Goal: Task Accomplishment & Management: Use online tool/utility

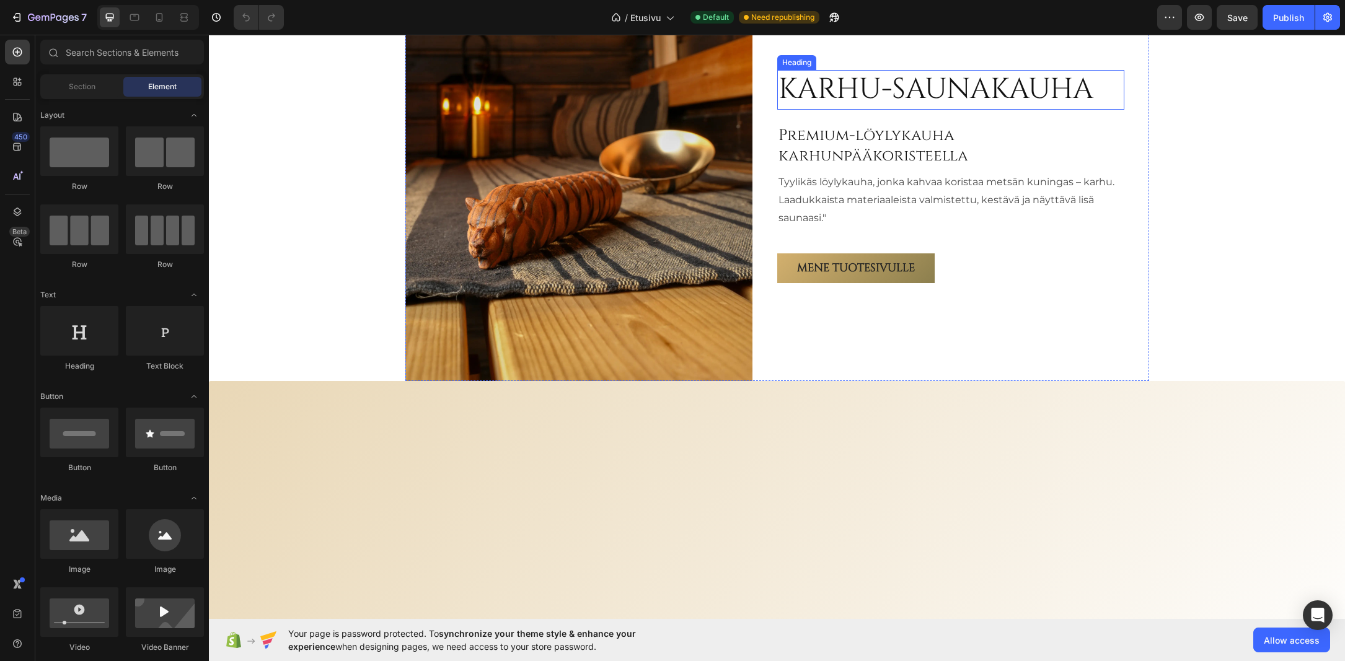
scroll to position [1921, 0]
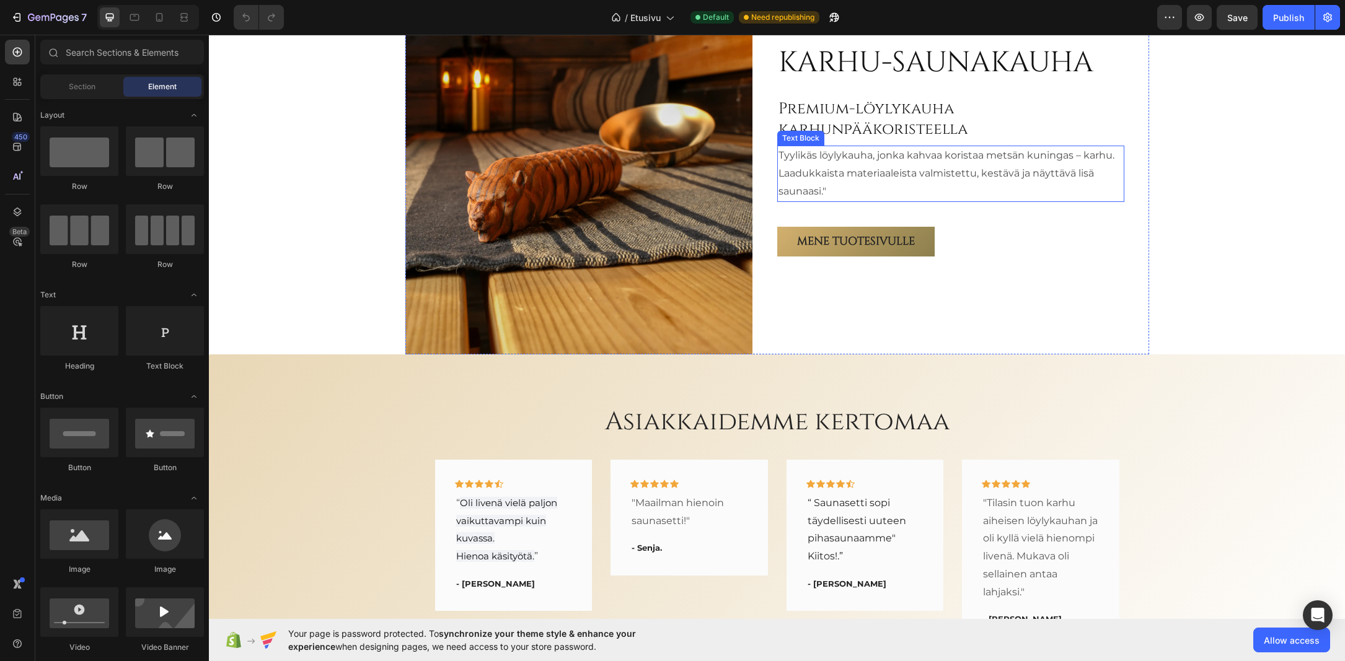
click at [867, 200] on p "Tyylikäs löylykauha, jonka kahvaa koristaa metsän kuningas – karhu. Laadukkaist…" at bounding box center [950, 173] width 344 height 53
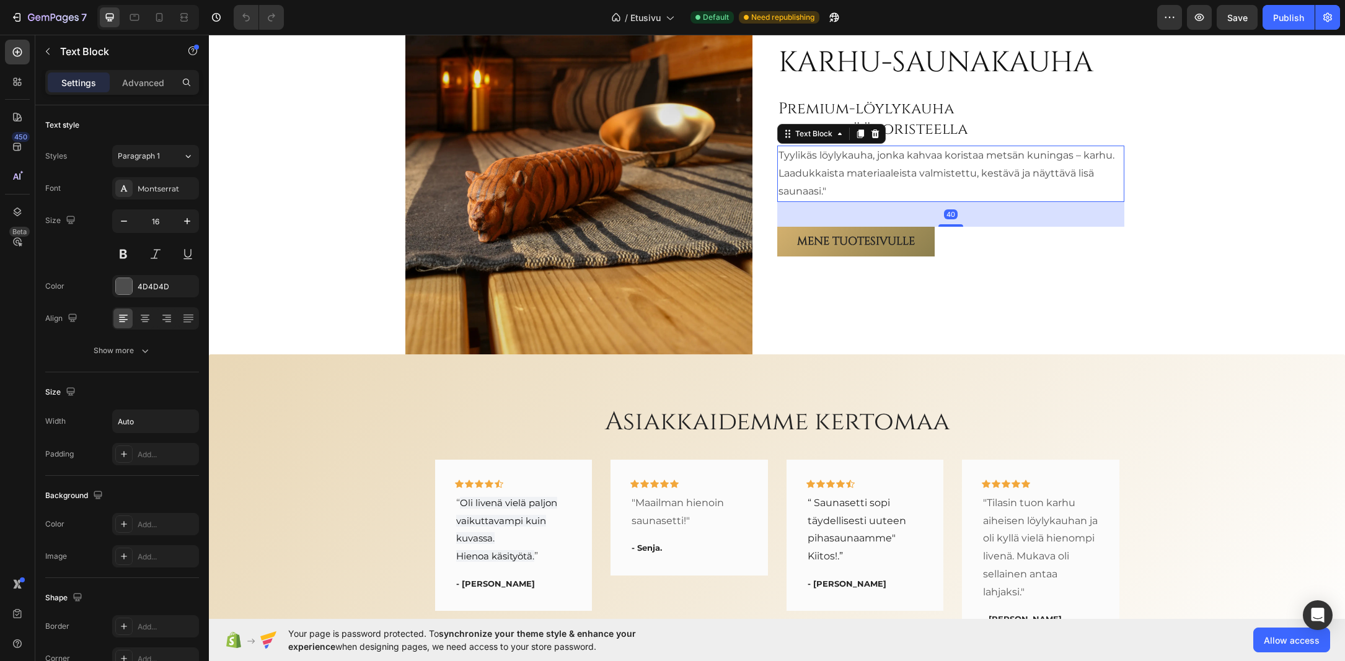
click at [822, 200] on p "Tyylikäs löylykauha, jonka kahvaa koristaa metsän kuningas – karhu. Laadukkaist…" at bounding box center [950, 173] width 344 height 53
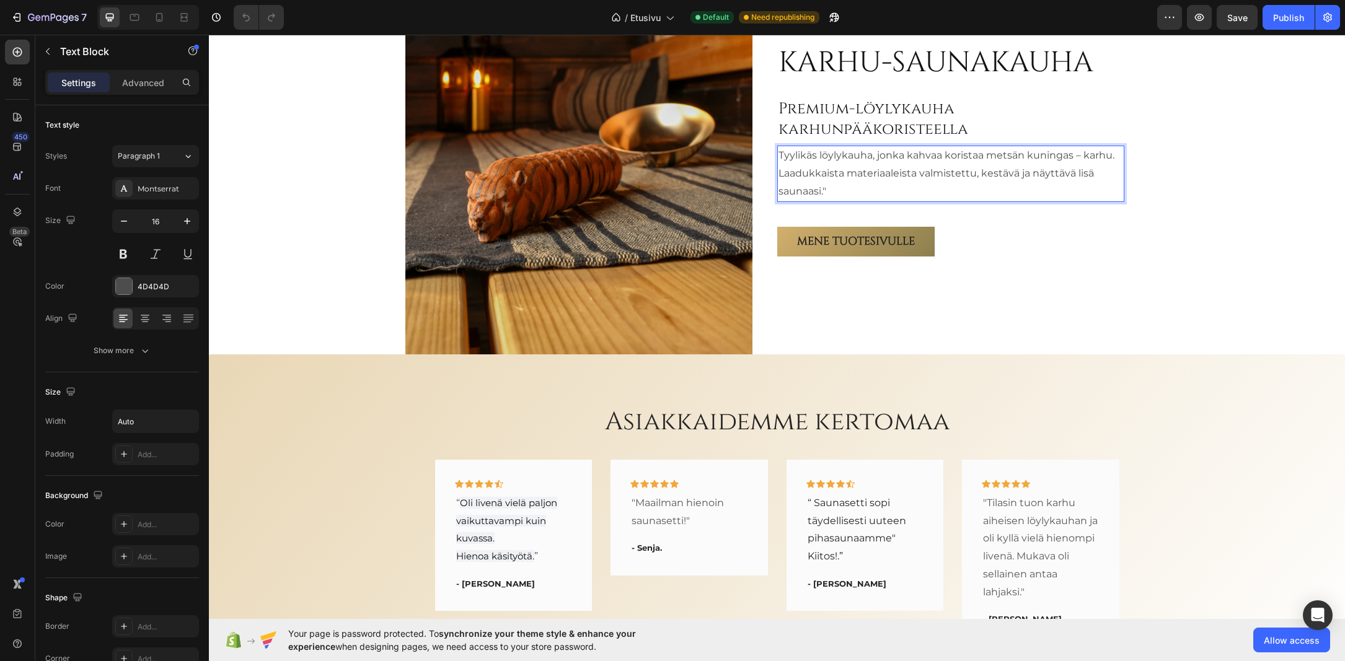
click at [822, 200] on p "Tyylikäs löylykauha, jonka kahvaa koristaa metsän kuningas – karhu. Laadukkaist…" at bounding box center [950, 173] width 344 height 53
click at [1216, 274] on div "Karhu-saunakauha Heading Premium-löylykauha karhunpääkoristeella Heading Tyylik…" at bounding box center [777, 149] width 1136 height 409
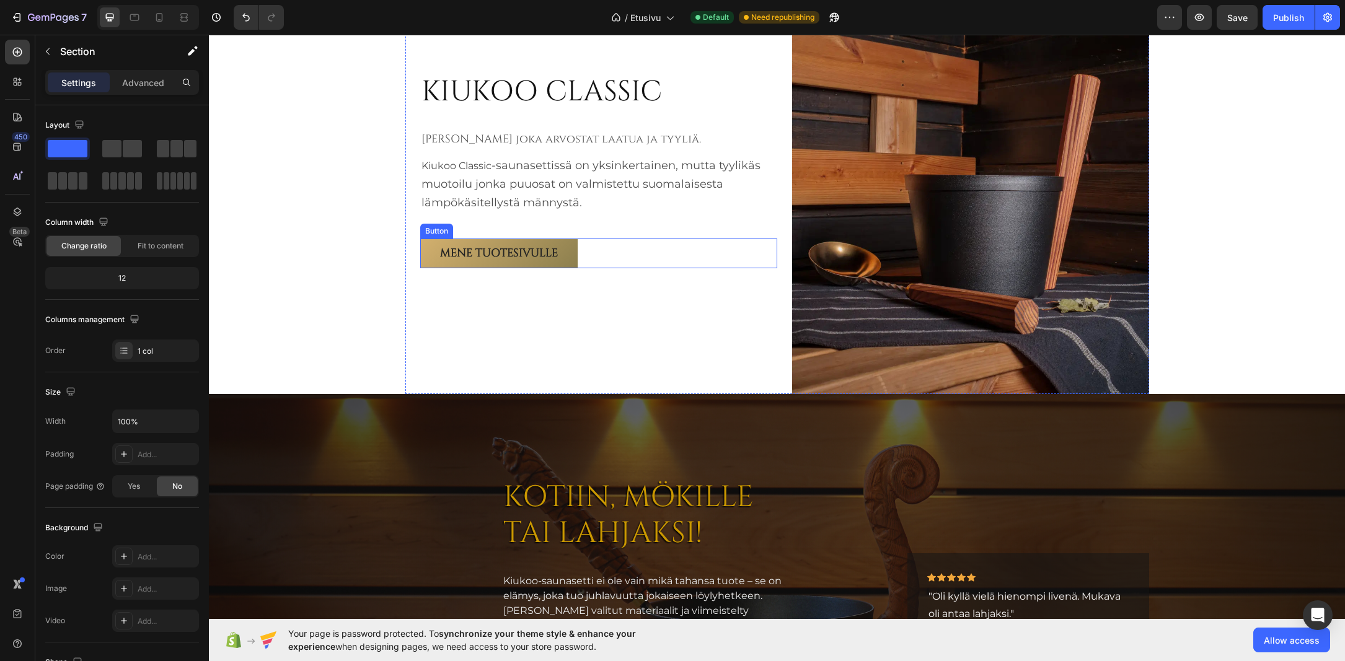
scroll to position [2850, 0]
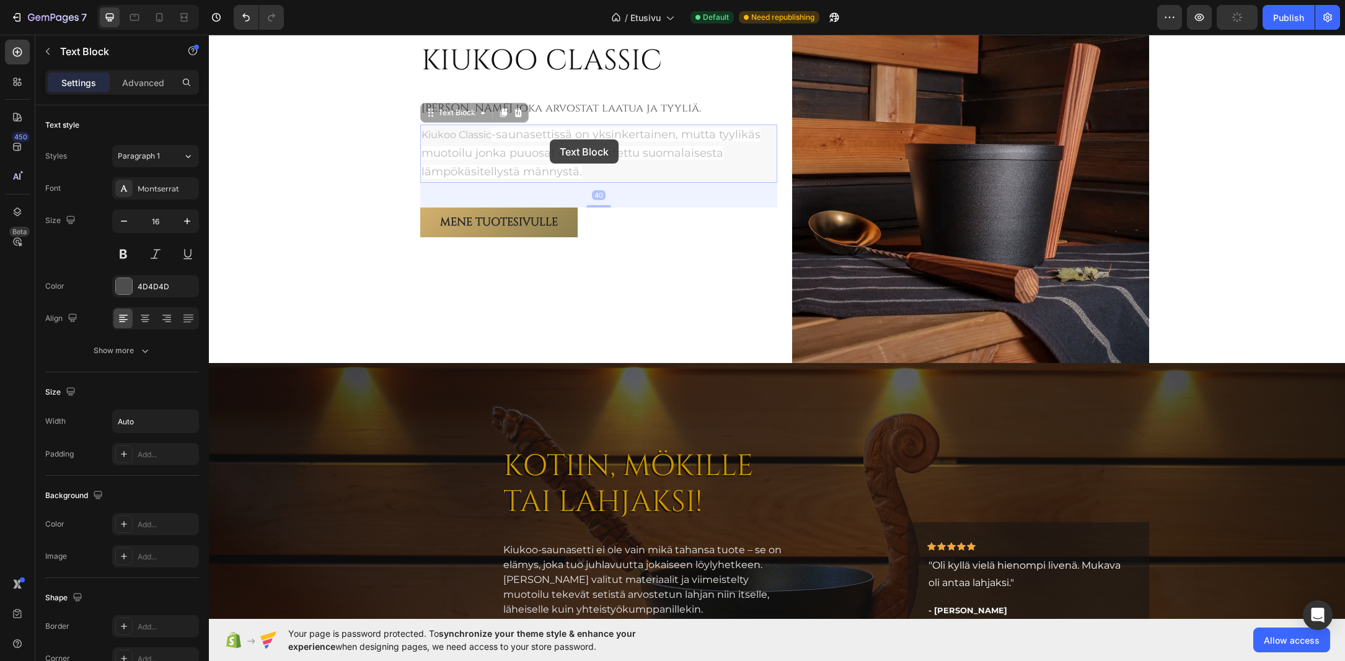
click at [209, 35] on span "-saunasettissä on yksinkertainen, mutta tyylikäs muotoilu jonka puuosat on valm…" at bounding box center [209, 35] width 0 height 0
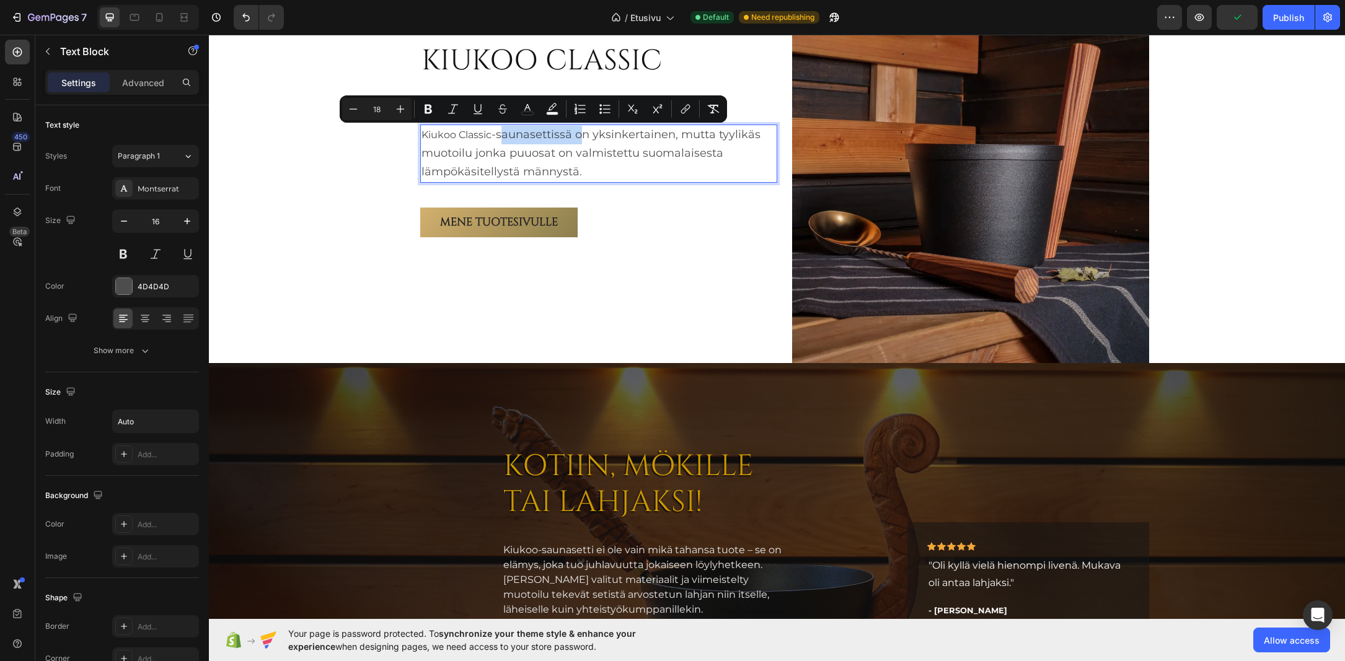
click at [546, 137] on span "-saunasettissä on yksinkertainen, mutta tyylikäs muotoilu jonka puuosat on valm…" at bounding box center [590, 153] width 339 height 51
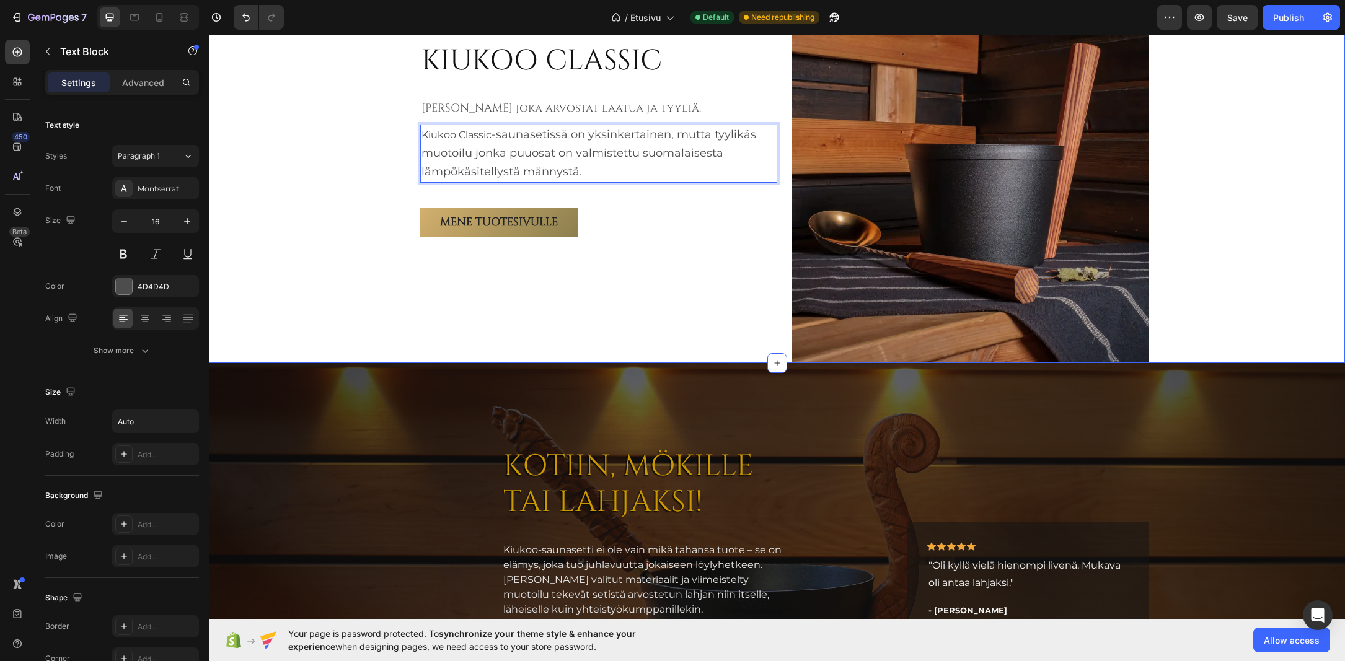
click at [324, 129] on div "KIUKOO CLASSIC Heading Sinulle joka arvostat laatua ja tyyliä. Heading Kiukoo C…" at bounding box center [777, 139] width 1136 height 447
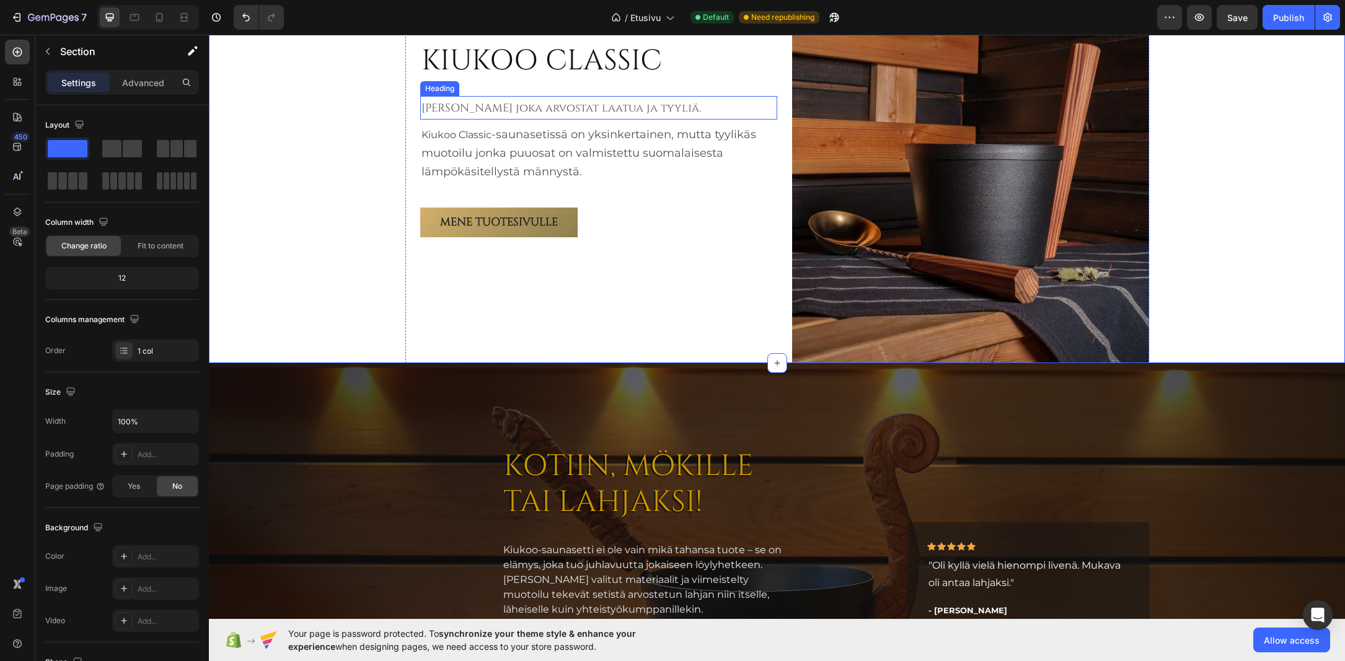
click at [562, 113] on span "Sinulle joka arvostat laatua ja tyyliä." at bounding box center [560, 107] width 279 height 15
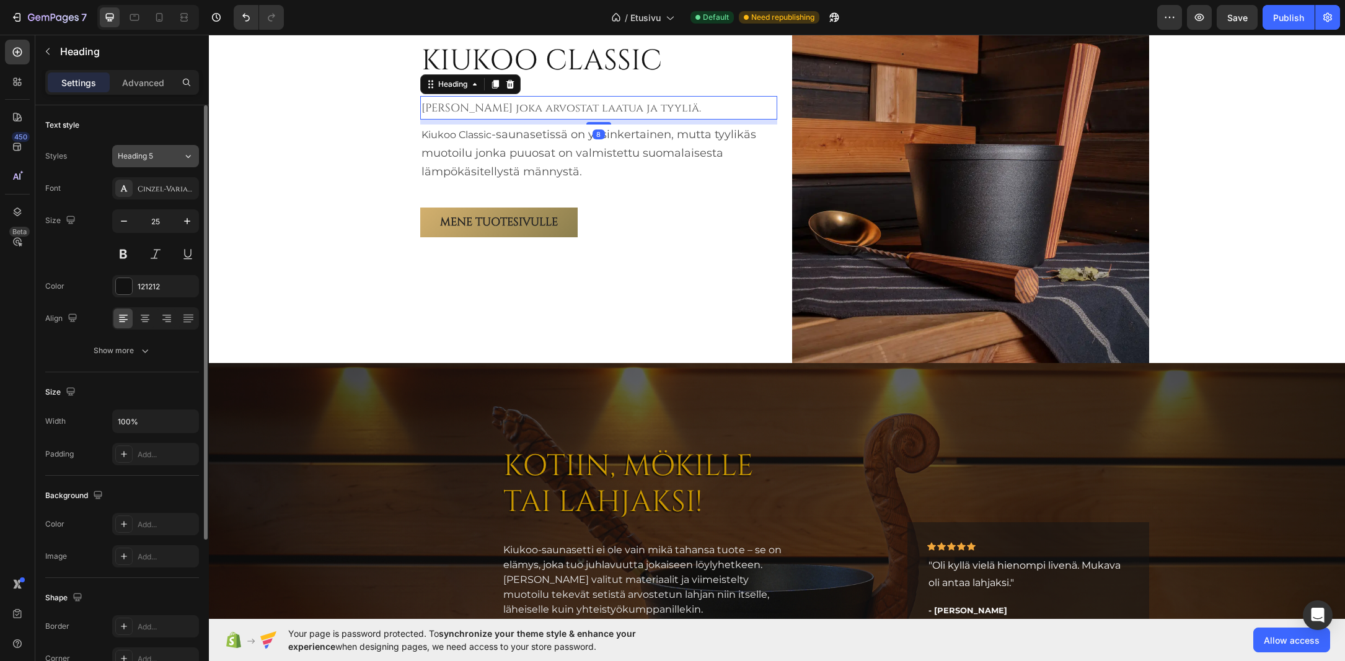
click at [193, 151] on icon at bounding box center [188, 156] width 11 height 12
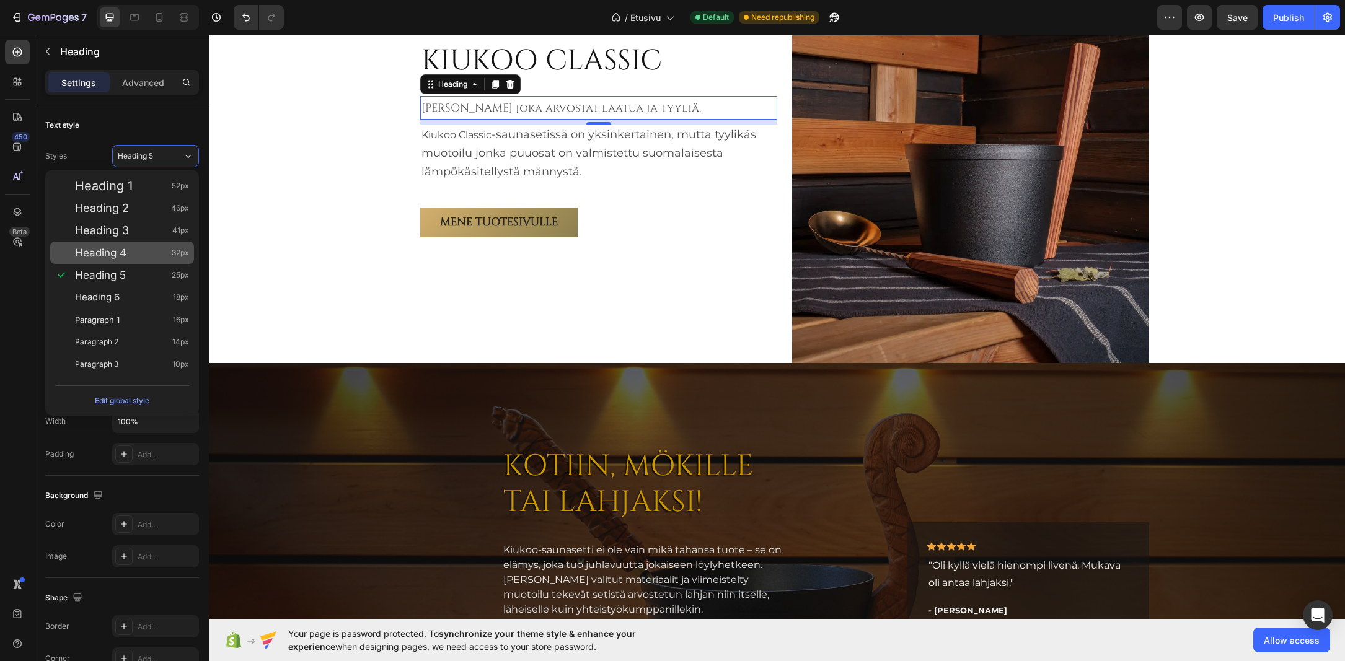
click at [141, 255] on div "Heading 4 32px" at bounding box center [132, 253] width 114 height 12
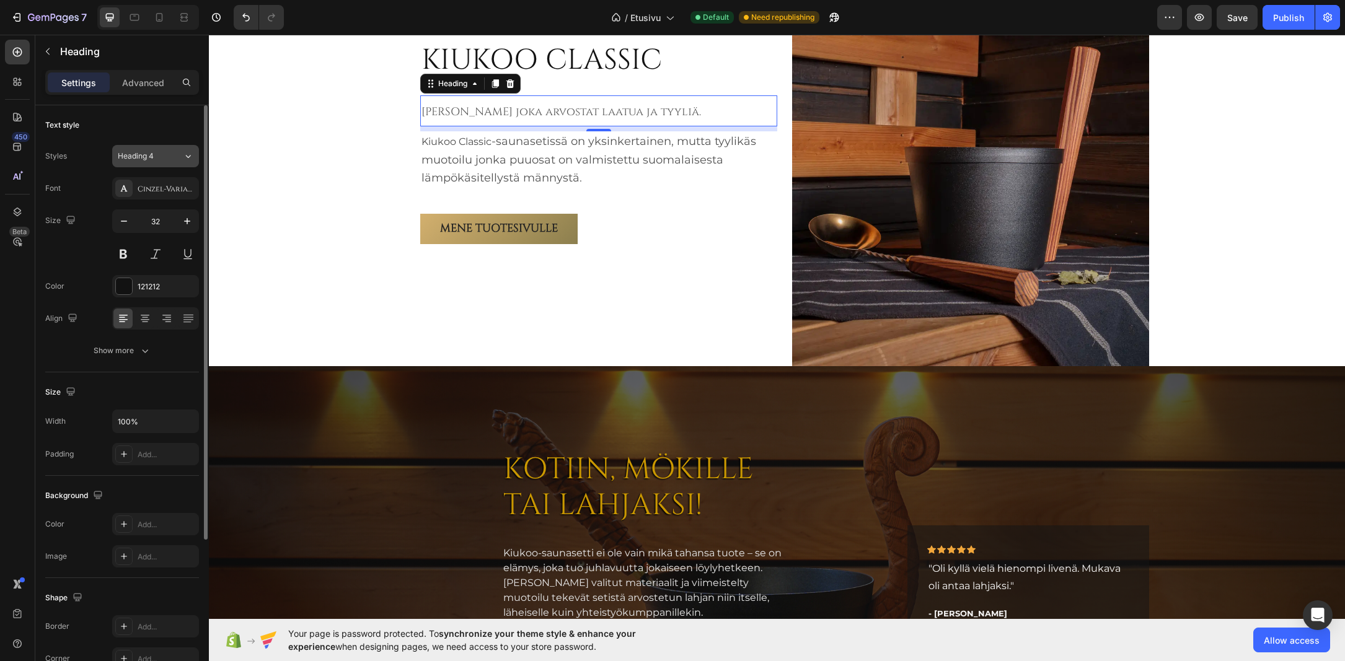
click at [169, 154] on div "Heading 4" at bounding box center [150, 156] width 65 height 11
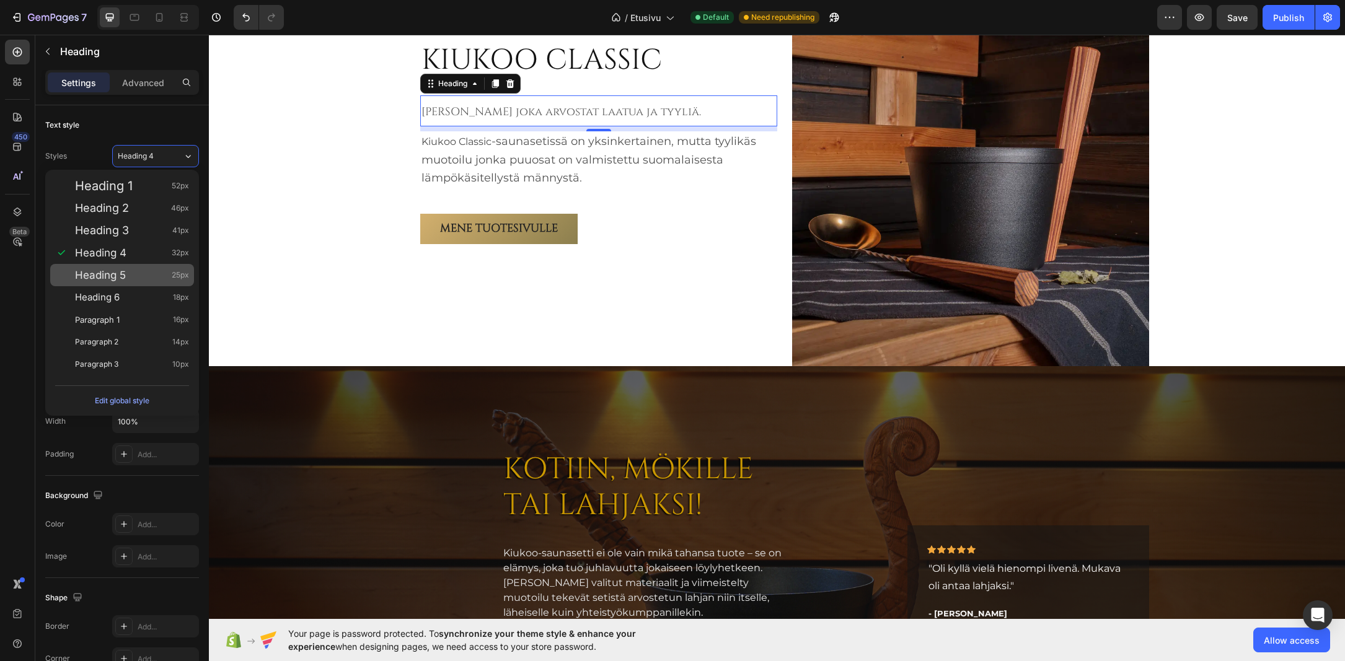
click at [138, 271] on div "Heading 5 25px" at bounding box center [132, 275] width 114 height 12
type input "25"
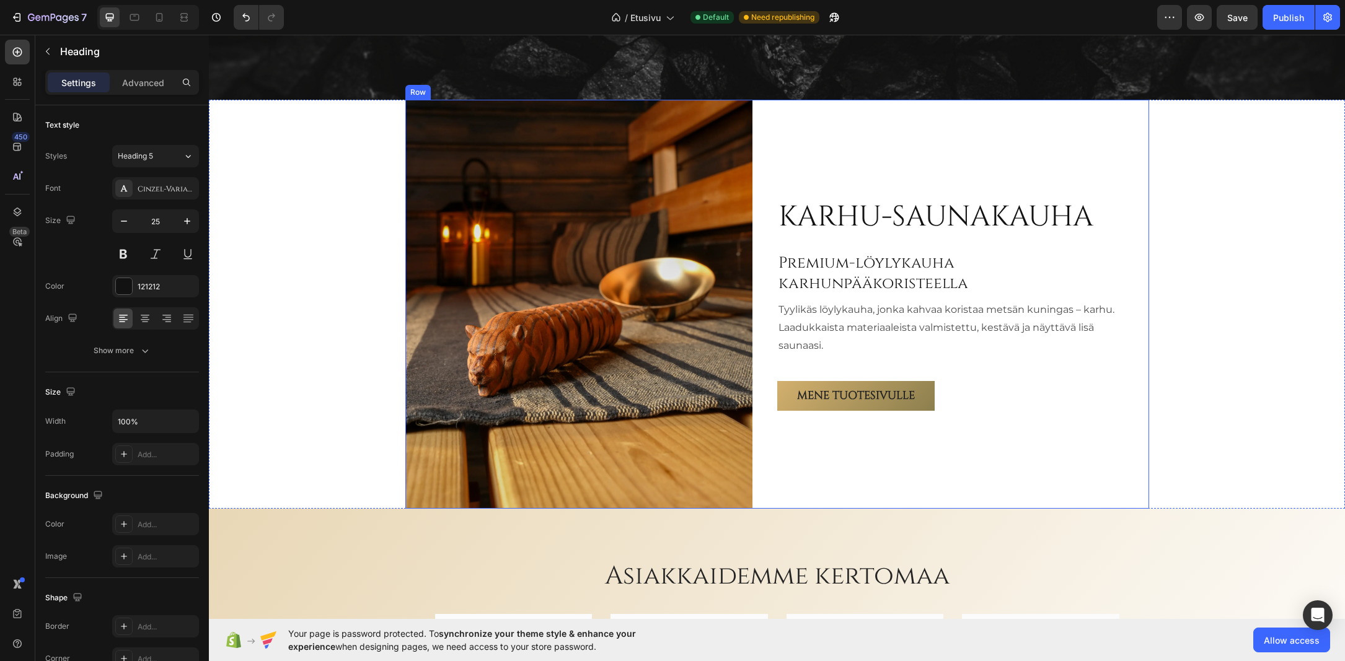
scroll to position [1921, 0]
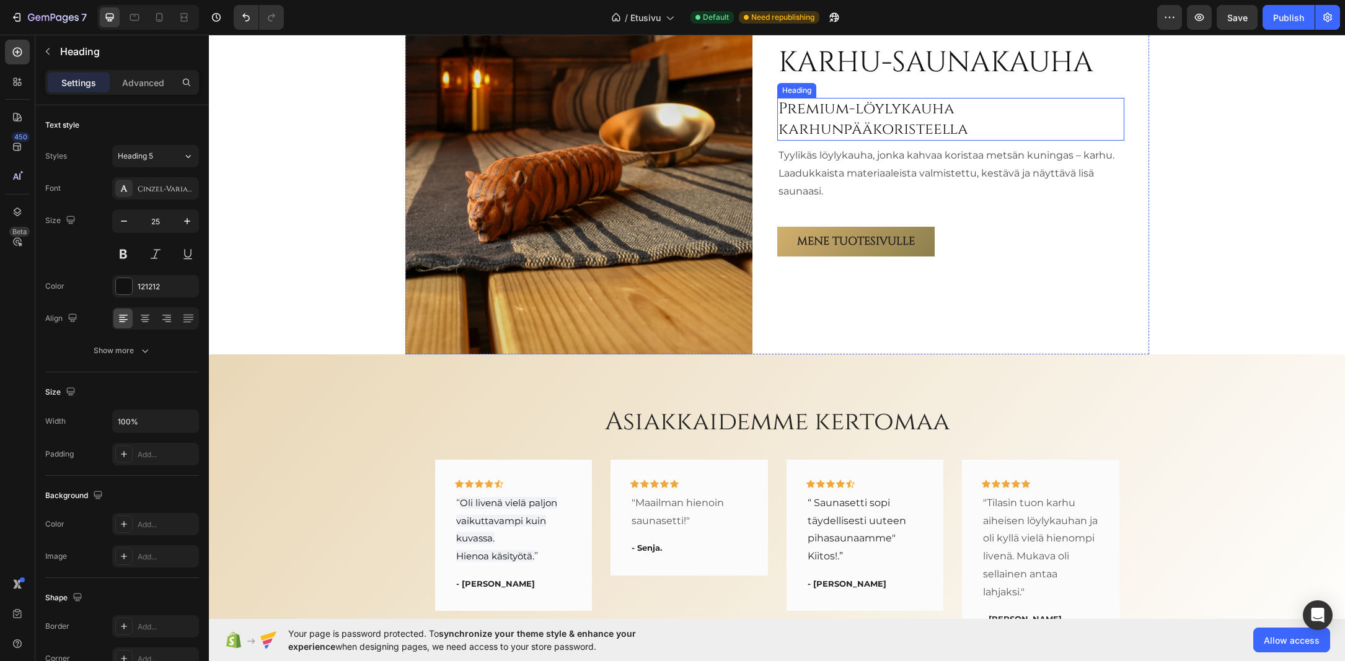
click at [870, 141] on h2 "Premium-löylykauha karhunpääkoristeella" at bounding box center [950, 119] width 347 height 43
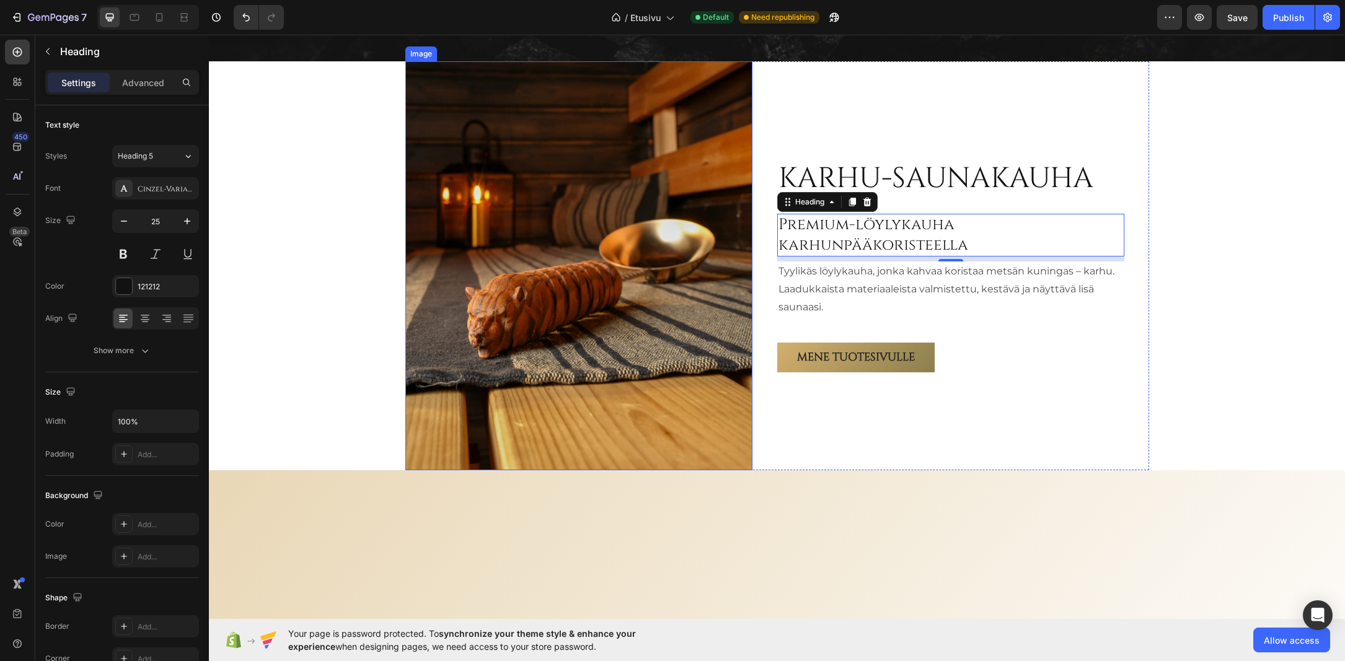
scroll to position [1797, 0]
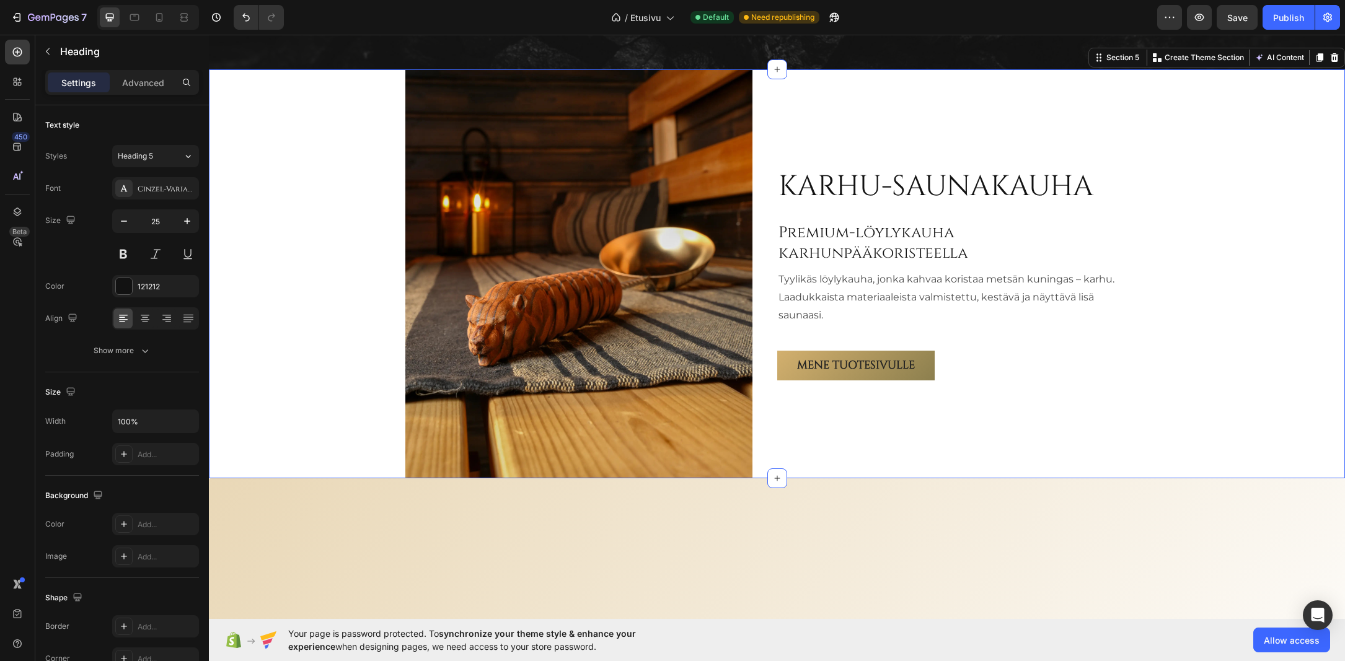
click at [1222, 329] on div "Karhu-saunakauha Heading Premium-löylykauha karhunpääkoristeella Heading Tyylik…" at bounding box center [777, 273] width 1136 height 409
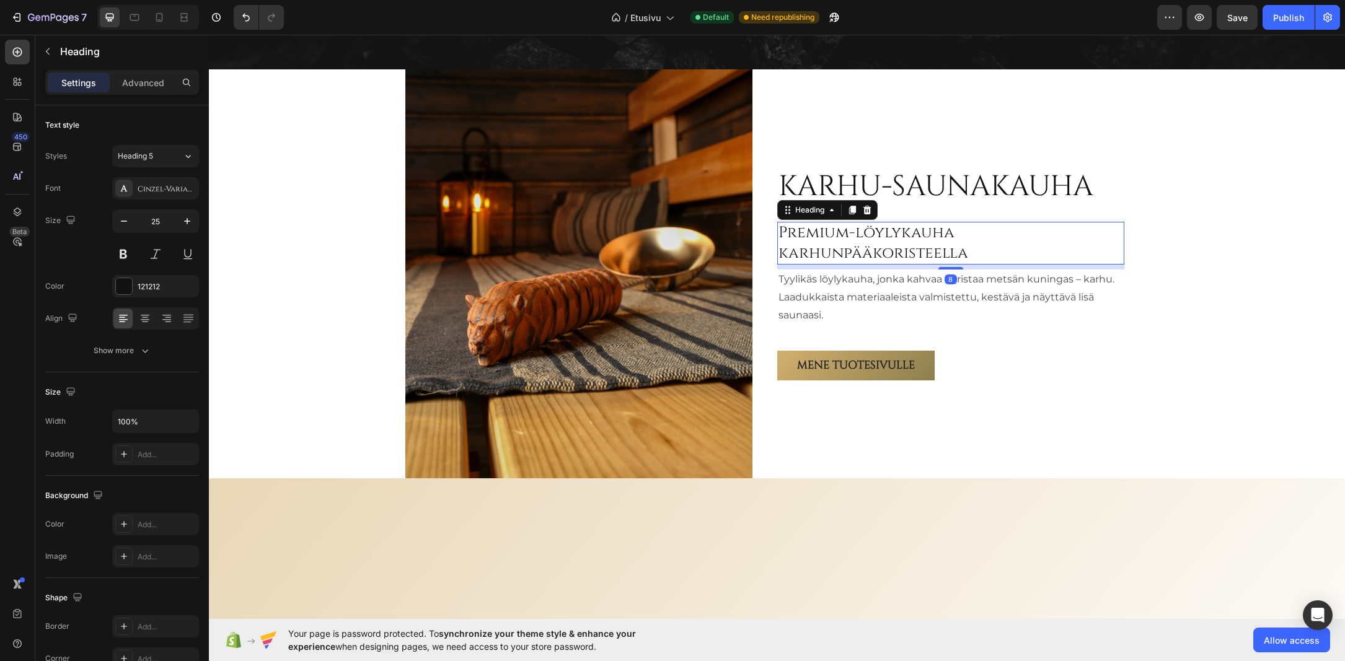
click at [861, 265] on h2 "Premium-löylykauha karhunpääkoristeella" at bounding box center [950, 243] width 347 height 43
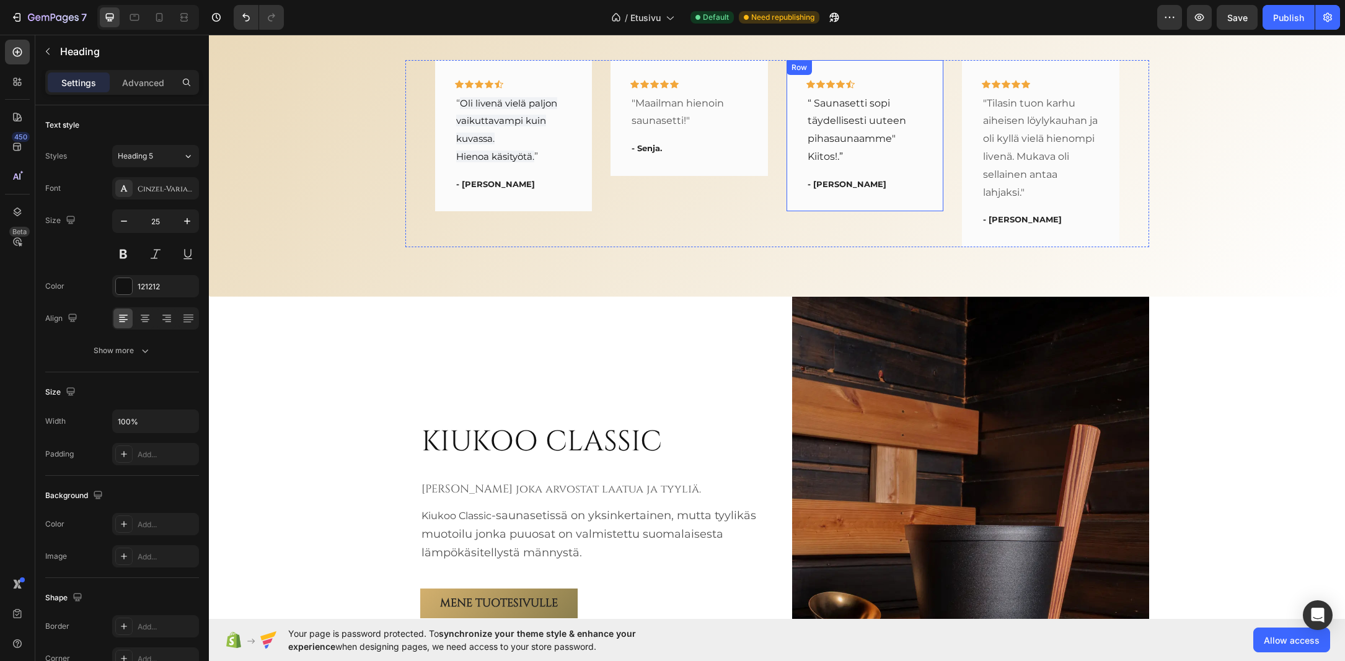
scroll to position [2540, 0]
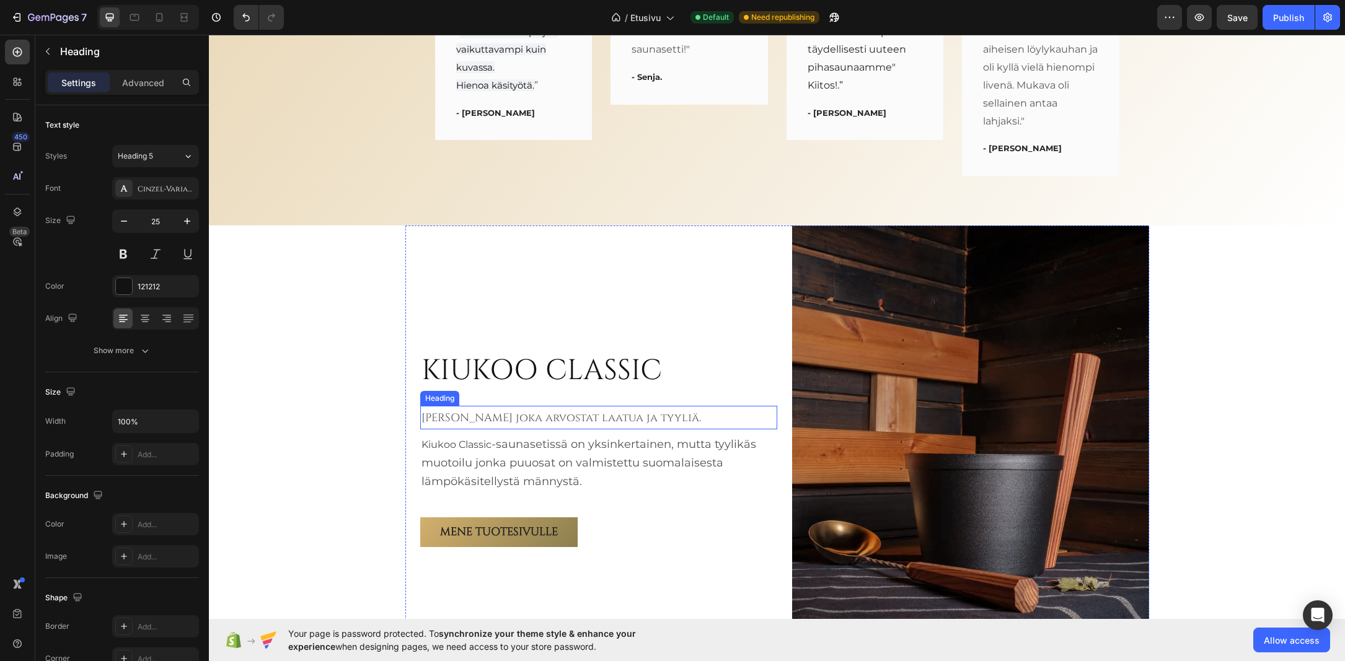
click at [534, 415] on span "Sinulle joka arvostat laatua ja tyyliä." at bounding box center [560, 417] width 279 height 15
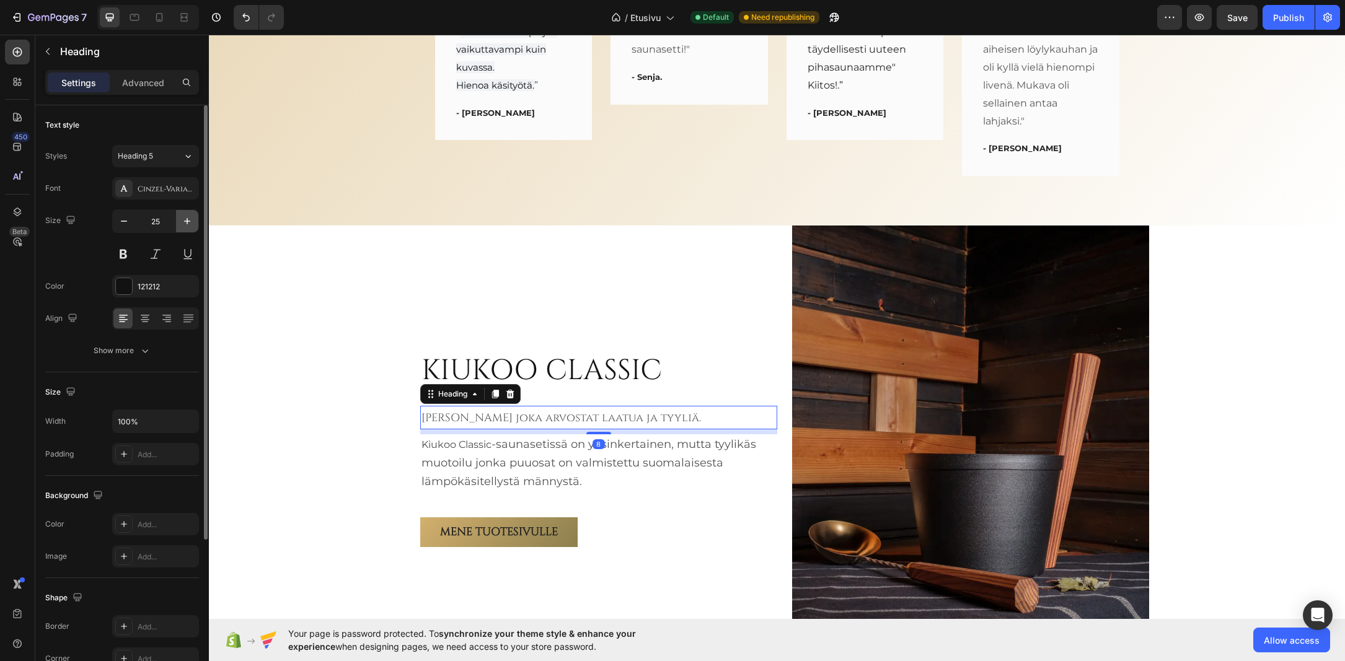
click at [188, 222] on icon "button" at bounding box center [187, 221] width 12 height 12
click at [127, 219] on icon "button" at bounding box center [124, 221] width 12 height 12
click at [131, 352] on div "Show more" at bounding box center [123, 350] width 58 height 12
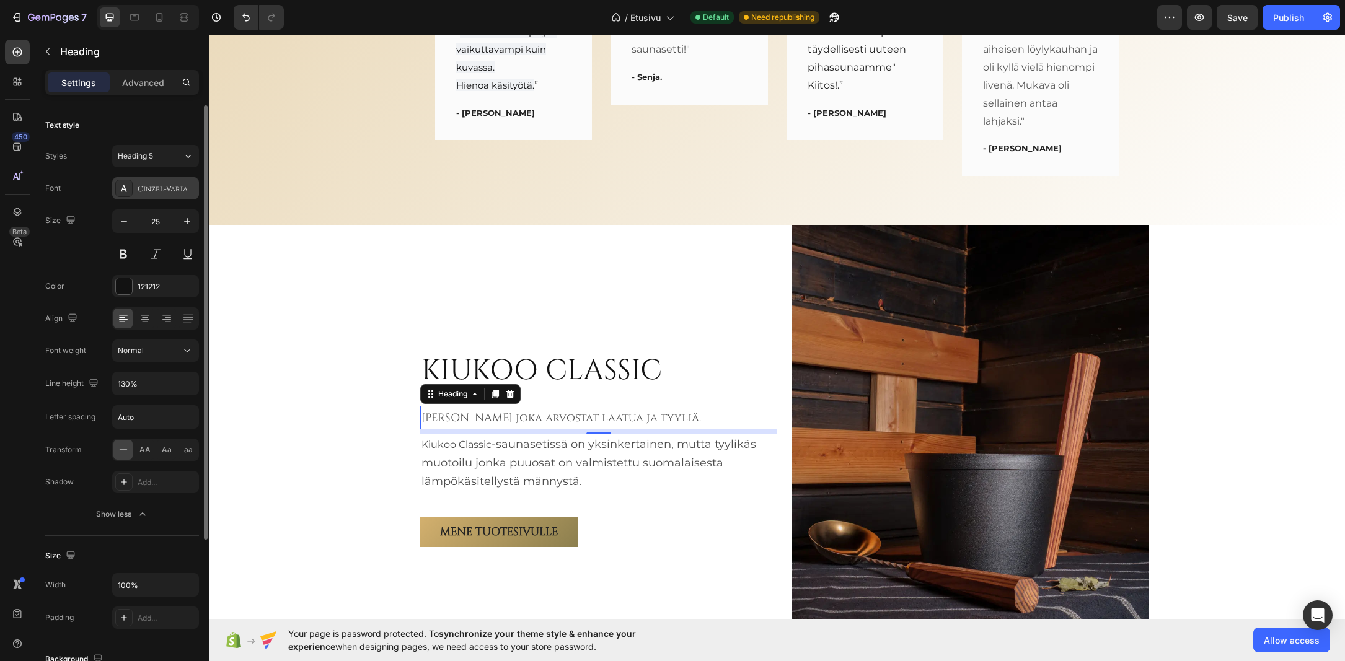
click at [150, 189] on div "Cinzel-VariableFont_wght" at bounding box center [167, 188] width 58 height 11
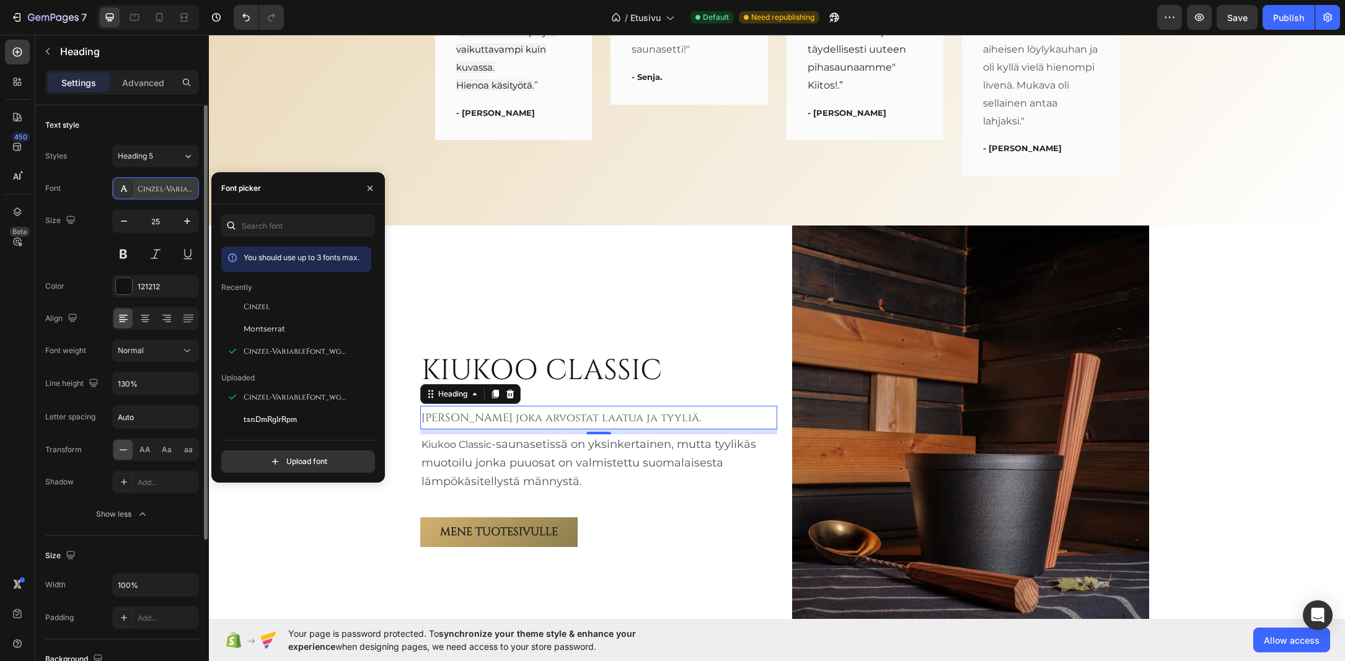
click at [150, 189] on div "Cinzel-VariableFont_wght" at bounding box center [167, 188] width 58 height 11
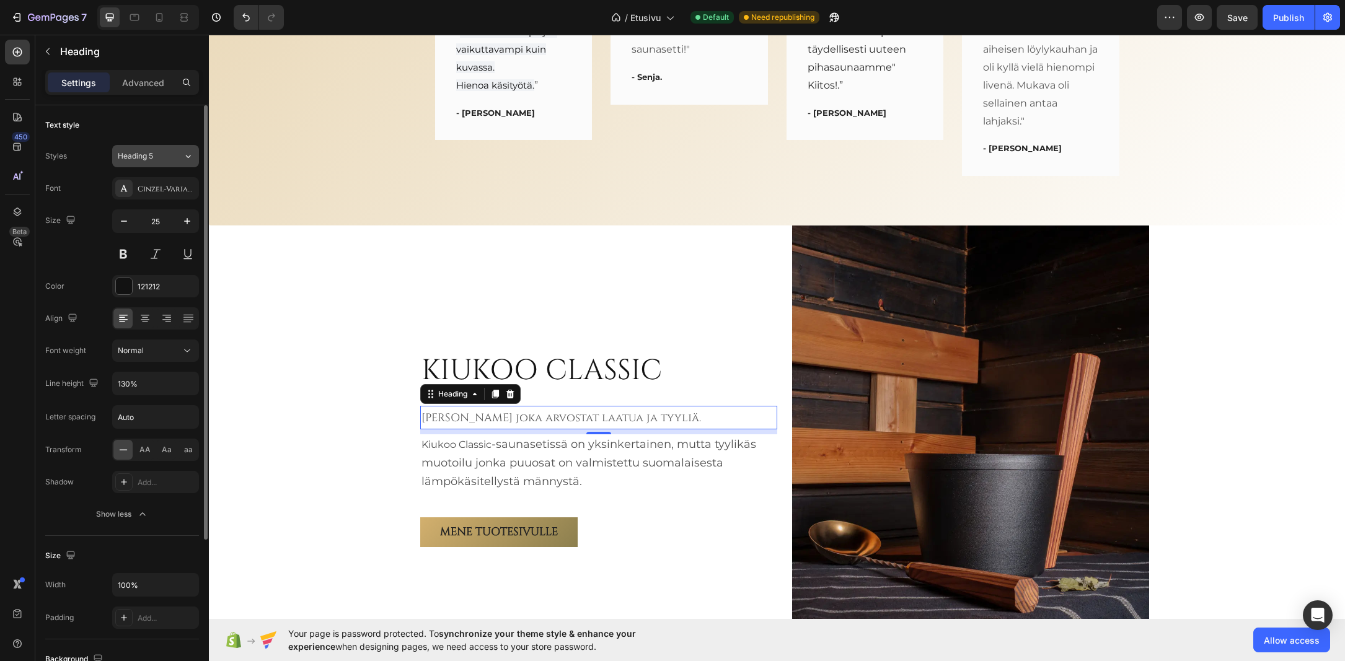
click at [149, 151] on span "Heading 5" at bounding box center [135, 156] width 35 height 11
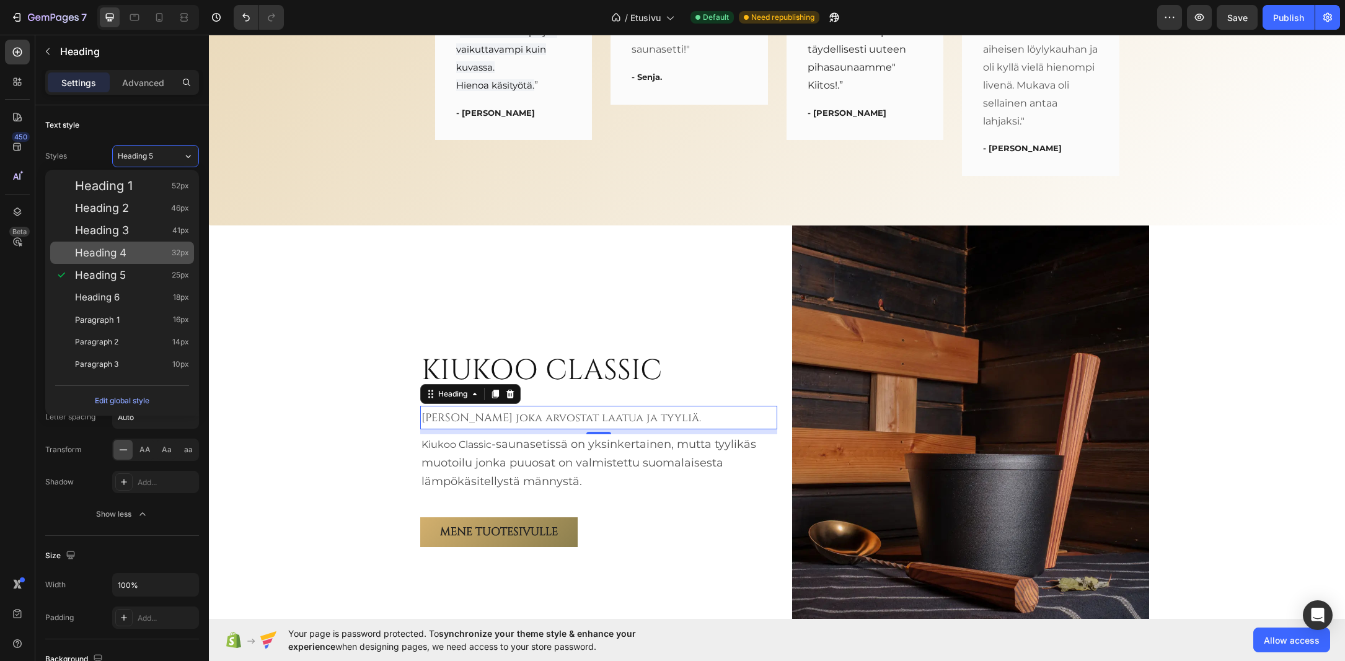
click at [117, 252] on span "Heading 4" at bounding box center [100, 253] width 51 height 12
type input "32"
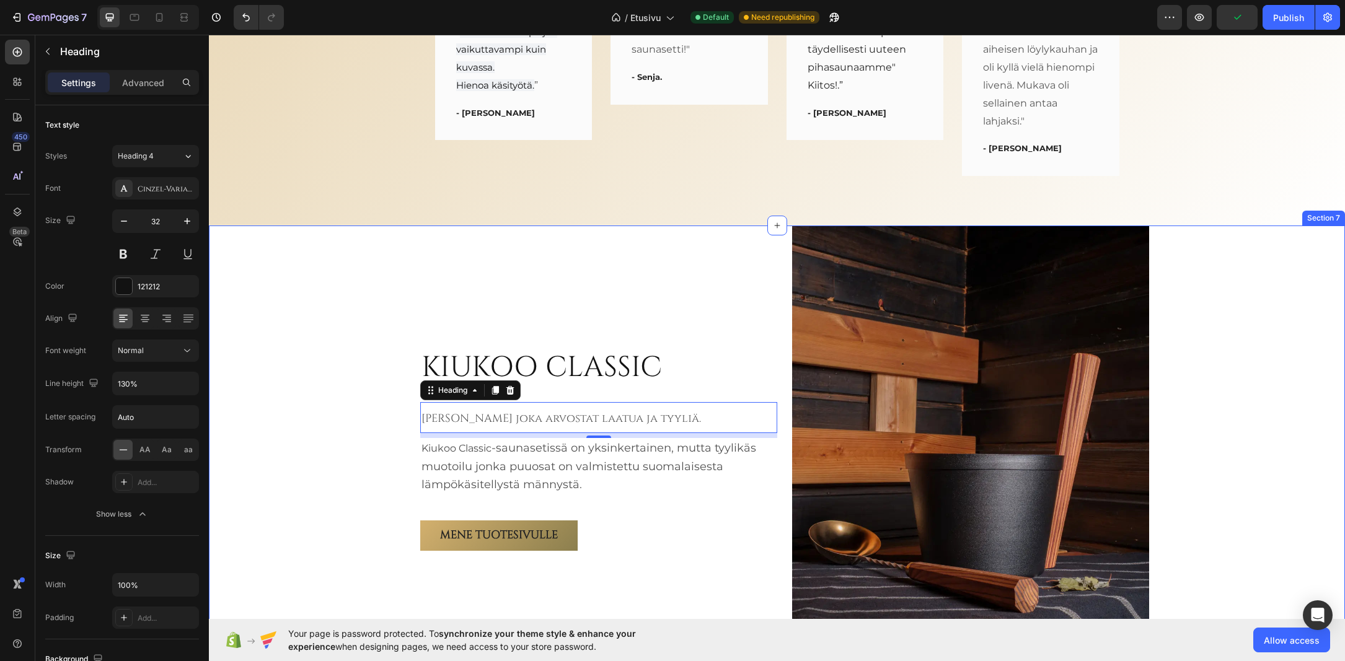
click at [331, 342] on div "KIUKOO CLASSIC Heading Sinulle joka arvostat laatua ja tyyliä. Heading 8 Kiukoo…" at bounding box center [777, 449] width 1136 height 447
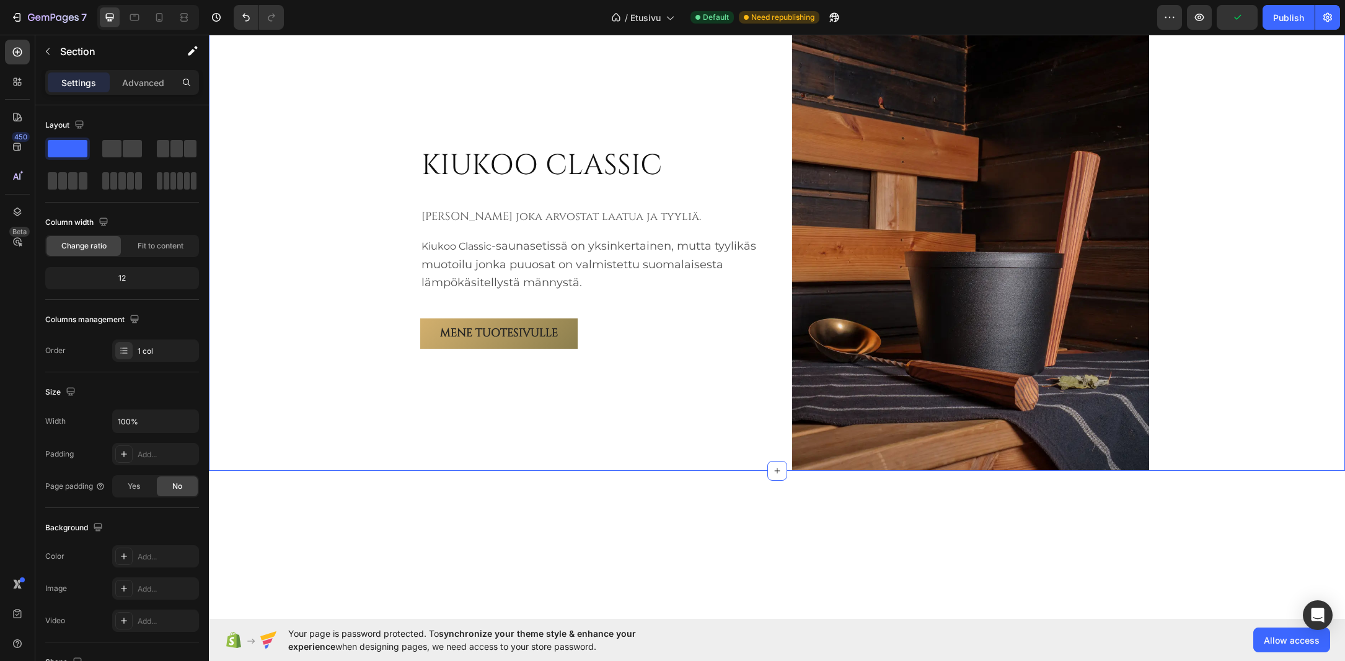
scroll to position [2788, 0]
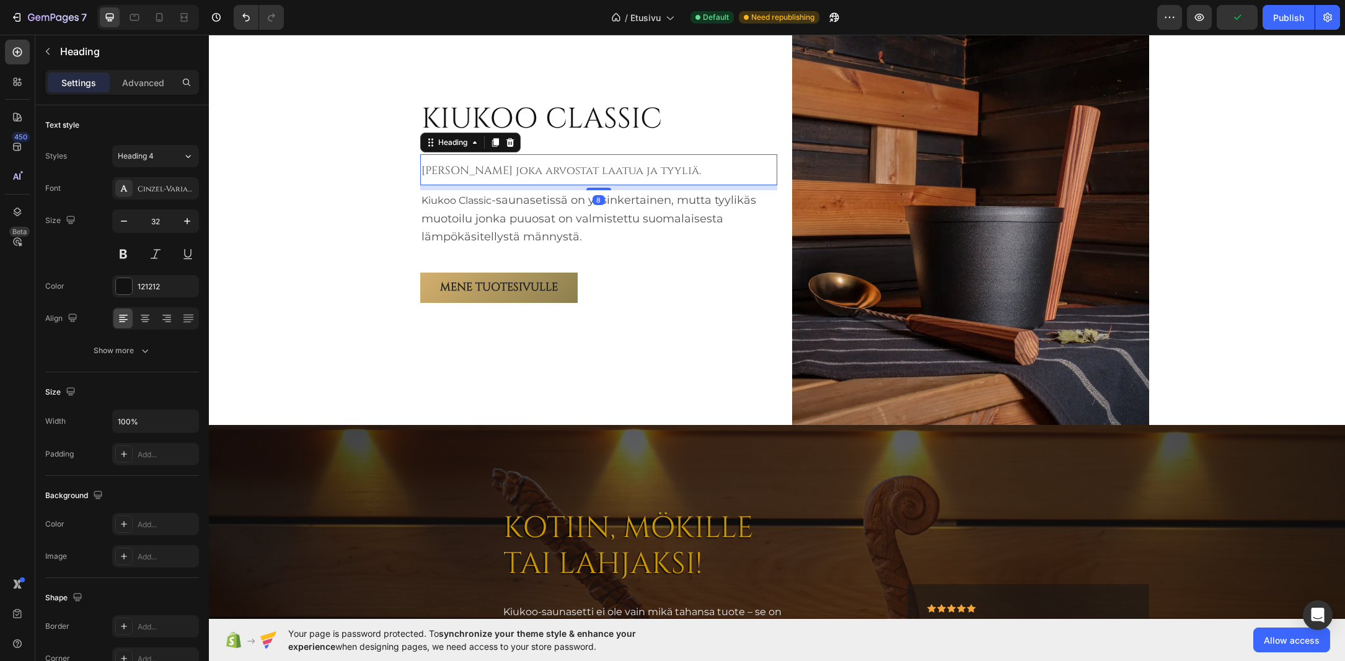
click at [469, 174] on span "Sinulle joka arvostat laatua ja tyyliä." at bounding box center [560, 170] width 279 height 15
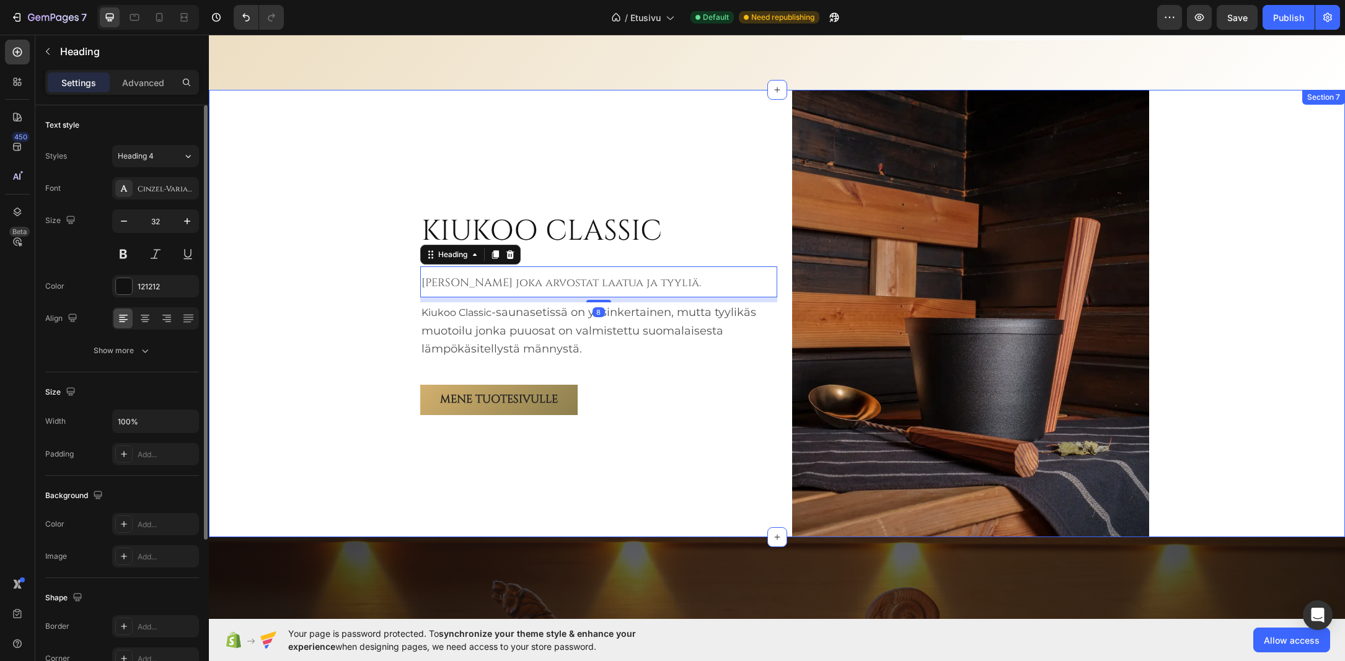
scroll to position [2664, 0]
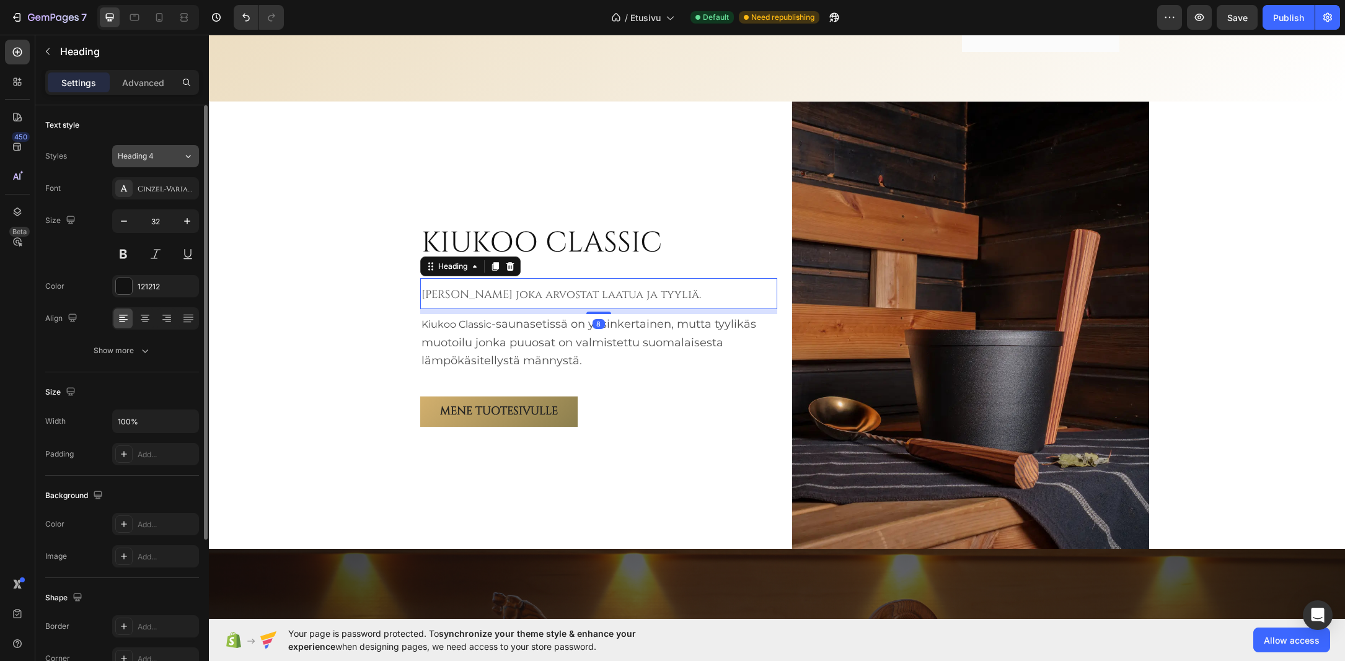
click at [149, 160] on span "Heading 4" at bounding box center [136, 156] width 36 height 11
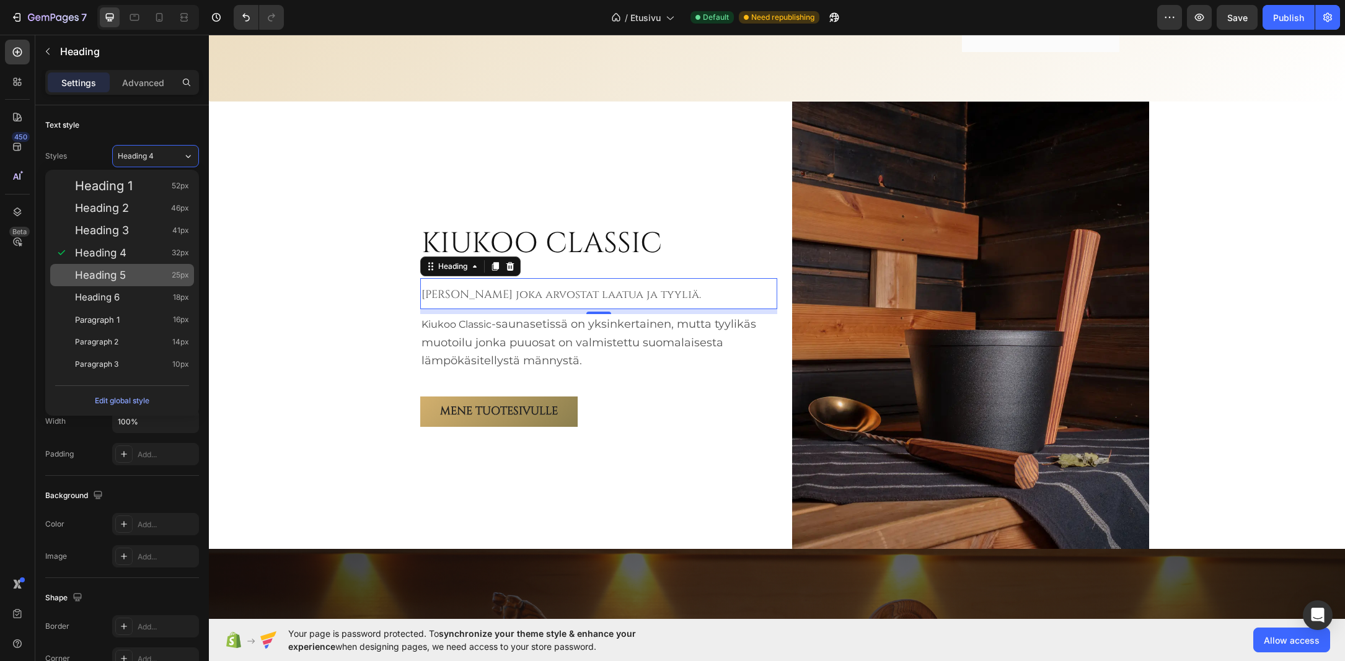
click at [138, 275] on div "Heading 5 25px" at bounding box center [132, 275] width 114 height 12
type input "25"
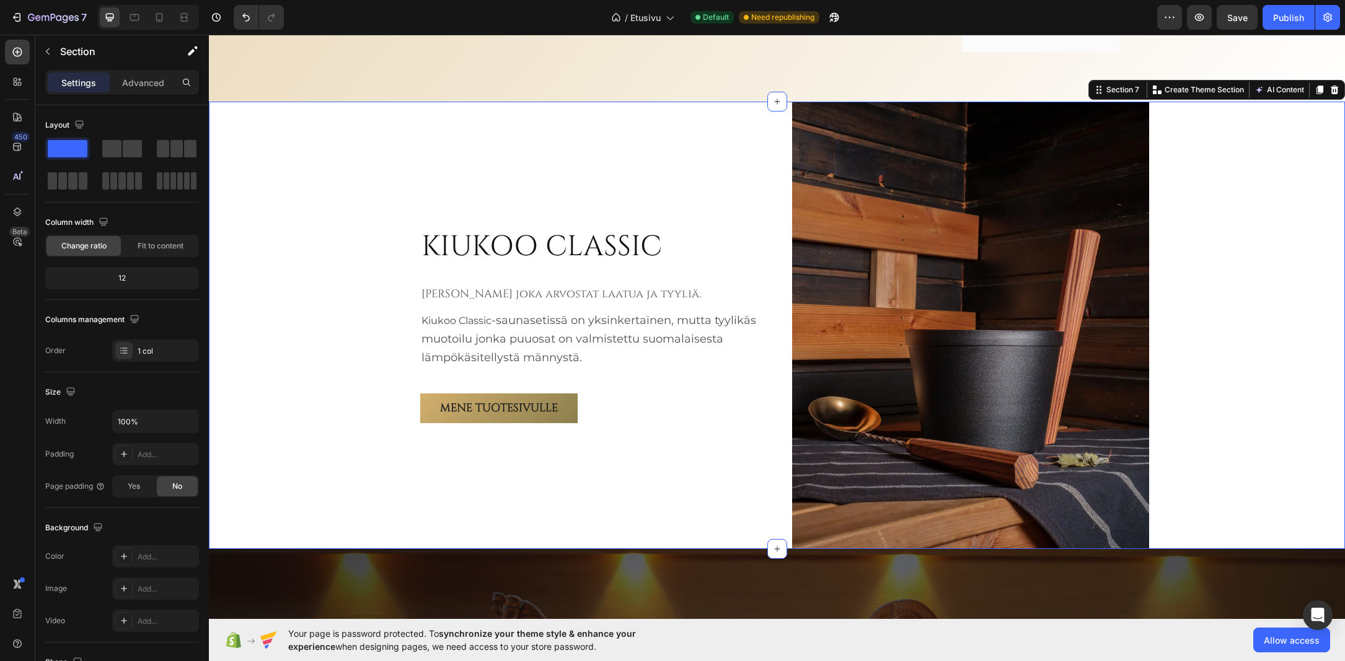
click at [328, 284] on div "KIUKOO CLASSIC Heading Sinulle joka arvostat laatua ja tyyliä. Heading Kiukoo C…" at bounding box center [777, 325] width 1136 height 447
click at [1238, 18] on span "Save" at bounding box center [1237, 17] width 20 height 11
click at [1286, 15] on div "Publish" at bounding box center [1288, 17] width 31 height 13
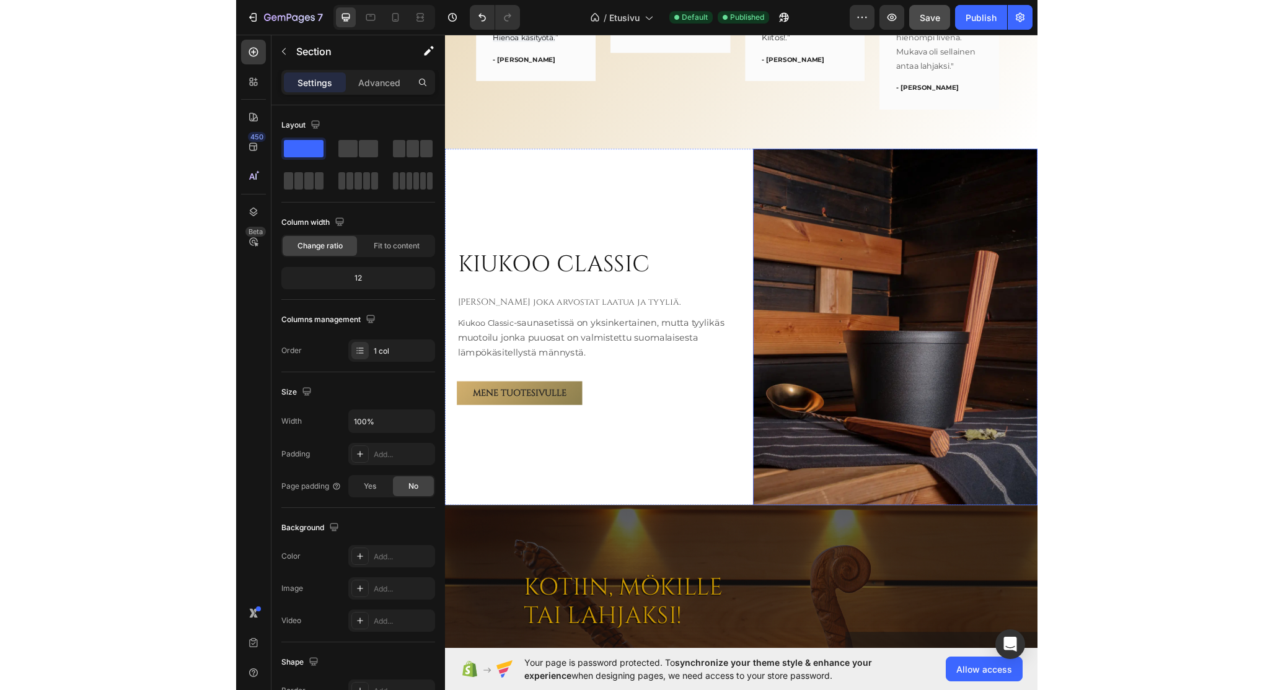
scroll to position [2540, 0]
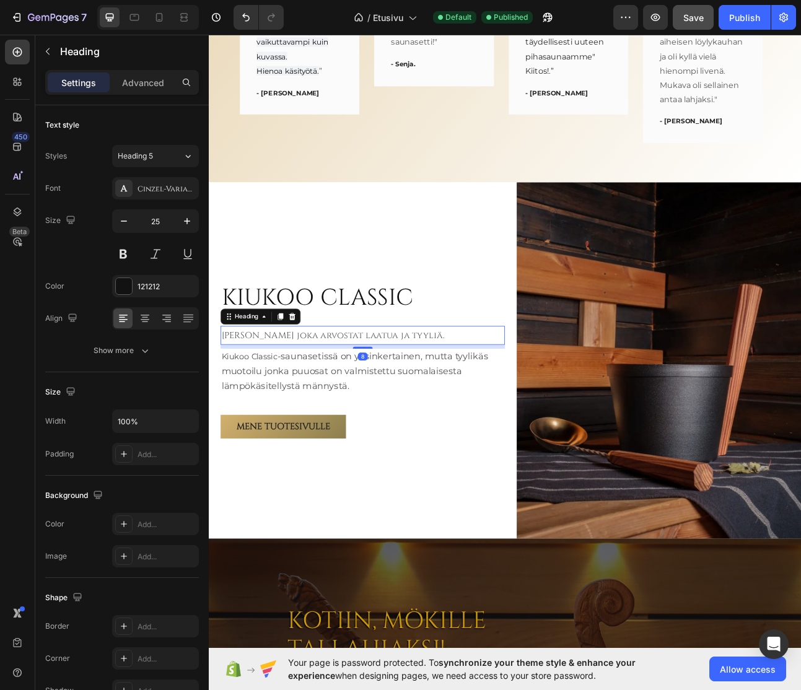
click at [325, 406] on span "Sinulle joka arvostat laatua ja tyyliä." at bounding box center [364, 413] width 279 height 15
click at [146, 94] on div "Settings Advanced" at bounding box center [122, 82] width 154 height 25
click at [146, 81] on p "Advanced" at bounding box center [143, 82] width 42 height 13
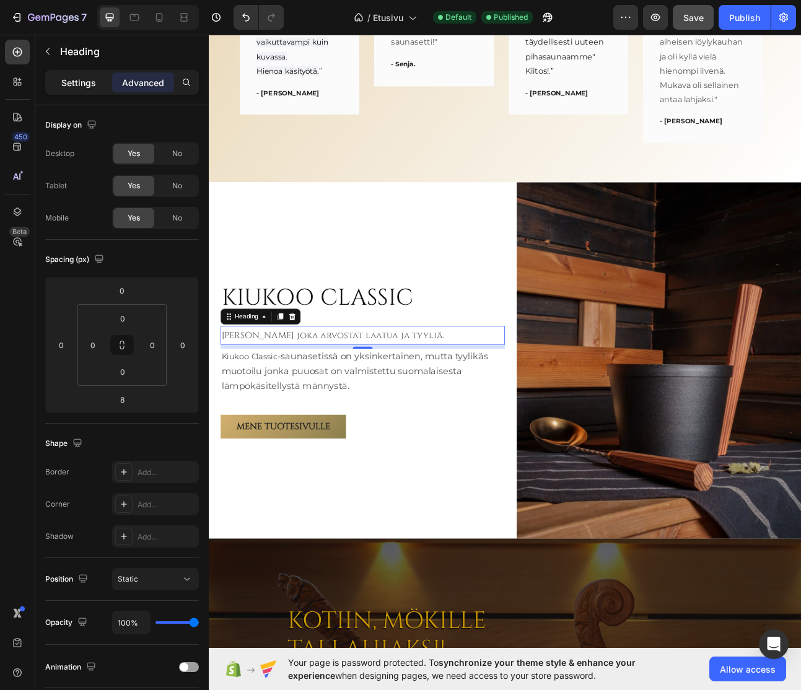
click at [79, 78] on p "Settings" at bounding box center [78, 82] width 35 height 13
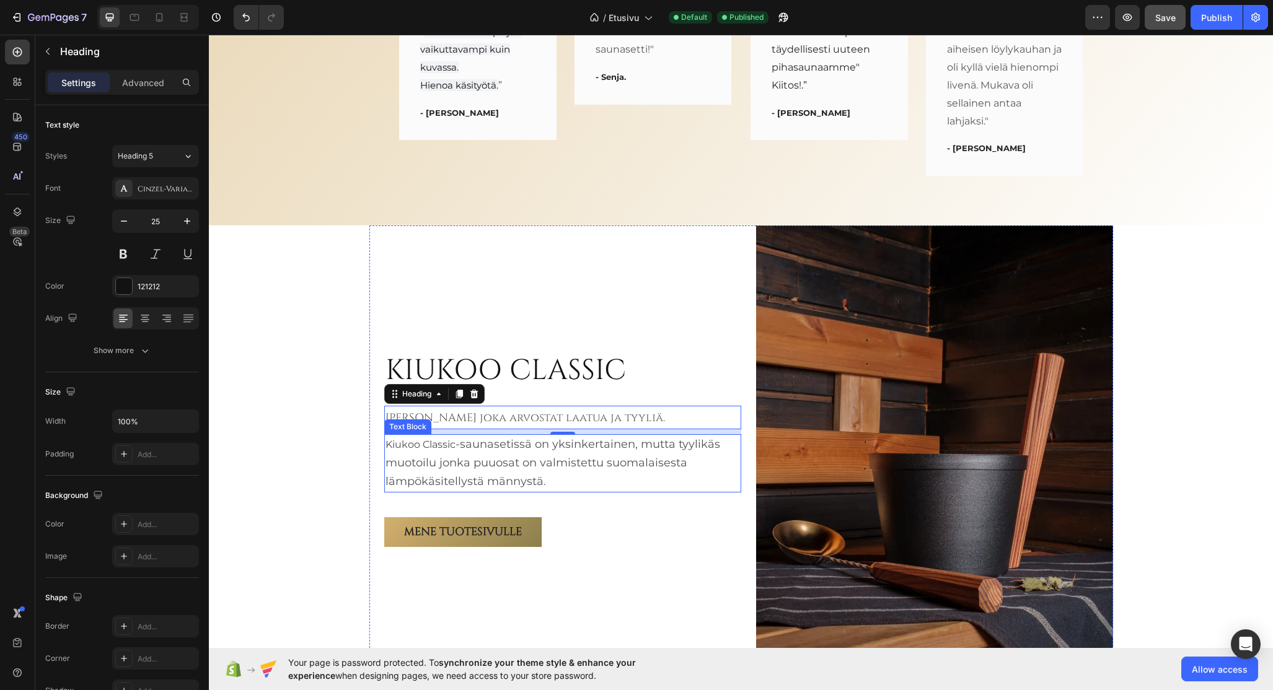
click at [490, 454] on p "Kiukoo Classic -saunasetissä on yksinkertainen, mutta tyylikäs muotoilu jonka p…" at bounding box center [562, 463] width 354 height 55
click at [512, 413] on span "Sinulle joka arvostat laatua ja tyyliä." at bounding box center [524, 417] width 279 height 15
click at [1162, 15] on span "Save" at bounding box center [1165, 17] width 20 height 11
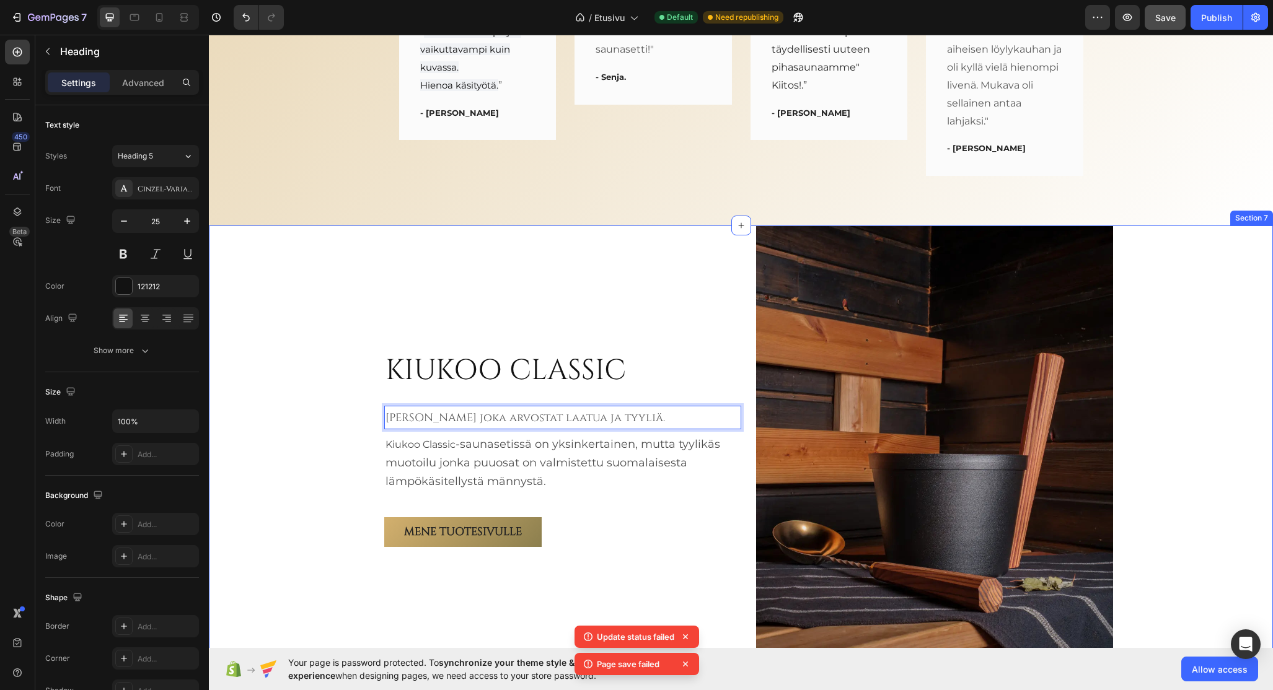
click at [285, 410] on div "KIUKOO CLASSIC Heading Sinulle joka arvostat laatua ja tyyliä. Heading 8 Kiukoo…" at bounding box center [741, 449] width 1064 height 447
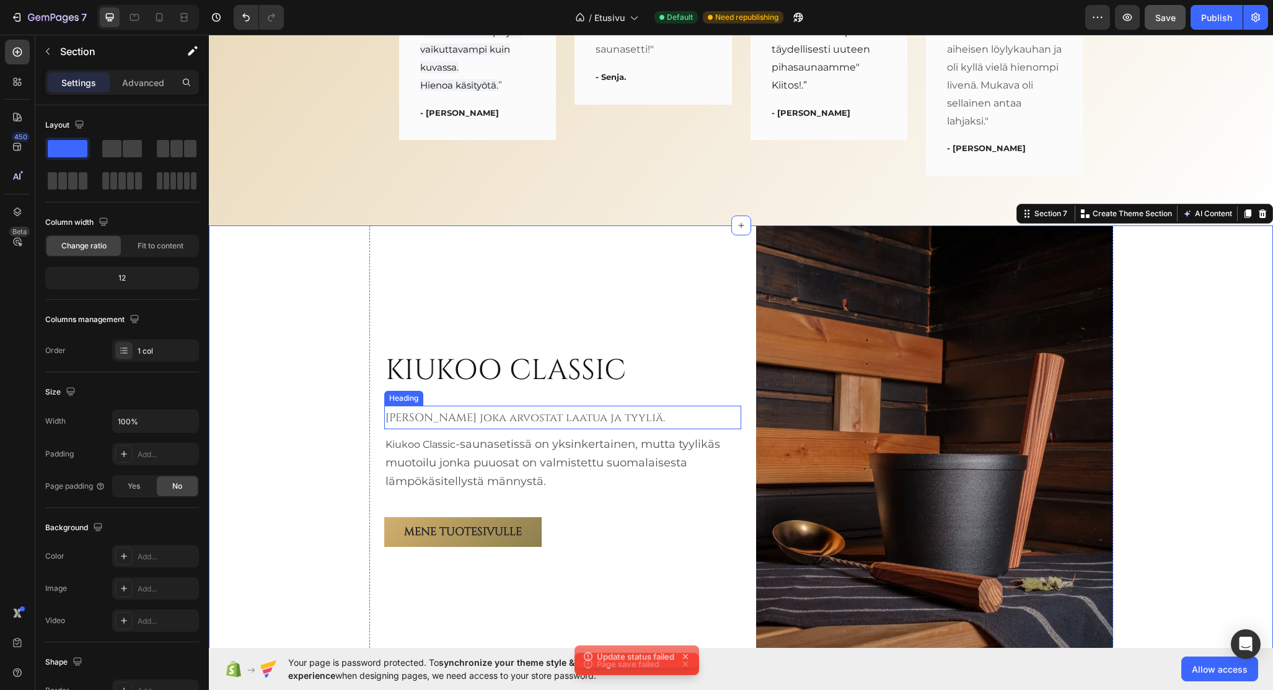
click at [438, 415] on span "Sinulle joka arvostat laatua ja tyyliä." at bounding box center [524, 417] width 279 height 15
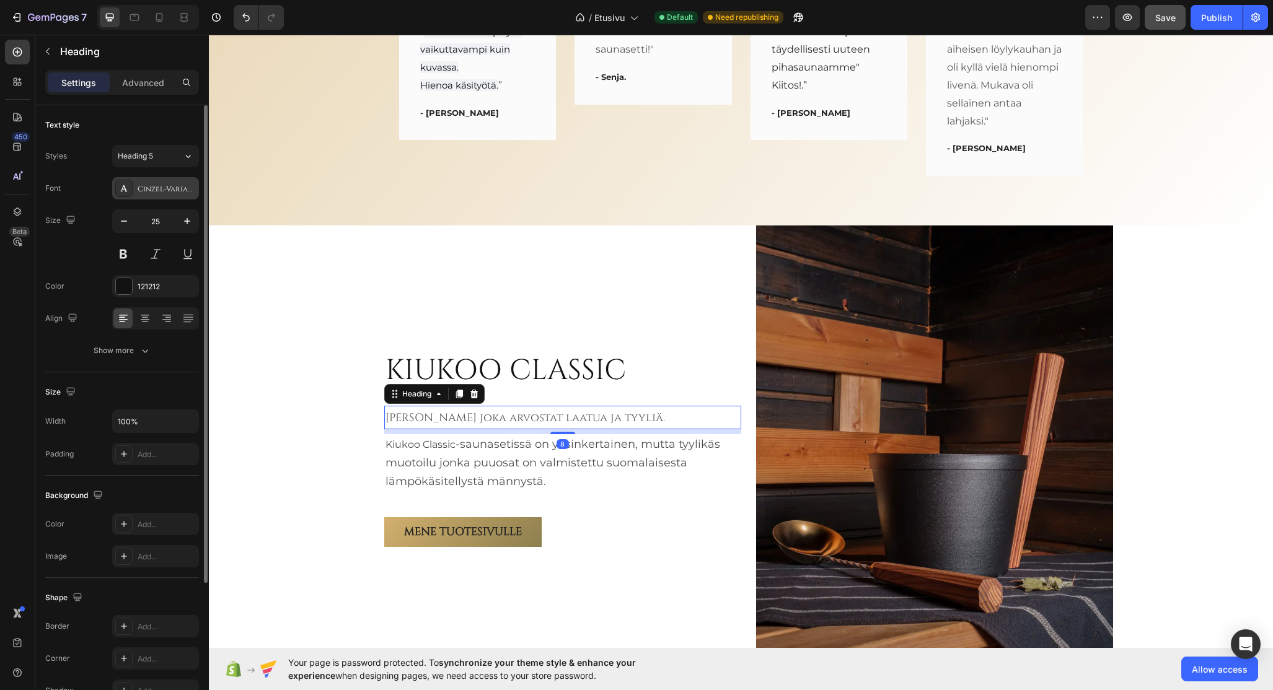
click at [148, 194] on div "Cinzel-VariableFont_wght" at bounding box center [167, 188] width 58 height 11
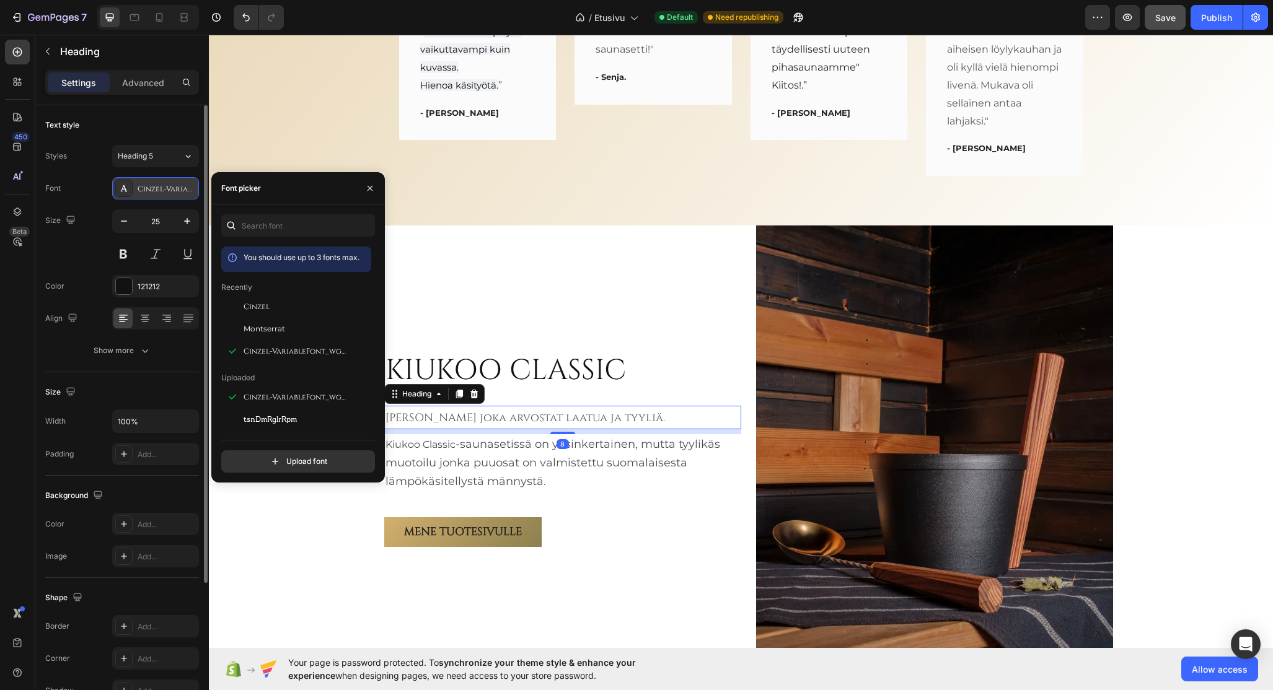
click at [148, 194] on div "Cinzel-VariableFont_wght" at bounding box center [167, 188] width 58 height 11
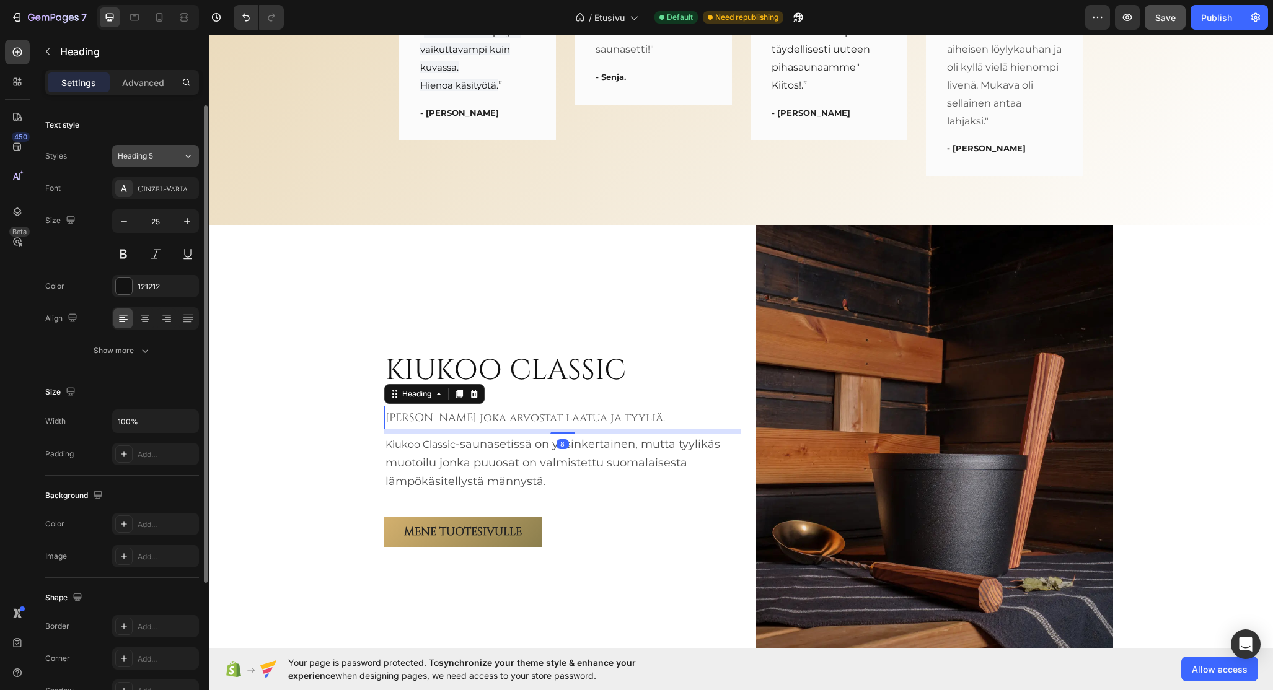
click at [140, 151] on span "Heading 5" at bounding box center [135, 156] width 35 height 11
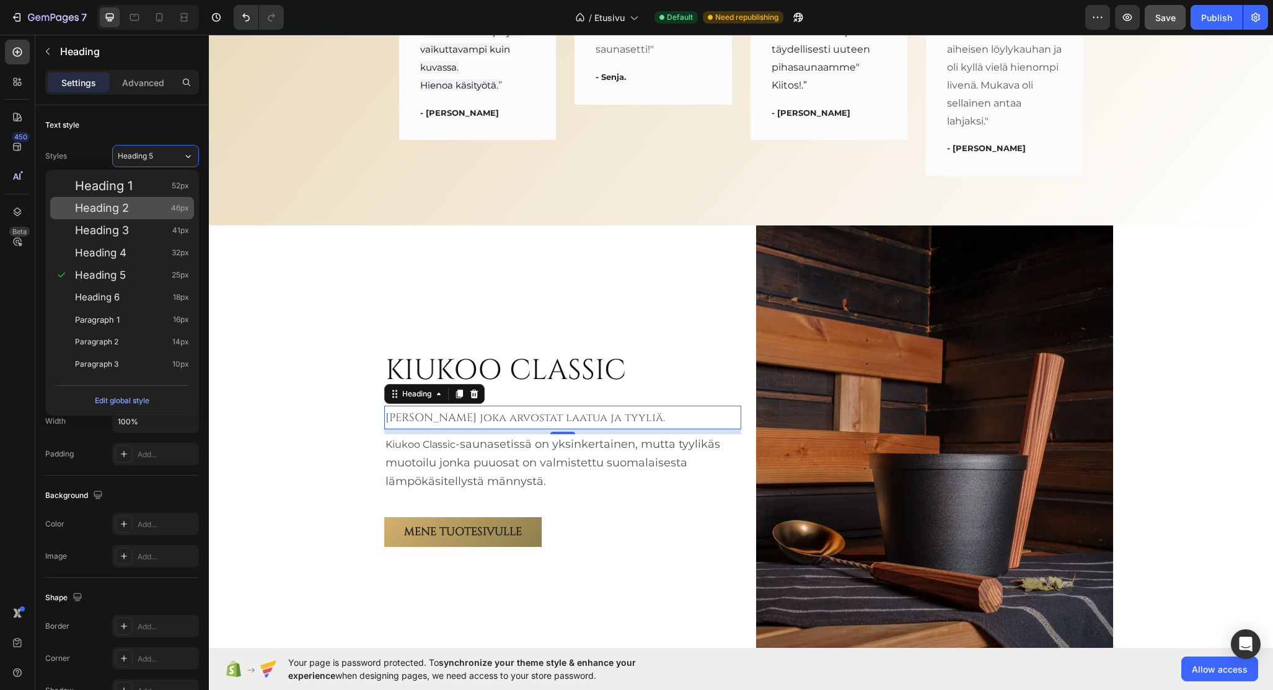
click at [143, 218] on div "Heading 2 46px" at bounding box center [122, 208] width 144 height 22
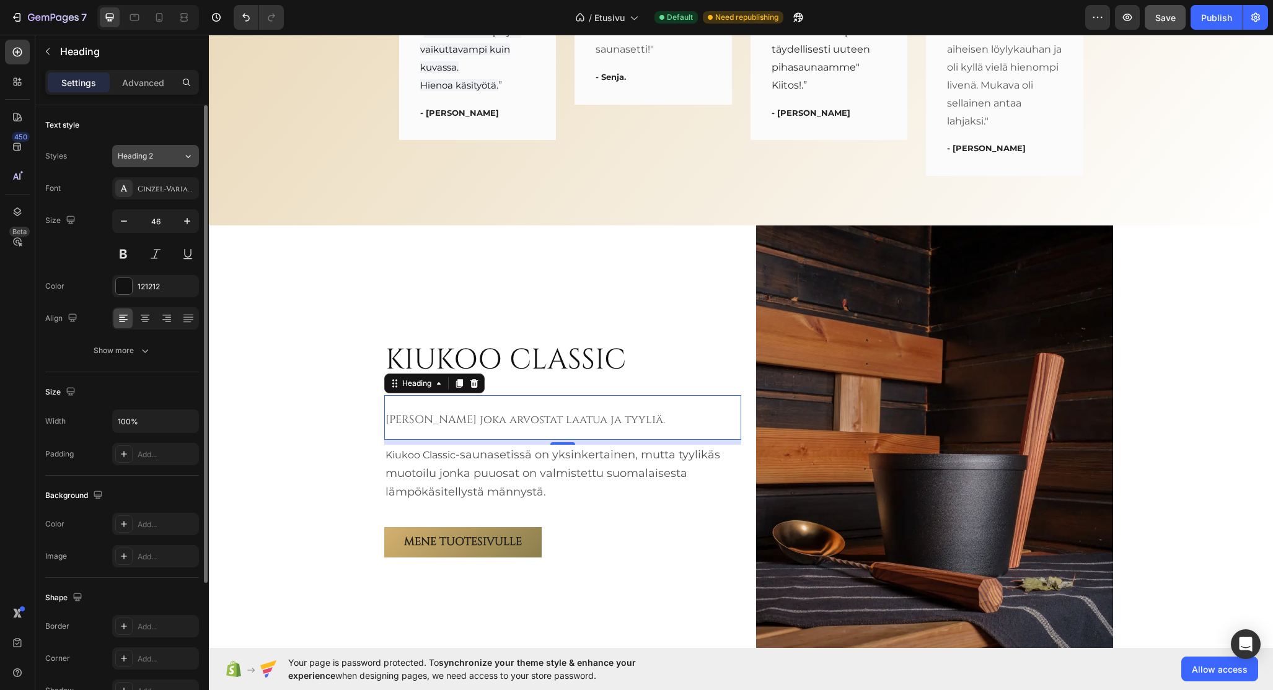
click at [151, 159] on span "Heading 2" at bounding box center [135, 156] width 35 height 11
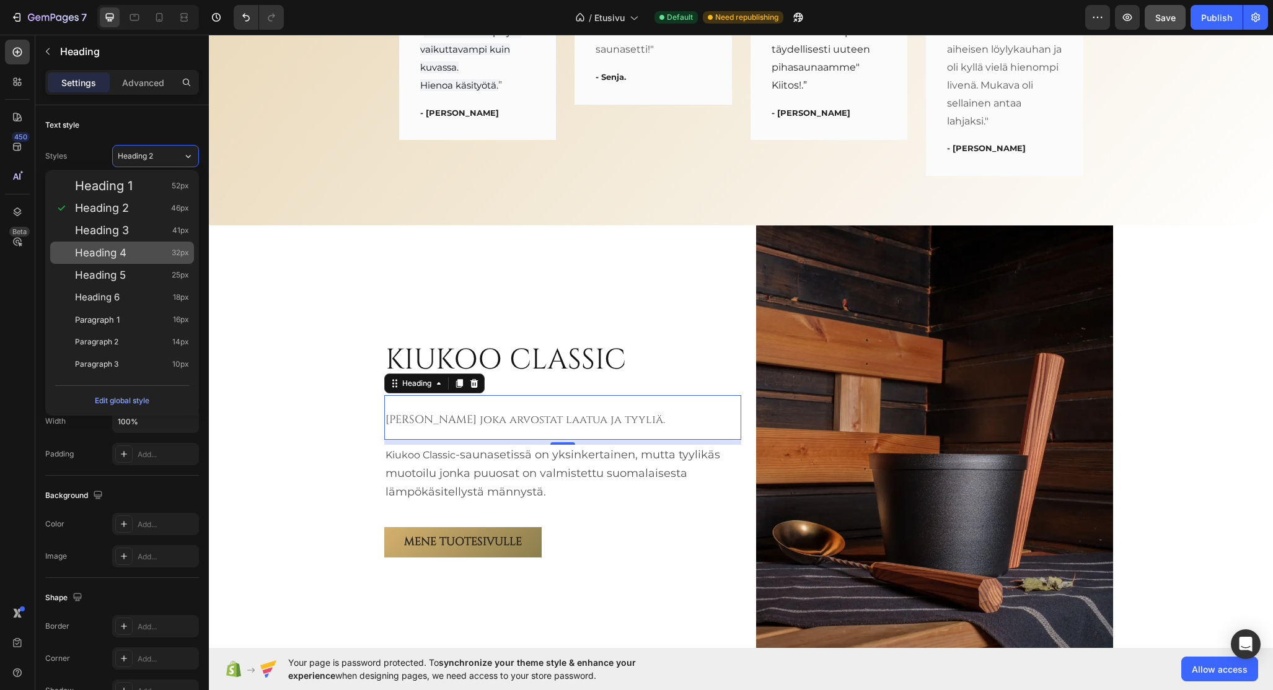
click at [123, 252] on span "Heading 4" at bounding box center [100, 253] width 51 height 12
type input "32"
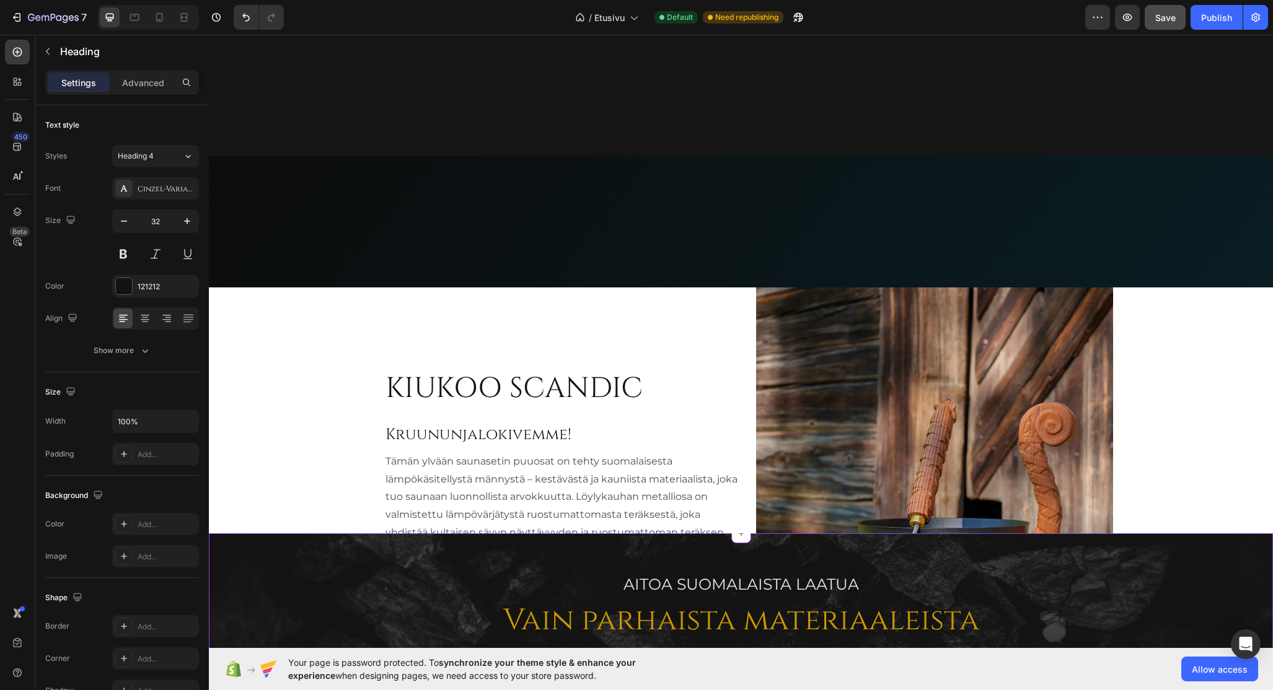
scroll to position [516, 0]
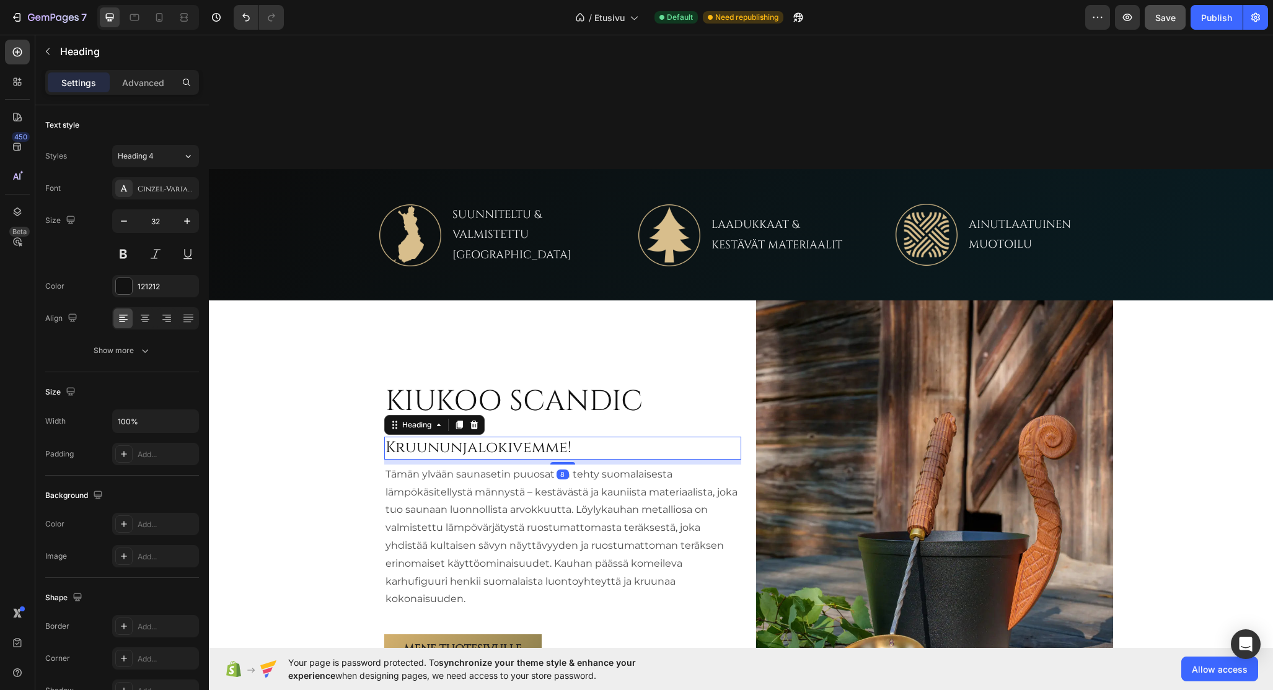
click at [459, 444] on h2 "Kruununjalokivemme!" at bounding box center [562, 448] width 357 height 23
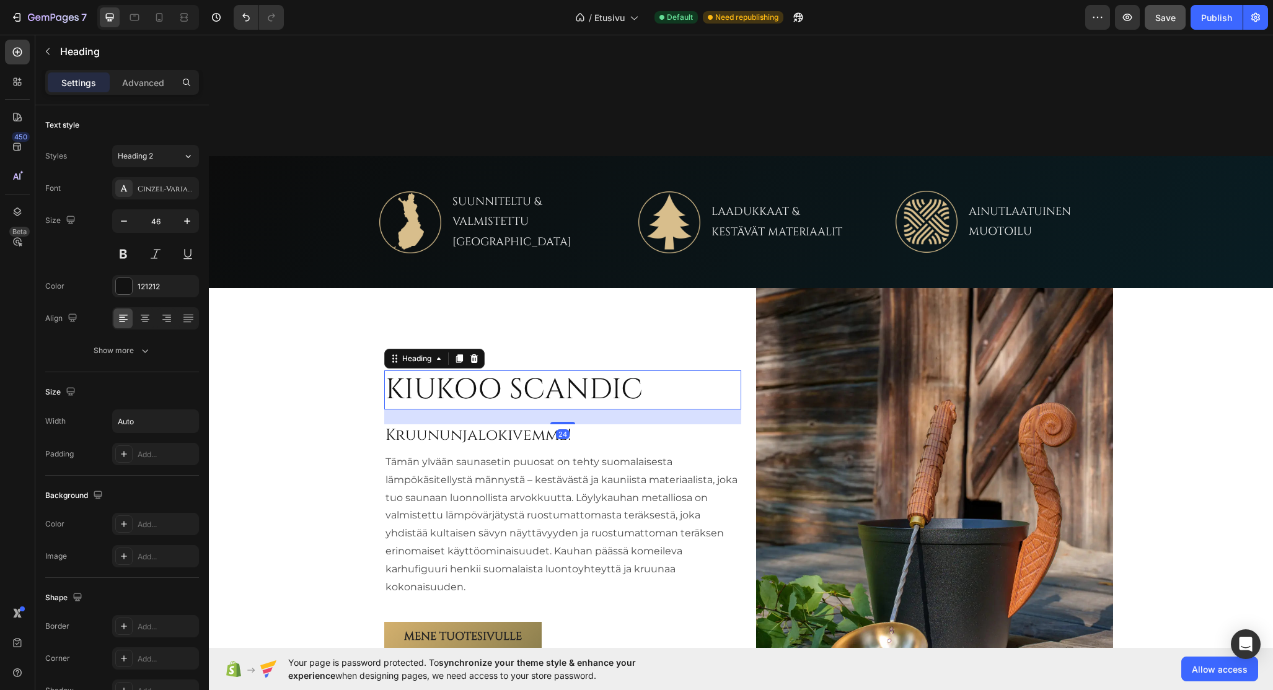
click at [506, 384] on h2 "KIUKOO SCANDIC" at bounding box center [514, 391] width 260 height 40
click at [488, 427] on h2 "Kruununjalokivemme!" at bounding box center [562, 435] width 357 height 23
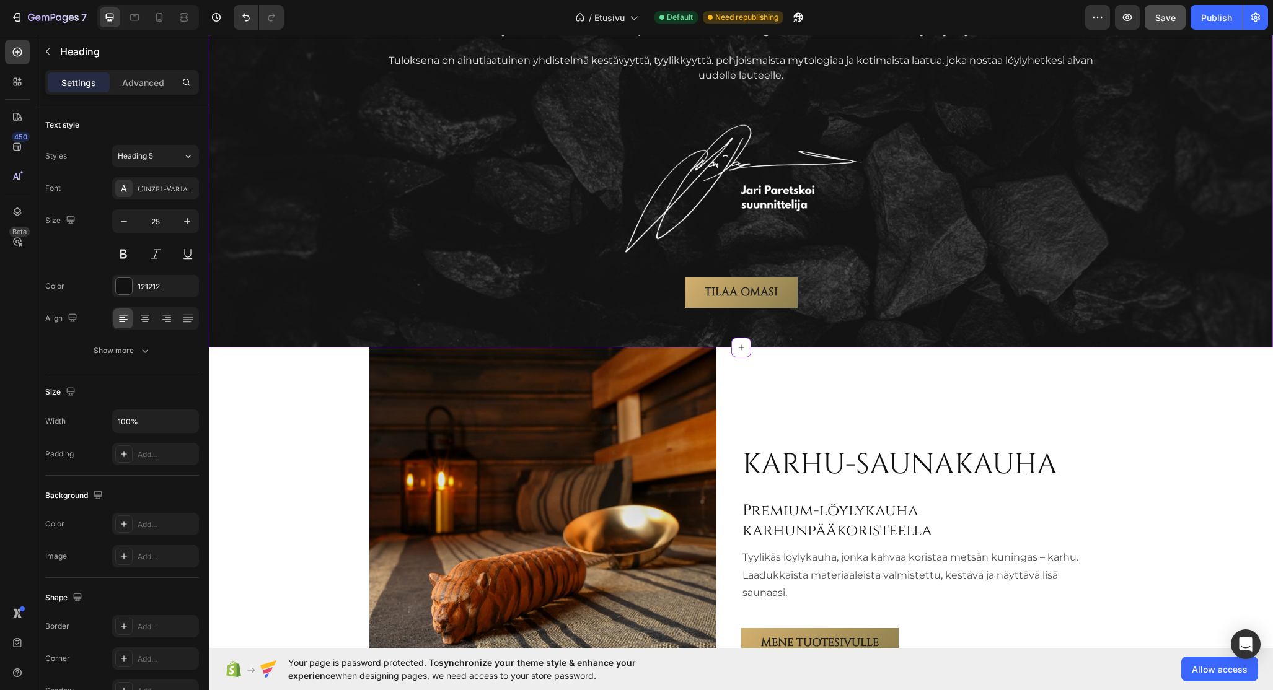
scroll to position [2127, 0]
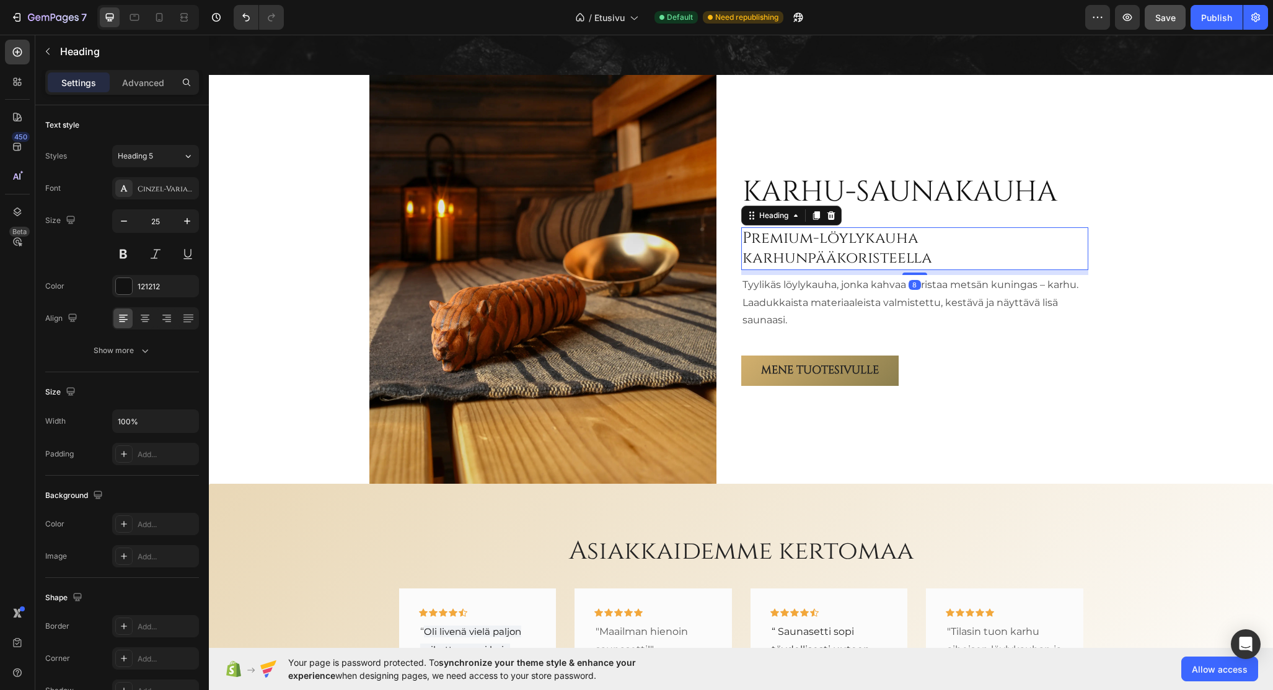
click at [820, 240] on h2 "Premium-löylykauha karhunpääkoristeella" at bounding box center [914, 248] width 347 height 43
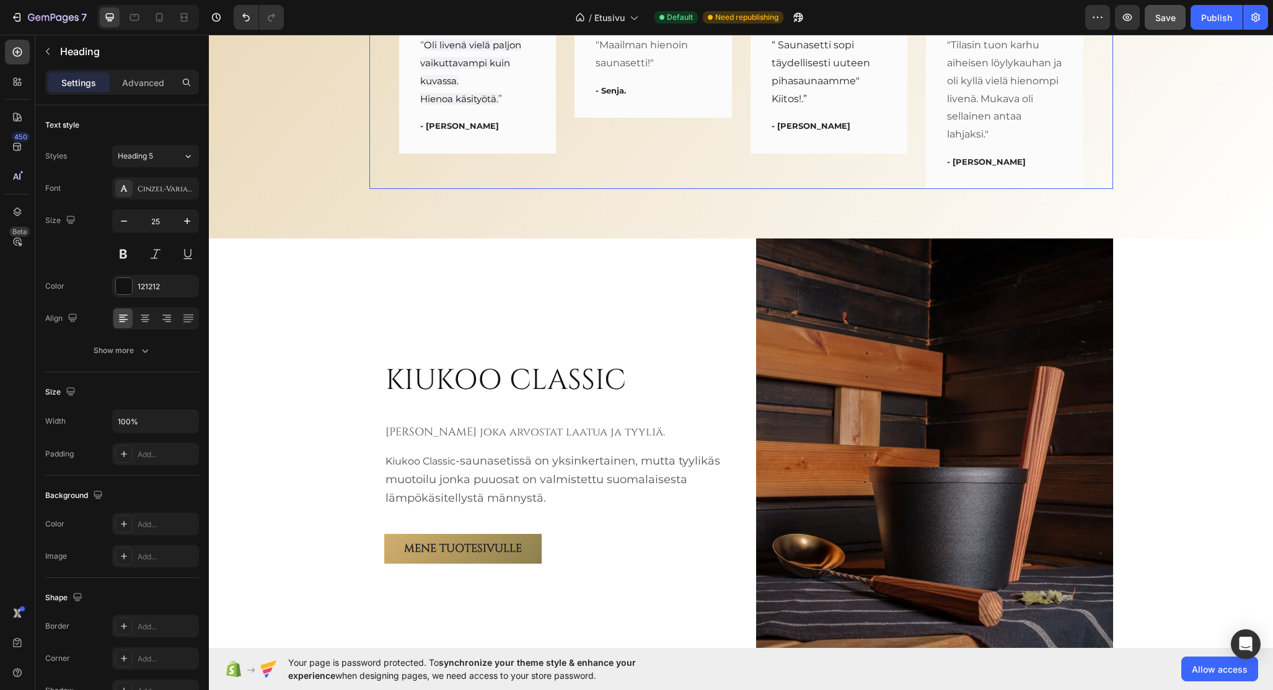
scroll to position [2747, 0]
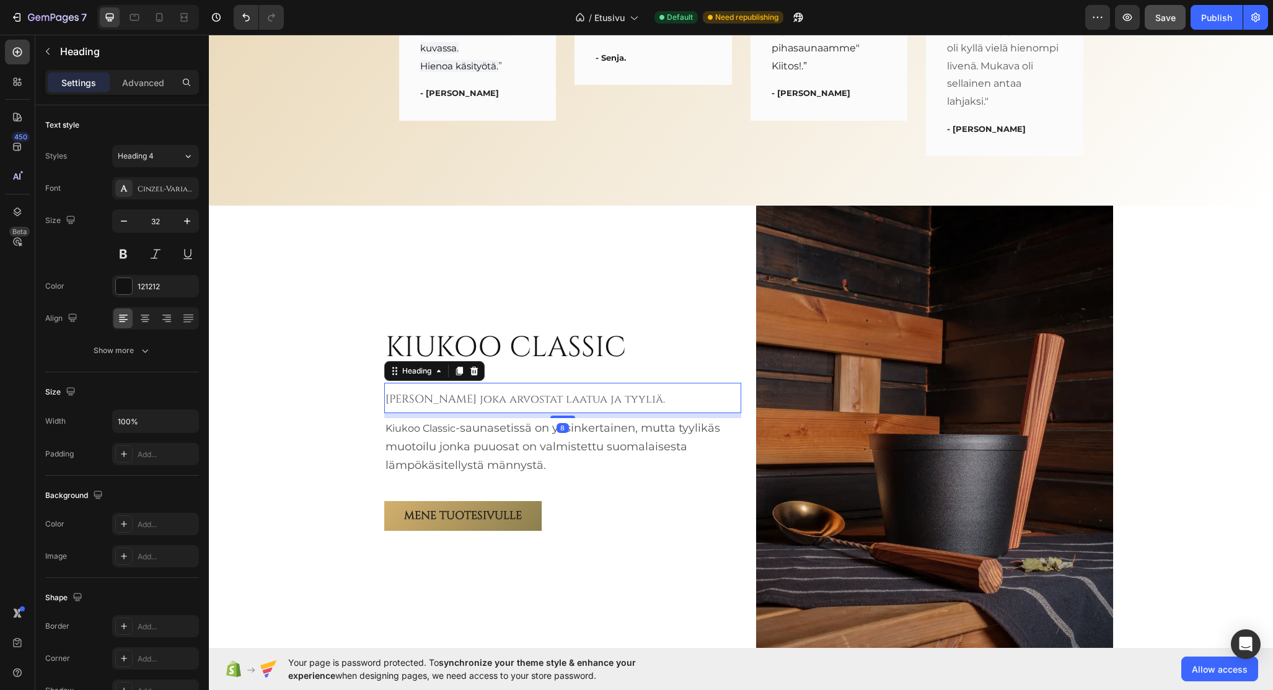
click at [471, 400] on span "Sinulle joka arvostat laatua ja tyyliä." at bounding box center [524, 399] width 279 height 15
click at [159, 163] on button "Heading 4" at bounding box center [155, 156] width 87 height 22
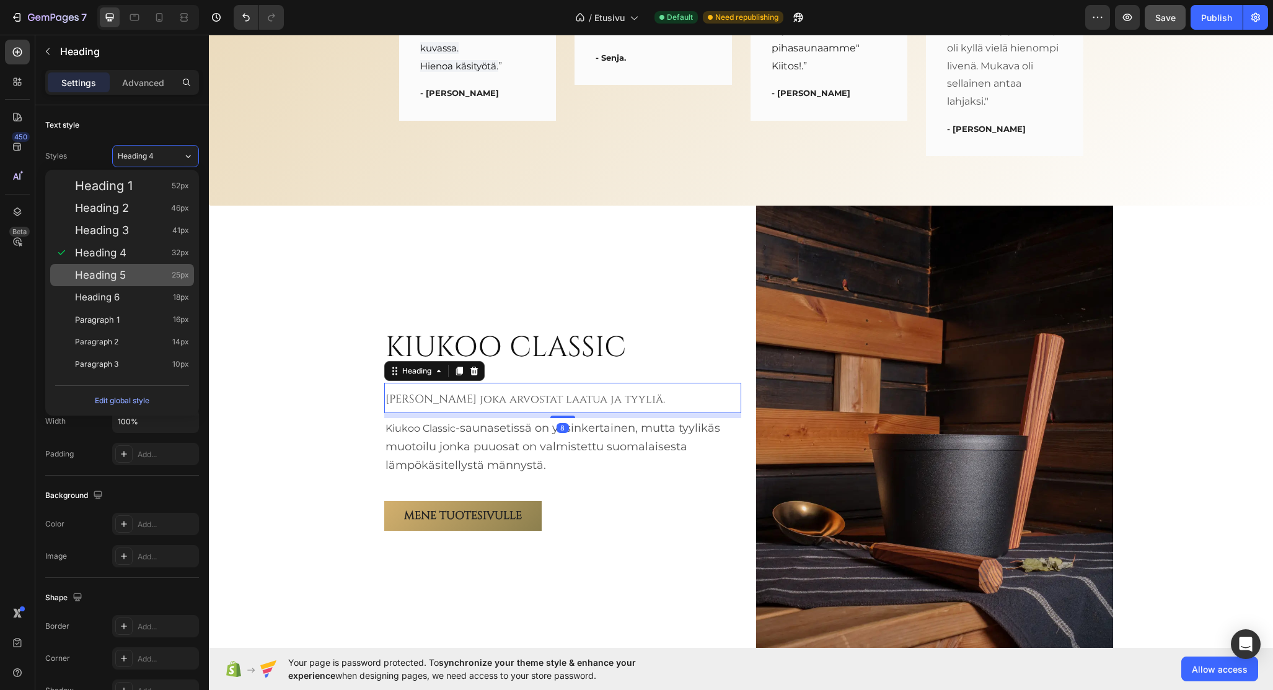
click at [126, 280] on span "Heading 5" at bounding box center [100, 275] width 51 height 12
type input "25"
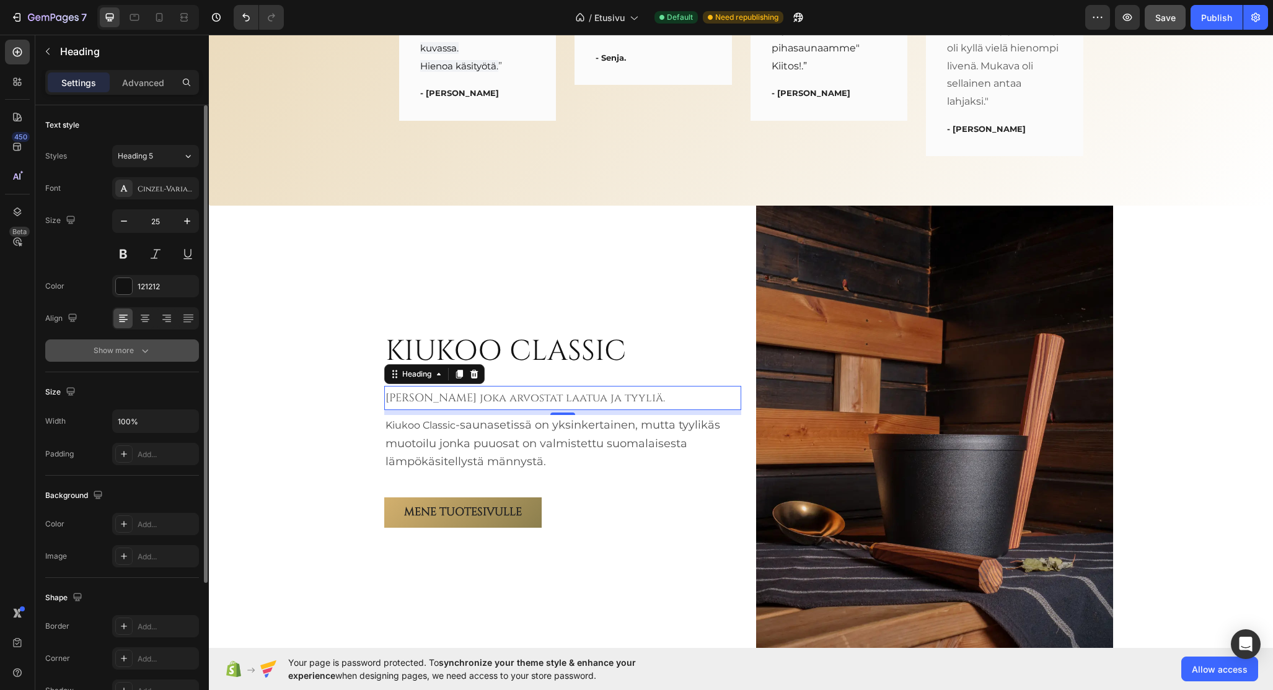
click at [129, 346] on div "Show more" at bounding box center [123, 350] width 58 height 12
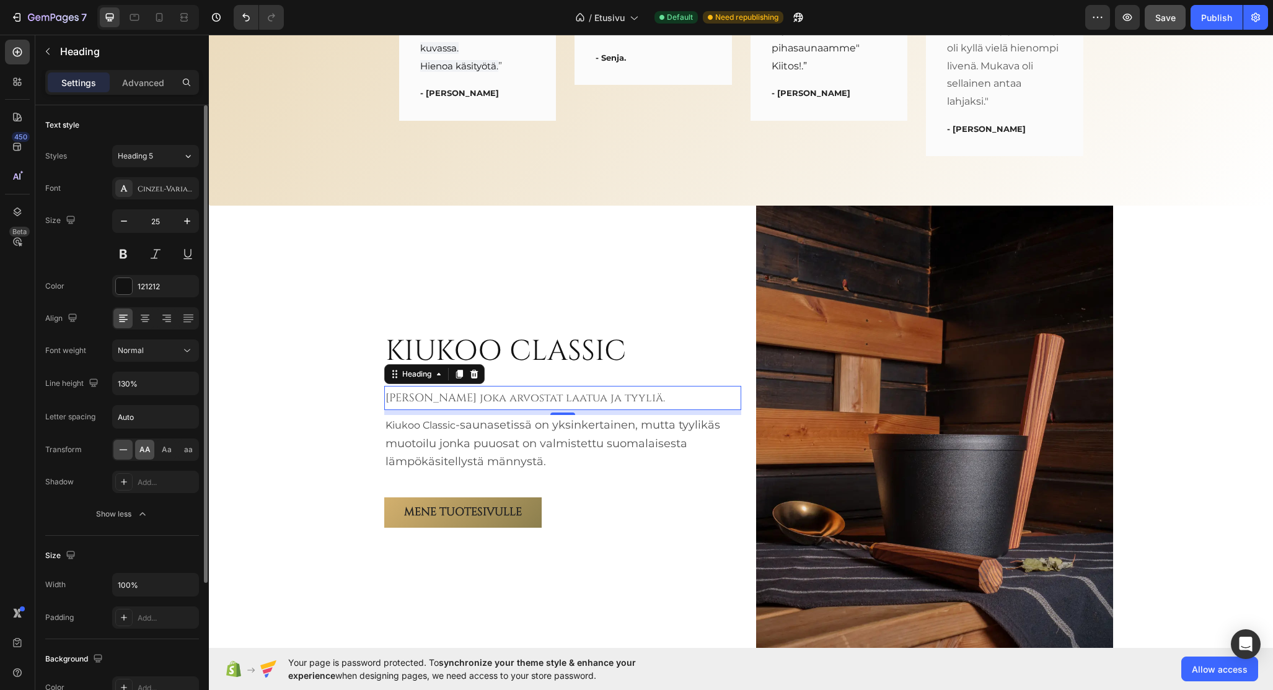
click at [147, 455] on span "AA" at bounding box center [144, 449] width 11 height 11
click at [123, 450] on icon at bounding box center [123, 450] width 12 height 12
click at [162, 450] on span "Aa" at bounding box center [167, 449] width 10 height 11
click at [191, 449] on span "aa" at bounding box center [188, 449] width 9 height 11
click at [171, 450] on span "Aa" at bounding box center [167, 449] width 10 height 11
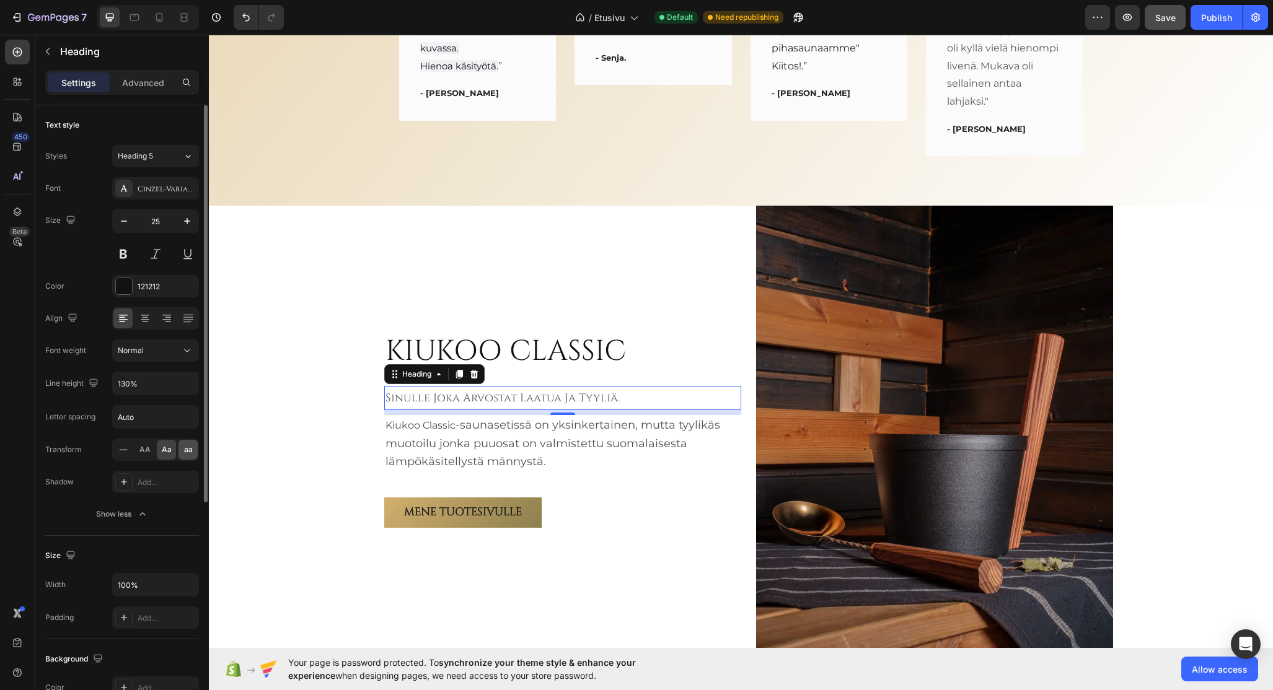
click at [183, 452] on div "aa" at bounding box center [187, 450] width 19 height 20
click at [170, 452] on span "Aa" at bounding box center [167, 449] width 10 height 11
click at [146, 452] on span "AA" at bounding box center [144, 449] width 11 height 11
click at [124, 451] on icon at bounding box center [123, 450] width 12 height 12
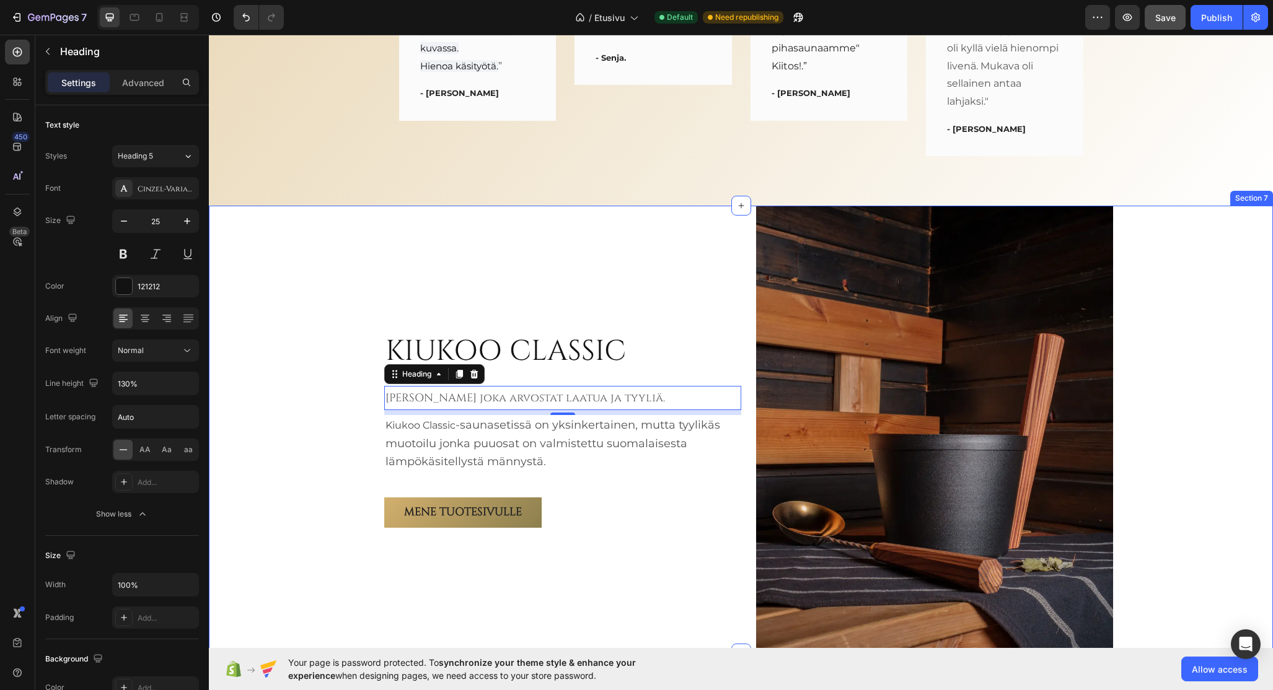
click at [299, 406] on div "KIUKOO CLASSIC Heading Sinulle joka arvostat laatua ja tyyliä. Heading 8 Kiukoo…" at bounding box center [741, 429] width 1064 height 447
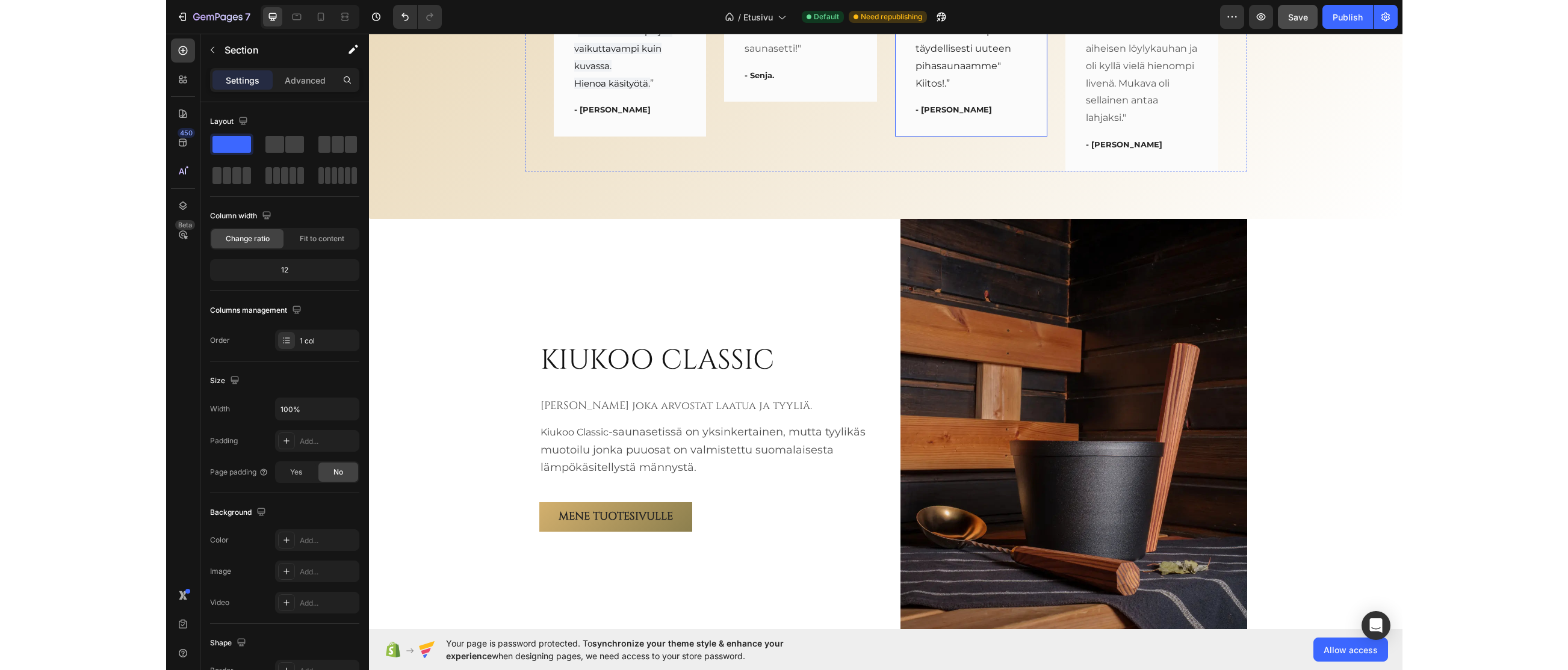
scroll to position [2728, 0]
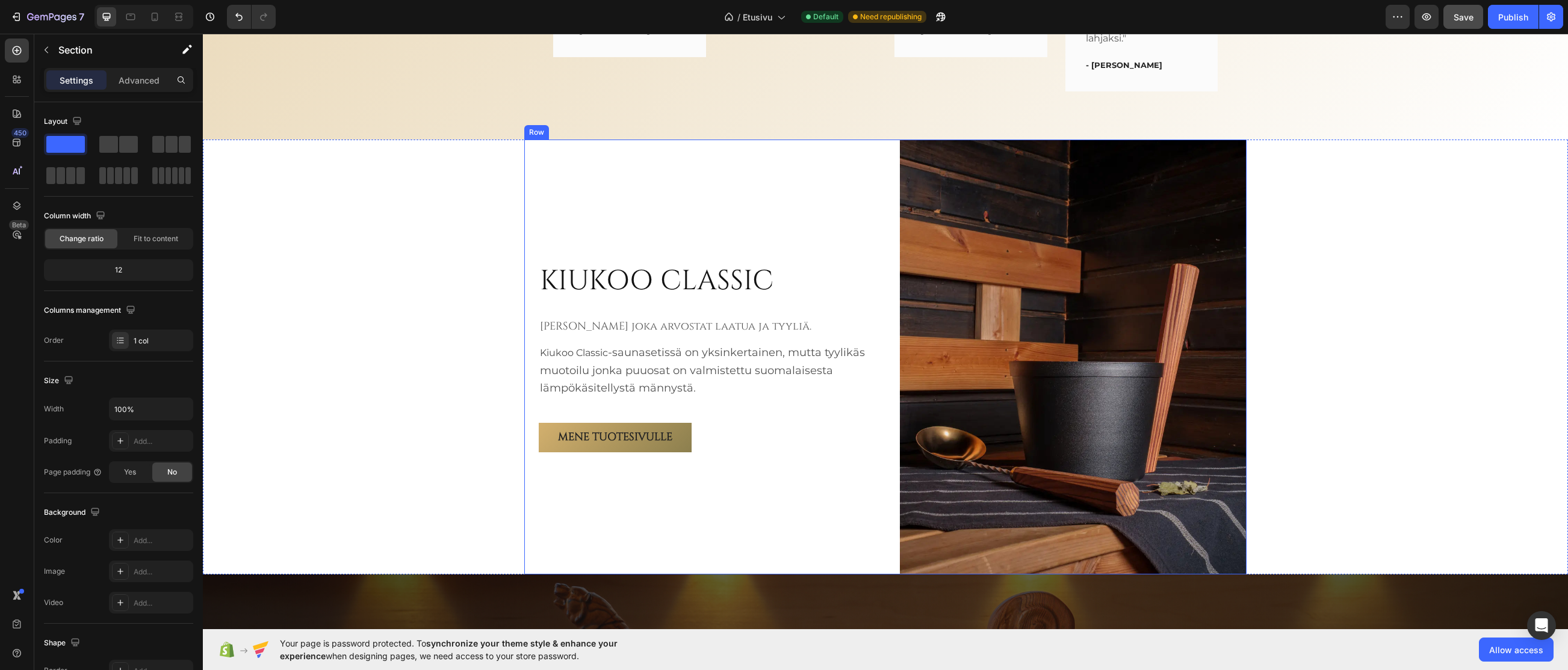
click at [789, 244] on div "KIUKOO CLASSIC Heading Sinulle joka arvostat laatua ja tyyliä. Heading Kiukoo C…" at bounding box center [712, 356] width 347 height 434
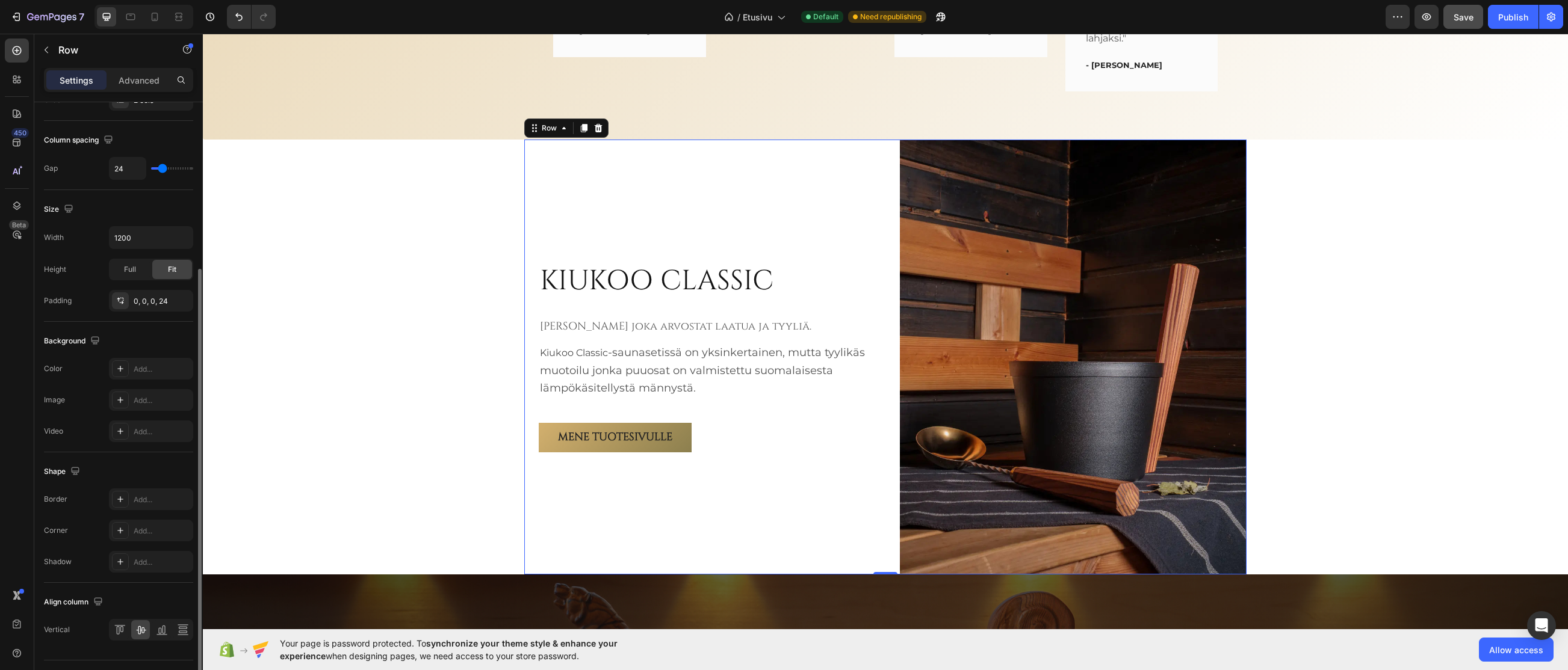
scroll to position [269, 0]
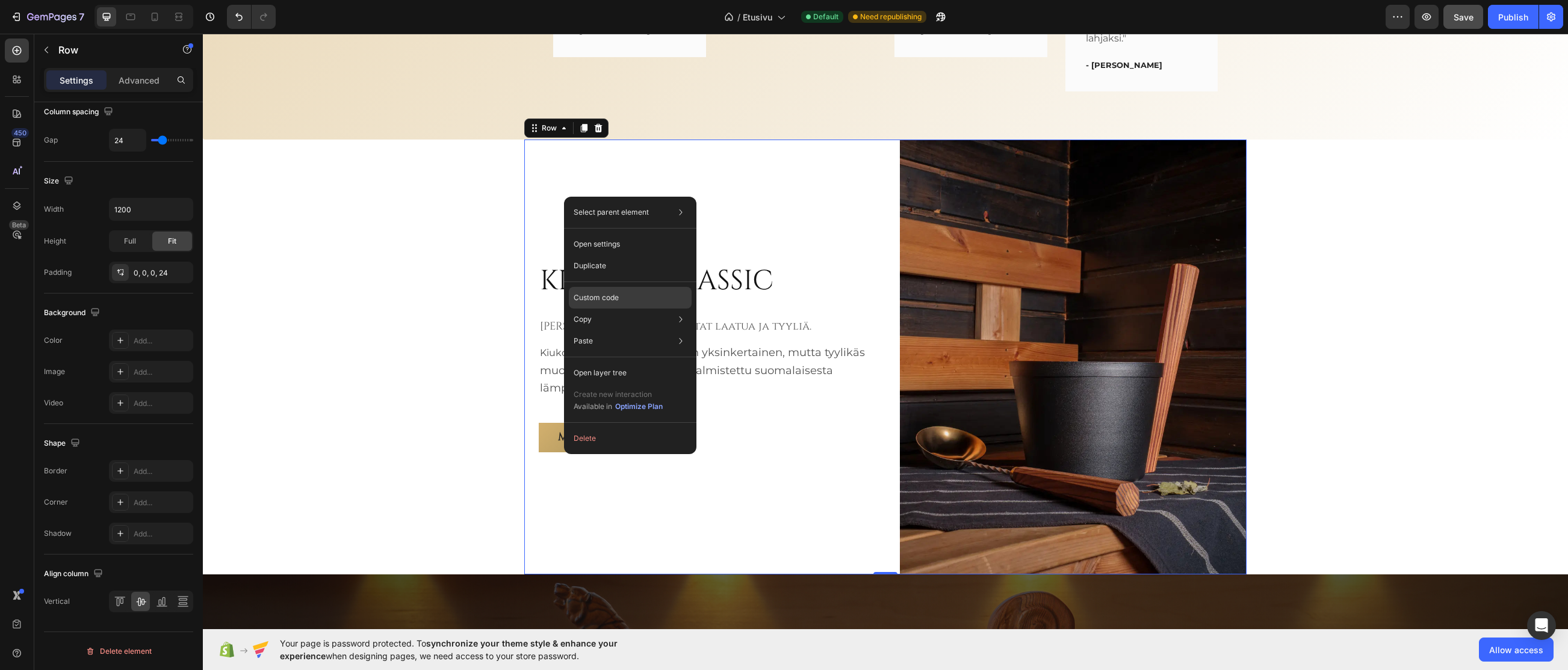
click at [618, 298] on p "Custom code" at bounding box center [596, 297] width 45 height 11
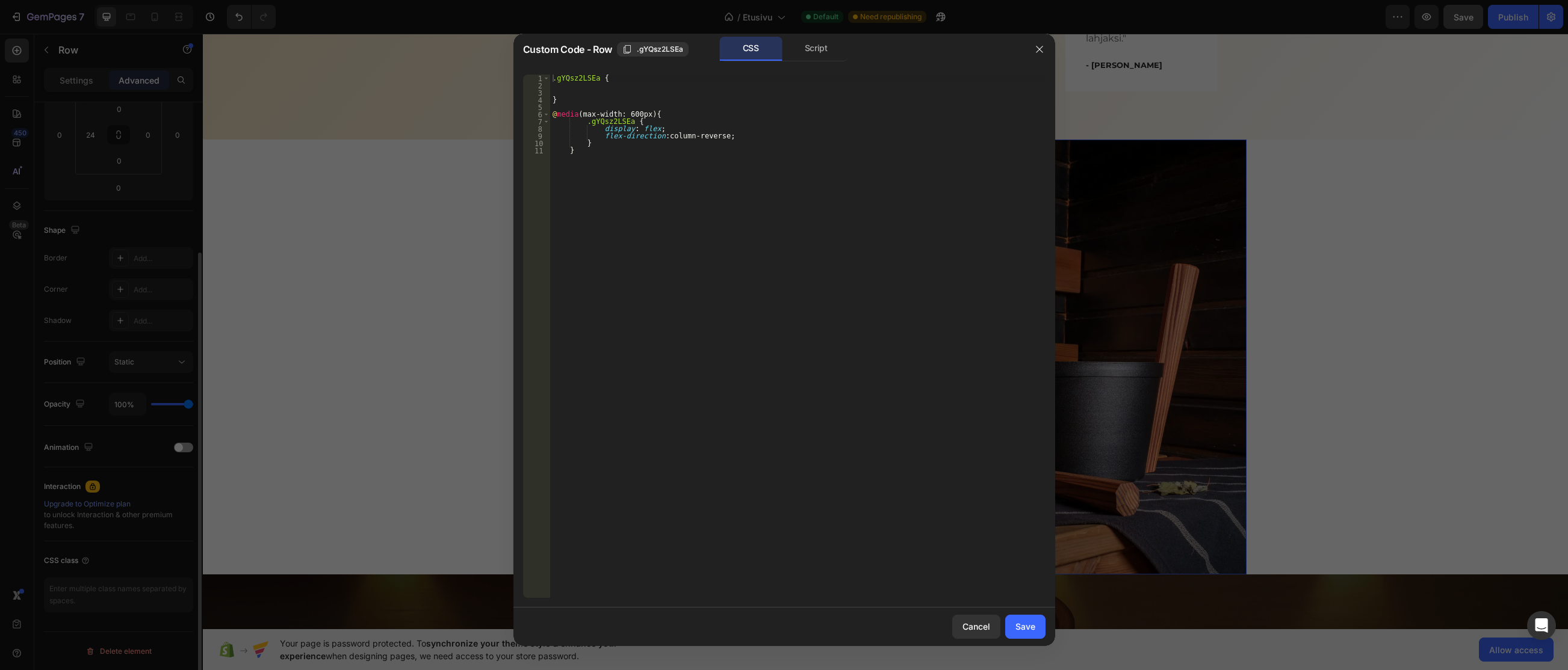
scroll to position [200, 0]
click at [1041, 48] on icon "button" at bounding box center [1040, 50] width 10 height 10
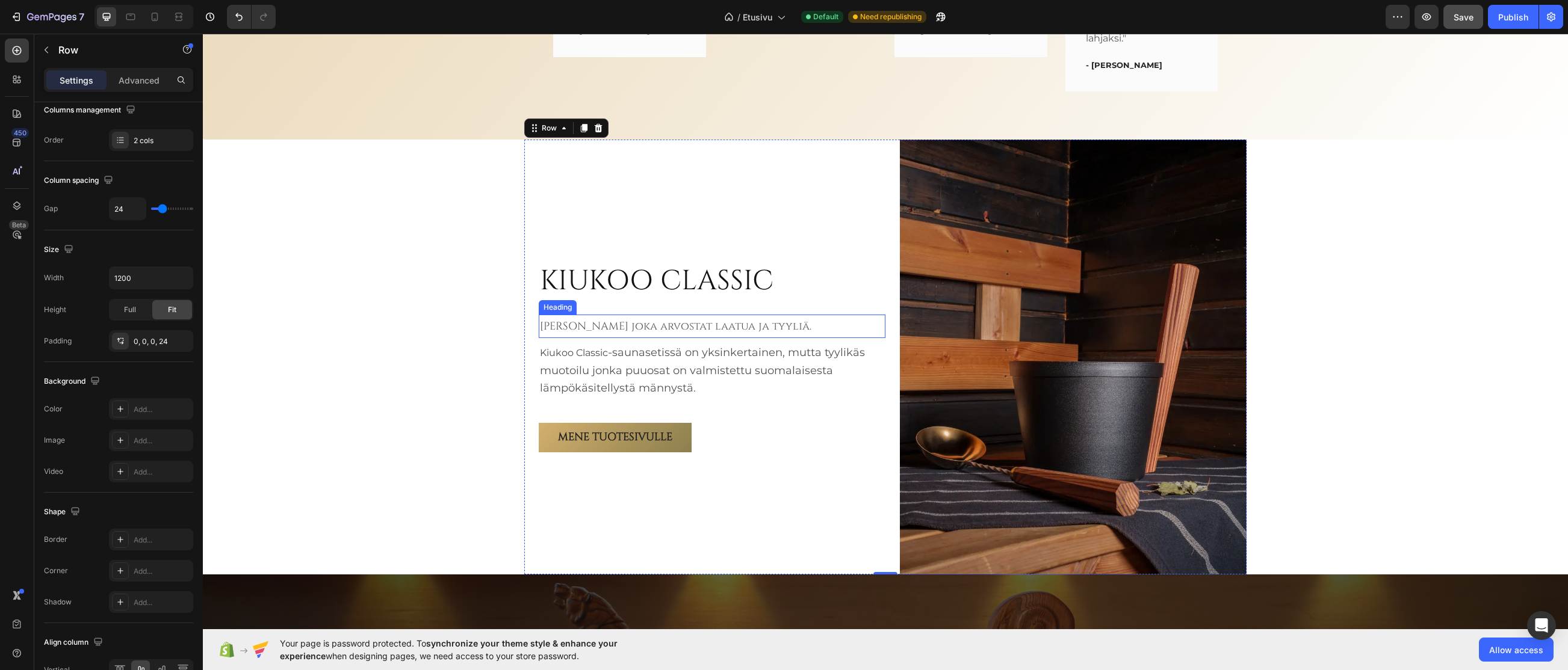
scroll to position [0, 0]
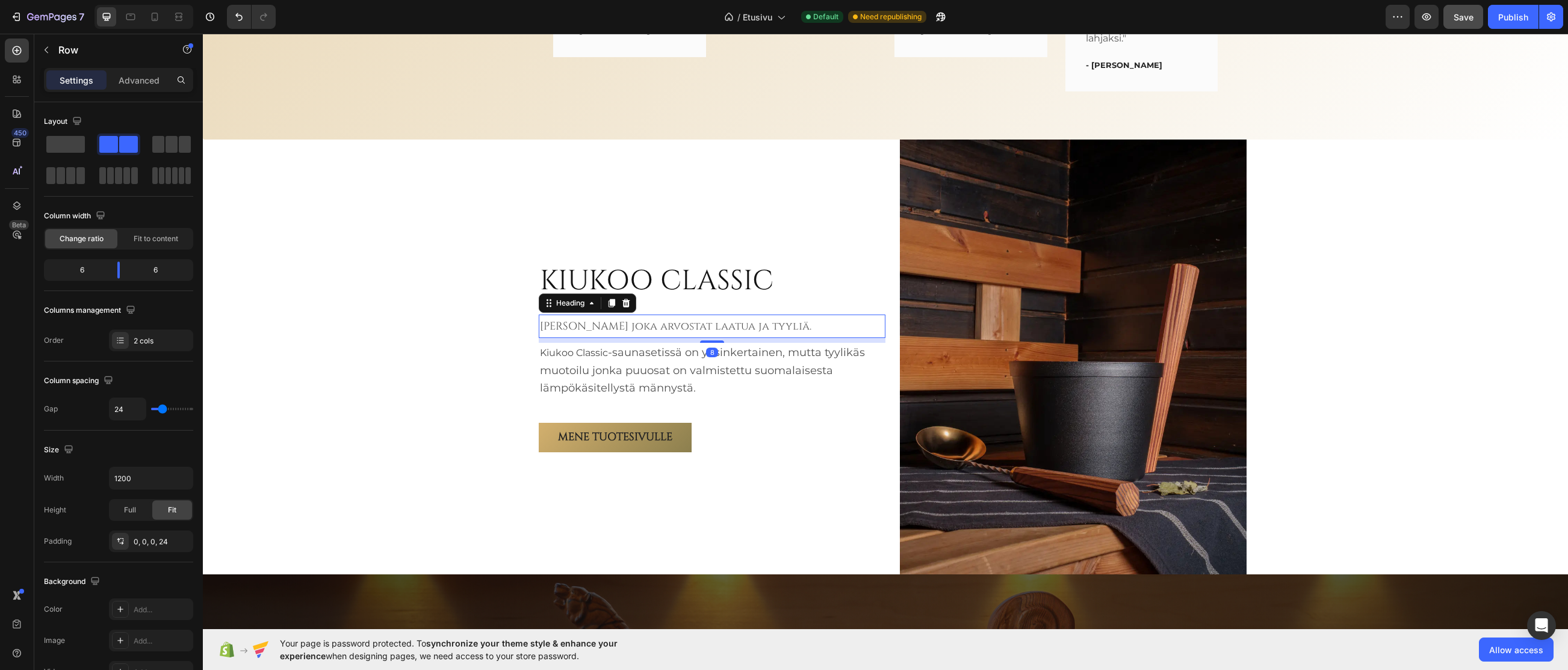
click at [664, 321] on span "Sinulle joka arvostat laatua ja tyyliä." at bounding box center [675, 325] width 271 height 15
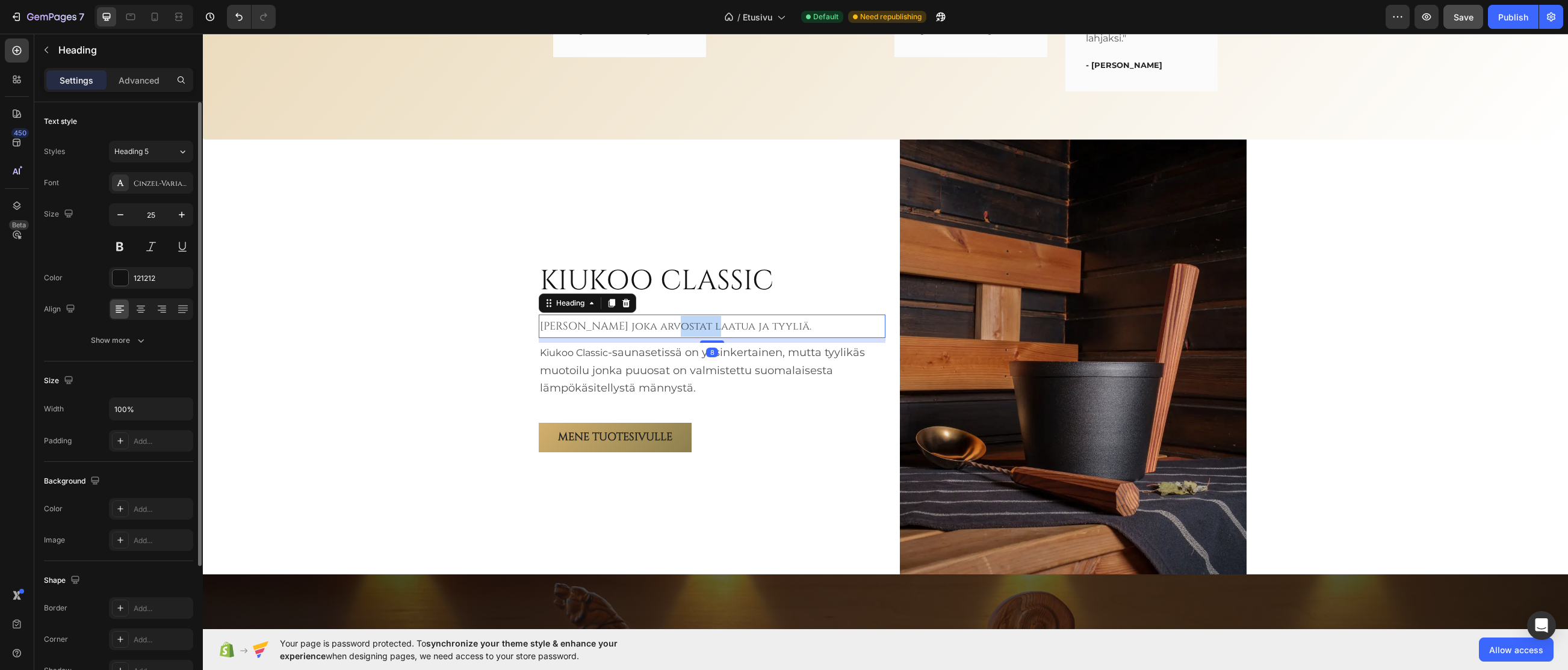
click at [664, 321] on span "Sinulle joka arvostat laatua ja tyyliä." at bounding box center [675, 325] width 271 height 15
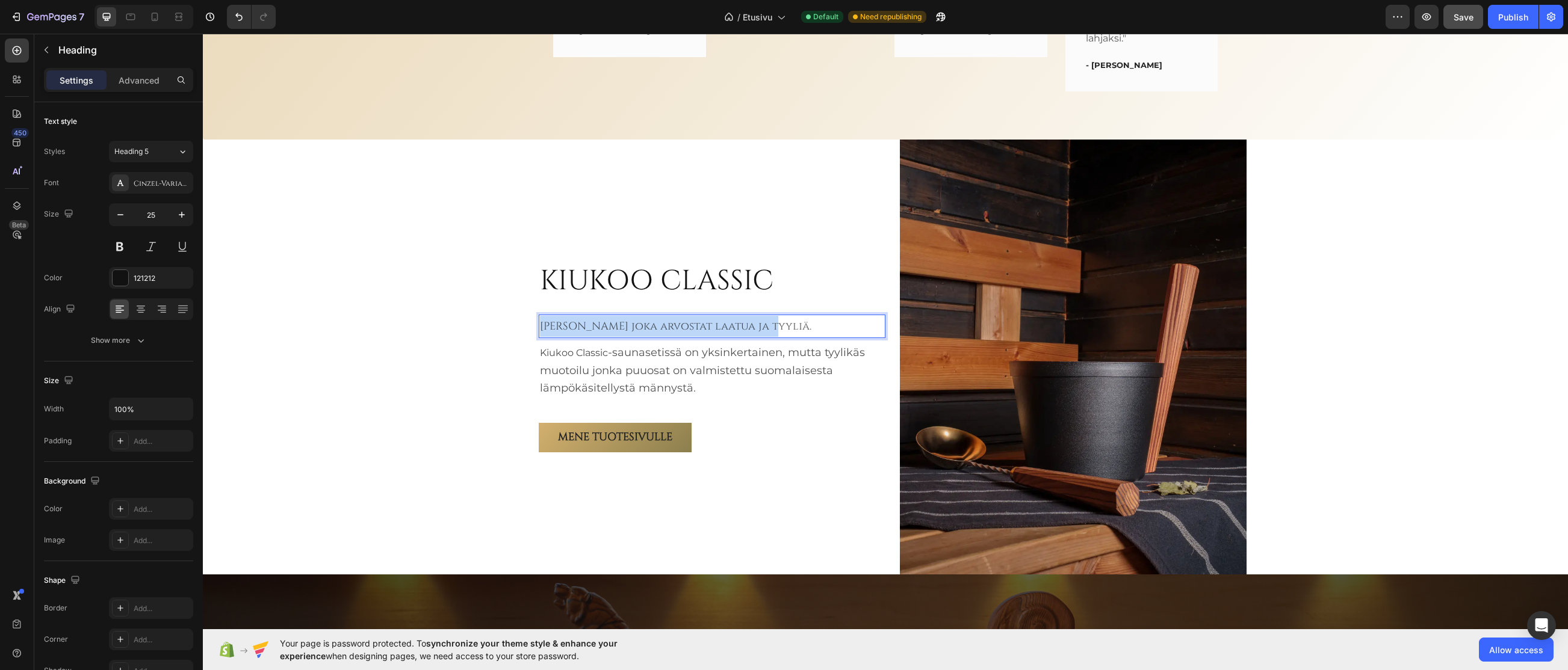
click at [664, 321] on span "Sinulle joka arvostat laatua ja tyyliä." at bounding box center [675, 325] width 271 height 15
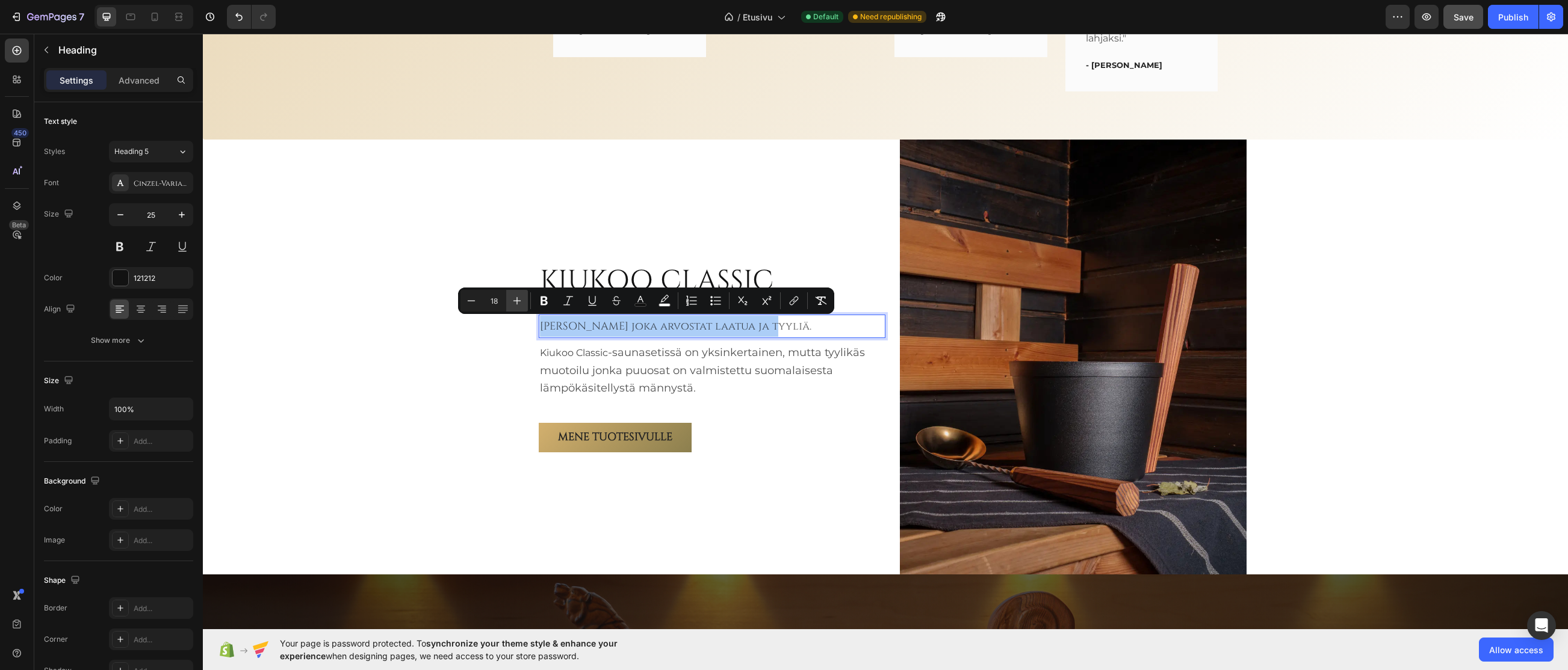
click at [518, 296] on icon "Editor contextual toolbar" at bounding box center [517, 301] width 12 height 12
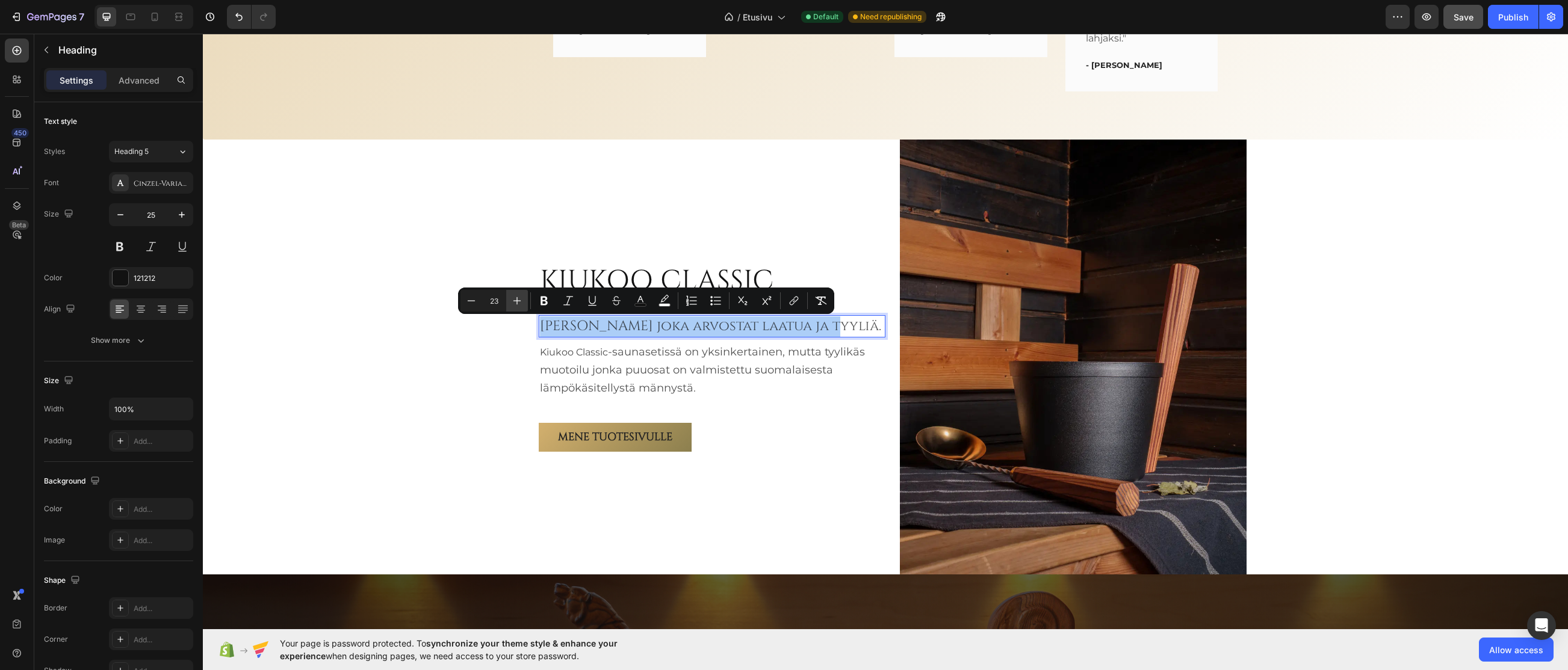
click at [518, 296] on icon "Editor contextual toolbar" at bounding box center [517, 301] width 12 height 12
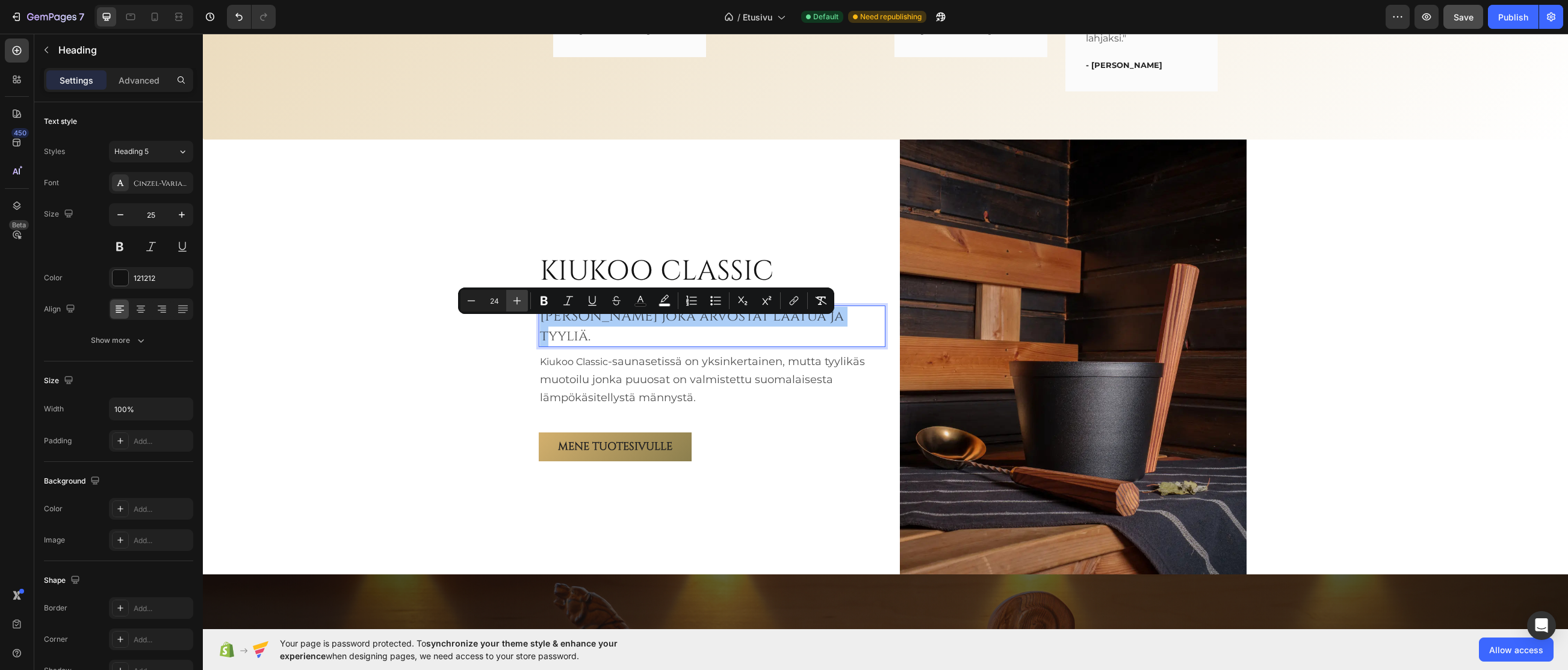
click at [518, 296] on icon "Editor contextual toolbar" at bounding box center [517, 301] width 12 height 12
type input "25"
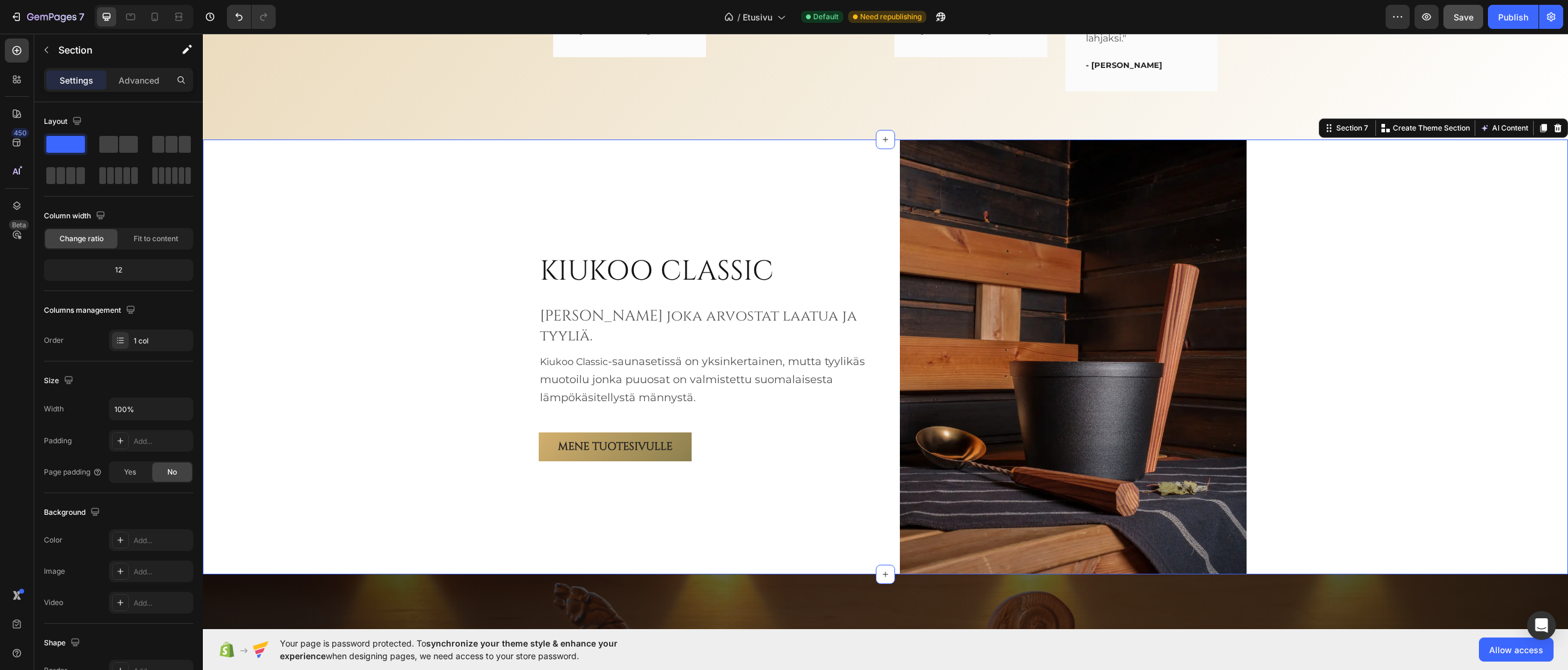
click at [440, 367] on div "KIUKOO CLASSIC Heading ⁠⁠⁠⁠⁠⁠⁠ Sinulle joka arvostat laatua ja tyyliä. Heading …" at bounding box center [885, 356] width 1365 height 434
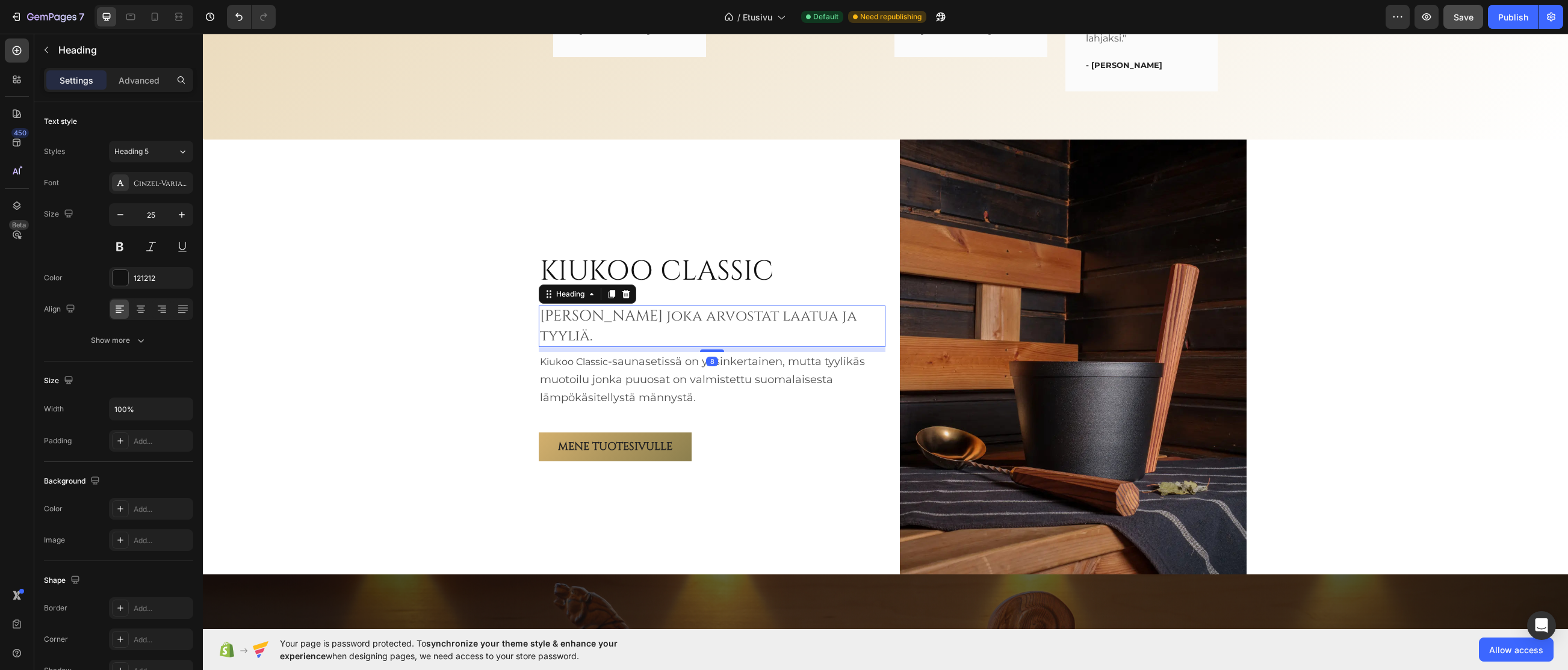
click at [681, 327] on span "Sinulle joka arvostat laatua ja tyyliä." at bounding box center [699, 325] width 318 height 40
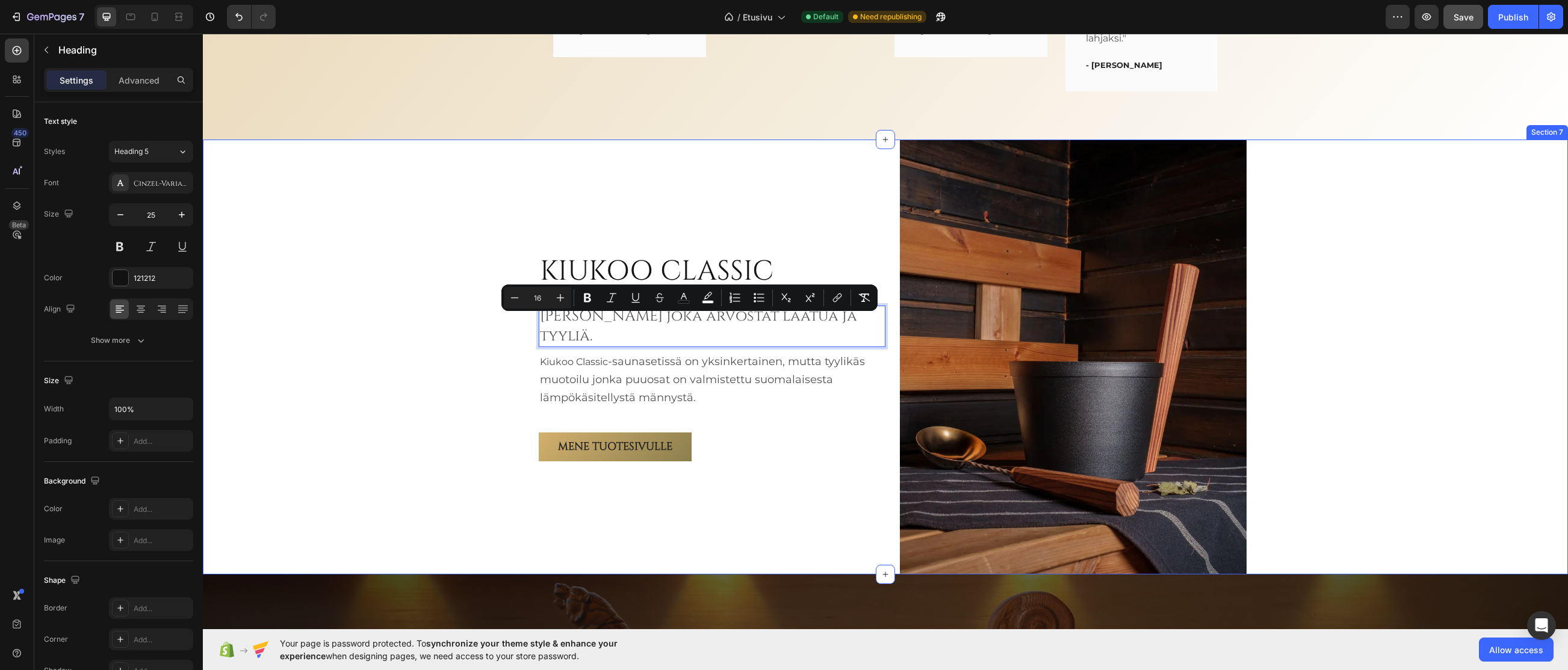
click at [457, 353] on div "KIUKOO CLASSIC Heading Sinulle joka arvostat laatua ja tyyliä. Heading 8 Kiukoo…" at bounding box center [885, 356] width 1365 height 434
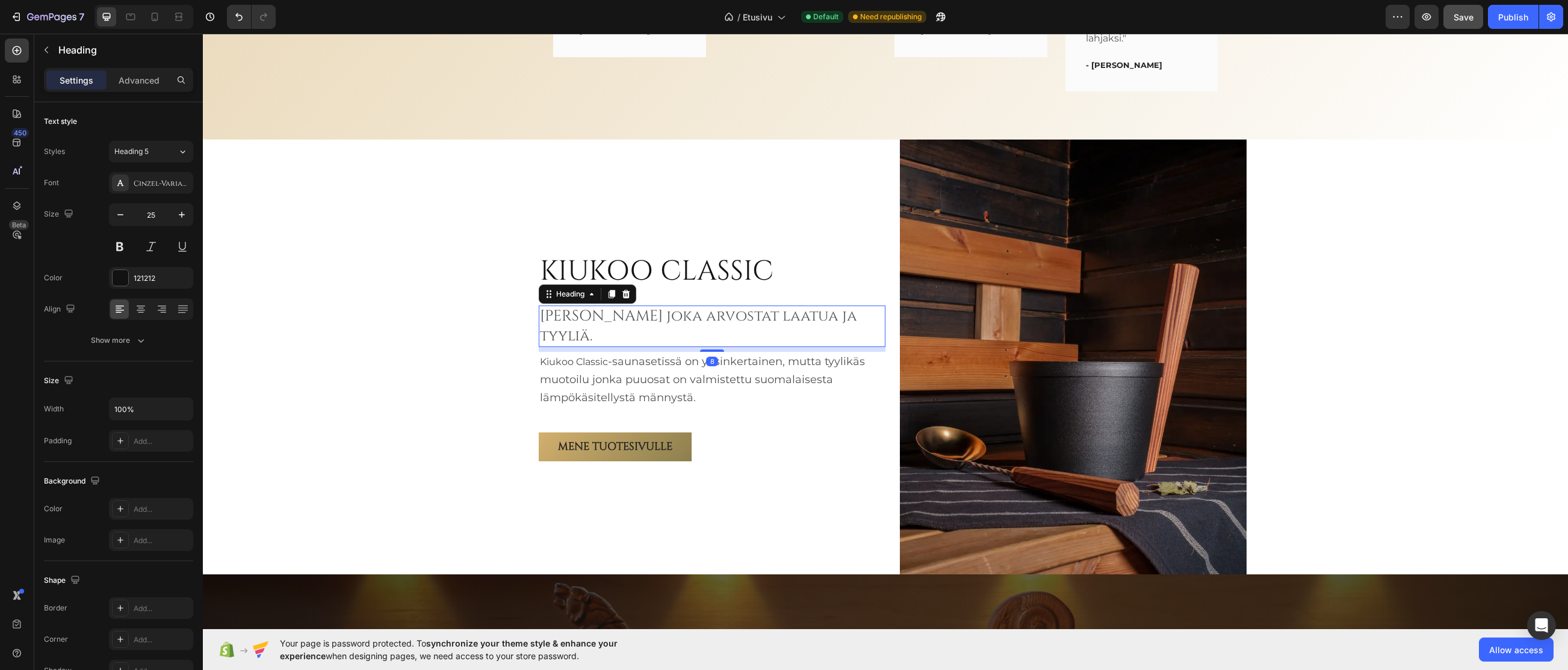
click at [841, 321] on span "Sinulle joka arvostat laatua ja tyyliä." at bounding box center [699, 325] width 318 height 40
click at [846, 322] on p "Sinulle joka arvostat laatua ja tyyliä." at bounding box center [712, 326] width 344 height 39
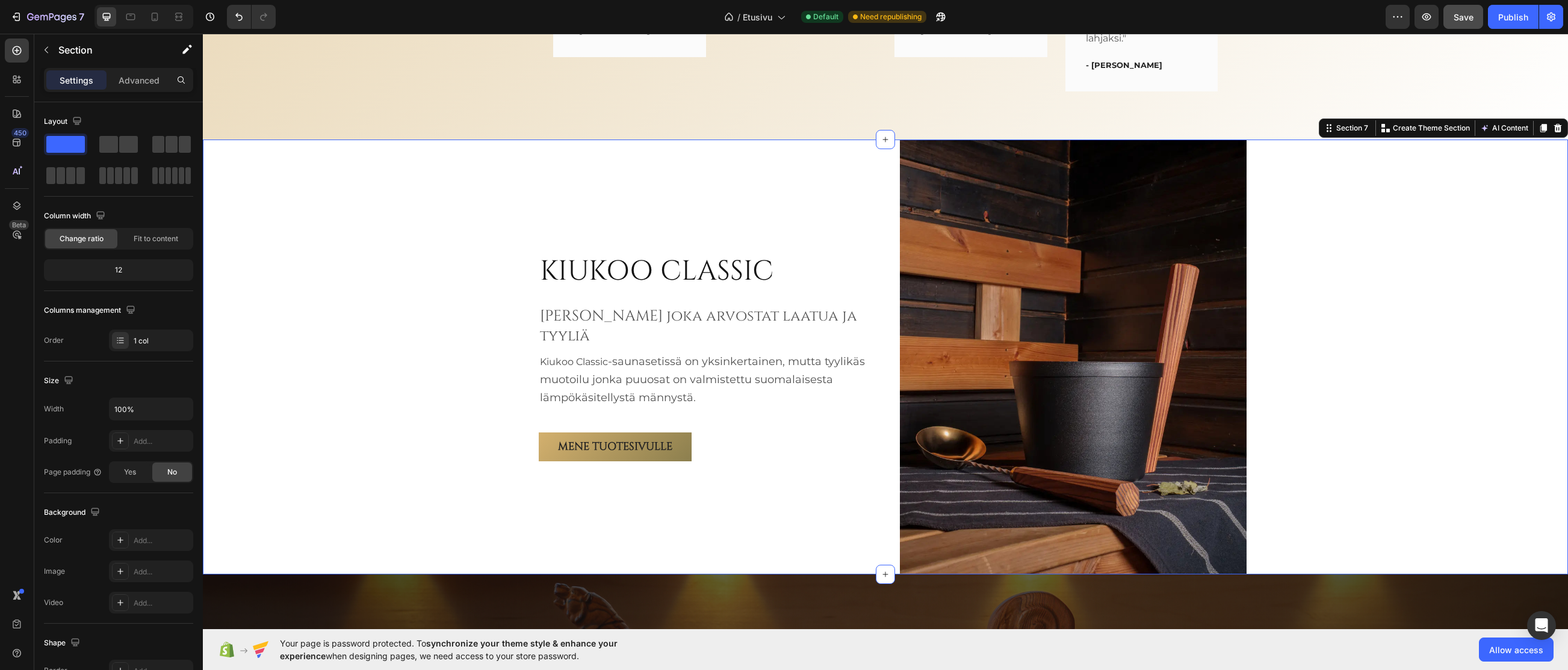
click at [451, 294] on div "KIUKOO CLASSIC Heading ⁠⁠⁠⁠⁠⁠⁠ Sinulle joka arvostat laatua ja tyyliä Heading K…" at bounding box center [885, 356] width 1365 height 434
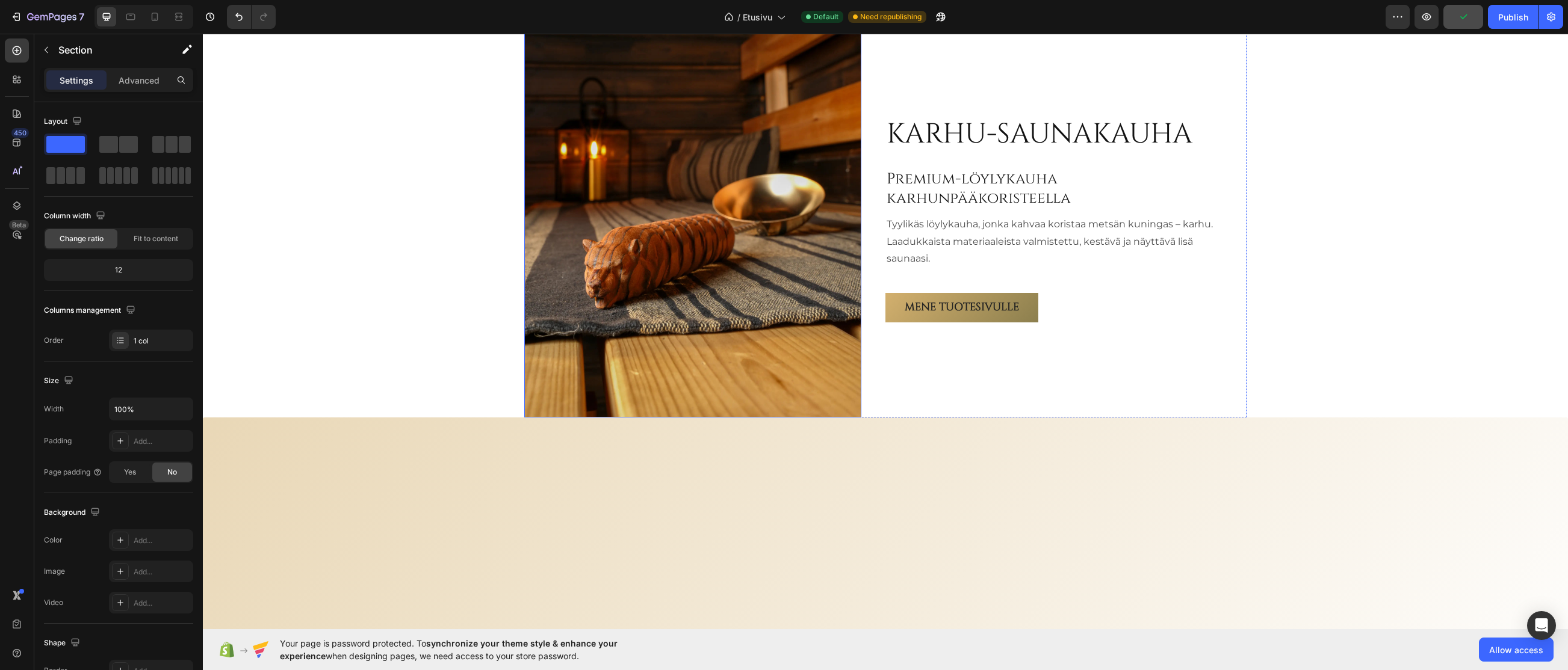
scroll to position [2246, 0]
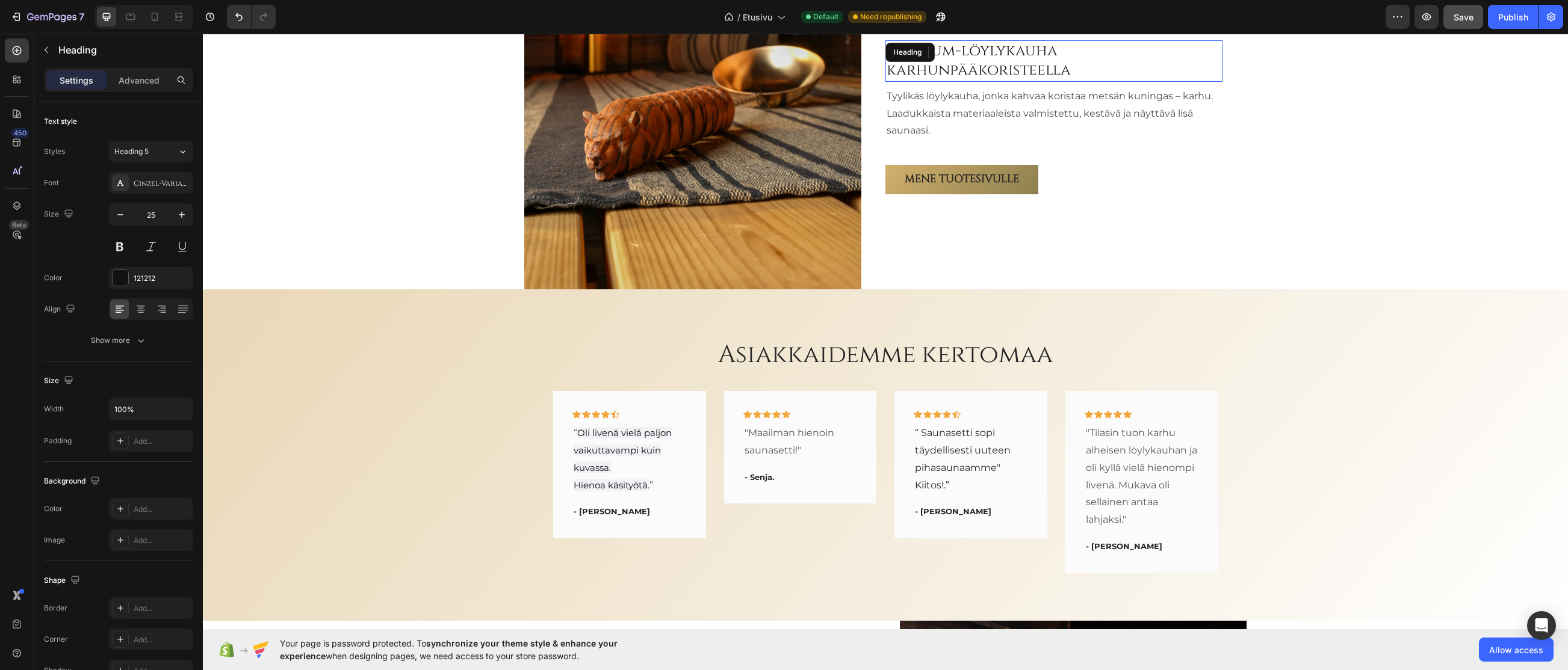
click at [936, 62] on h2 "Premium-löylykauha karhunpääkoristeella" at bounding box center [1053, 61] width 337 height 42
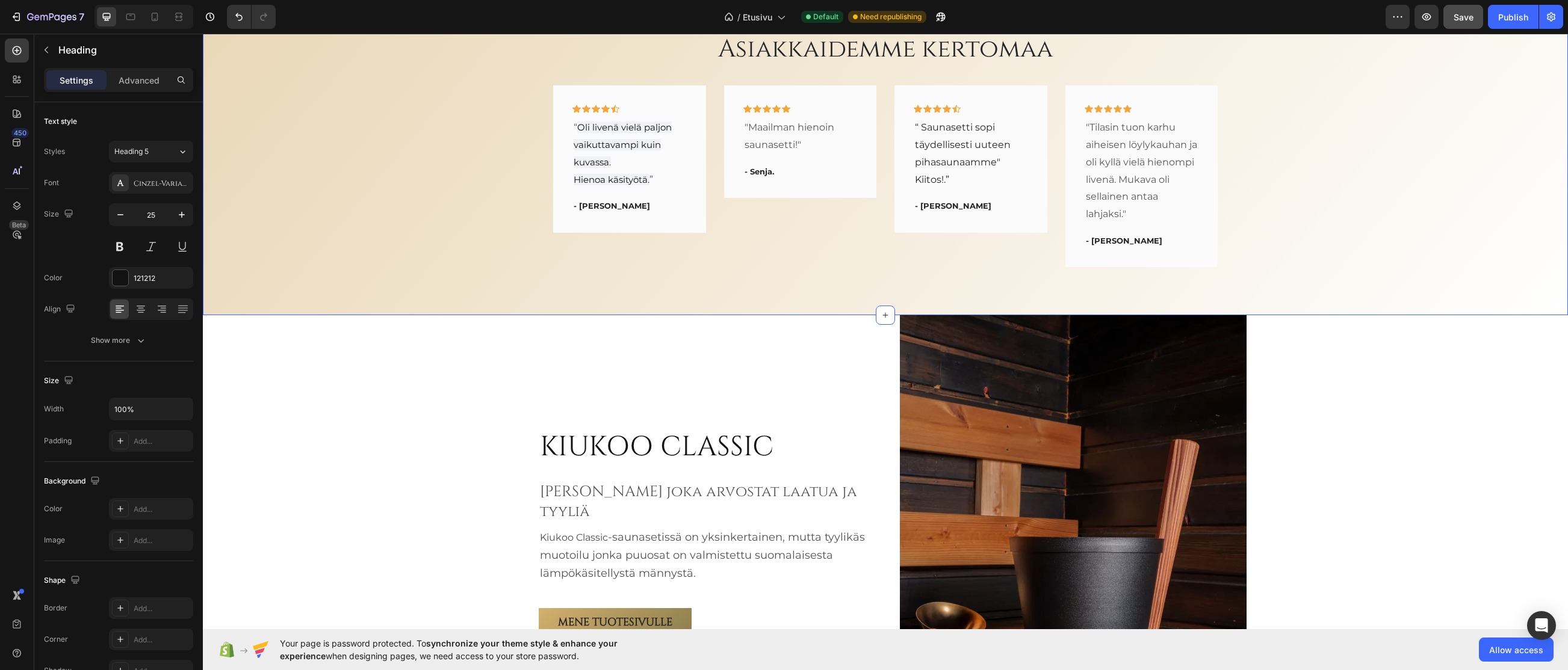
scroll to position [2667, 0]
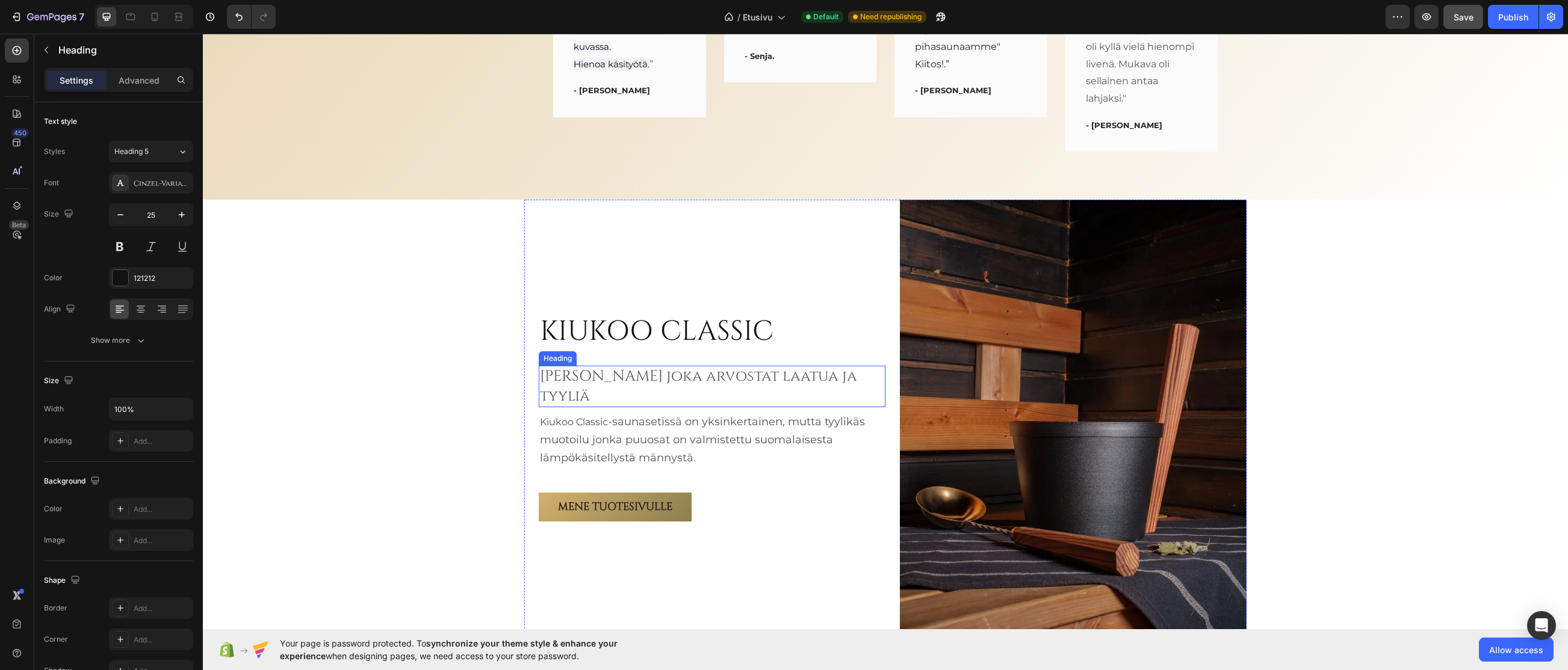
click at [604, 385] on span "Sinulle joka arvostat laatua ja tyyliä" at bounding box center [699, 385] width 318 height 40
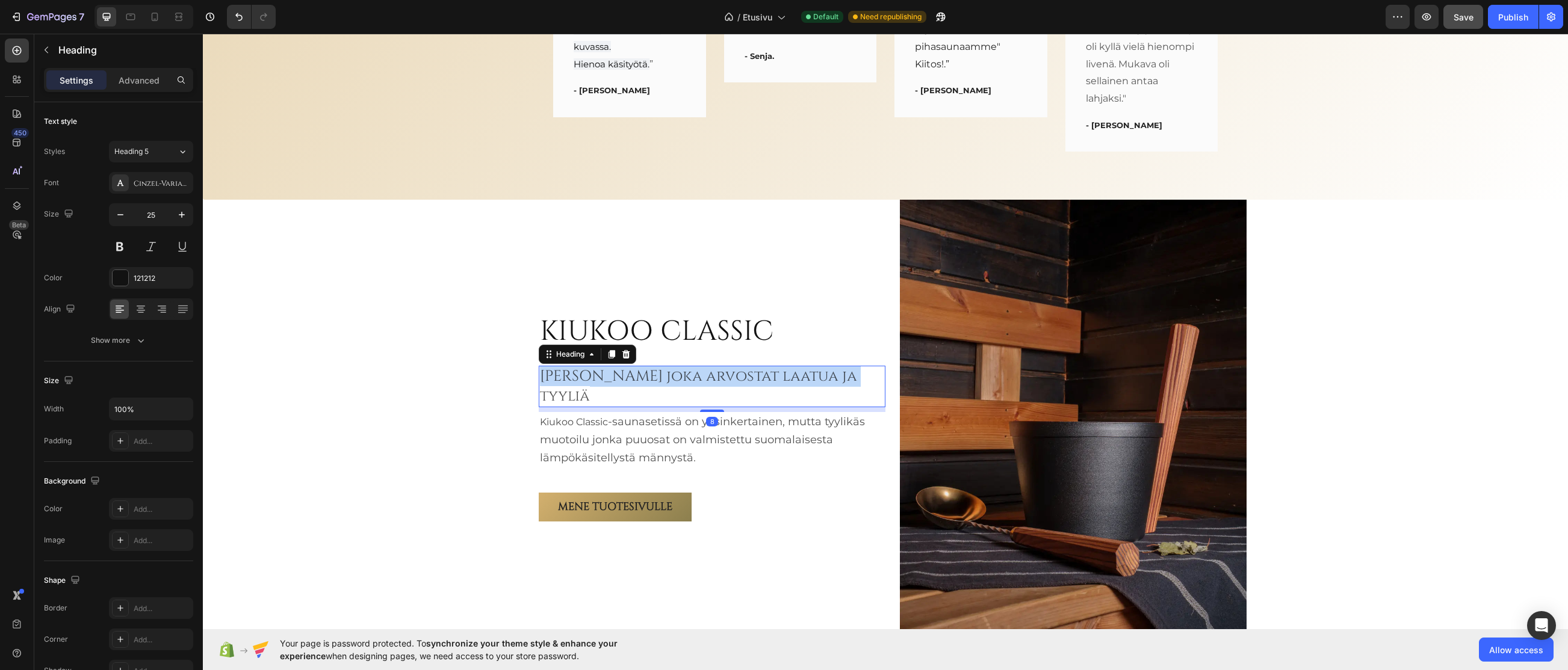
click at [604, 386] on span "Sinulle joka arvostat laatua ja tyyliä" at bounding box center [699, 385] width 318 height 40
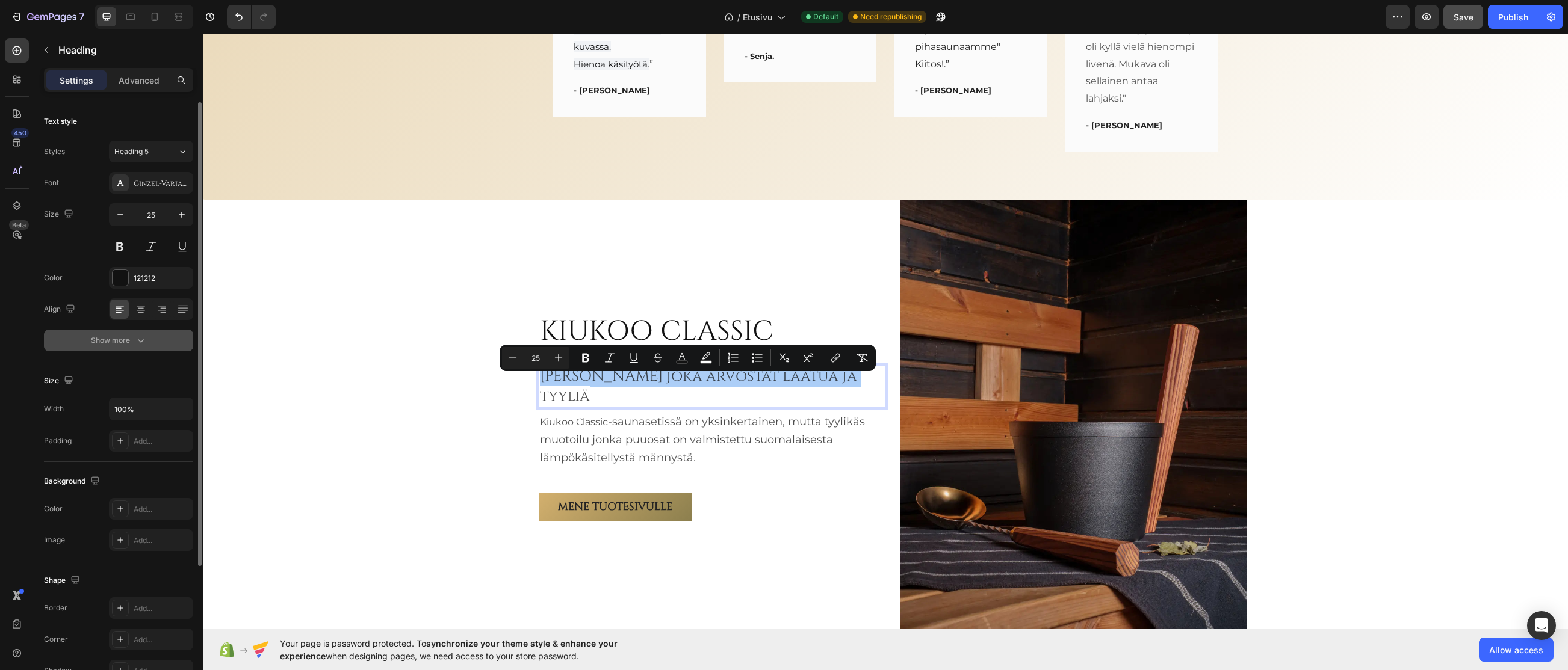
click at [140, 344] on icon "button" at bounding box center [141, 340] width 12 height 12
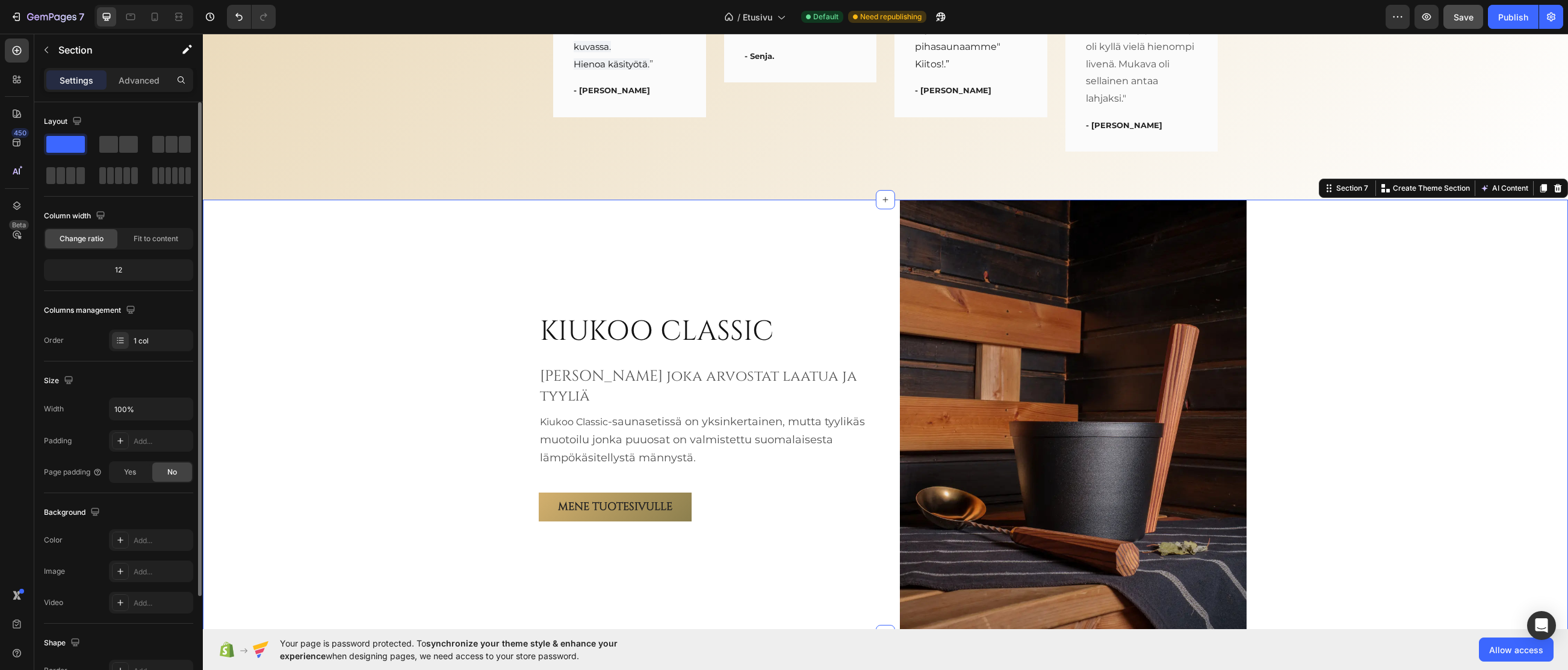
click at [441, 385] on div "KIUKOO CLASSIC Heading ⁠⁠⁠⁠⁠⁠⁠ Sinulle joka arvostat laatua ja tyyliä Heading K…" at bounding box center [885, 417] width 1365 height 434
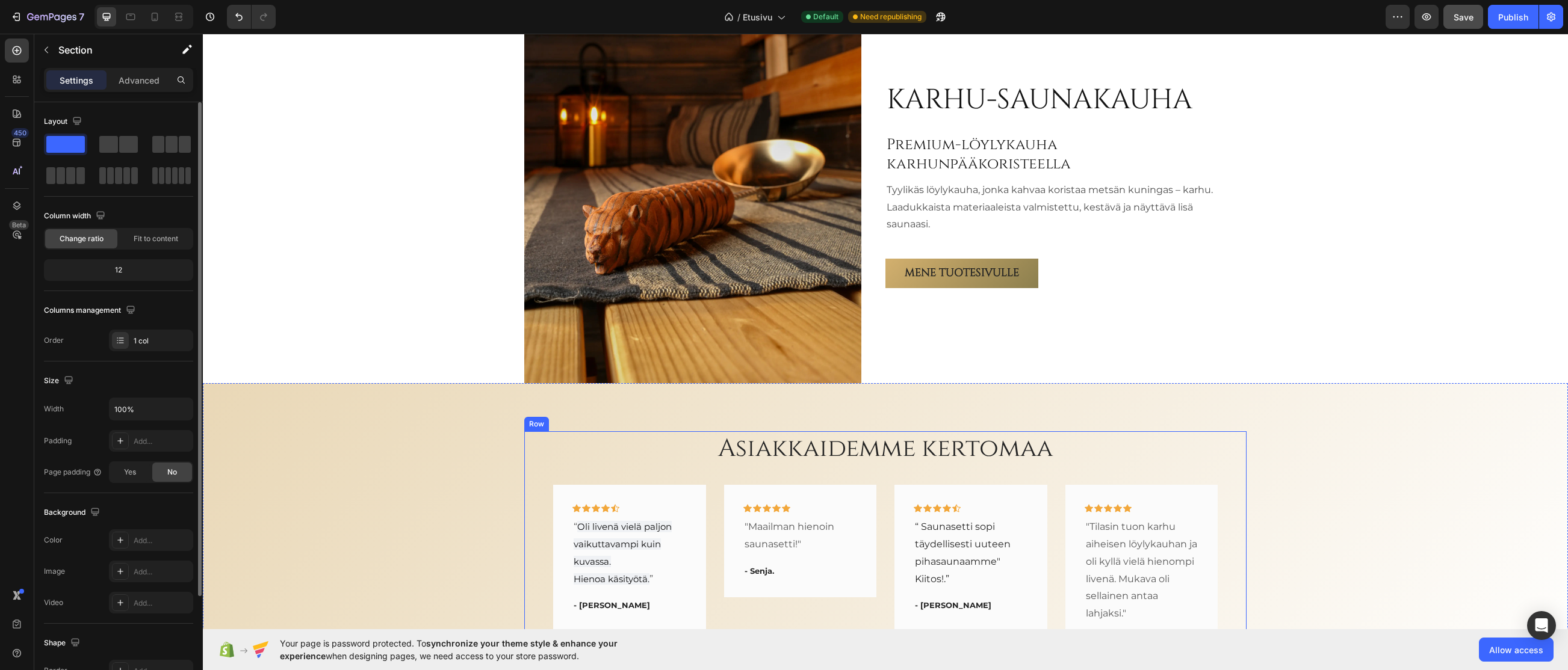
scroll to position [2126, 0]
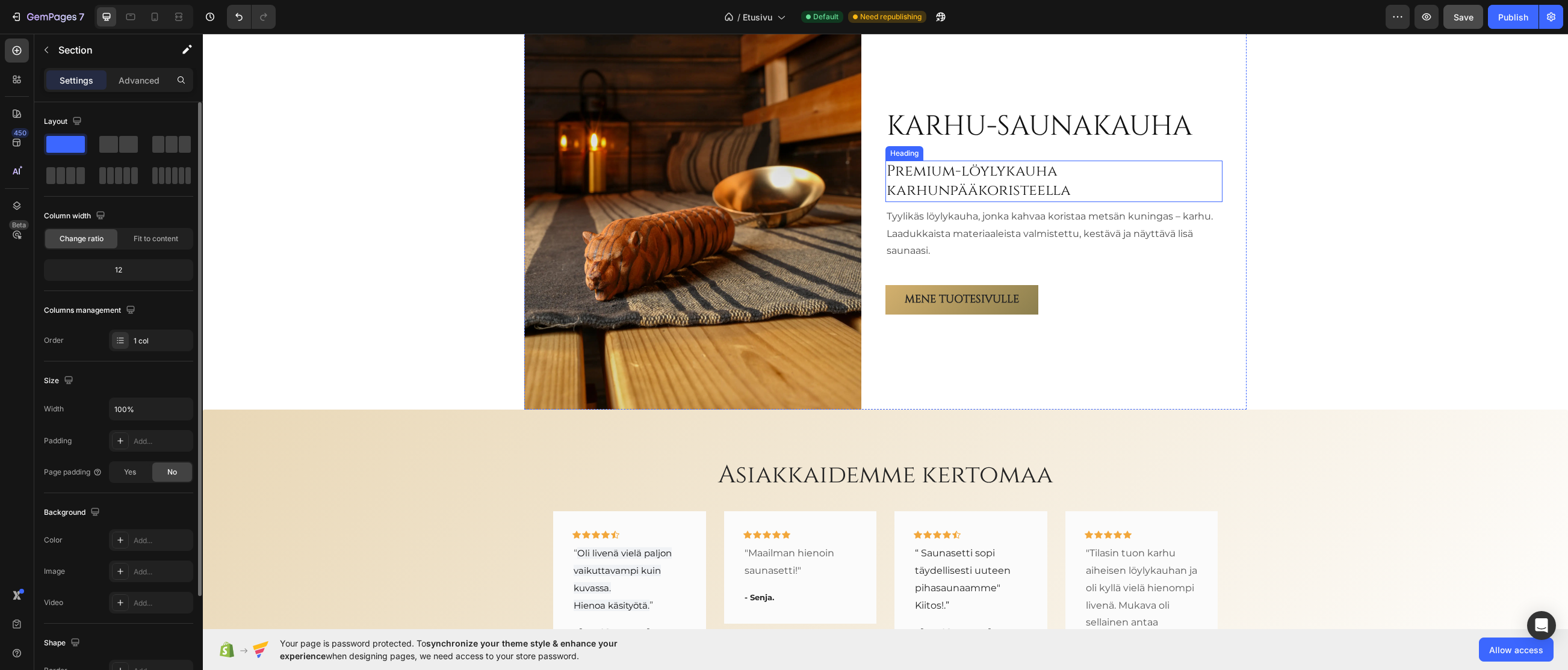
click at [927, 192] on h2 "Premium-löylykauha karhunpääkoristeella" at bounding box center [1053, 181] width 337 height 42
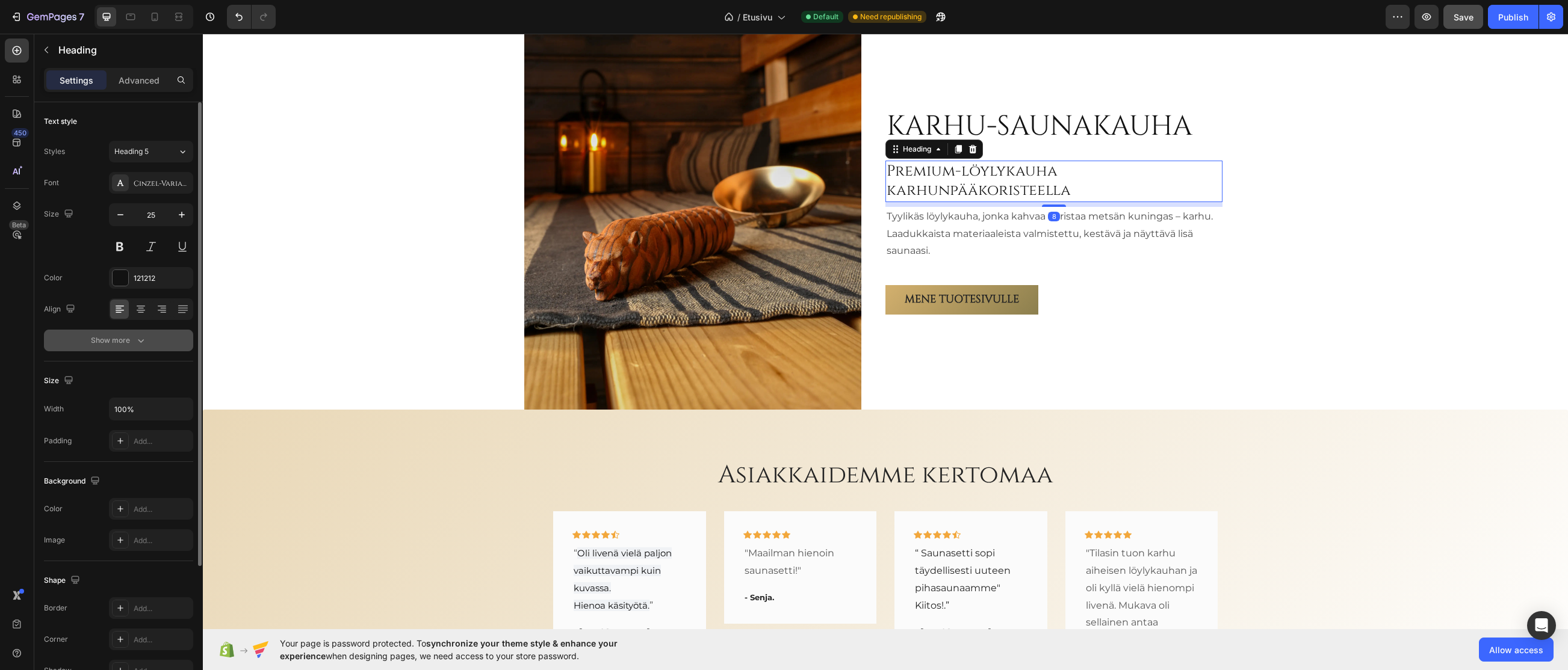
click at [127, 339] on div "Show more" at bounding box center [119, 340] width 56 height 12
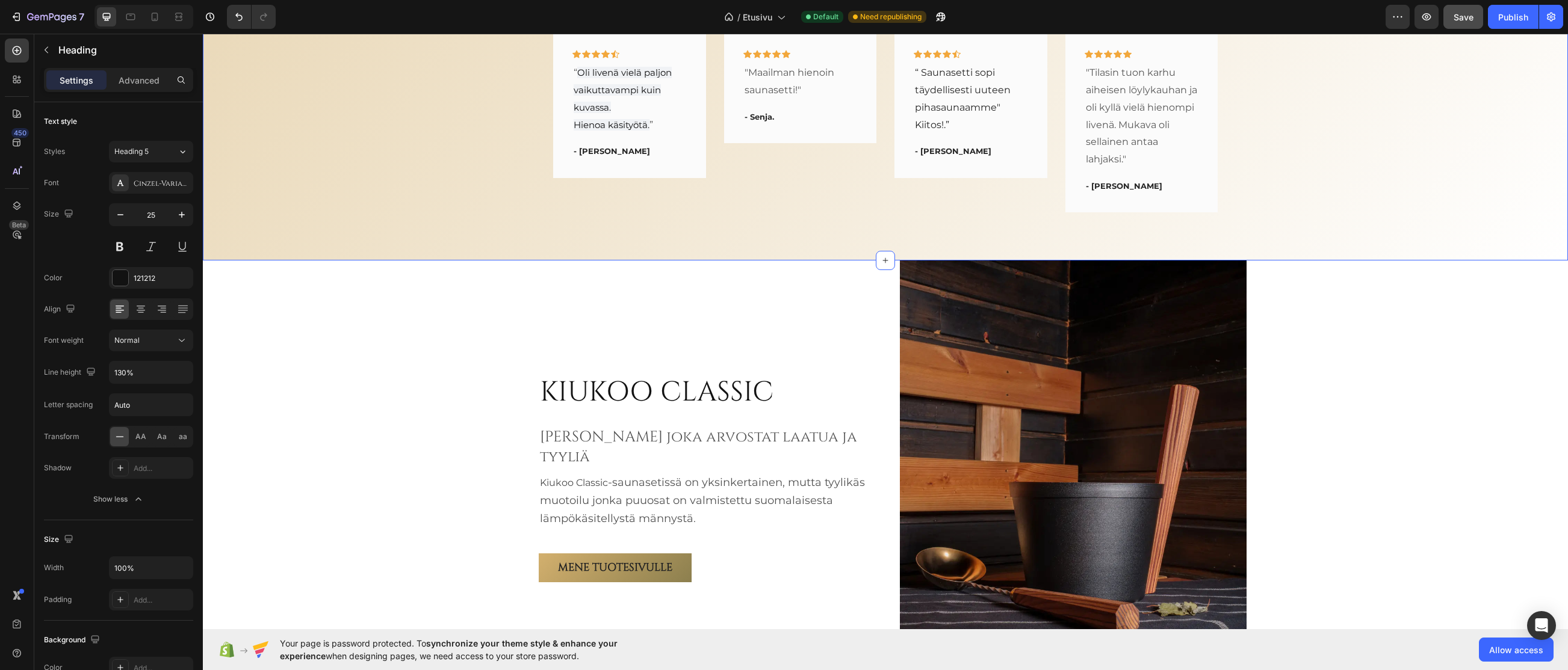
scroll to position [2607, 0]
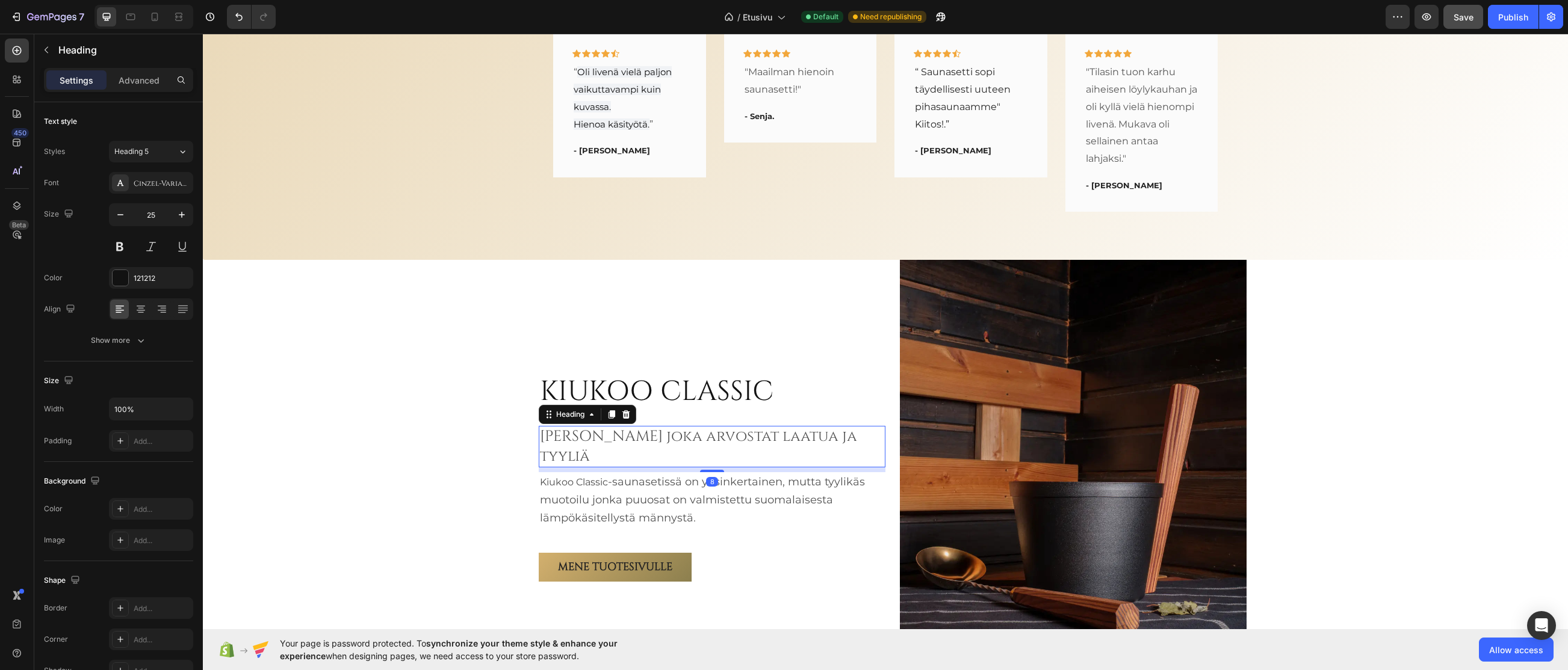
click at [614, 449] on span "Sinulle joka arvostat laatua ja tyyliä" at bounding box center [699, 446] width 318 height 40
click at [128, 344] on div "Show more" at bounding box center [119, 340] width 56 height 12
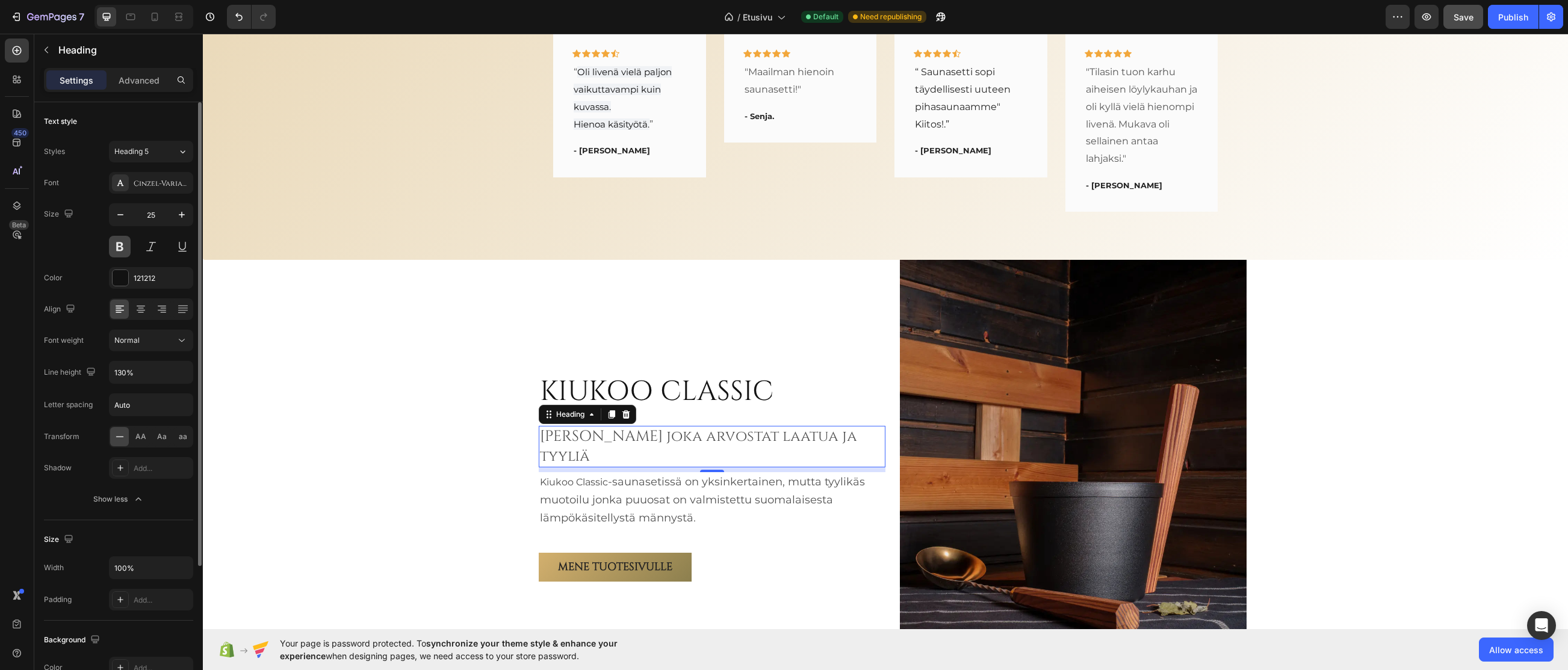
click at [118, 242] on button at bounding box center [119, 247] width 21 height 21
click at [119, 245] on button at bounding box center [119, 247] width 21 height 21
click at [390, 442] on div "KIUKOO CLASSIC Heading Sinulle joka arvostat laatua ja tyyliä Heading 8 Kiukoo …" at bounding box center [885, 477] width 1365 height 434
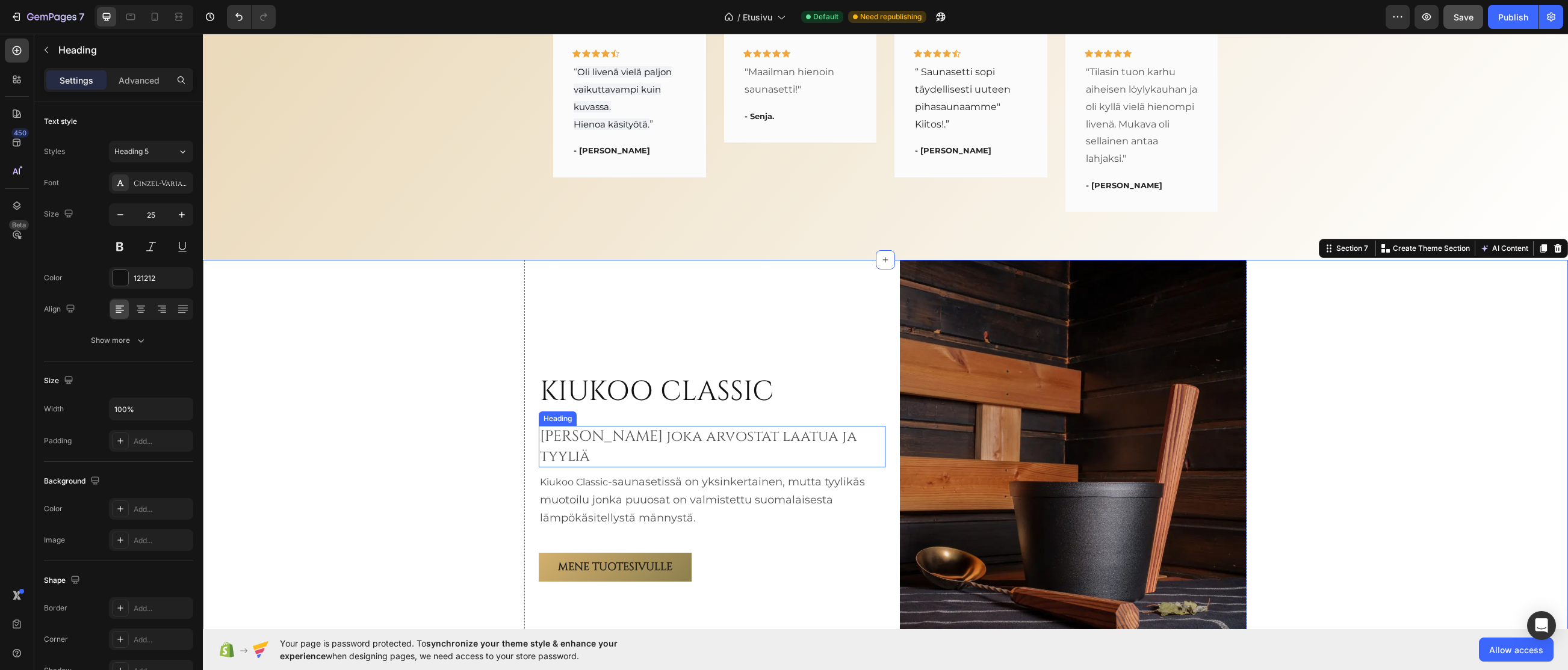
click at [574, 444] on span "Sinulle joka arvostat laatua ja tyyliä" at bounding box center [699, 446] width 318 height 40
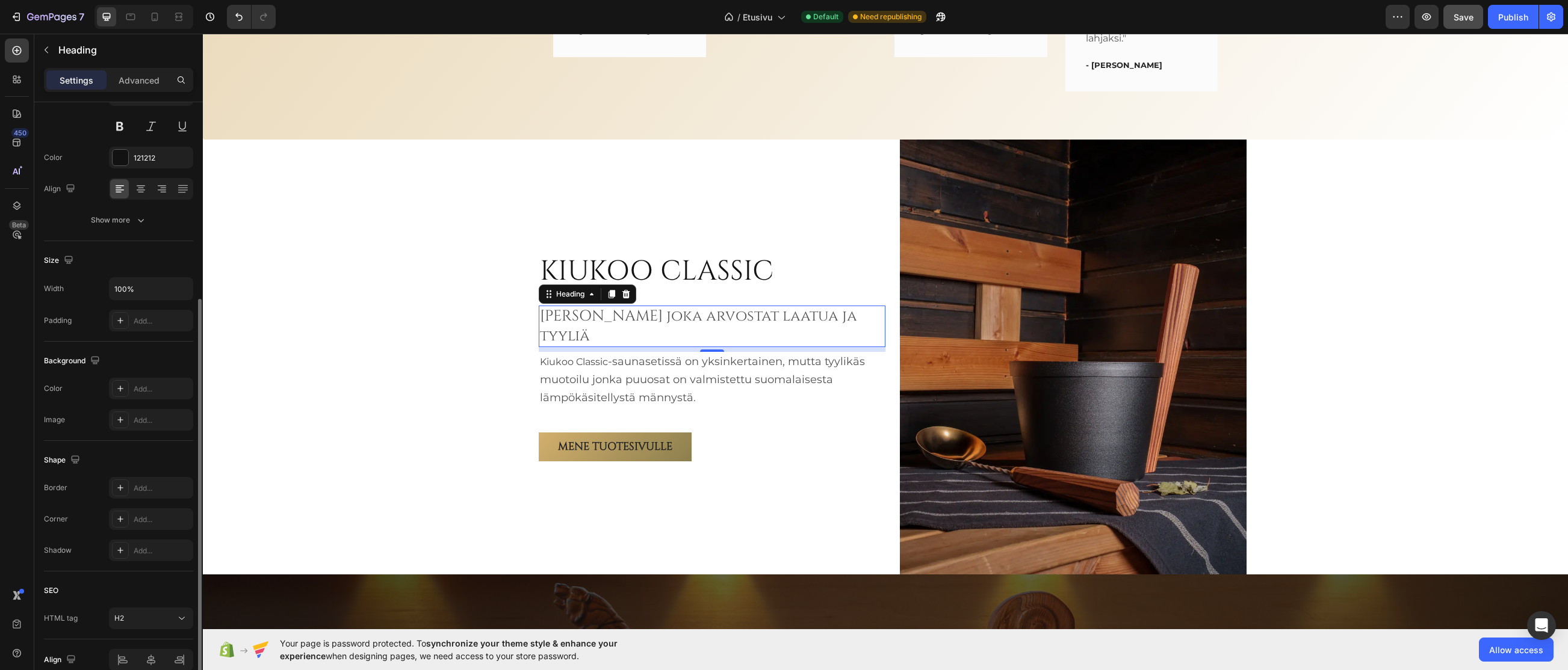
scroll to position [179, 0]
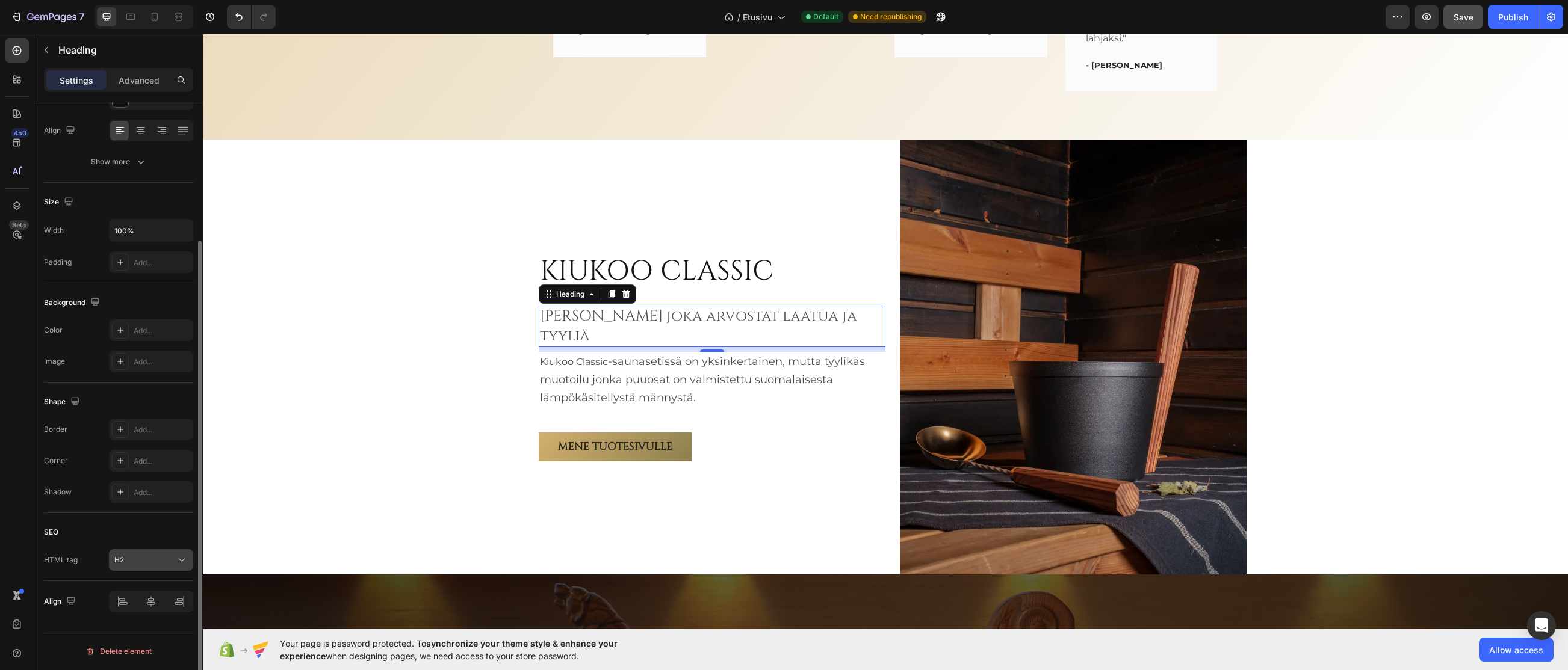
click at [187, 560] on icon at bounding box center [182, 560] width 12 height 12
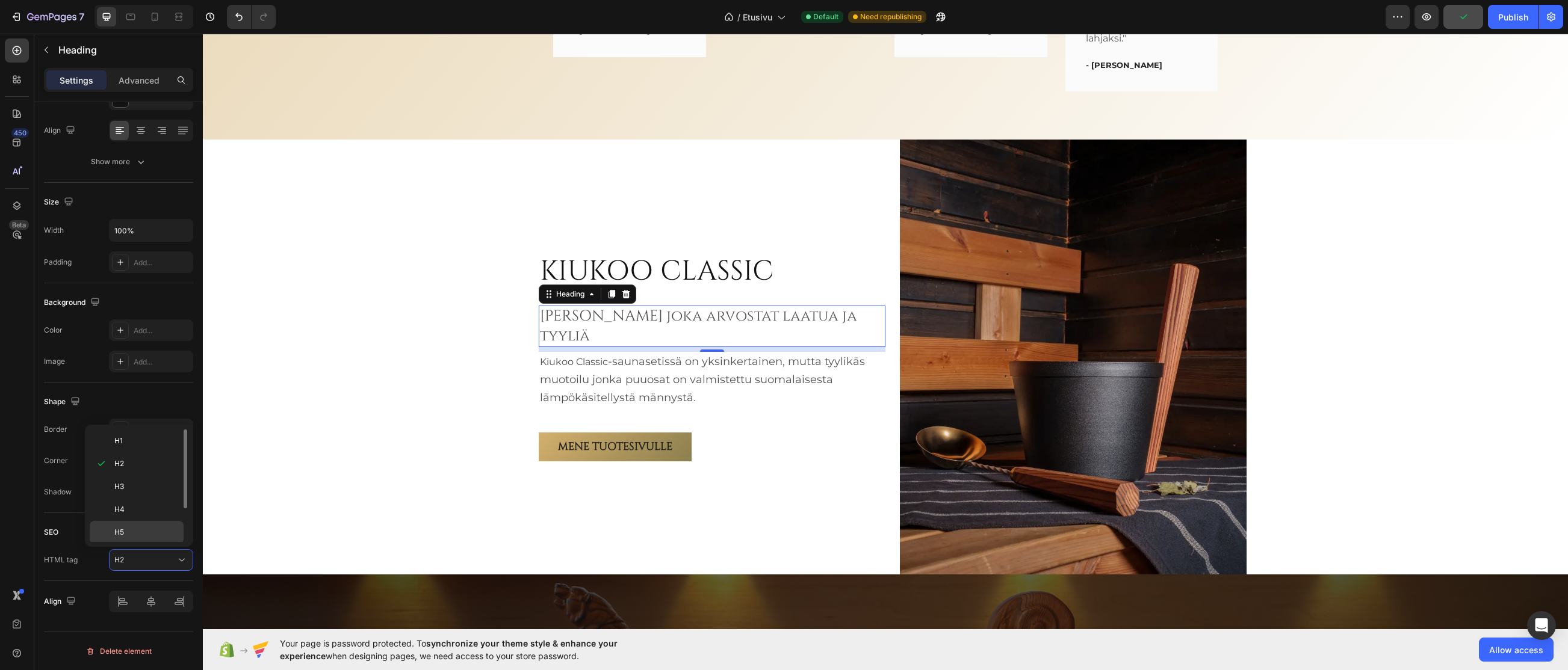
click at [141, 525] on div "H5" at bounding box center [136, 533] width 94 height 23
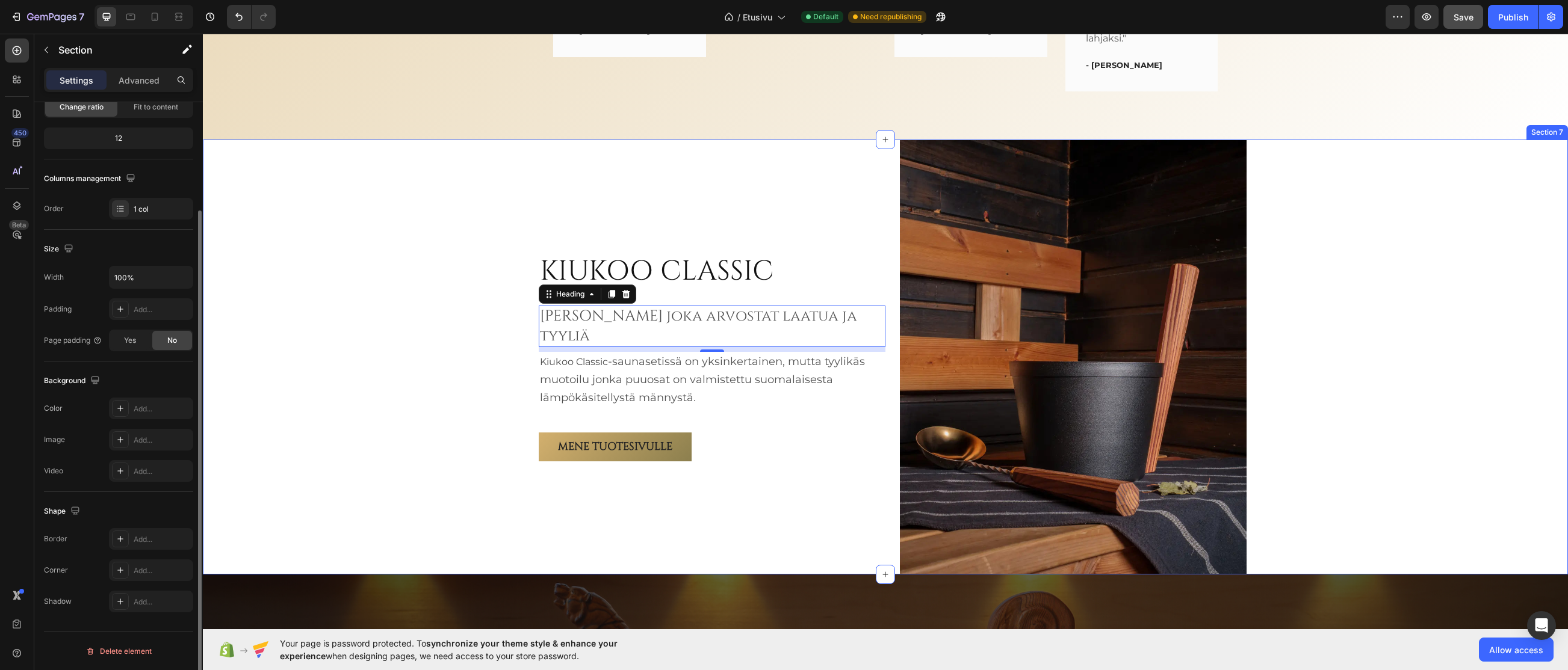
scroll to position [0, 0]
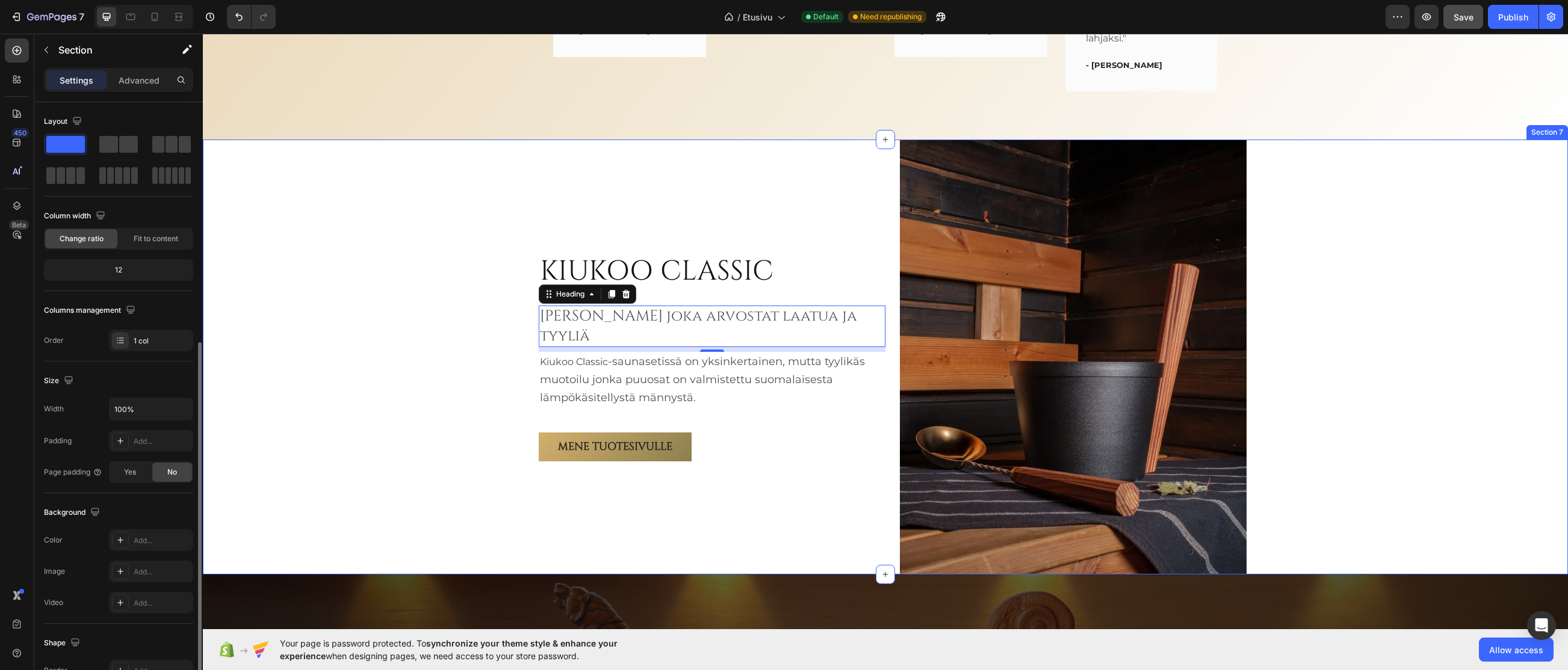
click at [383, 384] on div "KIUKOO CLASSIC Heading Sinulle joka arvostat laatua ja tyyliä Heading 8 Kiukoo …" at bounding box center [885, 356] width 1365 height 434
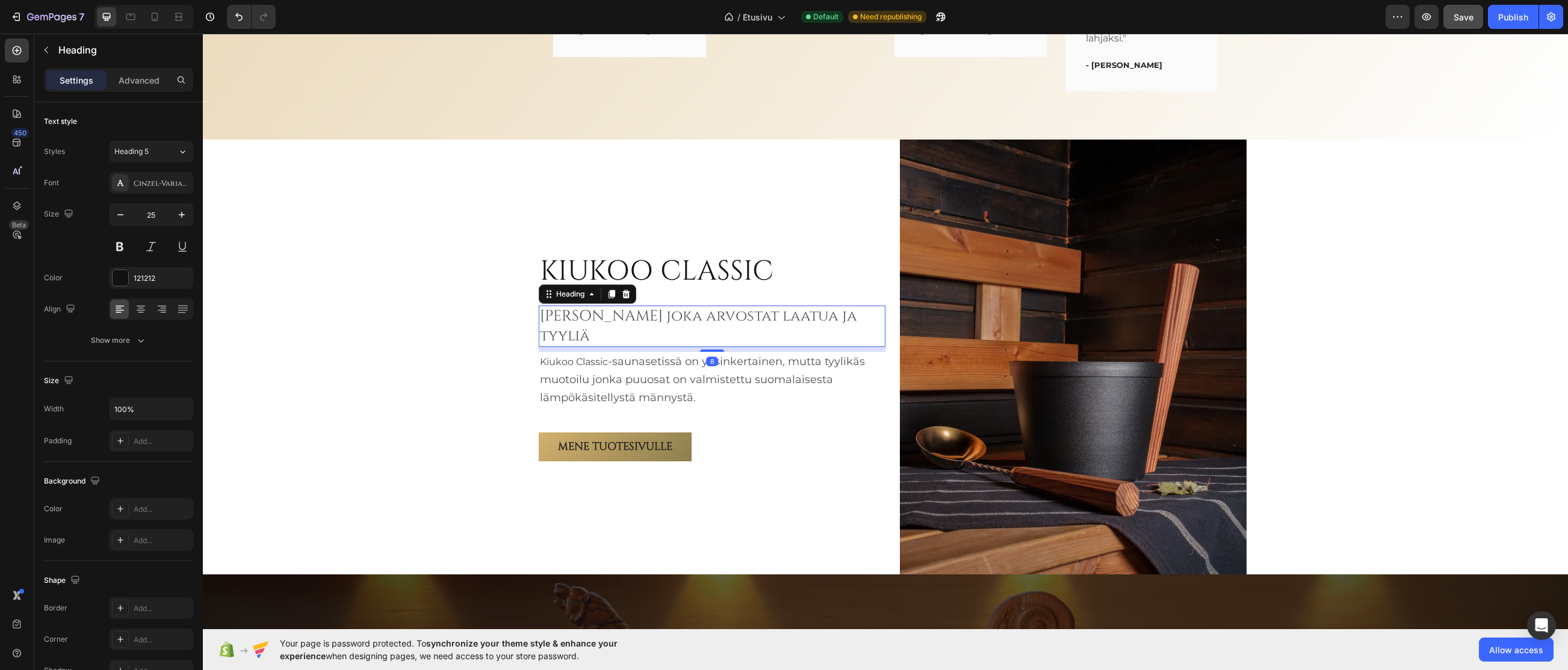
click at [620, 331] on span "Sinulle joka arvostat laatua ja tyyliä" at bounding box center [699, 325] width 318 height 40
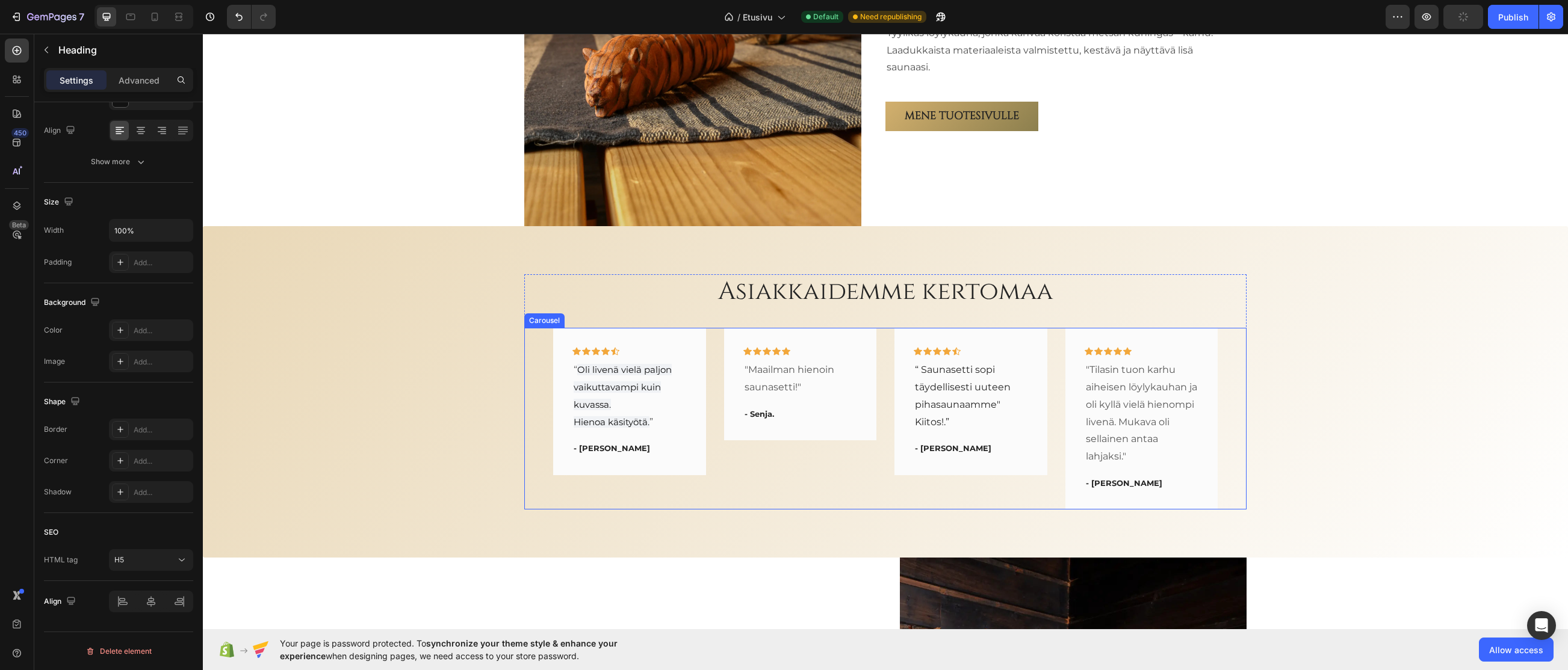
scroll to position [2306, 0]
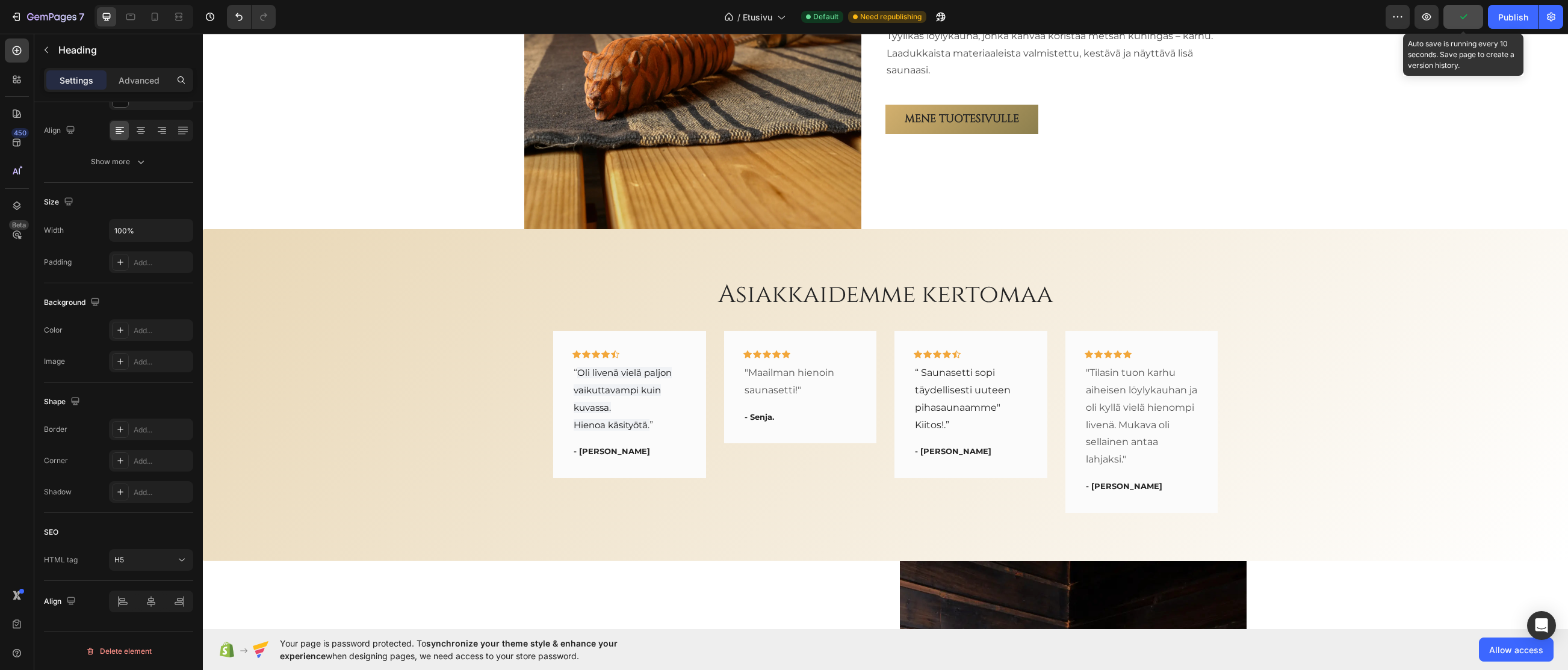
click at [1306, 19] on button "button" at bounding box center [1463, 17] width 40 height 24
click at [1306, 15] on span "Save" at bounding box center [1463, 17] width 19 height 11
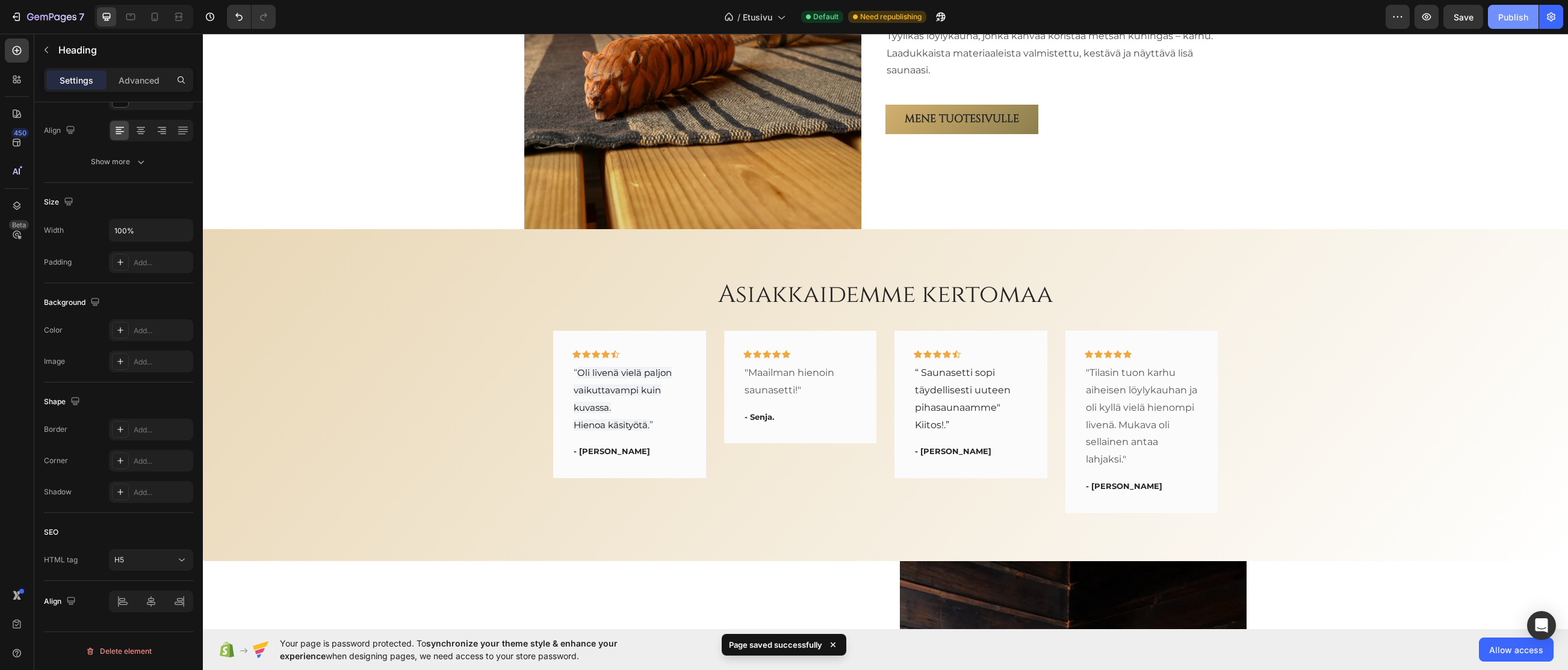
click at [1306, 18] on div "Publish" at bounding box center [1513, 17] width 30 height 13
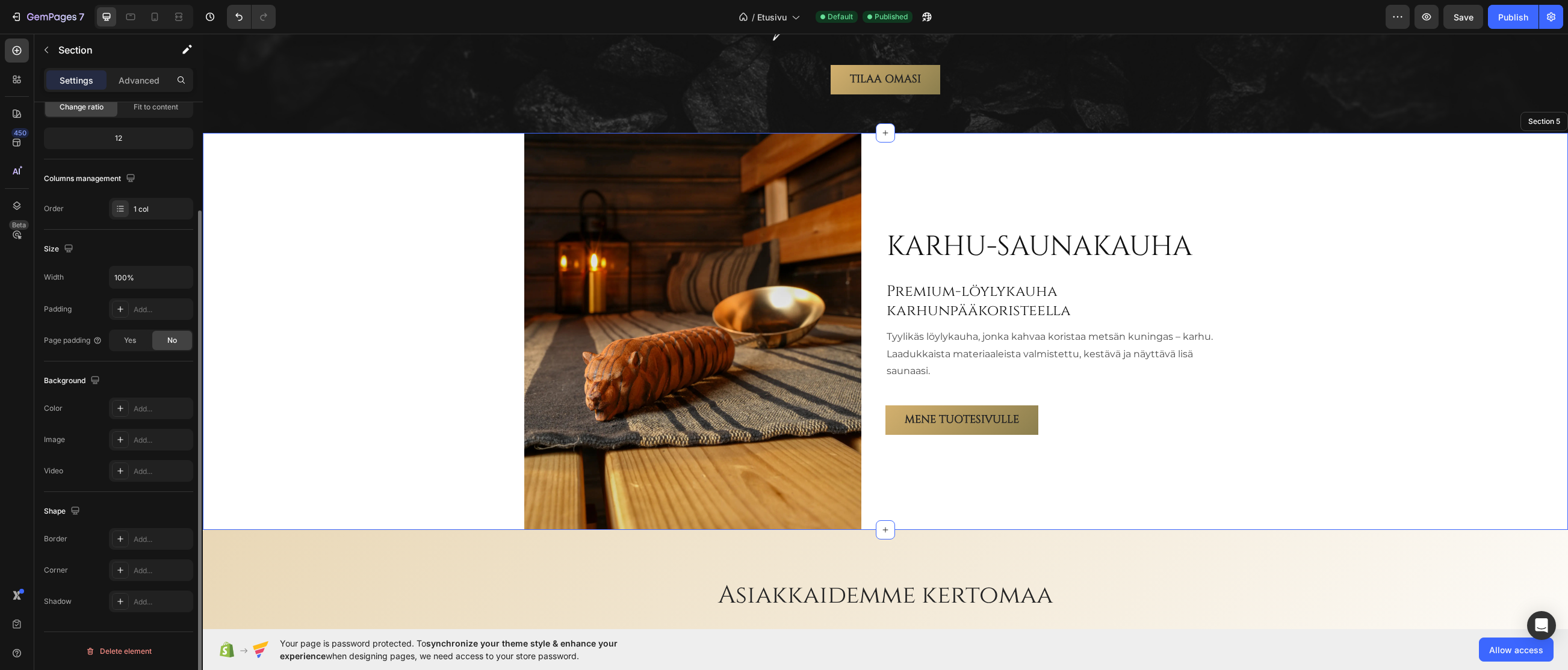
scroll to position [0, 0]
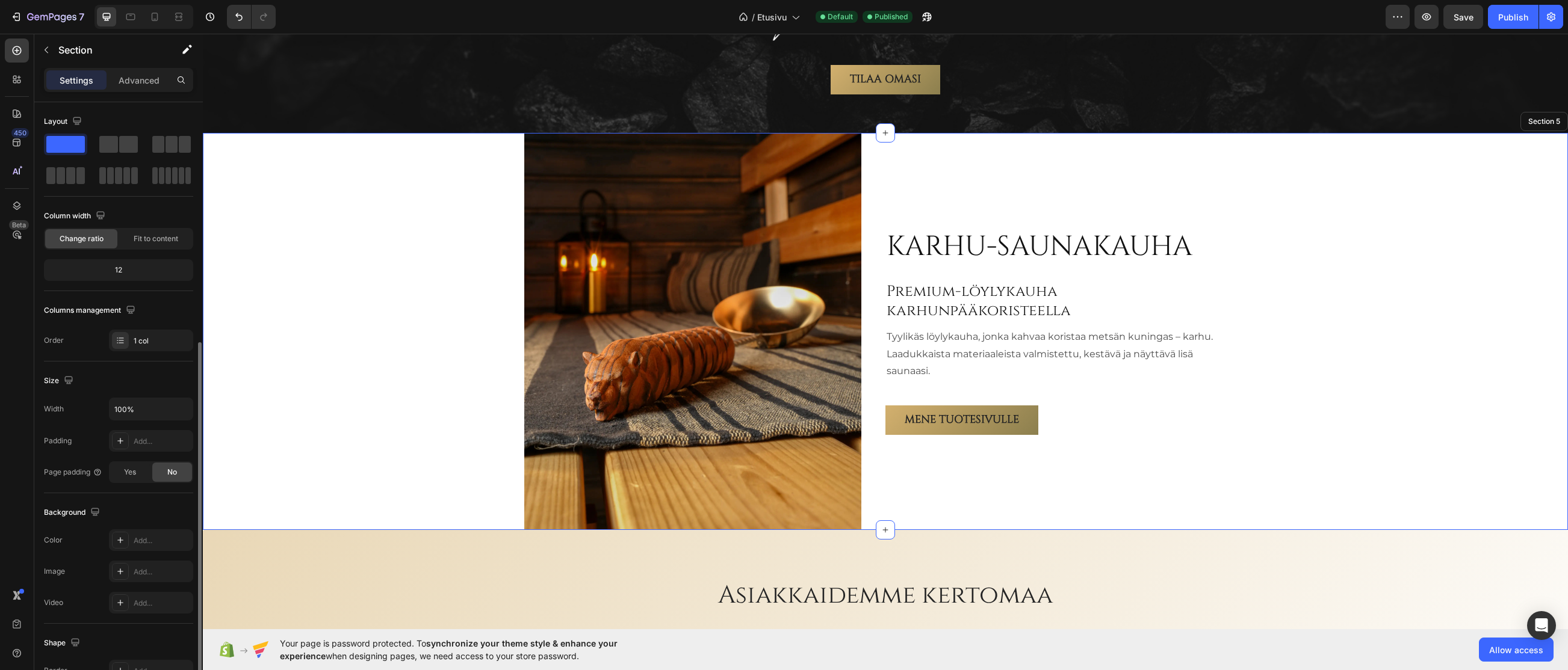
click at [356, 268] on div "Karhu-saunakauha Heading Premium-löylykauha karhunpääkoristeella Heading Tyylik…" at bounding box center [885, 331] width 1365 height 397
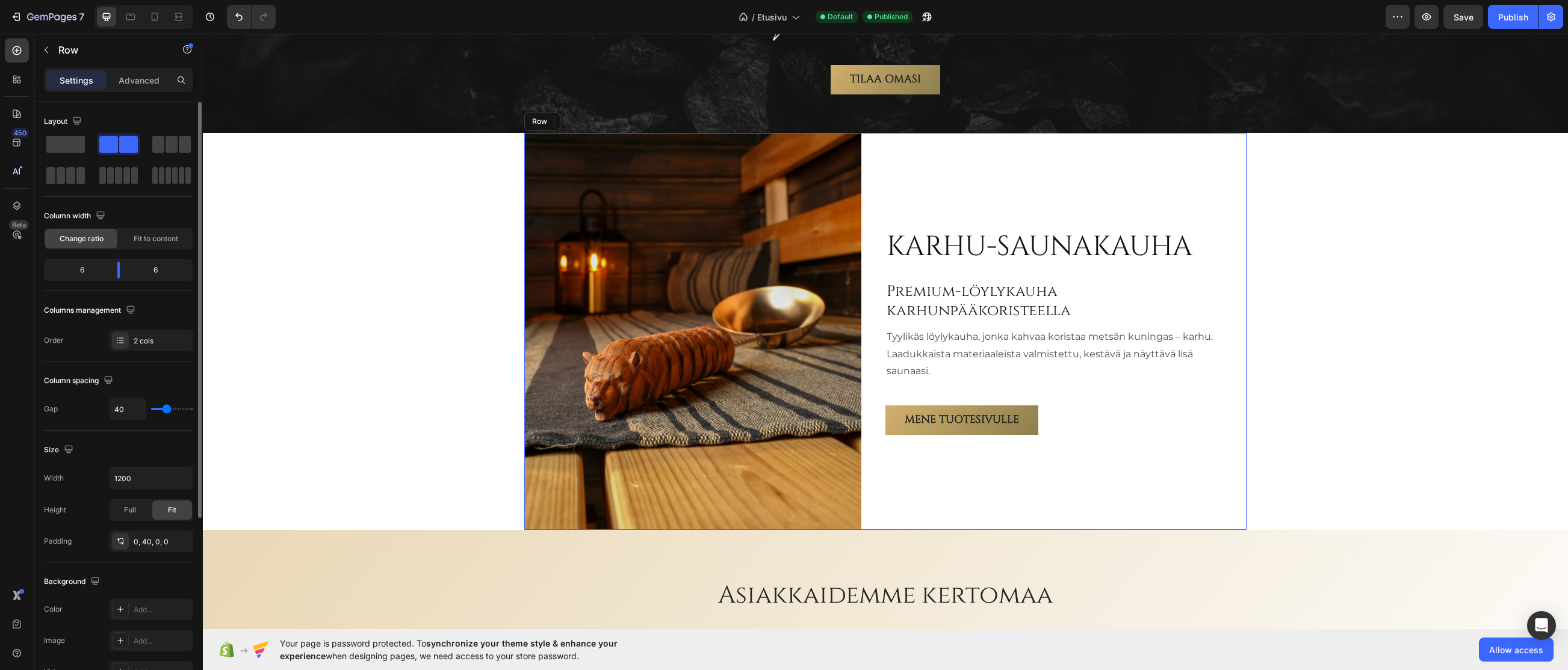
click at [973, 169] on div "Karhu-saunakauha Heading Premium-löylykauha karhunpääkoristeella Heading Tyylik…" at bounding box center [1053, 331] width 337 height 397
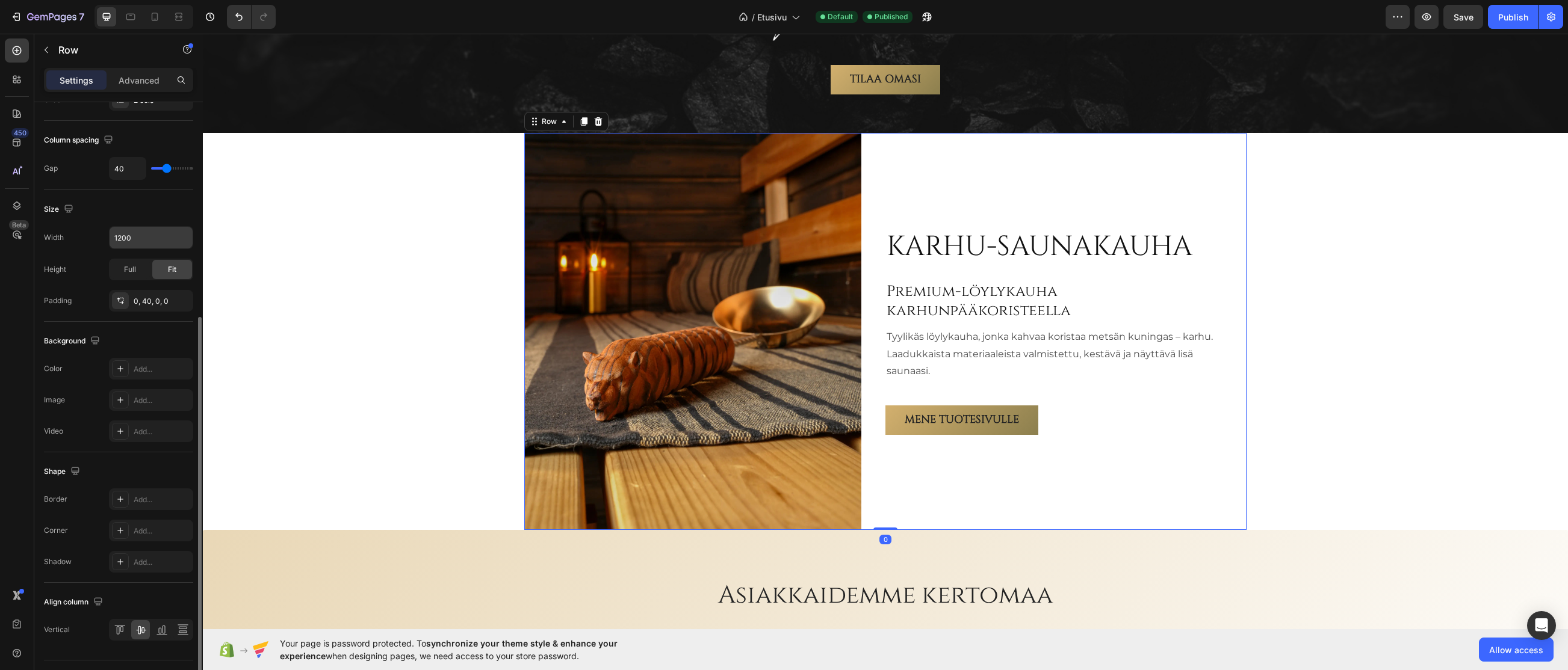
scroll to position [269, 0]
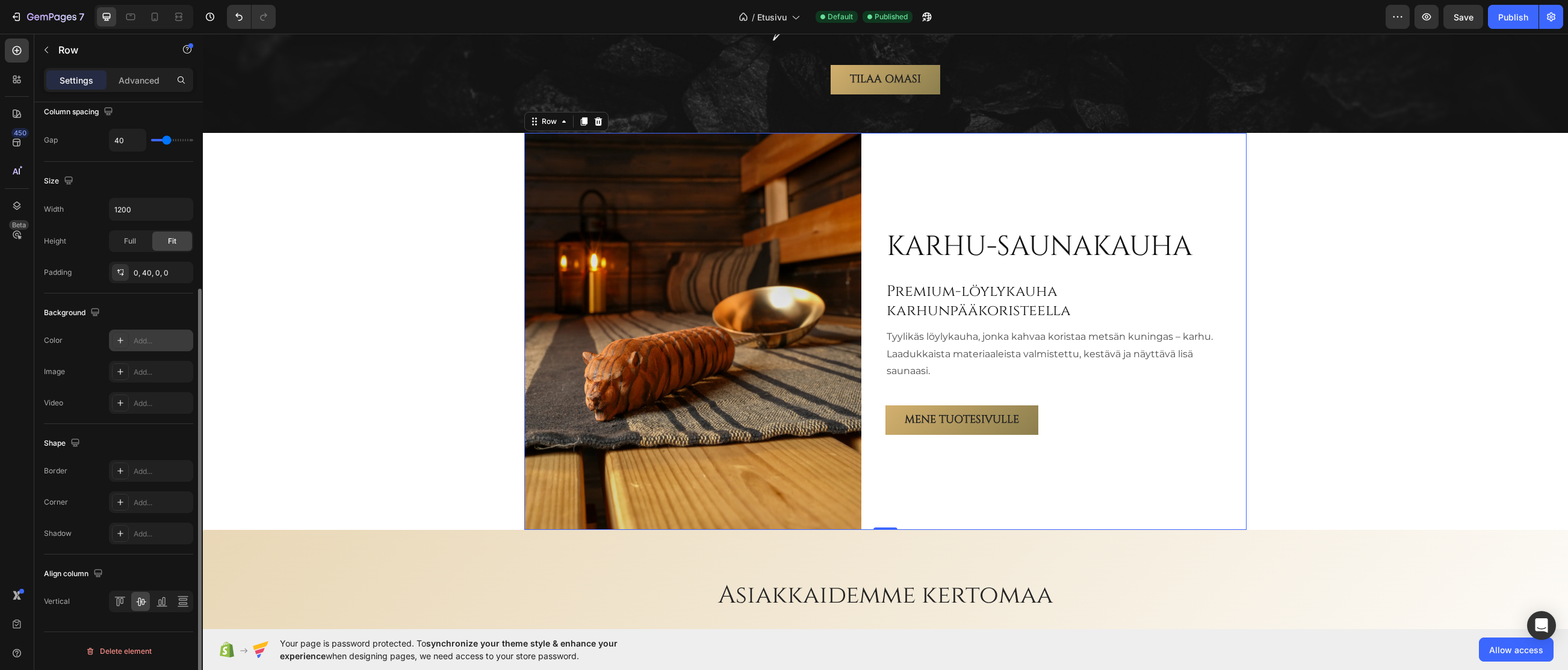
drag, startPoint x: 140, startPoint y: 339, endPoint x: 1, endPoint y: 313, distance: 141.4
click at [140, 339] on div "Add..." at bounding box center [162, 341] width 56 height 11
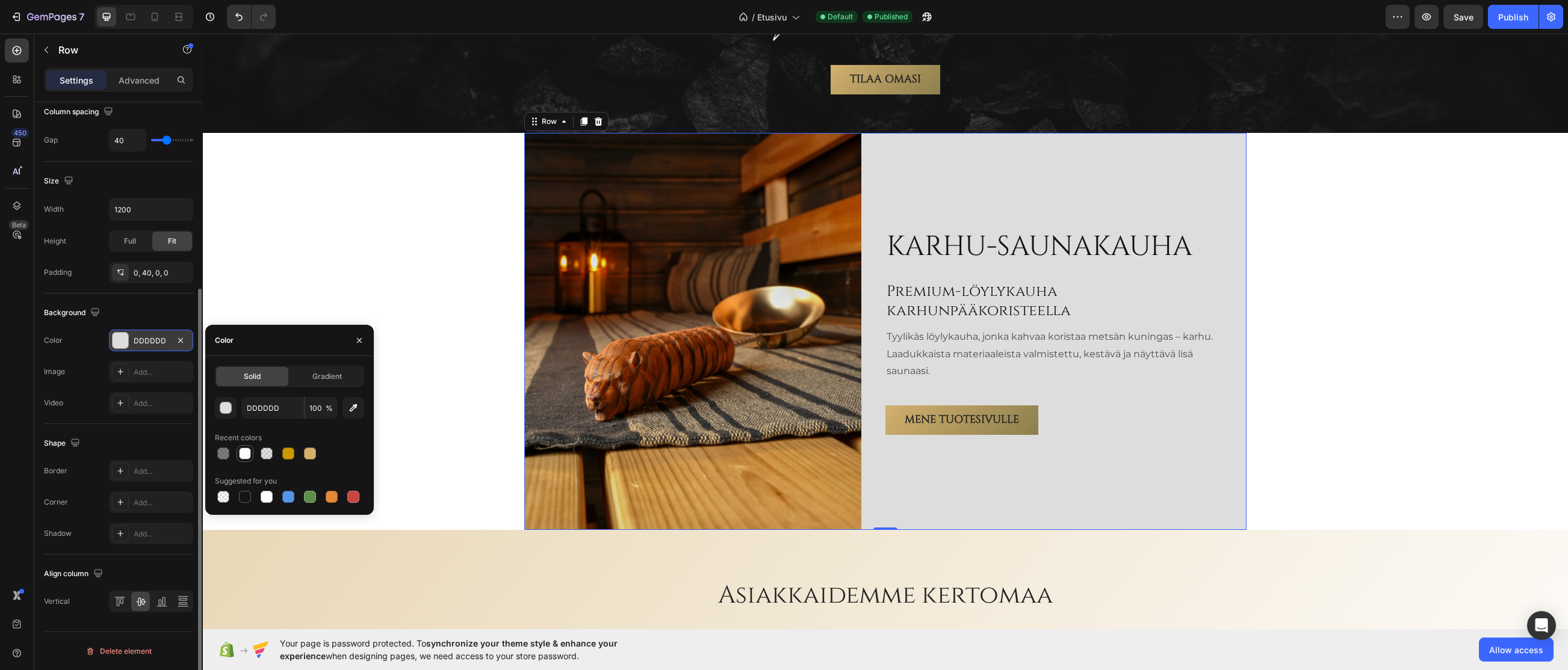
click at [249, 455] on div at bounding box center [245, 453] width 12 height 12
type input "FFFFFF"
type input "95"
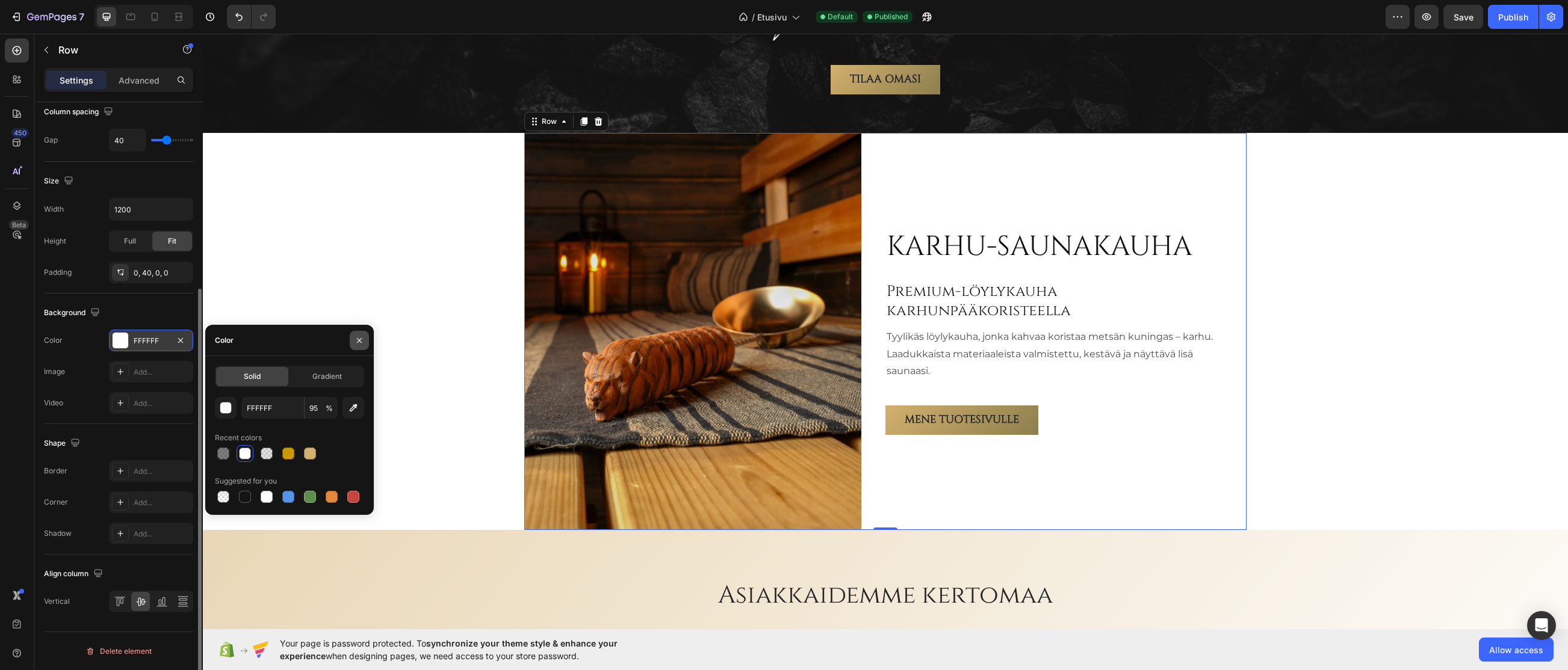
click at [360, 337] on icon "button" at bounding box center [359, 341] width 10 height 10
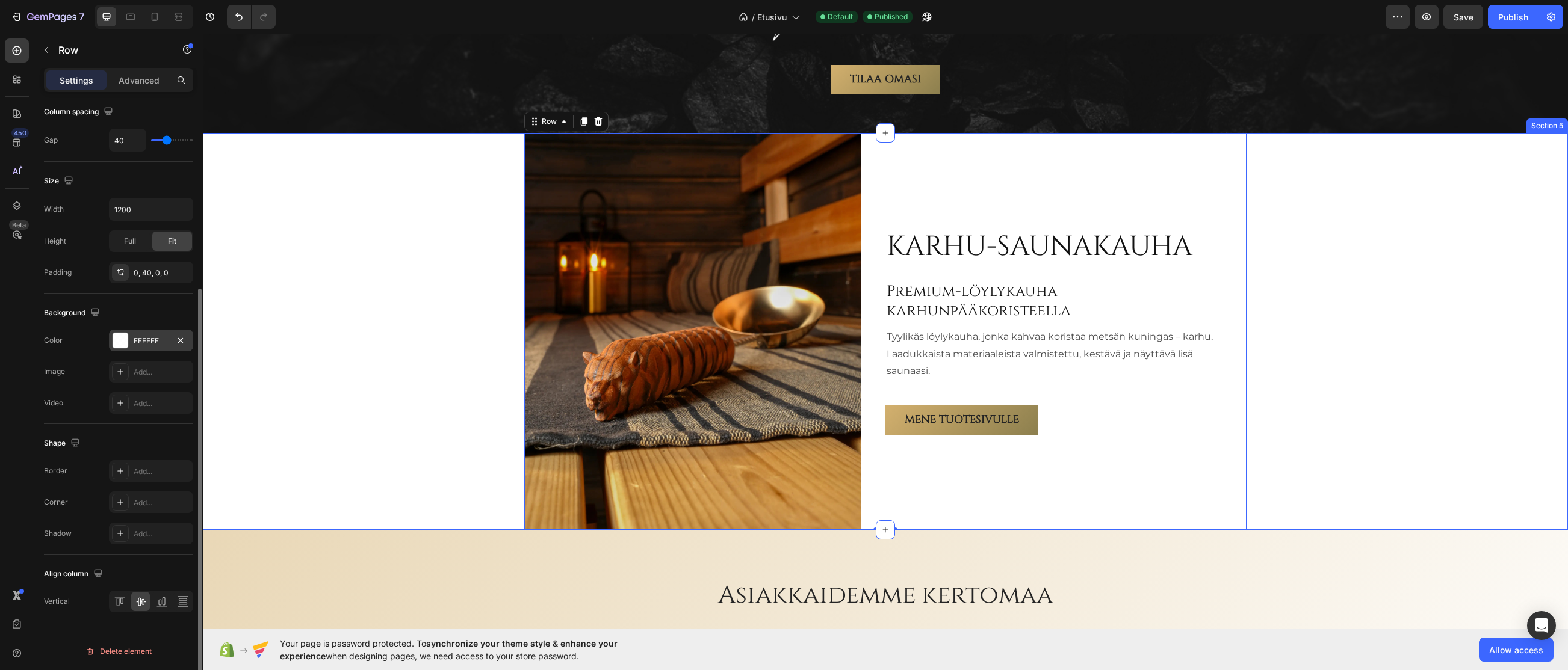
scroll to position [0, 0]
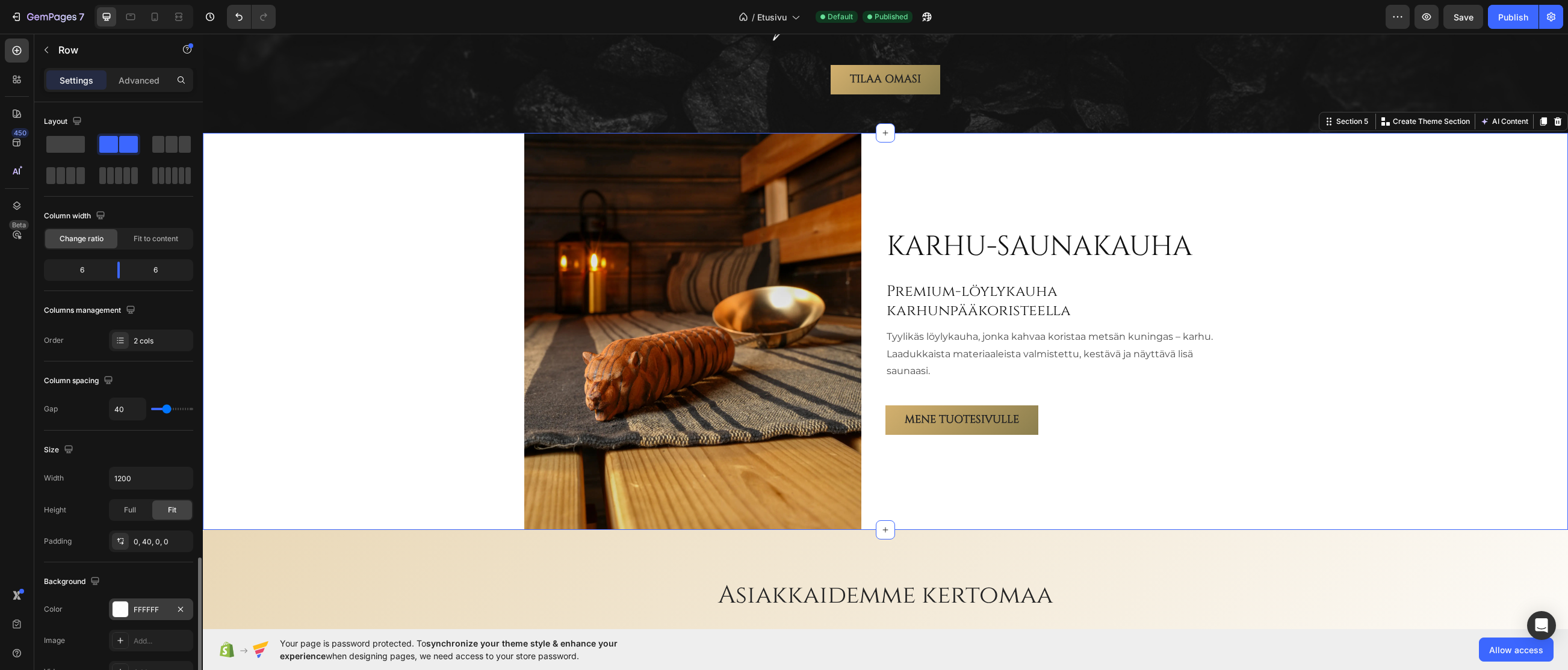
click at [361, 290] on div "Karhu-saunakauha Heading Premium-löylykauha karhunpääkoristeella Heading Tyylik…" at bounding box center [885, 331] width 1365 height 397
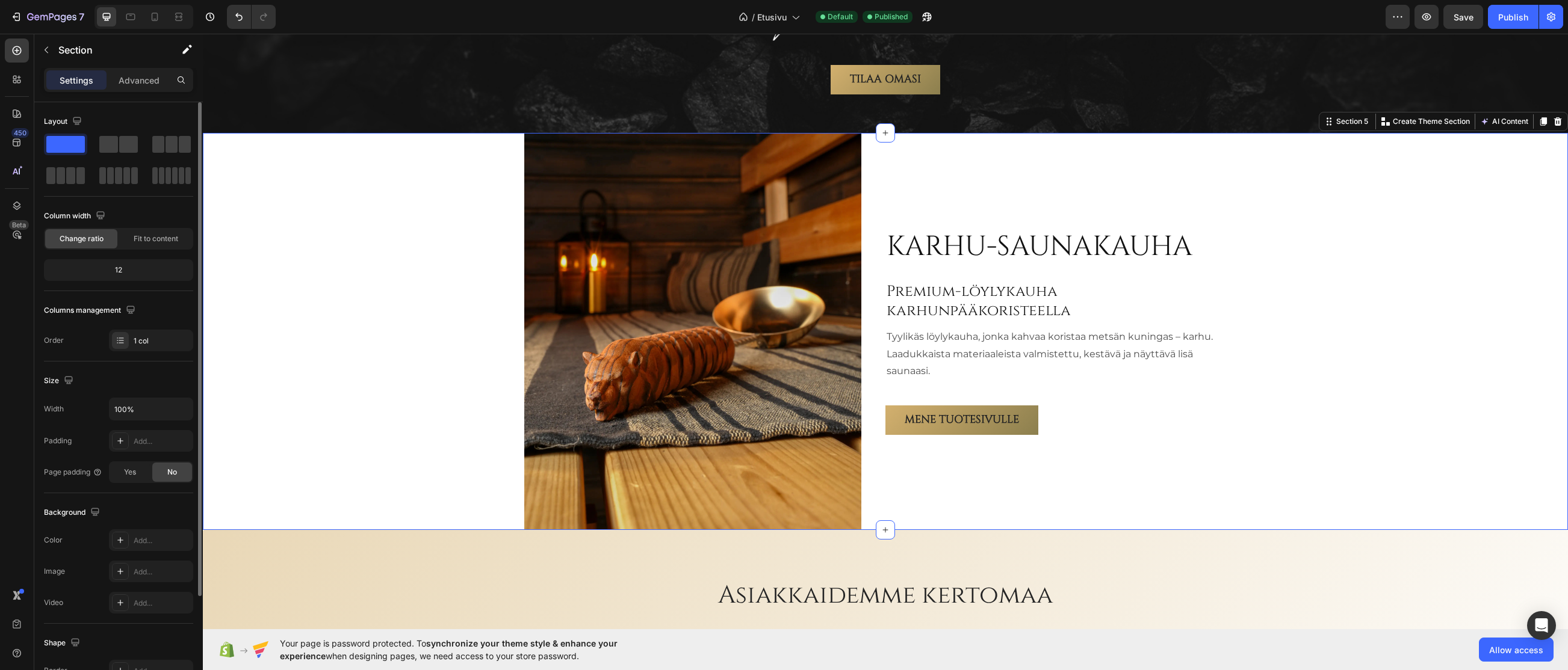
scroll to position [132, 0]
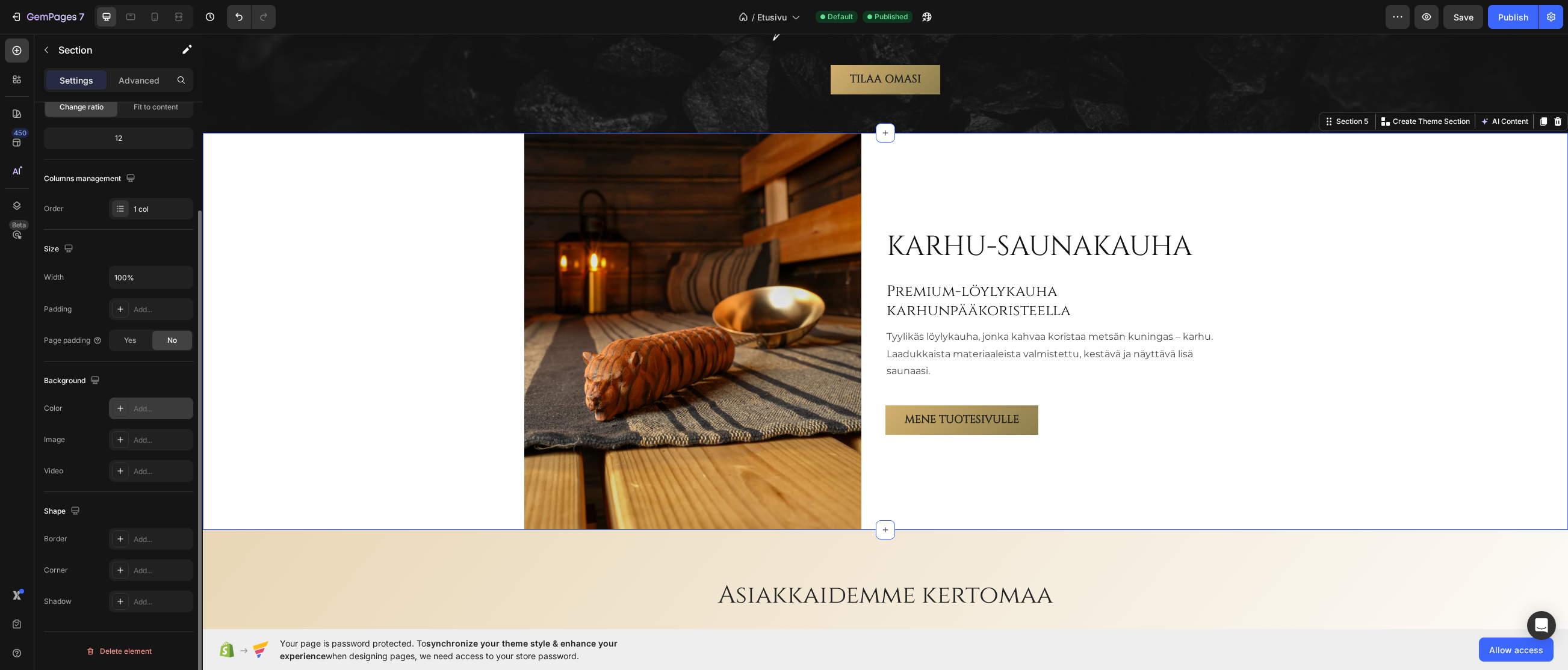
click at [147, 408] on div "Add..." at bounding box center [162, 409] width 56 height 11
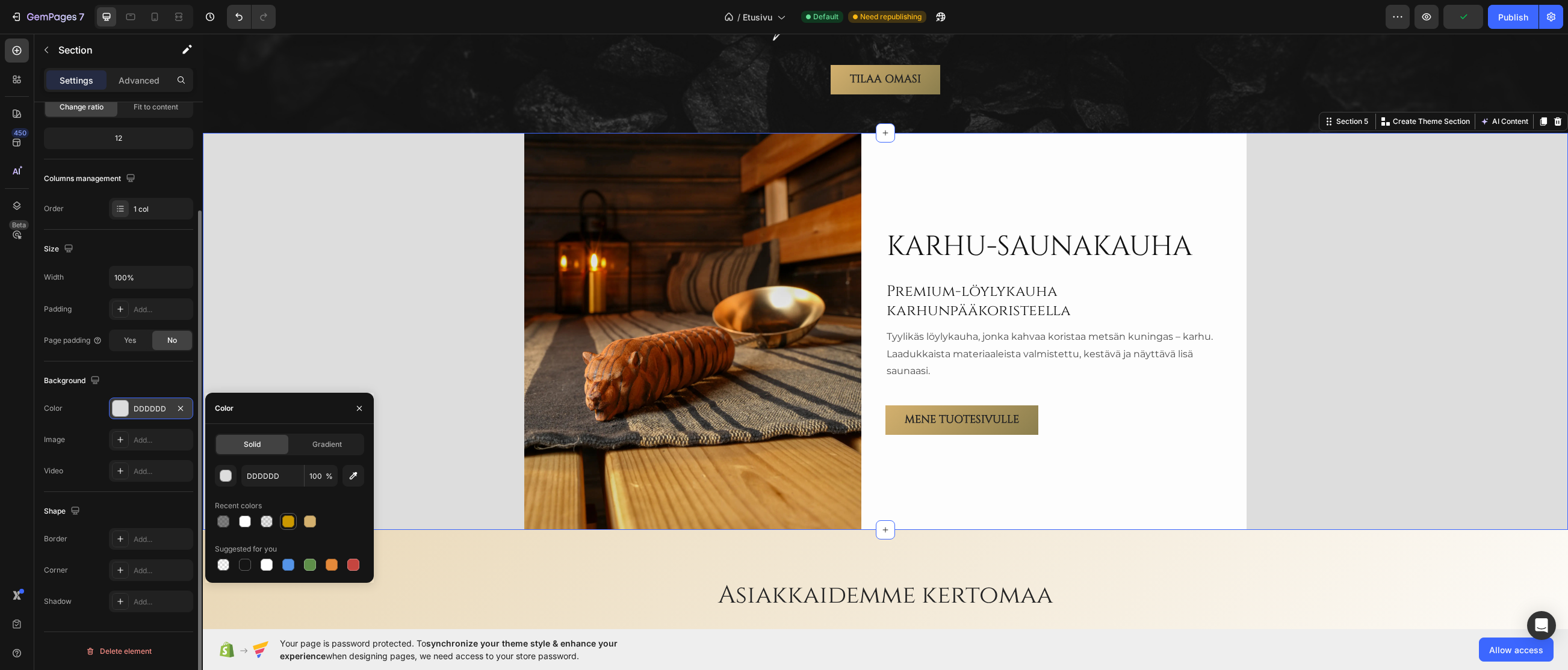
click at [290, 524] on div at bounding box center [289, 521] width 12 height 12
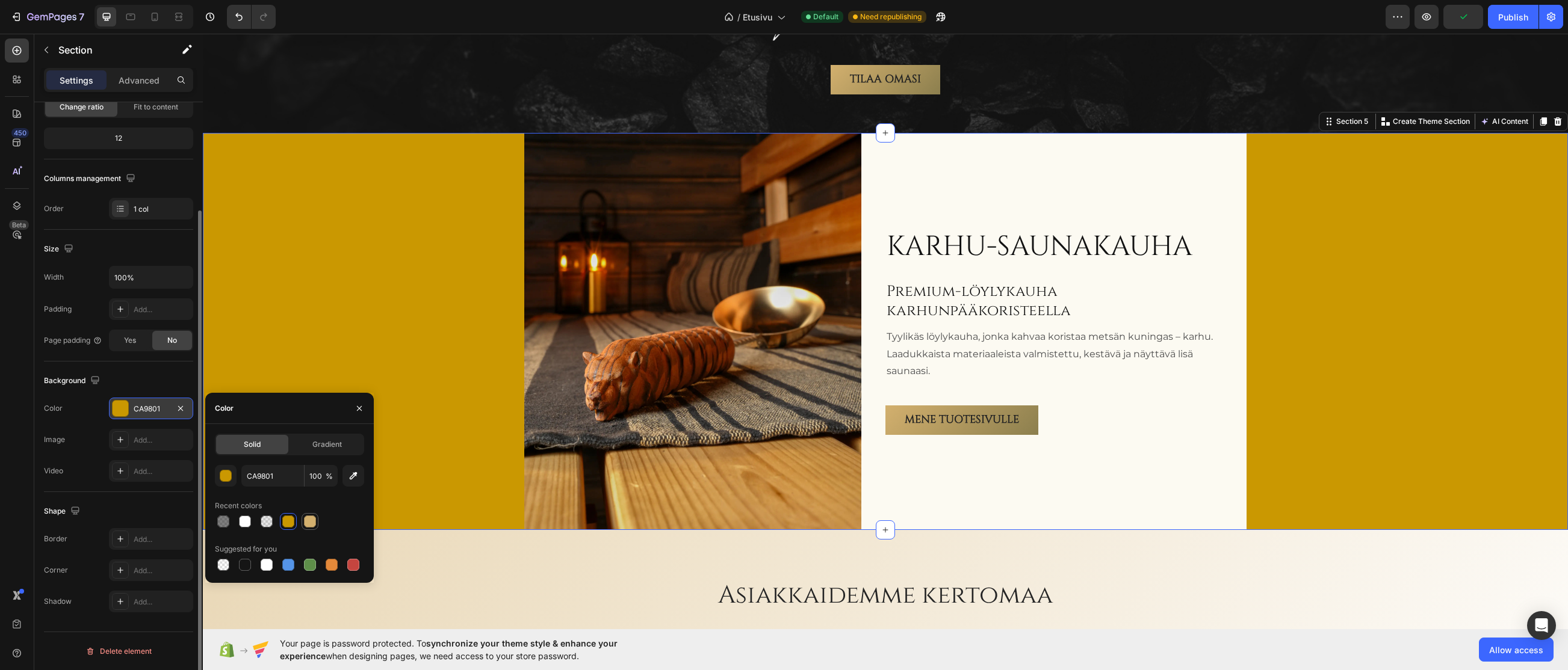
click at [309, 521] on div at bounding box center [310, 521] width 12 height 12
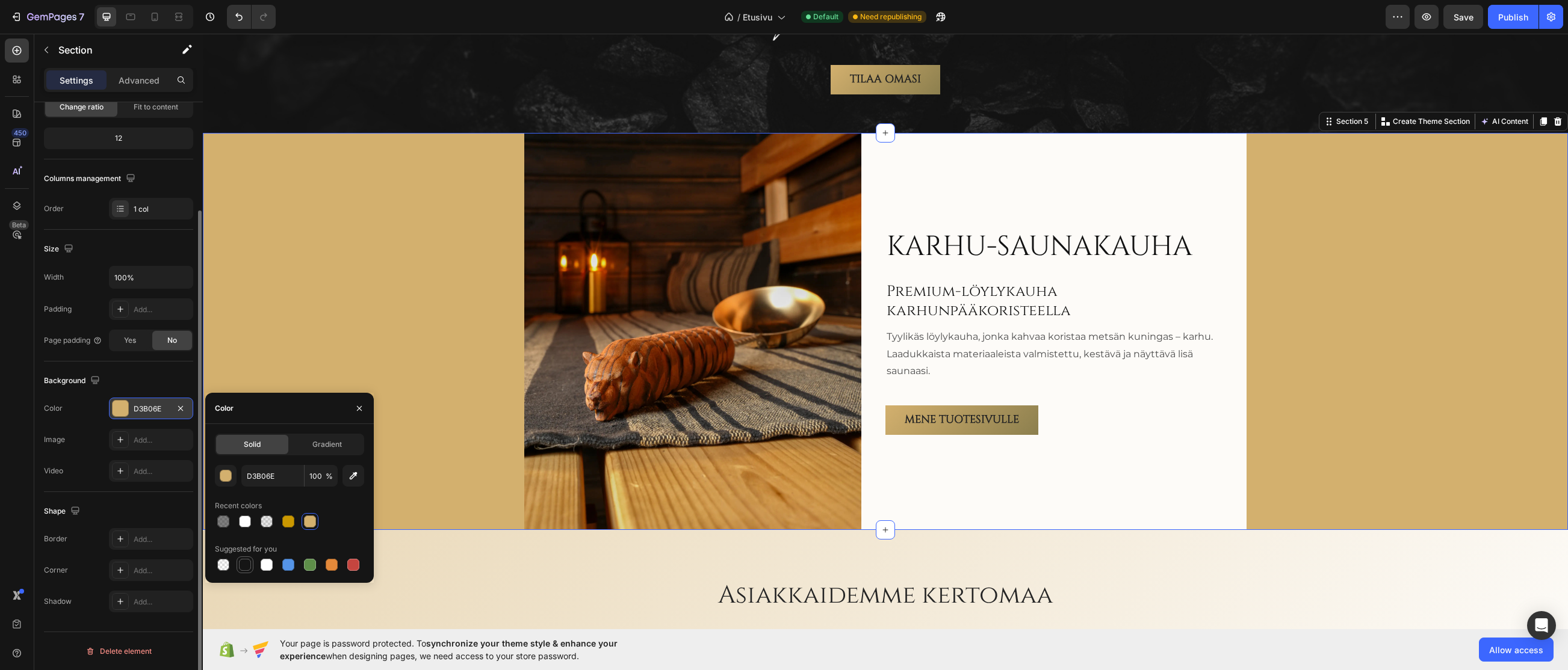
click at [247, 564] on div at bounding box center [245, 565] width 12 height 12
type input "151515"
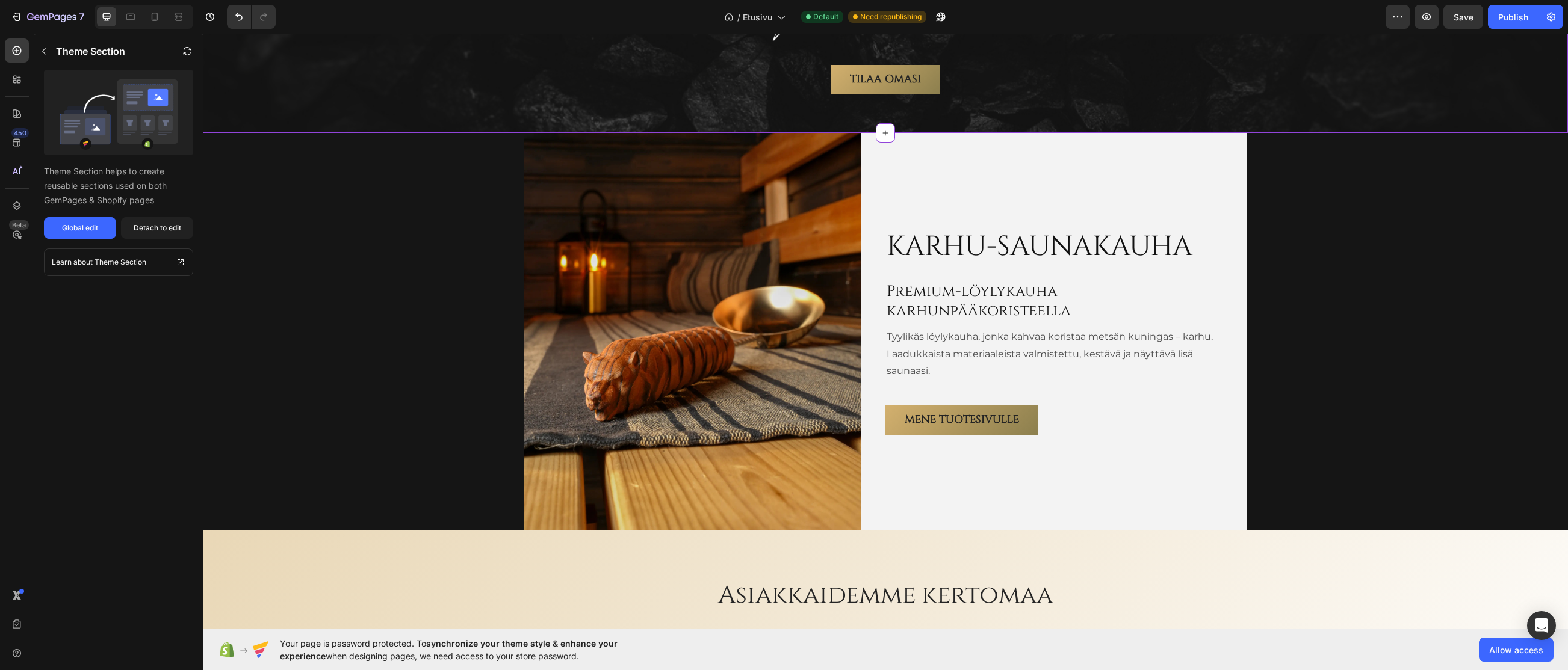
click at [397, 88] on div "Tilaa omasi Button" at bounding box center [885, 80] width 1346 height 29
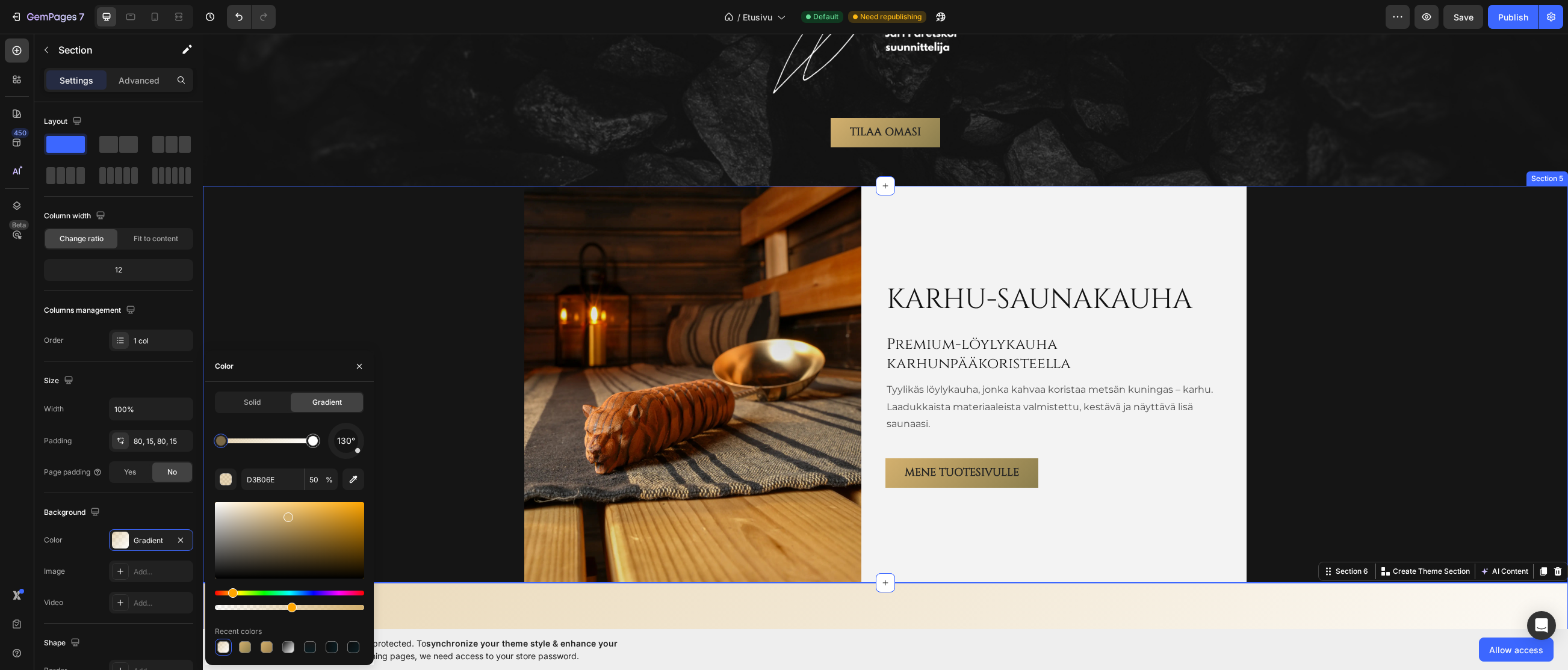
scroll to position [1945, 0]
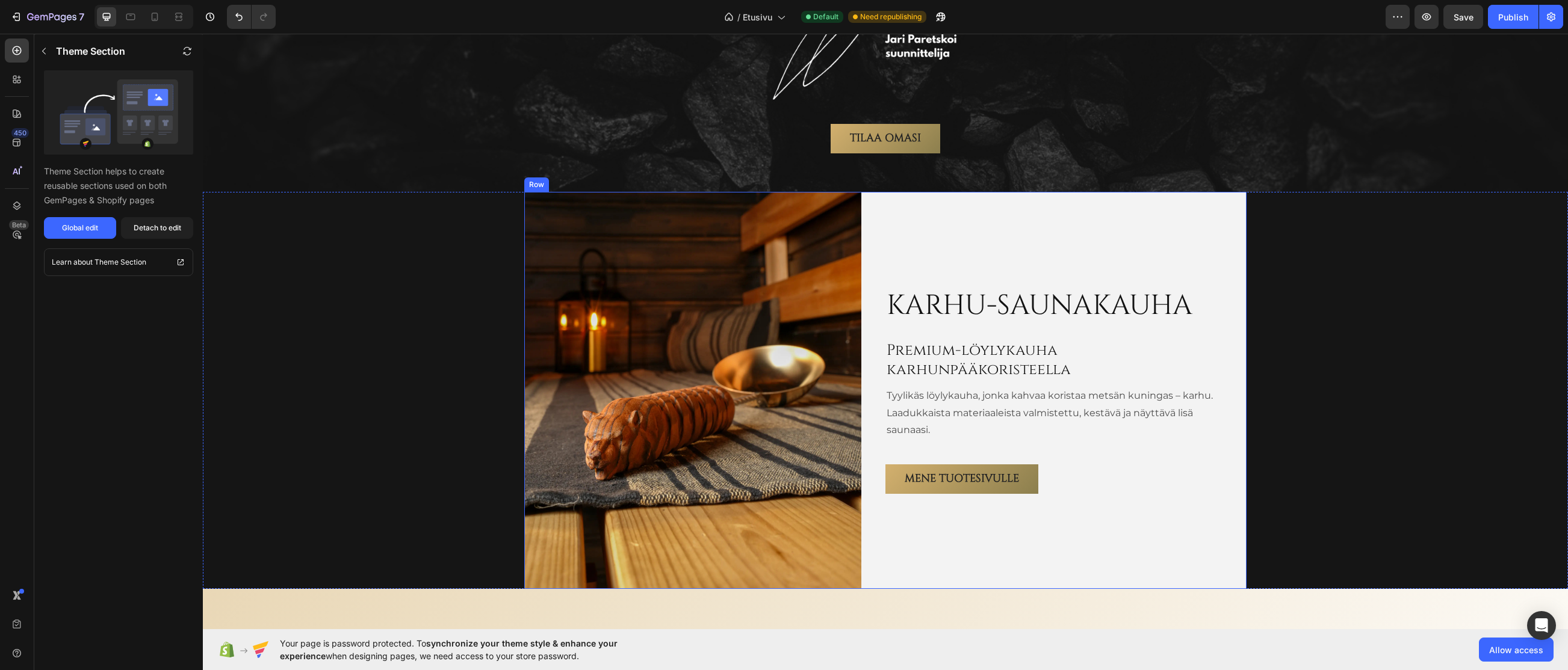
scroll to position [1885, 0]
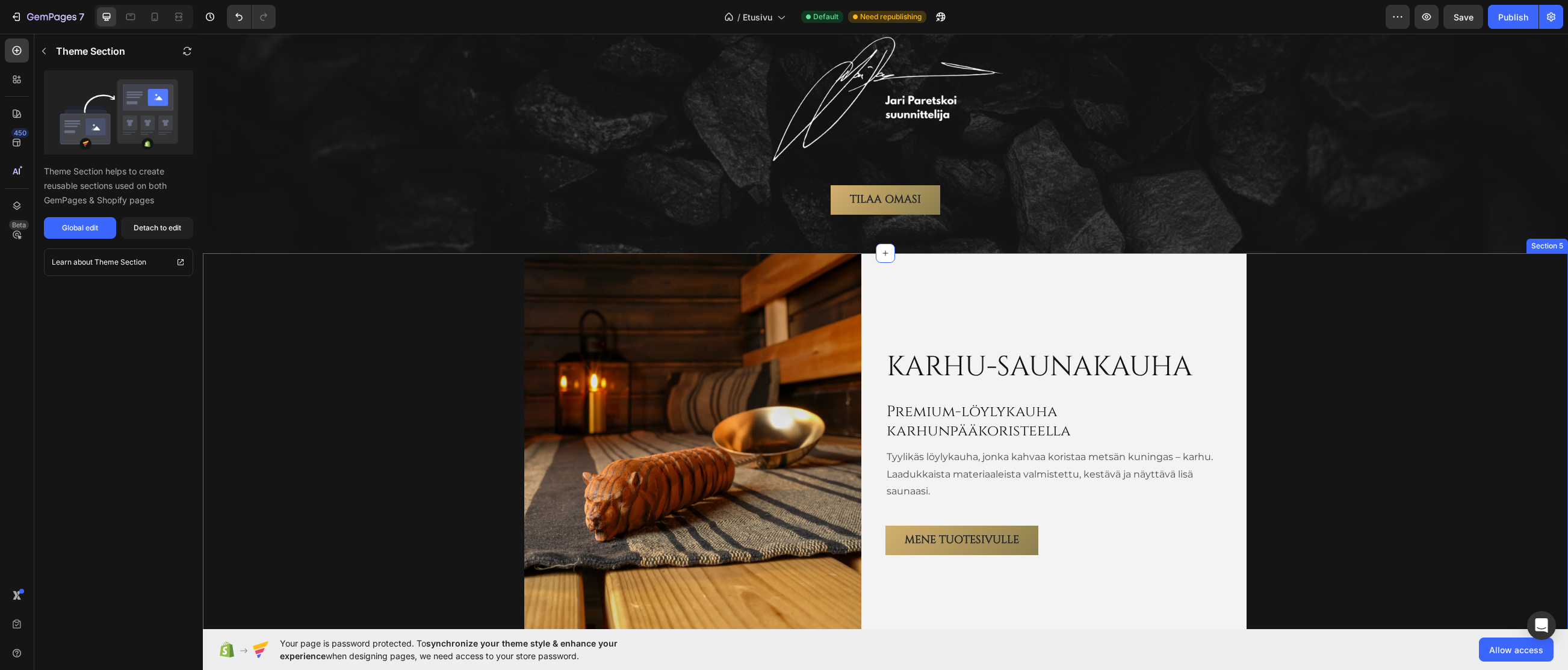
click at [417, 334] on div "Karhu-saunakauha Heading Premium-löylykauha karhunpääkoristeella Heading Tyylik…" at bounding box center [885, 452] width 1365 height 397
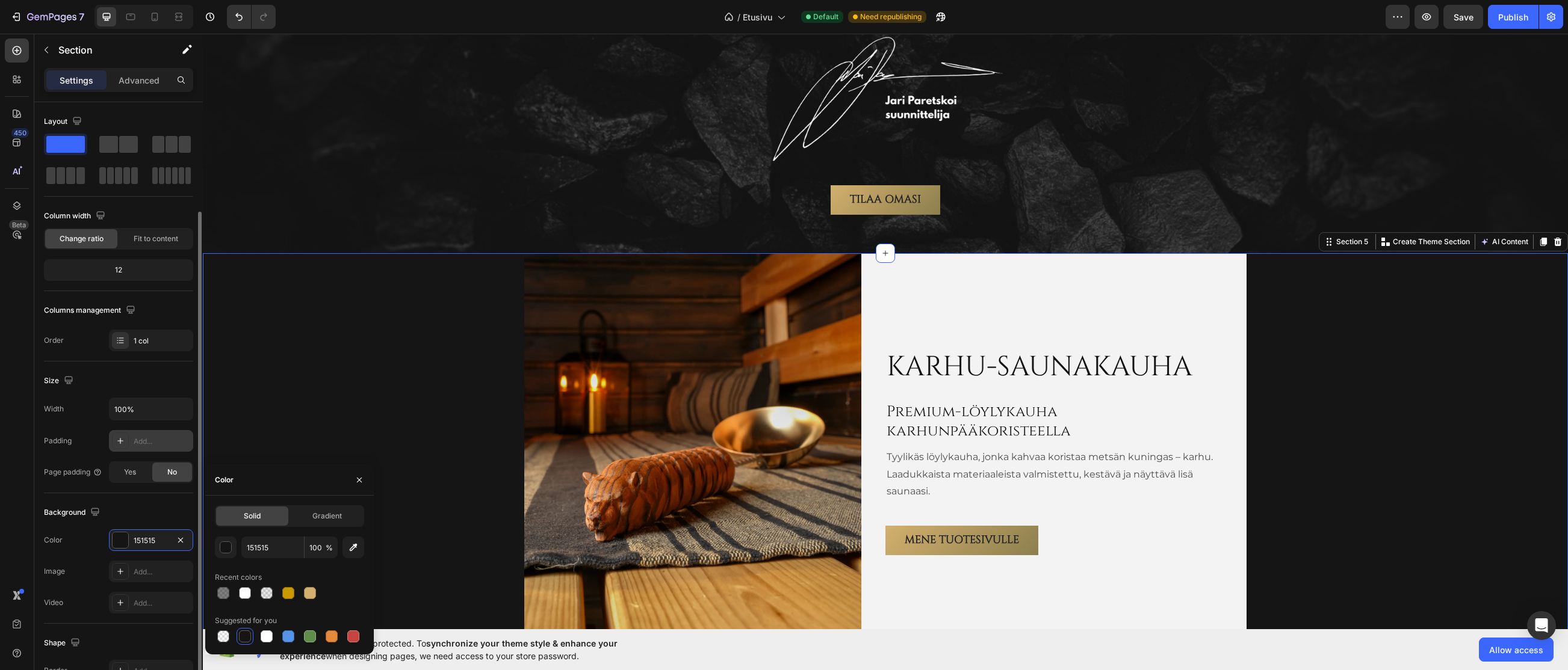
scroll to position [120, 0]
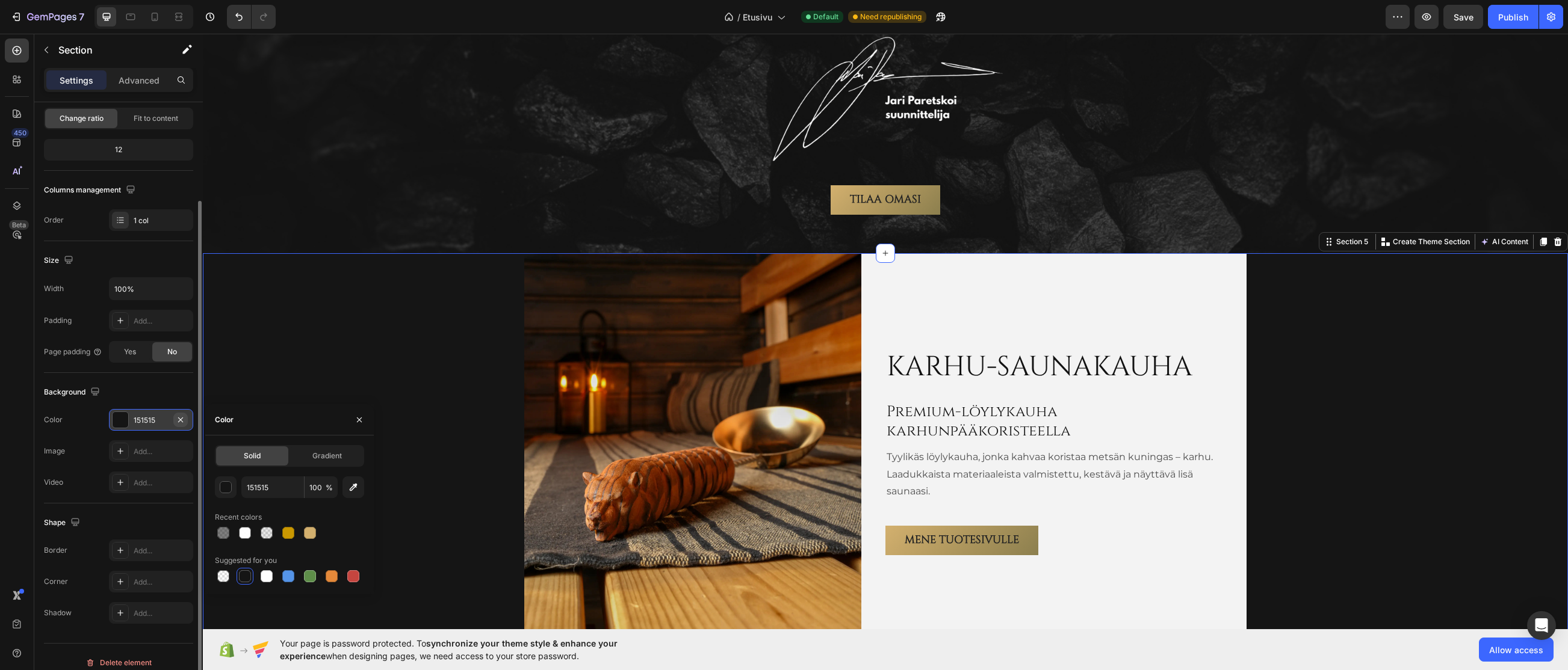
drag, startPoint x: 181, startPoint y: 419, endPoint x: 76, endPoint y: 373, distance: 114.6
click at [181, 419] on icon "button" at bounding box center [180, 419] width 5 height 5
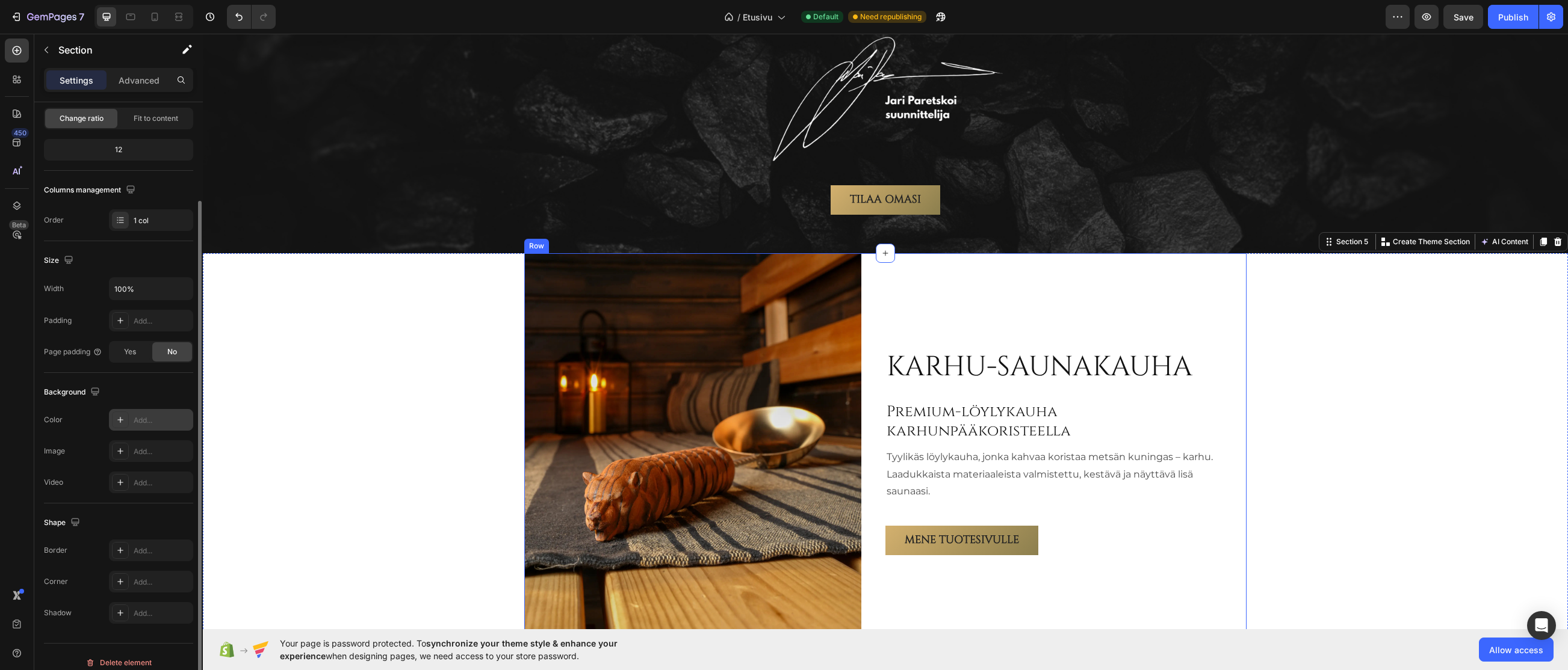
click at [961, 285] on div "Karhu-saunakauha Heading Premium-löylykauha karhunpääkoristeella Heading Tyylik…" at bounding box center [1053, 452] width 337 height 397
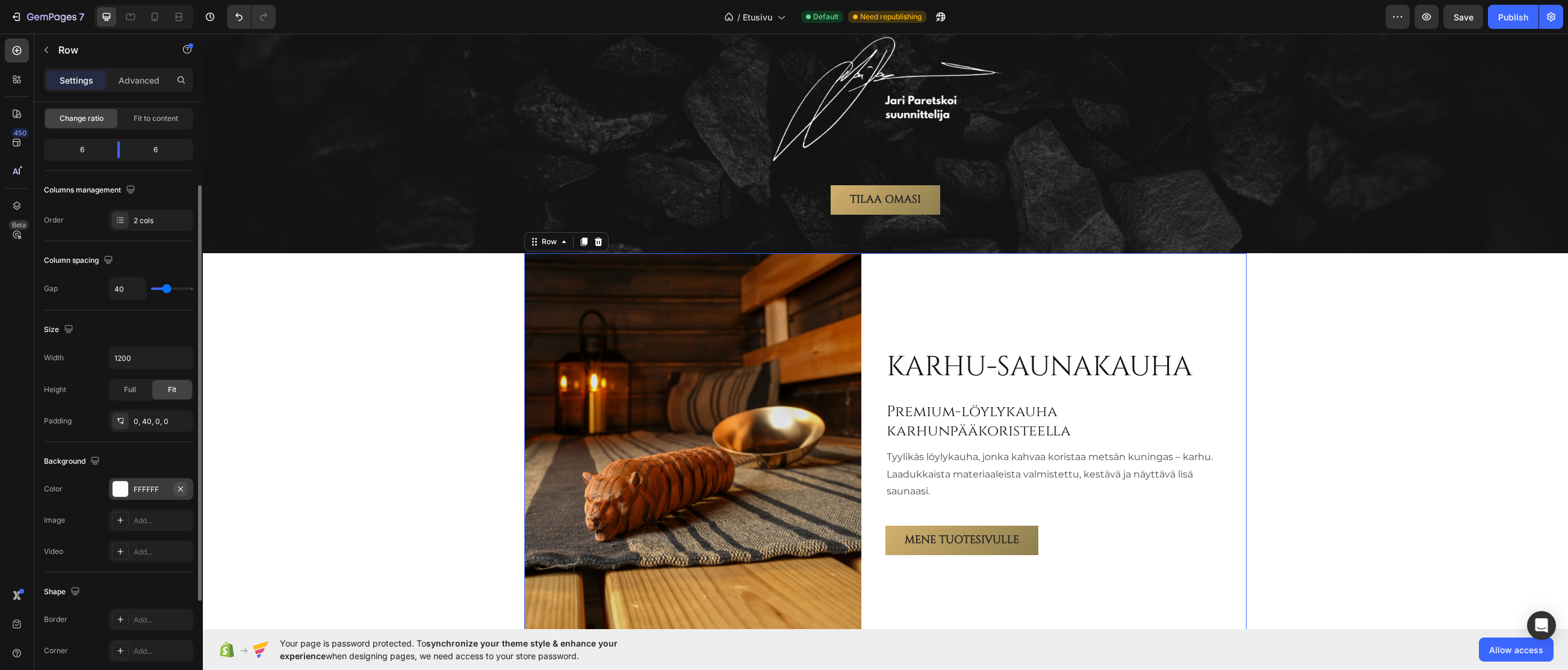
click at [179, 492] on icon "button" at bounding box center [181, 489] width 10 height 10
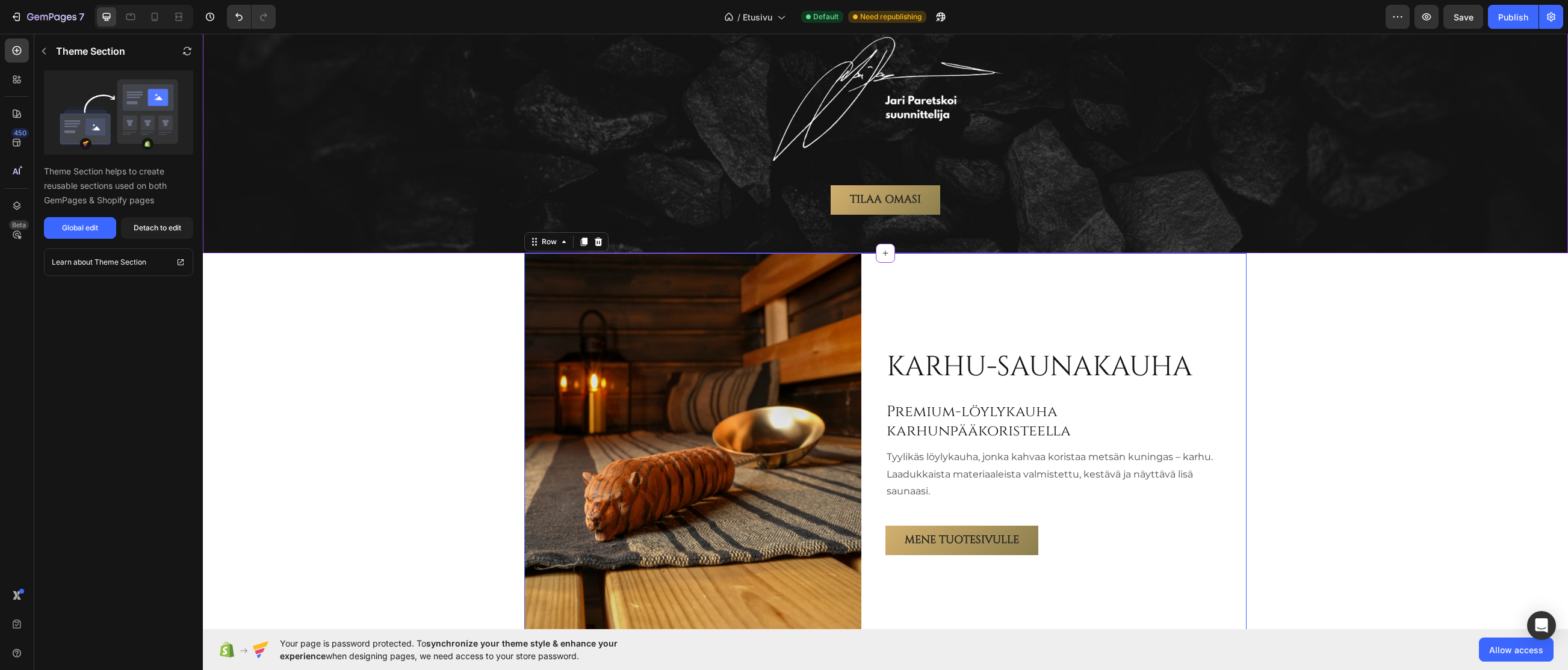
click at [464, 134] on div at bounding box center [885, 98] width 1346 height 145
click at [1306, 16] on span "Save" at bounding box center [1463, 17] width 19 height 11
click at [1306, 17] on div "Publish" at bounding box center [1513, 17] width 30 height 13
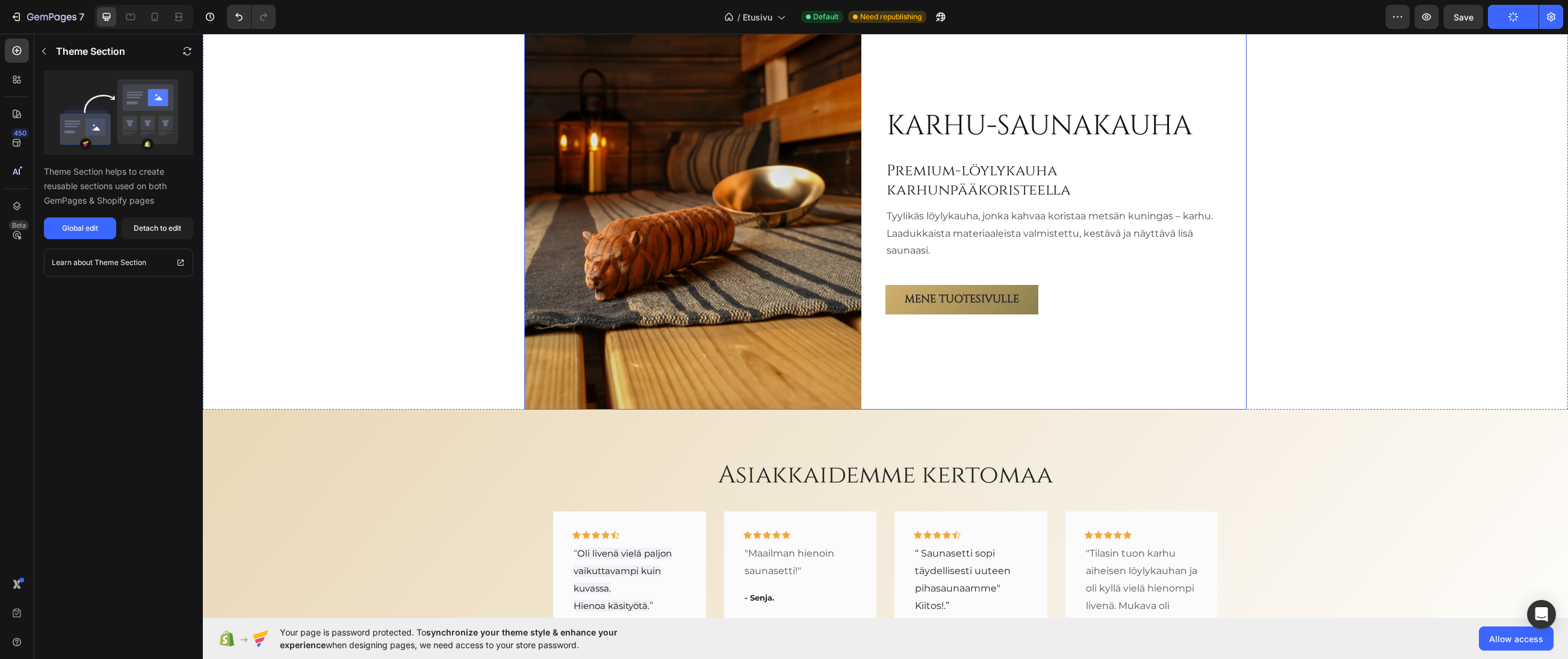
scroll to position [2128, 0]
click at [935, 174] on h2 "Premium-löylykauha karhunpääkoristeella" at bounding box center [1053, 181] width 337 height 42
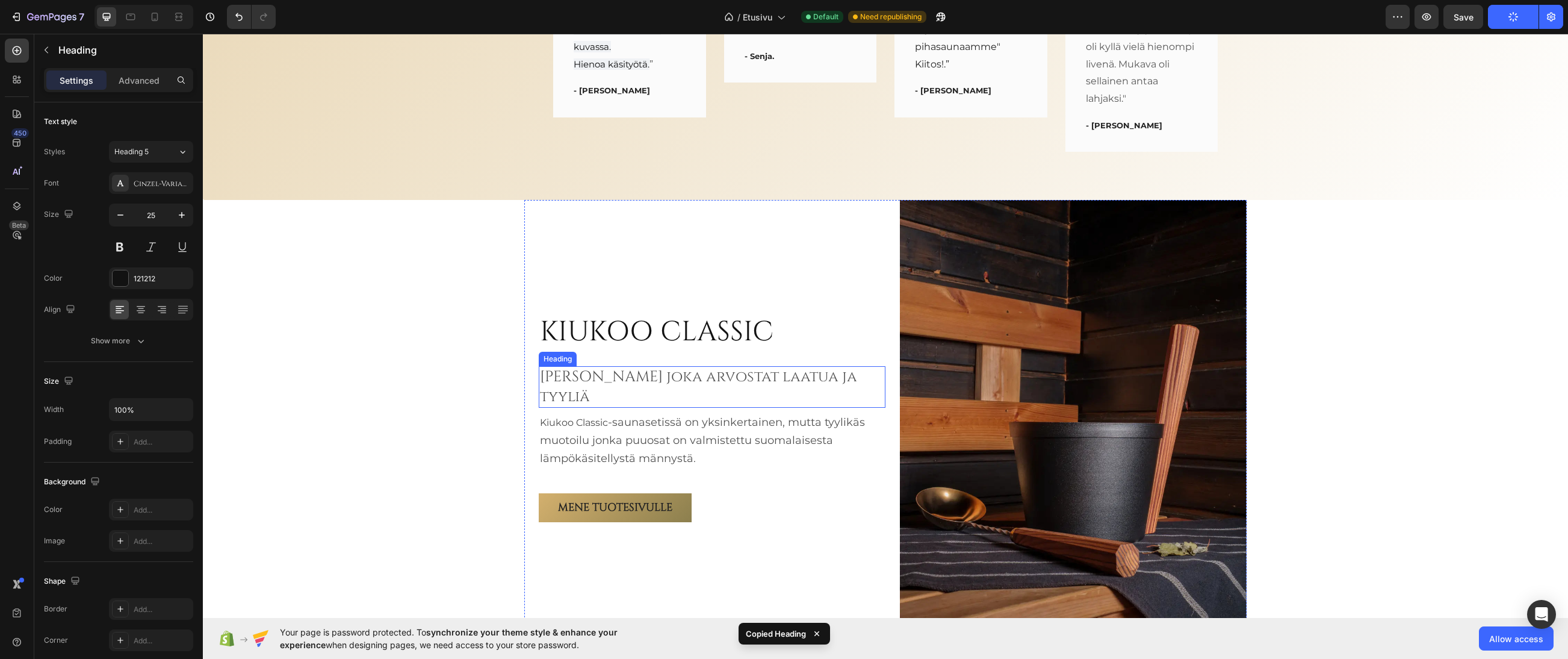
scroll to position [121, 0]
click at [624, 380] on span "Sinulle joka arvostat laatua ja tyyliä" at bounding box center [699, 386] width 318 height 40
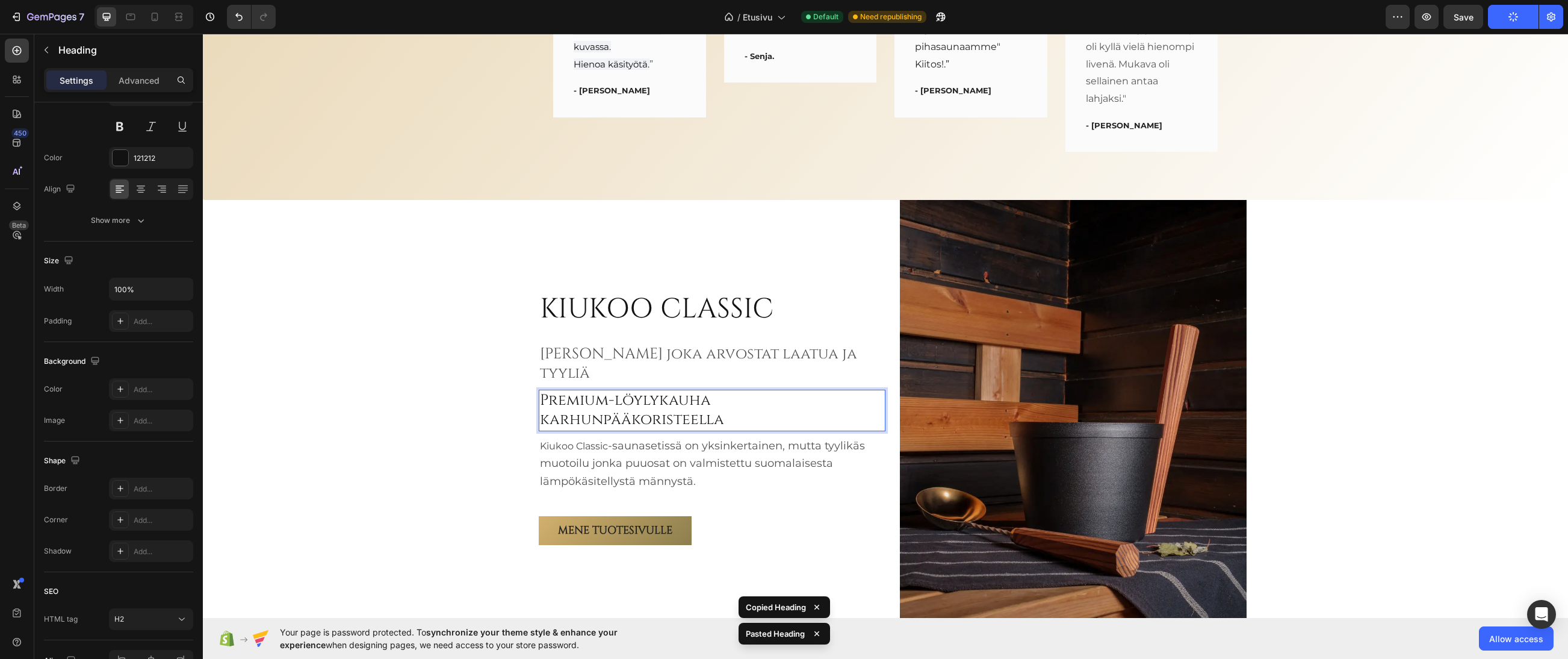
click at [628, 399] on h2 "Premium-löylykauha karhunpääkoristeella" at bounding box center [712, 410] width 347 height 42
click at [628, 399] on p "Premium-löylykauha karhunpääkoristeella" at bounding box center [712, 410] width 344 height 39
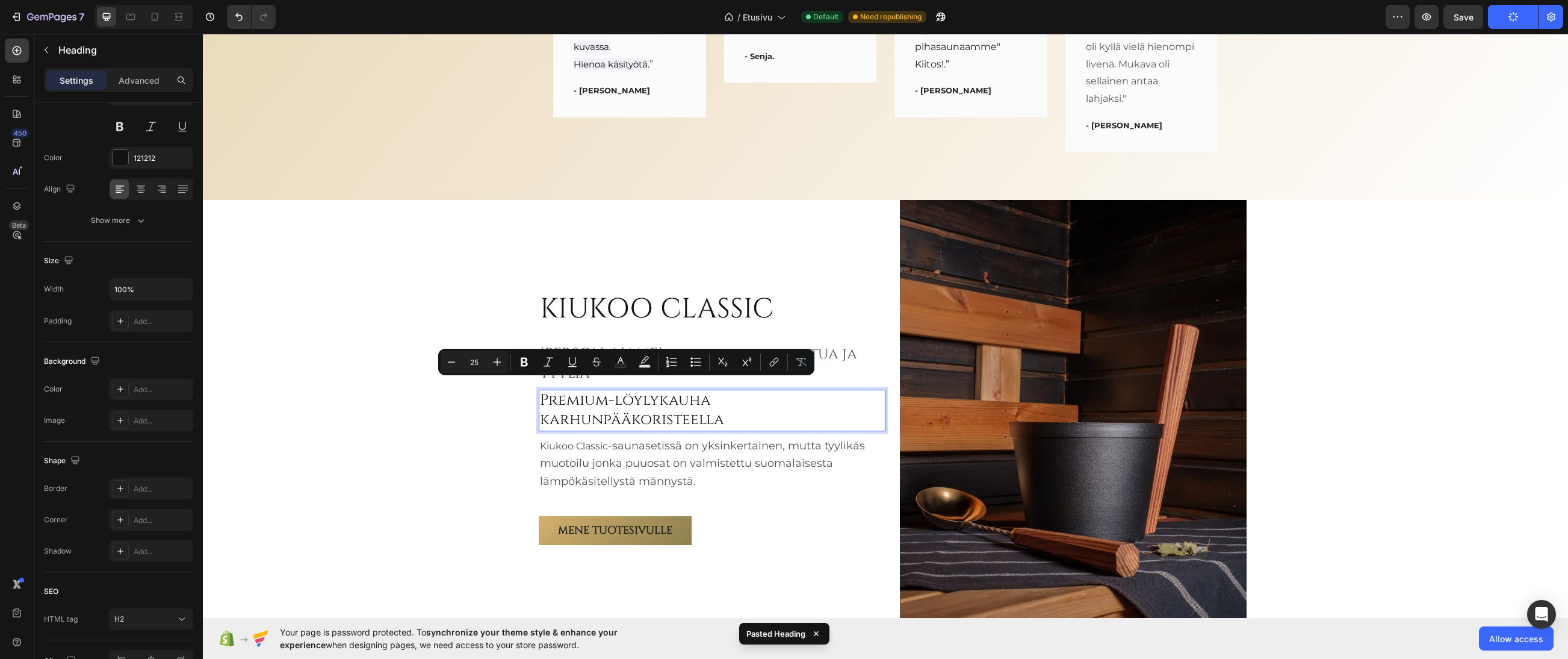
scroll to position [2680, 0]
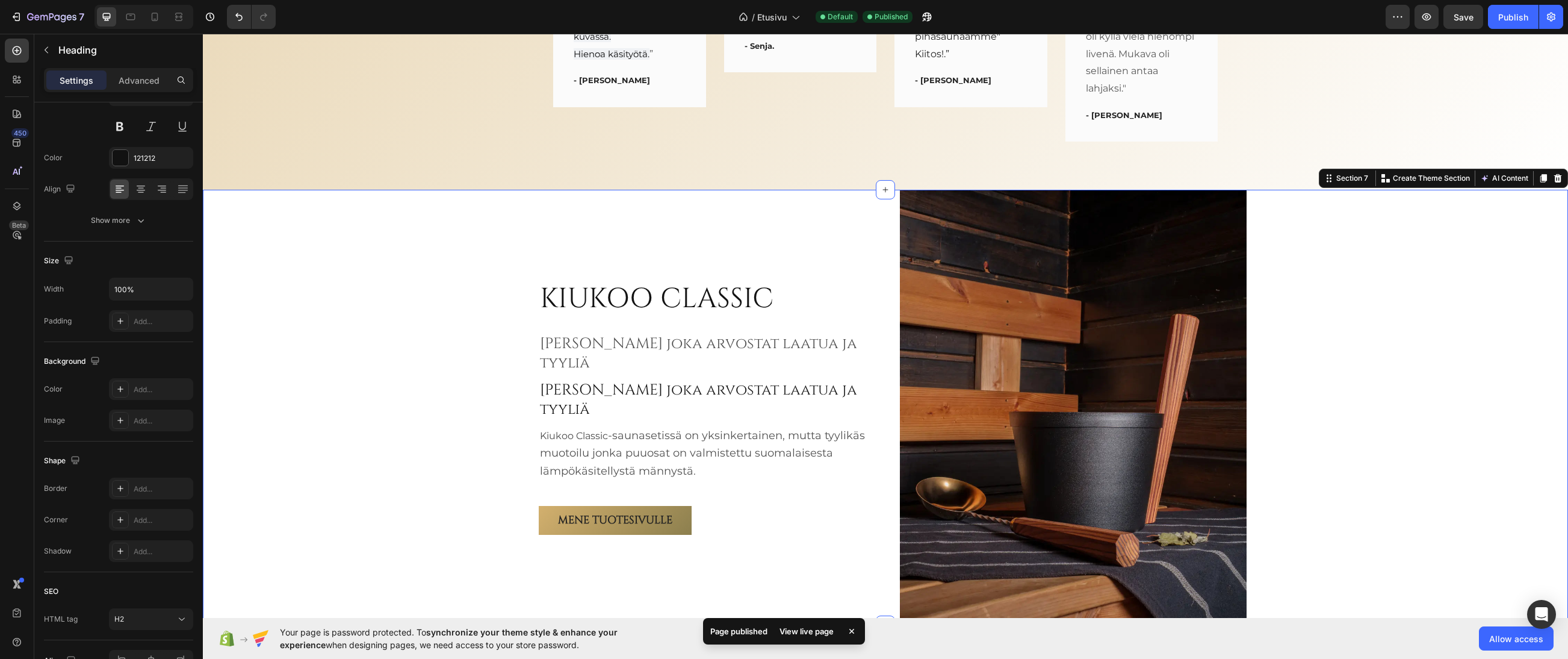
click at [350, 381] on div "KIUKOO CLASSIC Heading Sinulle joka arvostat laatua ja tyyliä Heading Sinulle j…" at bounding box center [885, 406] width 1365 height 434
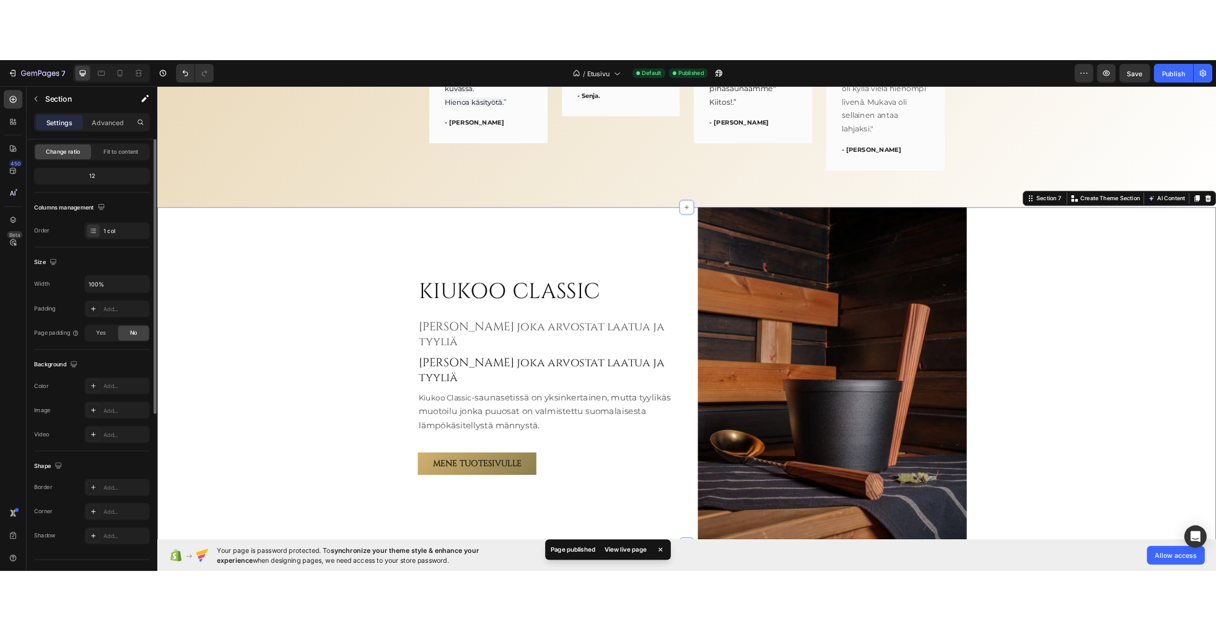
scroll to position [0, 0]
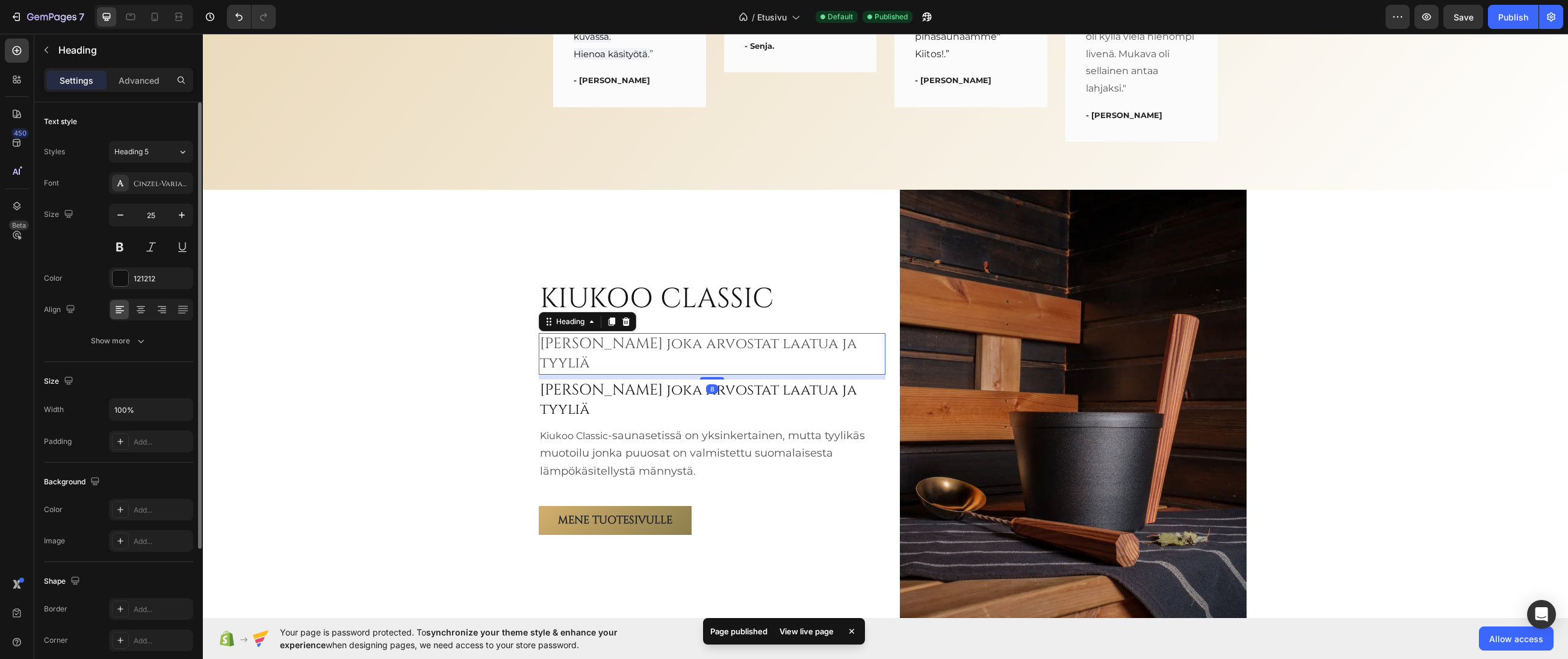
click at [632, 359] on span "Sinulle joka arvostat laatua ja tyyliä" at bounding box center [699, 353] width 318 height 40
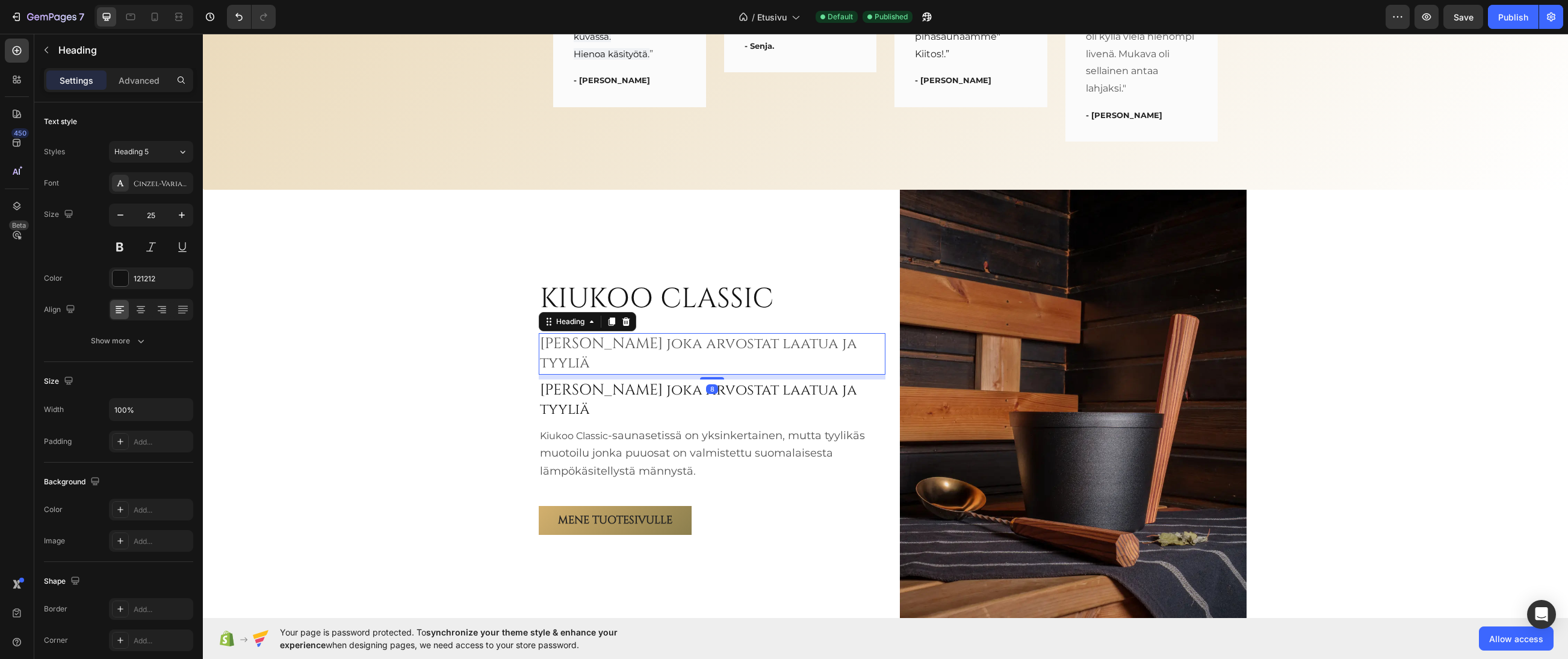
click at [623, 326] on icon at bounding box center [627, 322] width 8 height 9
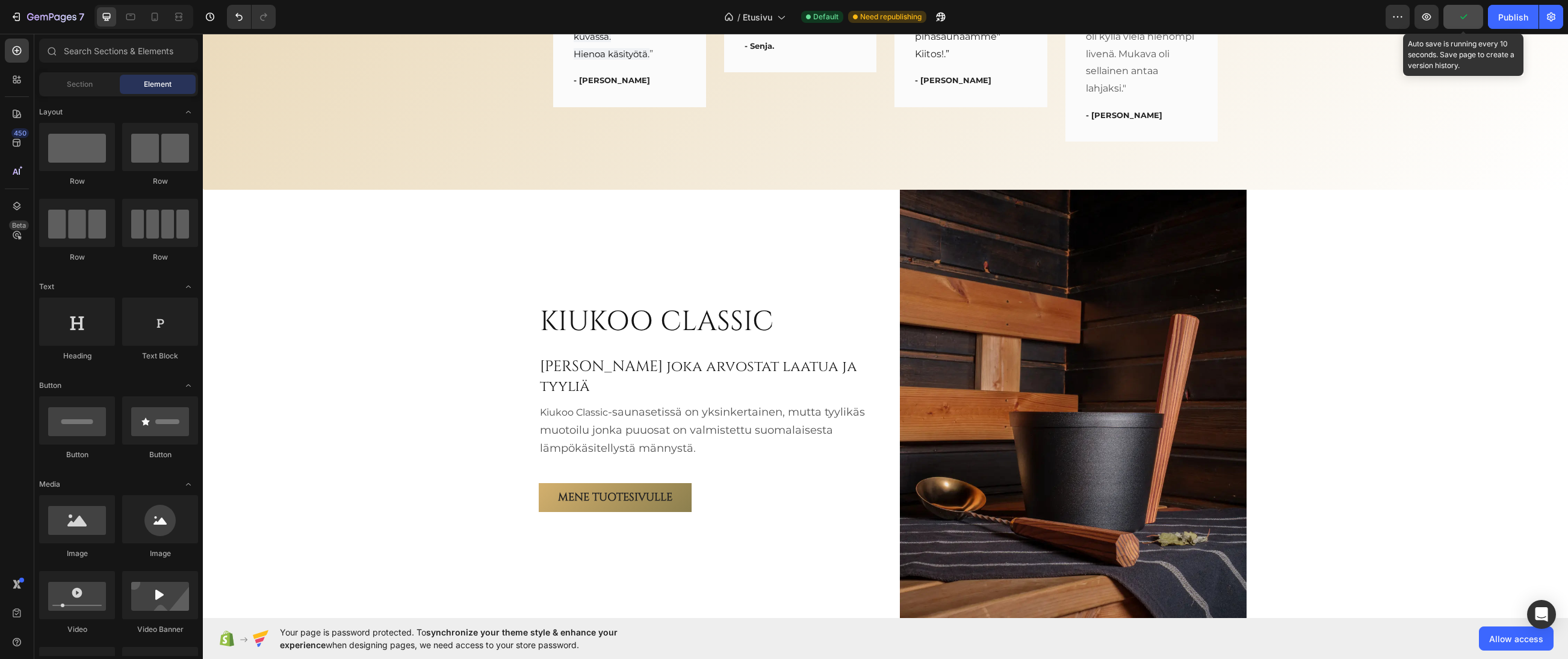
click at [1306, 24] on button "button" at bounding box center [1463, 17] width 40 height 24
click at [1306, 15] on span "Save" at bounding box center [1463, 17] width 19 height 11
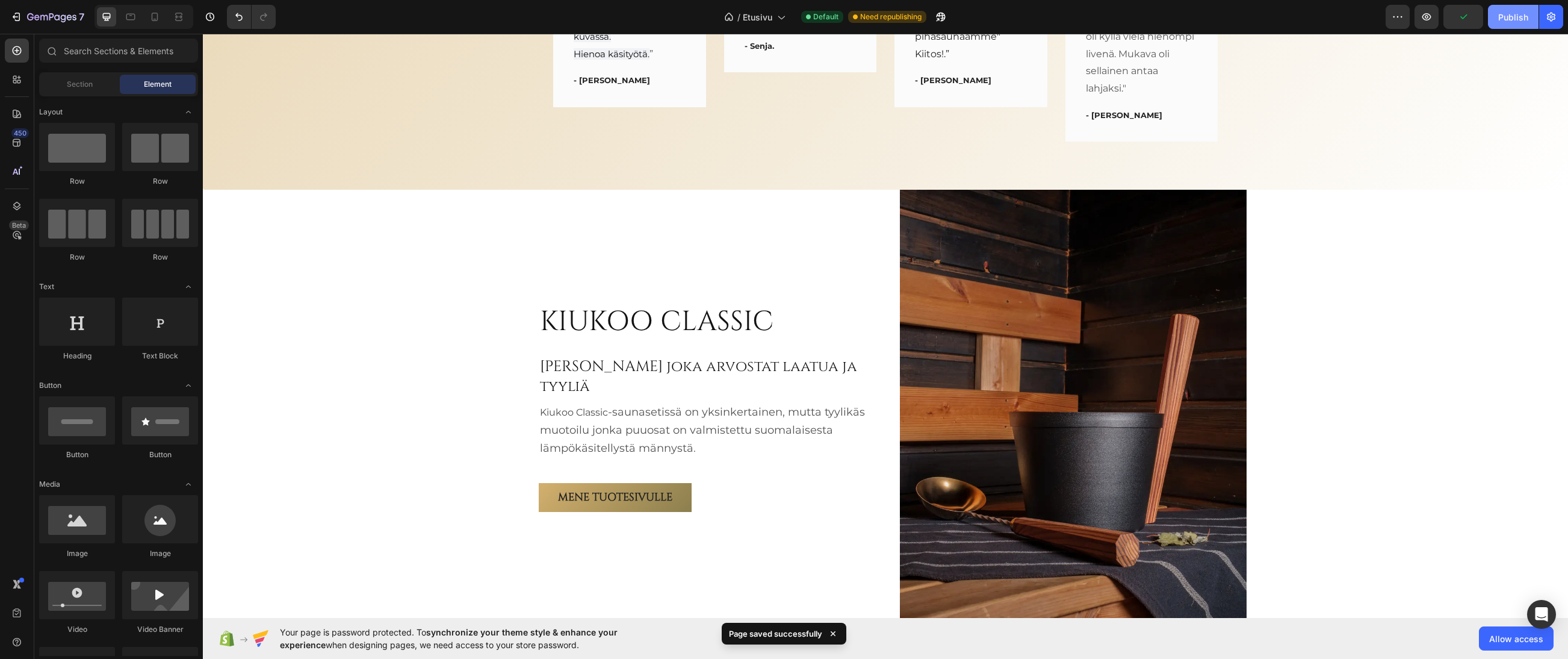
click at [1306, 14] on div "Publish" at bounding box center [1513, 17] width 30 height 13
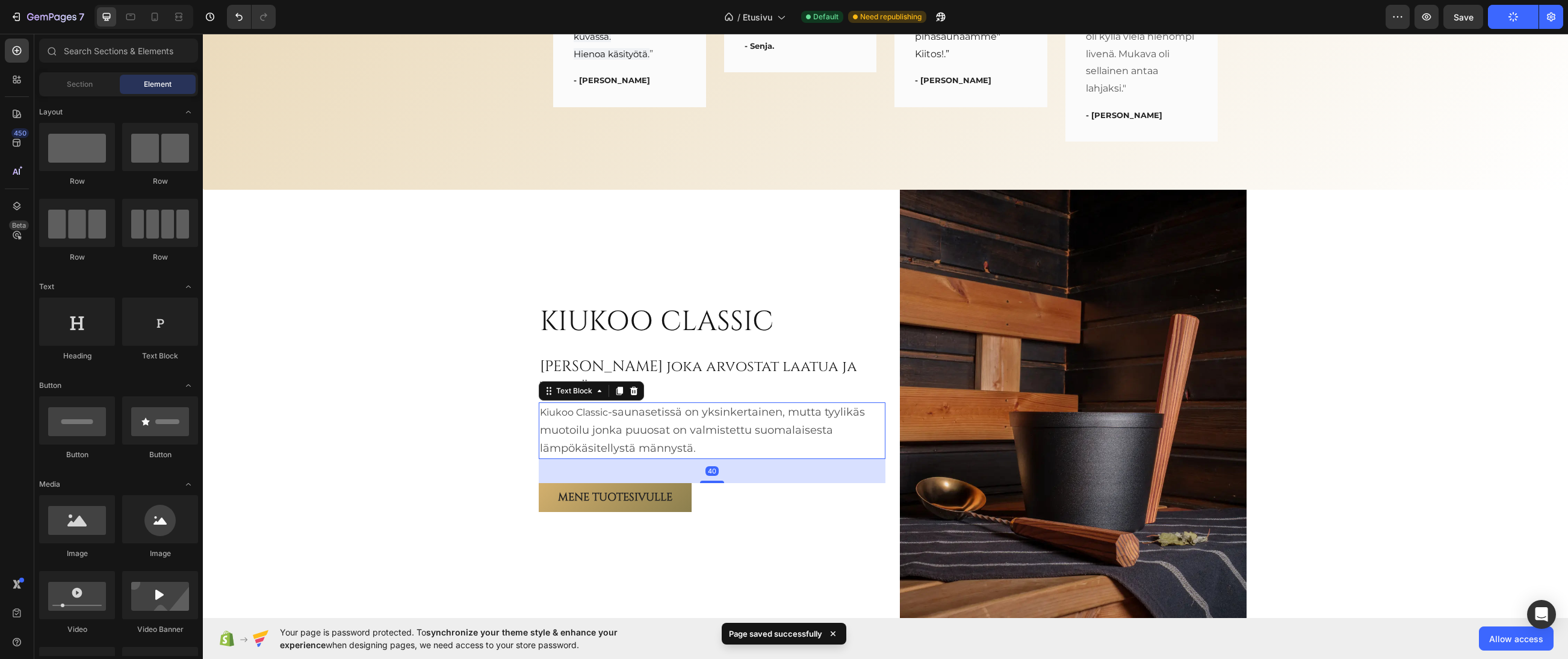
click at [621, 414] on span "-saunasetissä on yksinkertainen, mutta tyylikäs muotoilu jonka puuosat on valmi…" at bounding box center [702, 430] width 325 height 50
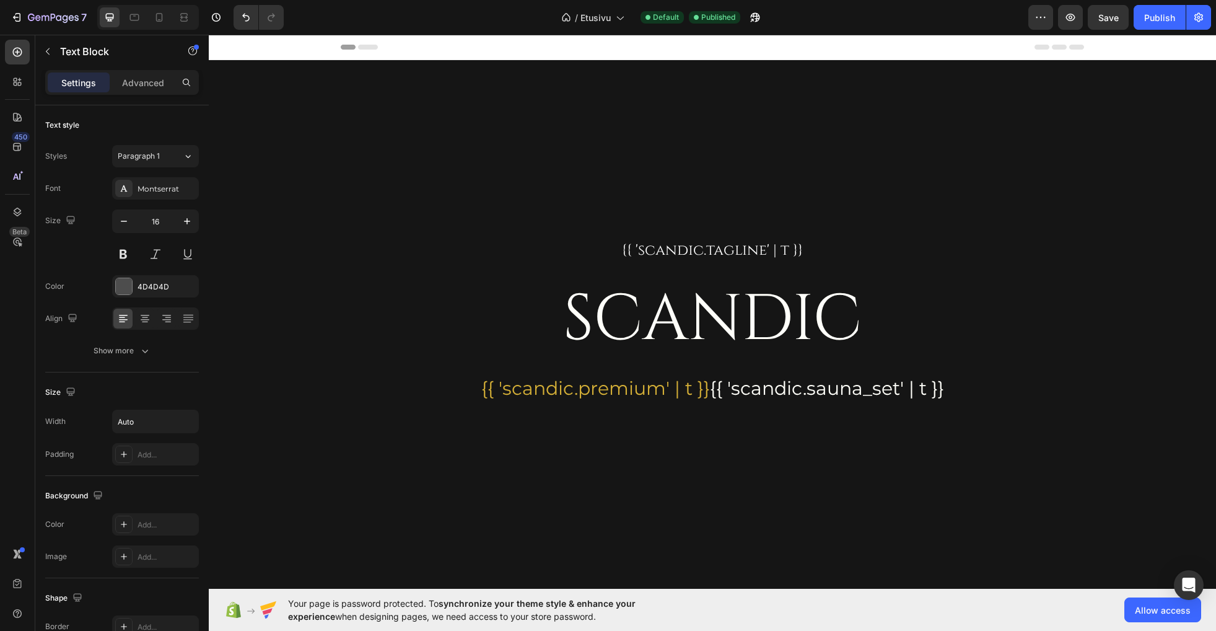
click at [607, 9] on div at bounding box center [608, 10] width 5 height 10
click at [606, 17] on span "Etusivu" at bounding box center [596, 17] width 30 height 13
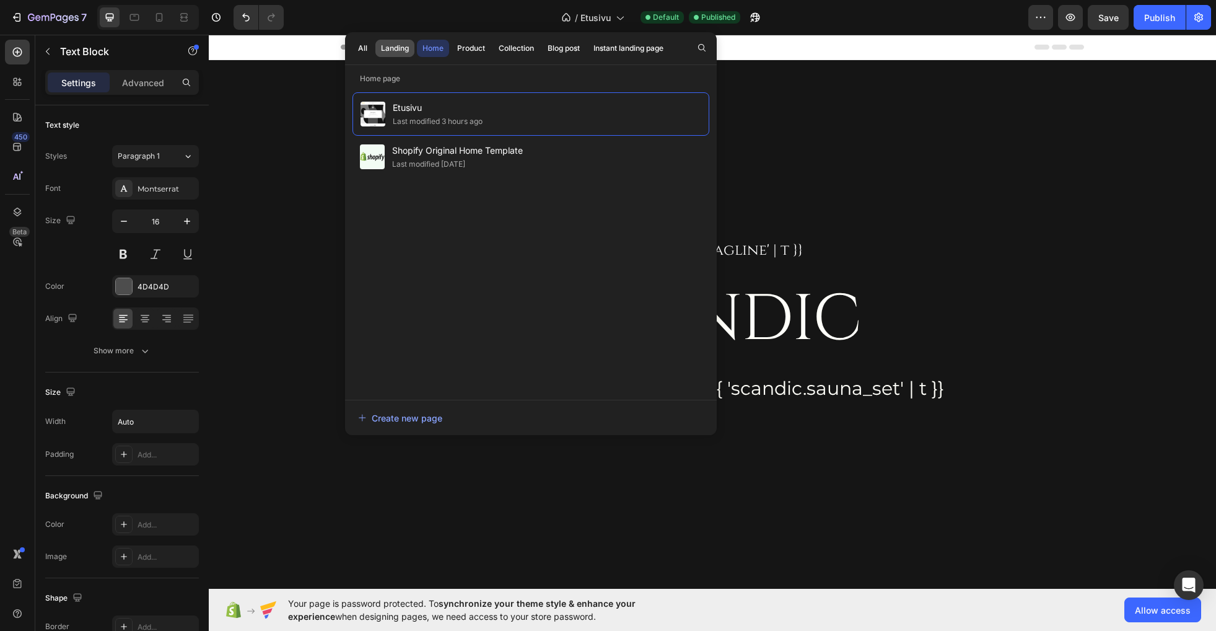
click at [395, 44] on div "Landing" at bounding box center [395, 48] width 28 height 11
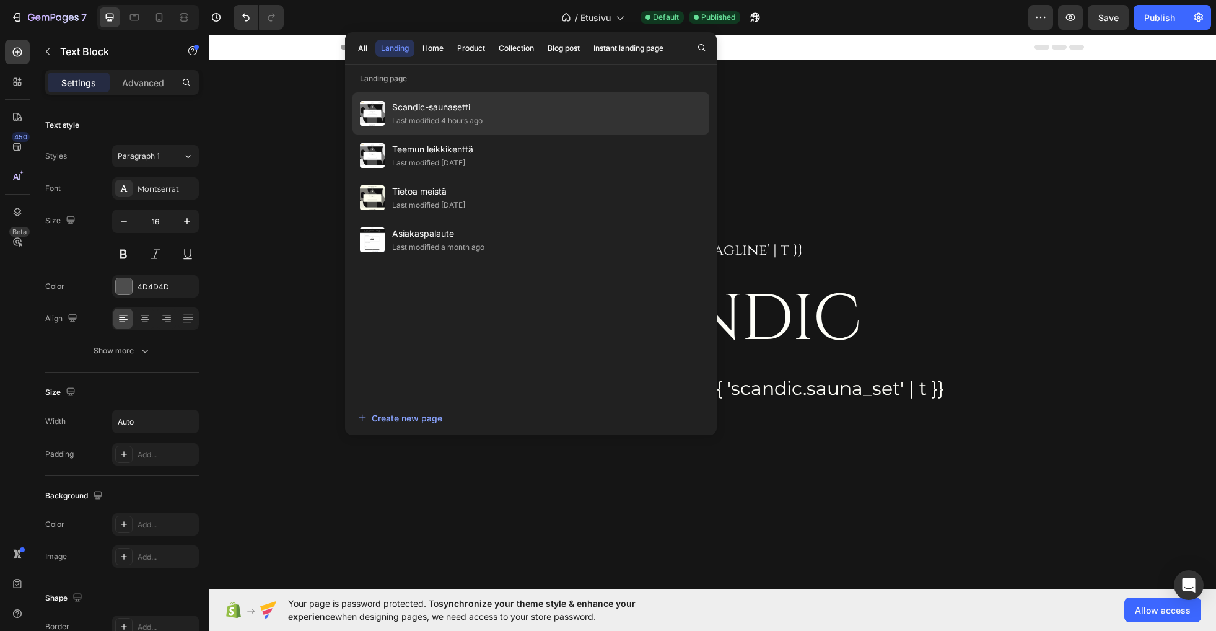
click at [457, 115] on div "Last modified 4 hours ago" at bounding box center [437, 121] width 90 height 12
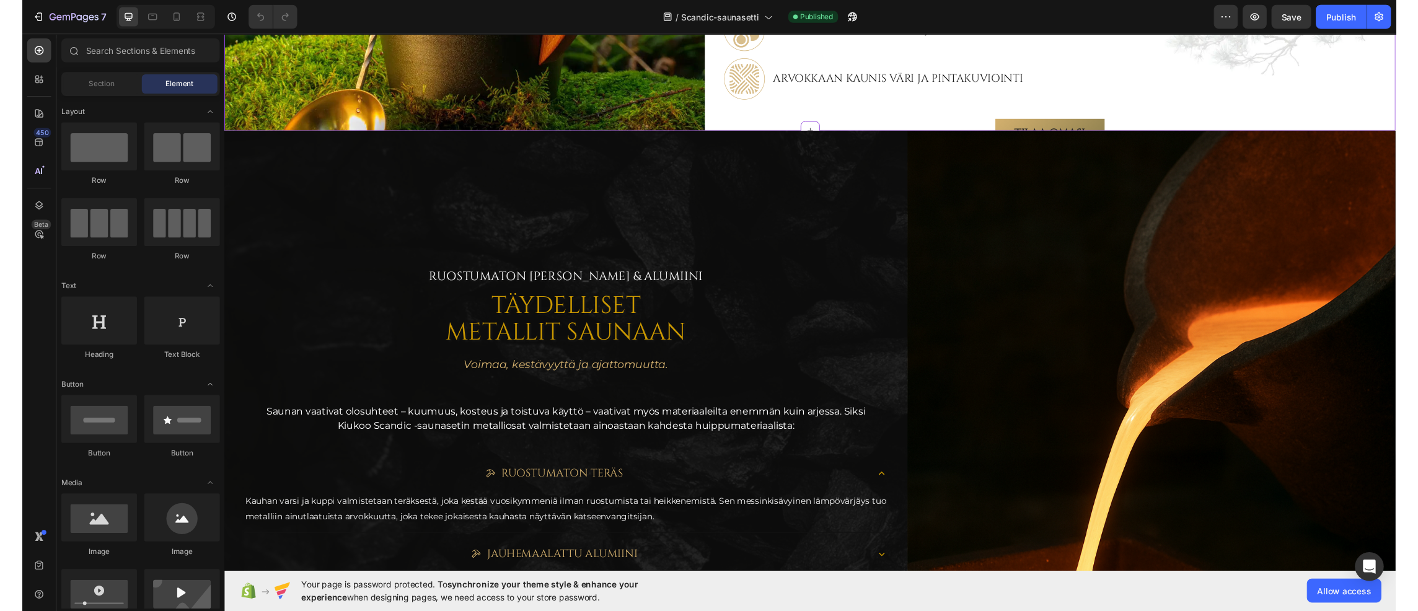
scroll to position [3346, 0]
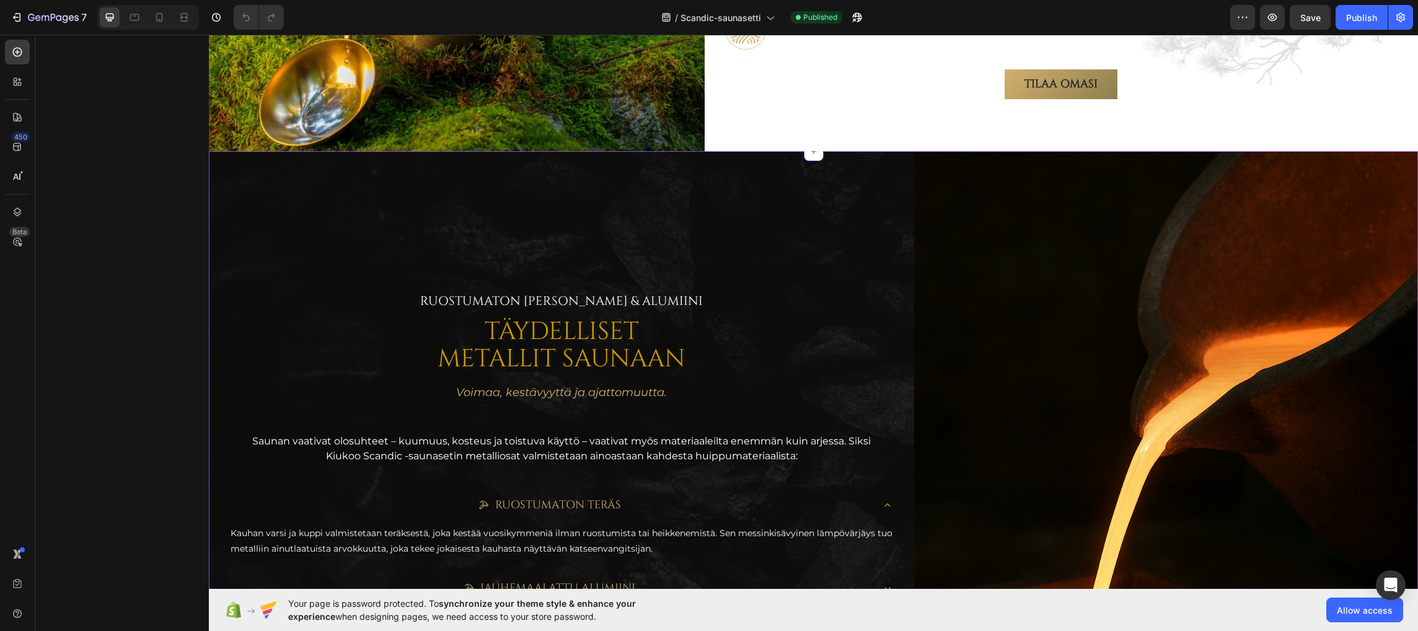
click at [783, 256] on div "Ruostumaton teräs & alumiini Text Block TÄYDELLISET METALLIT SAUNAAN Heading Vo…" at bounding box center [561, 492] width 665 height 642
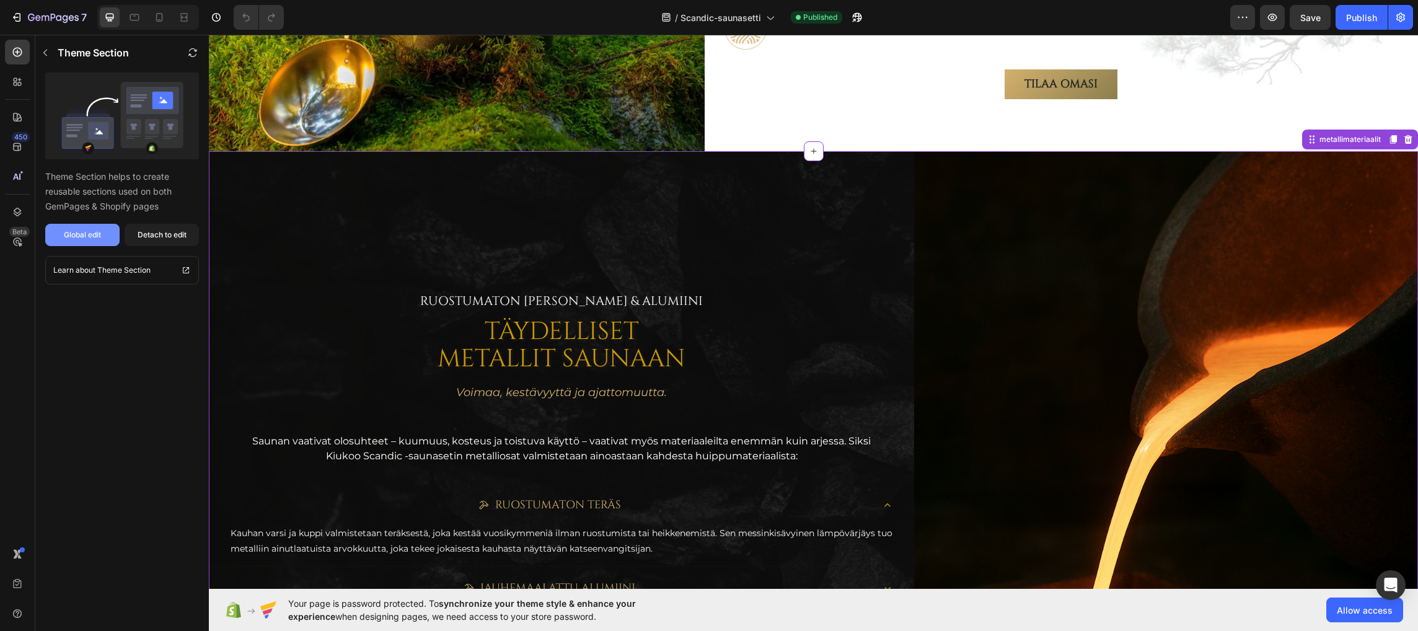
click at [87, 237] on div "Global edit" at bounding box center [82, 234] width 37 height 11
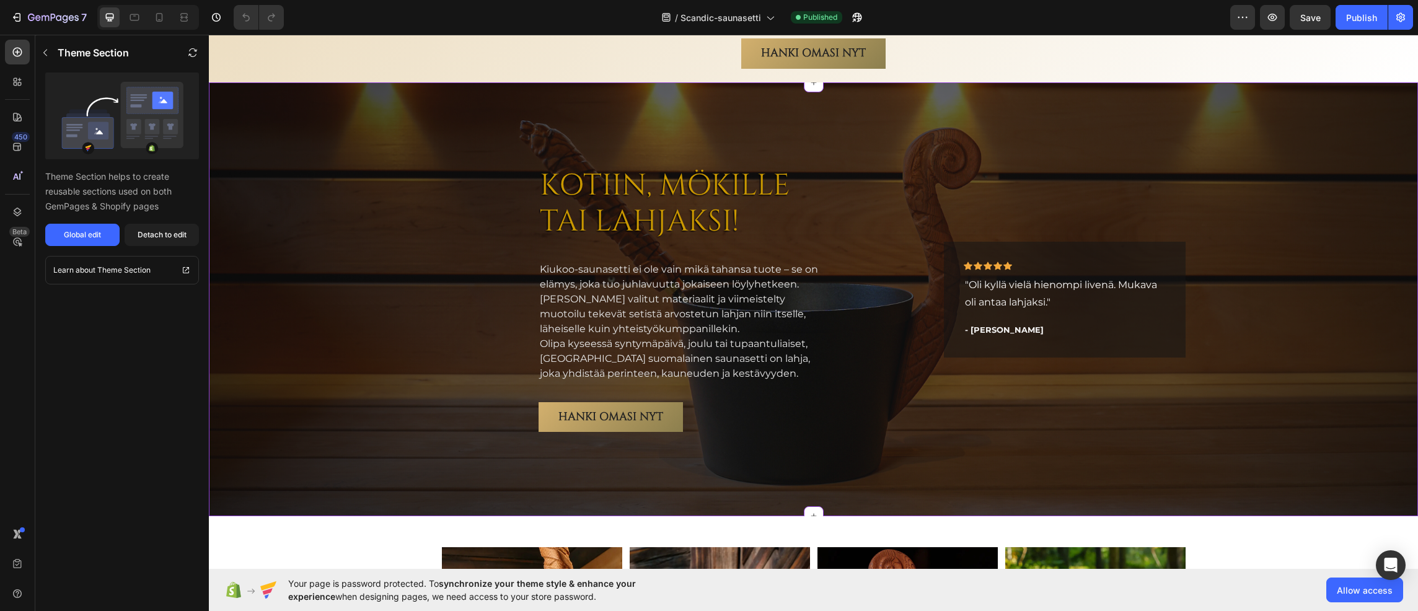
scroll to position [4461, 0]
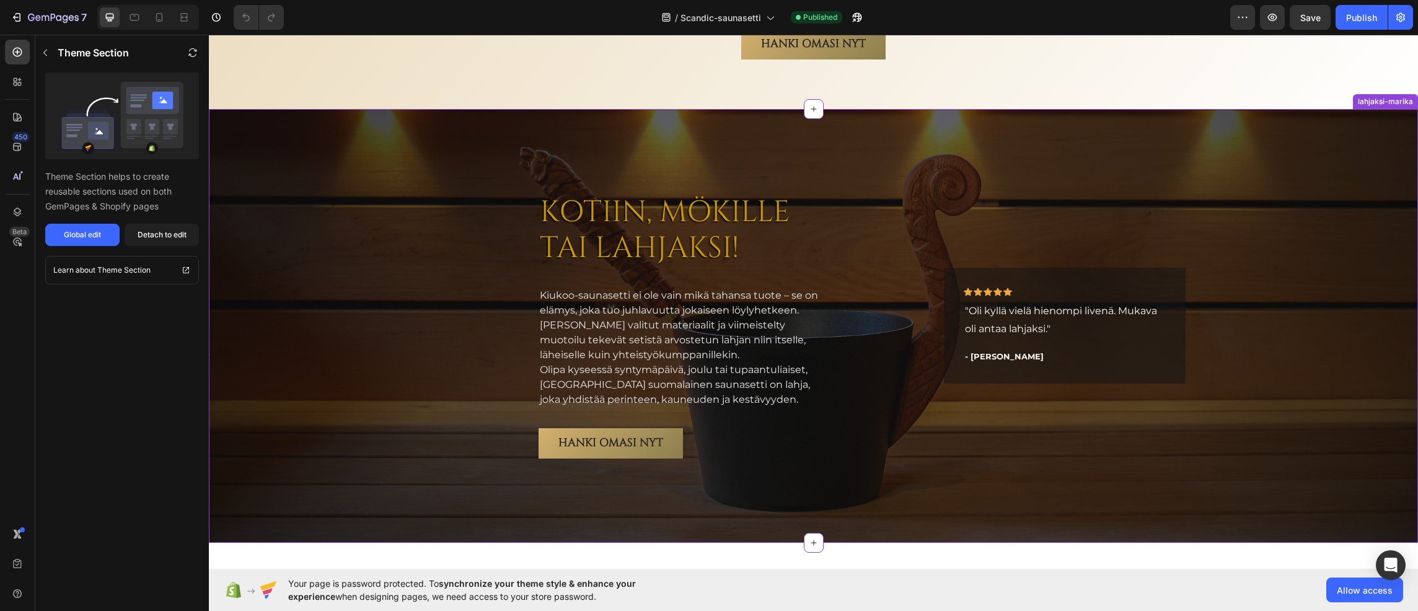
click at [523, 289] on div "KOTIIN, MÖKILLE TAI LAHJAKSI! Heading Kiukoo-saunasetti ei ole vain mikä tahans…" at bounding box center [683, 326] width 483 height 344
click at [94, 229] on button "Global edit" at bounding box center [82, 235] width 74 height 22
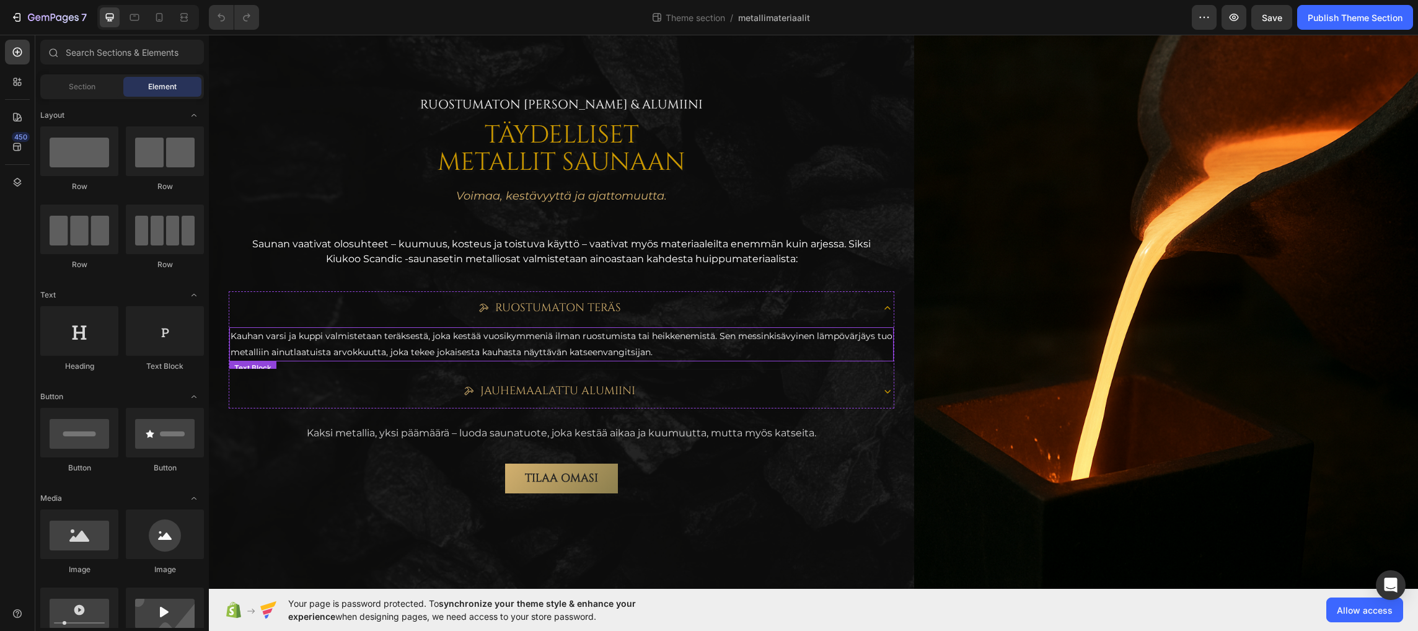
scroll to position [124, 0]
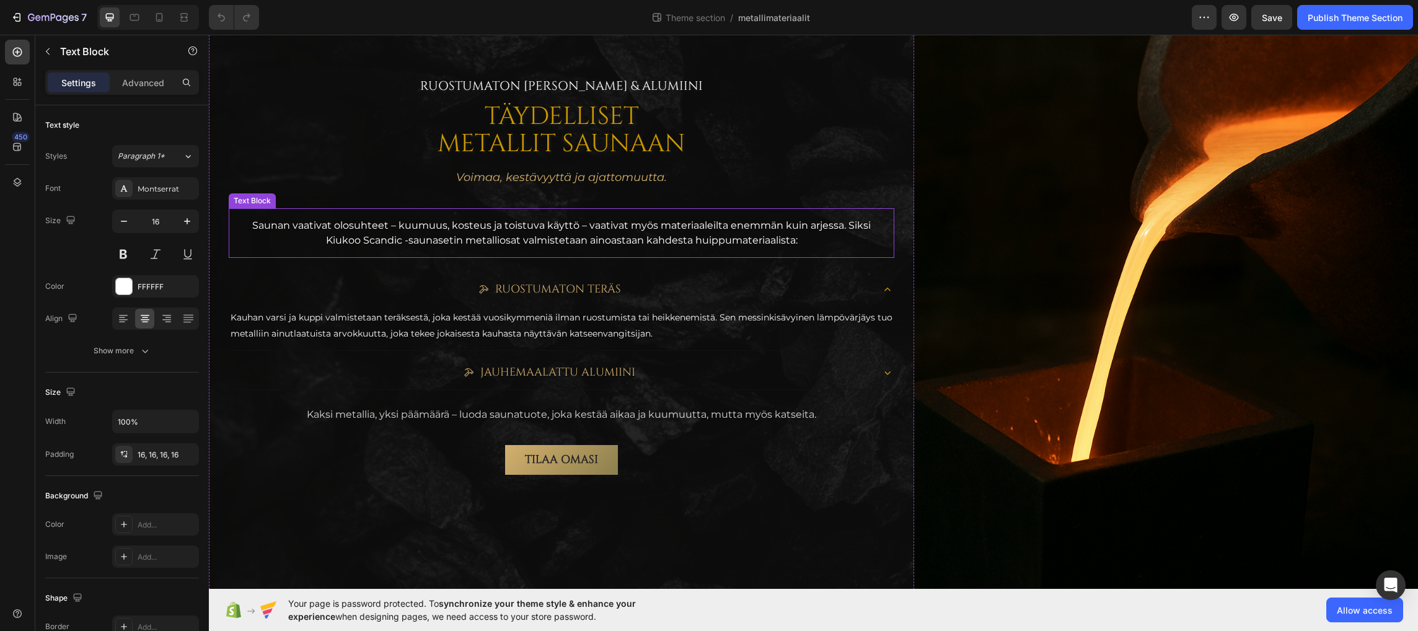
click at [454, 227] on p "Saunan vaativat olosuhteet – kuumuus, kosteus ja toistuva käyttö – vaativat myö…" at bounding box center [562, 233] width 646 height 30
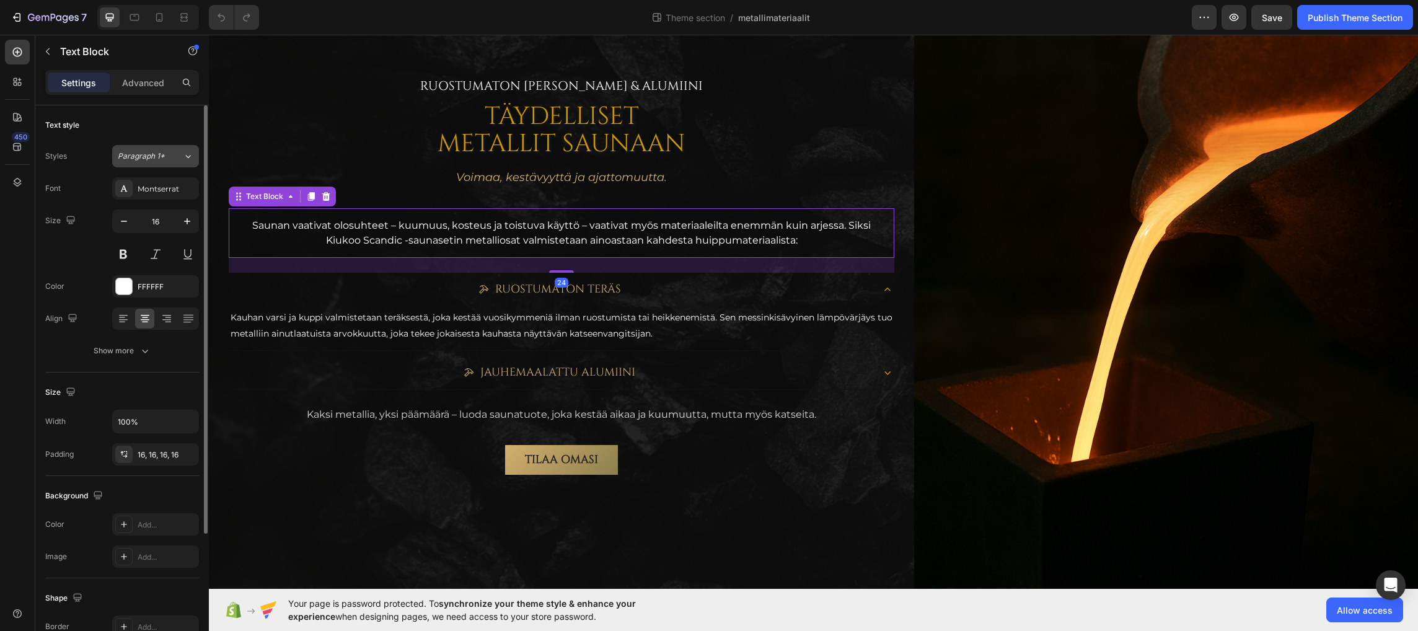
click at [161, 149] on button "Paragraph 1*" at bounding box center [155, 156] width 87 height 22
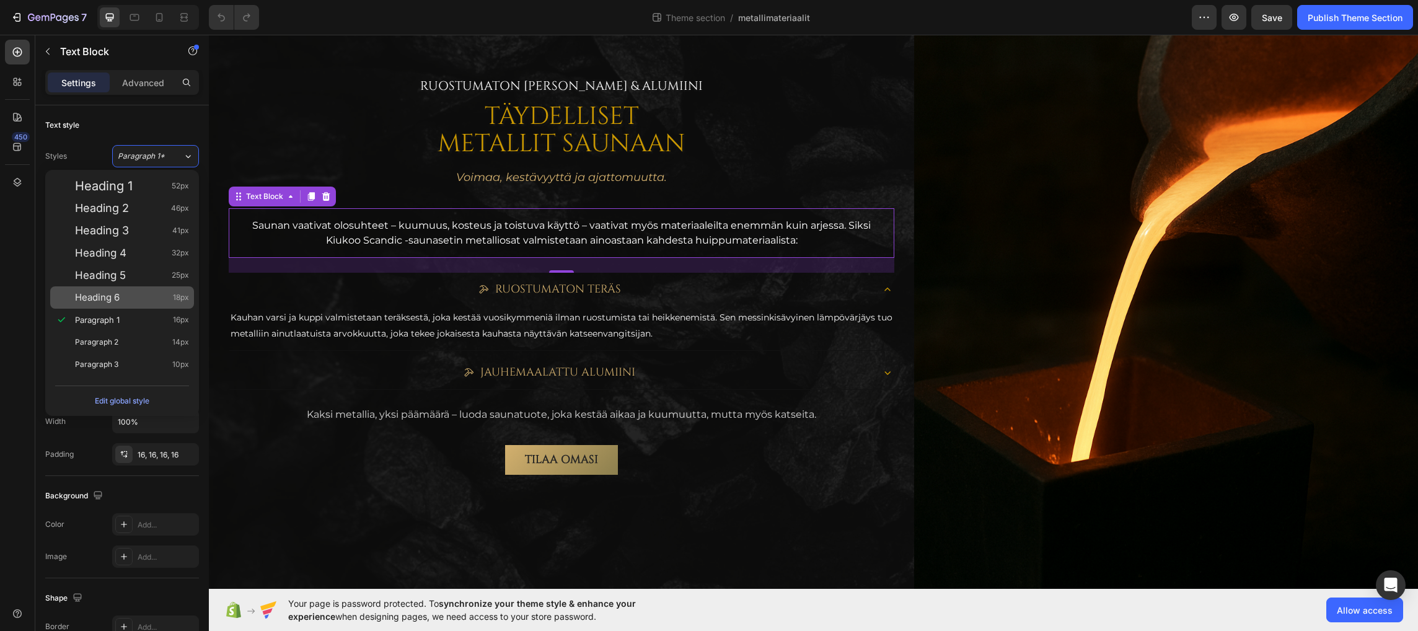
click at [122, 294] on div "Heading 6 18px" at bounding box center [132, 297] width 114 height 12
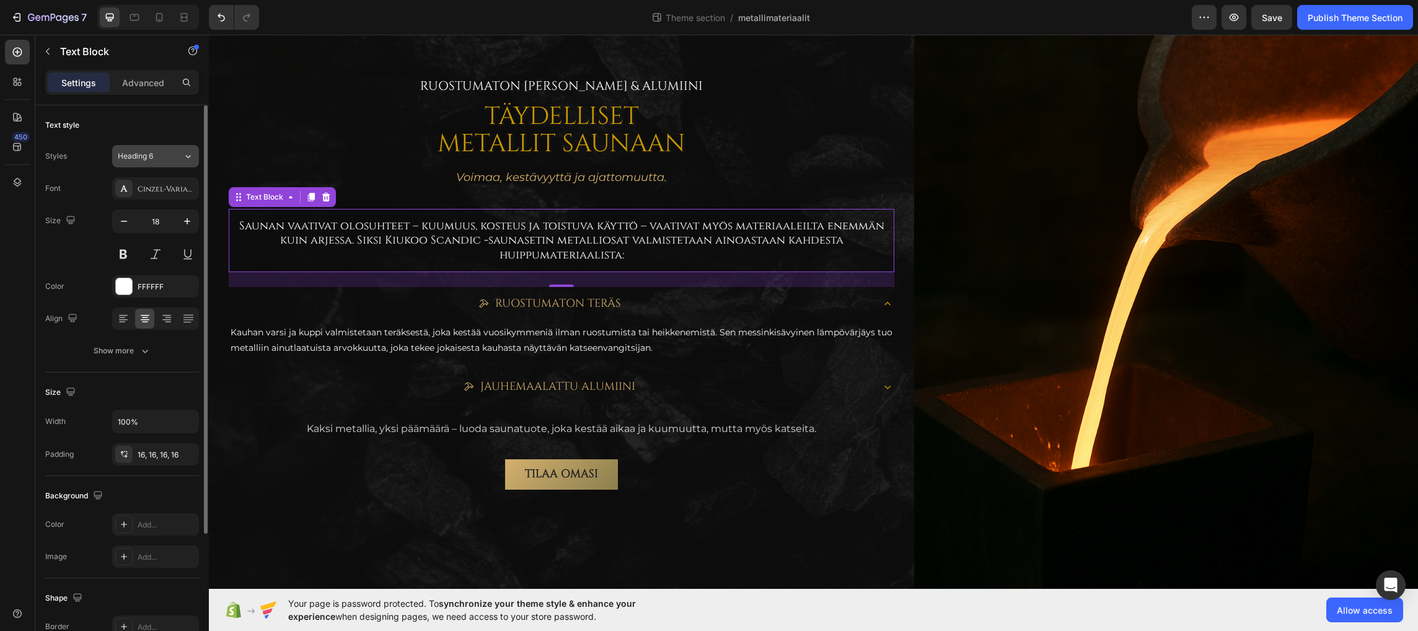
click at [156, 154] on div "Heading 6" at bounding box center [143, 156] width 50 height 11
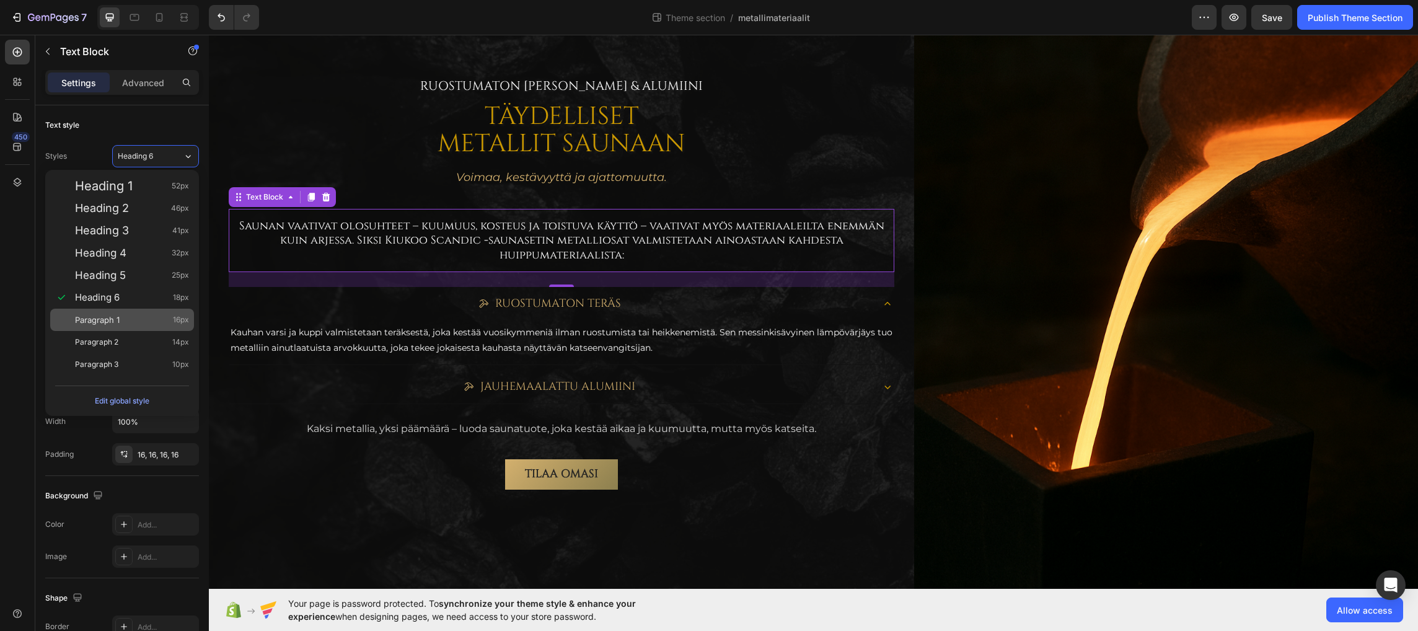
click at [118, 320] on span "Paragraph 1" at bounding box center [97, 320] width 45 height 12
type input "16"
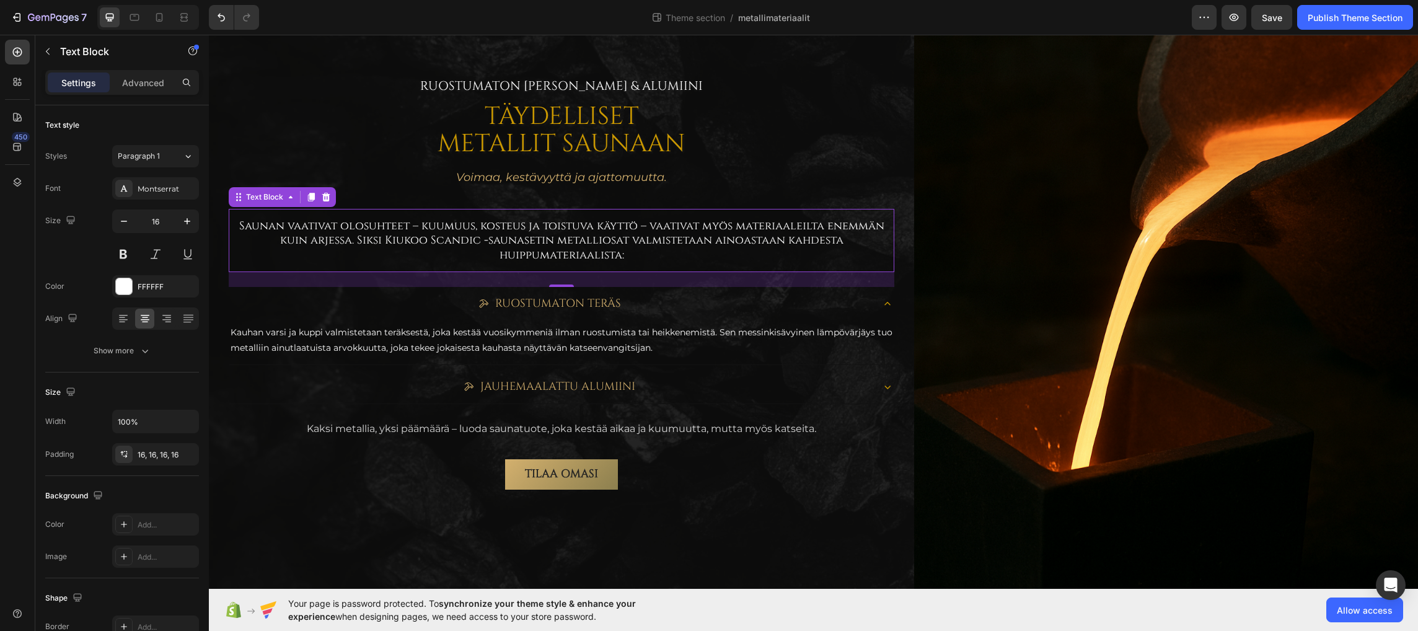
scroll to position [121, 0]
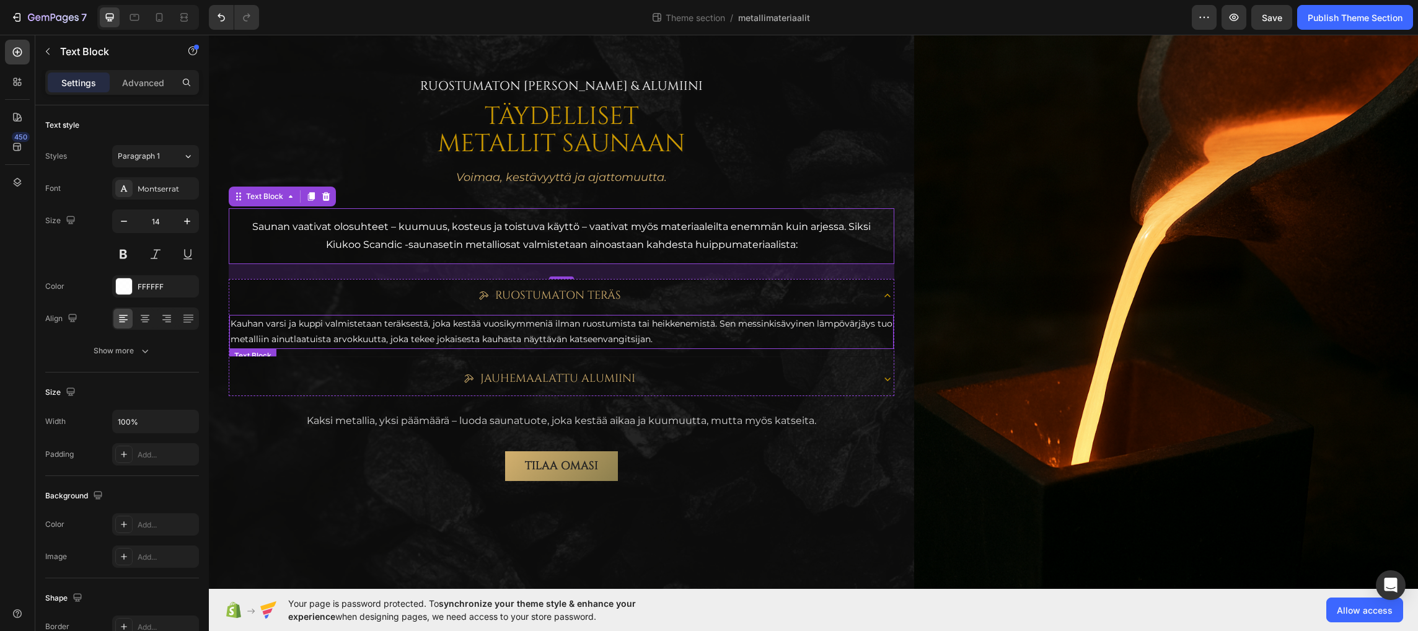
click at [530, 329] on p "Kauhan varsi ja kuppi valmistetaan teräksestä, joka kestää vuosikymmeniä ilman …" at bounding box center [561, 331] width 662 height 31
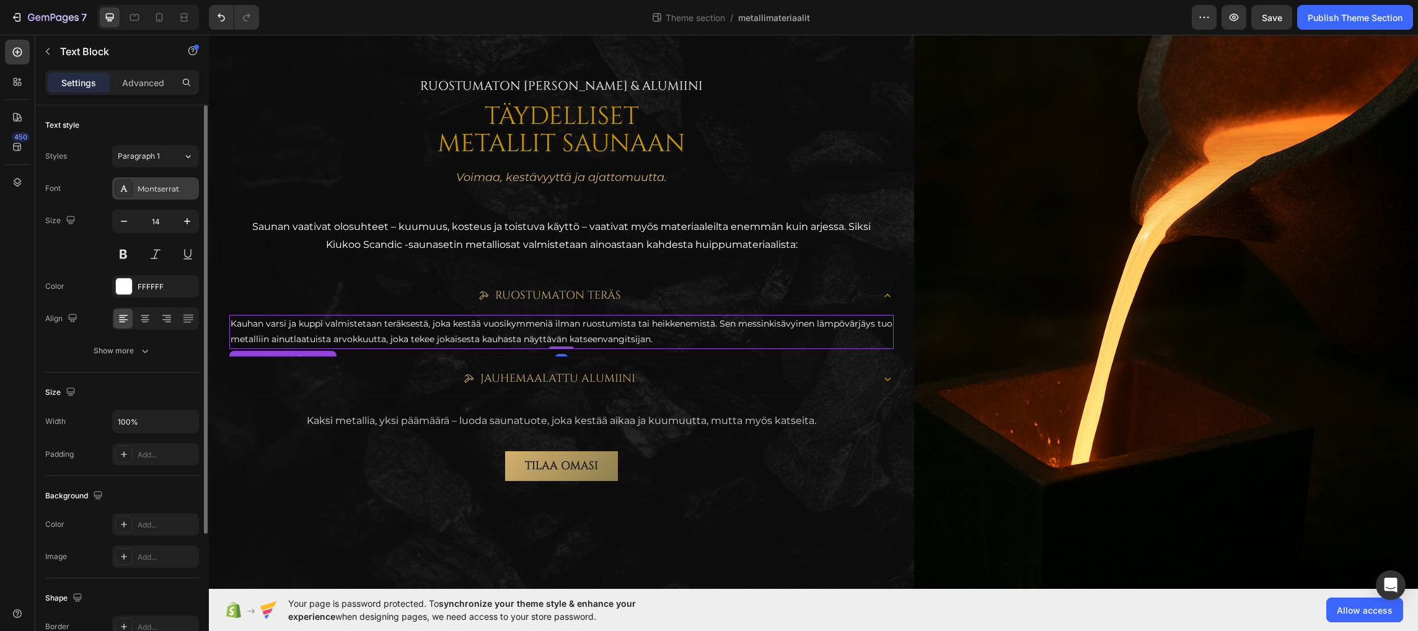
click at [165, 190] on div "Montserrat" at bounding box center [167, 188] width 58 height 11
click at [165, 151] on div "Paragraph 1" at bounding box center [143, 156] width 50 height 11
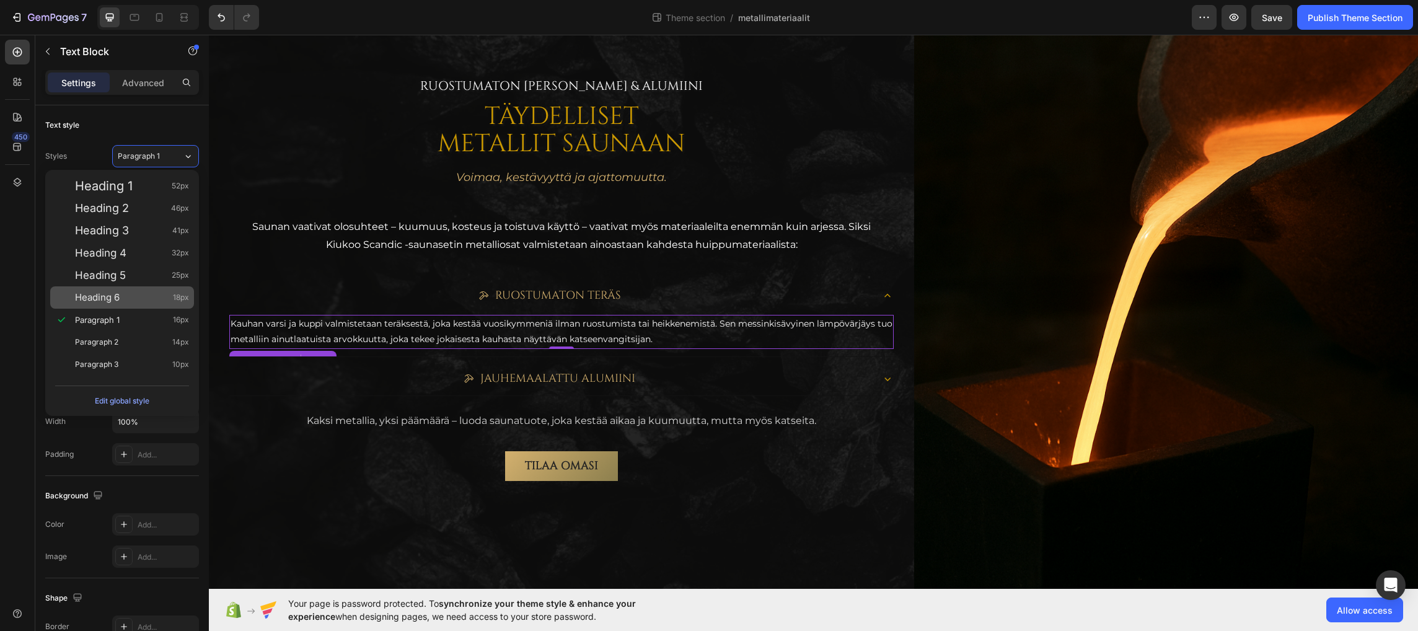
click at [107, 293] on span "Heading 6" at bounding box center [97, 297] width 45 height 12
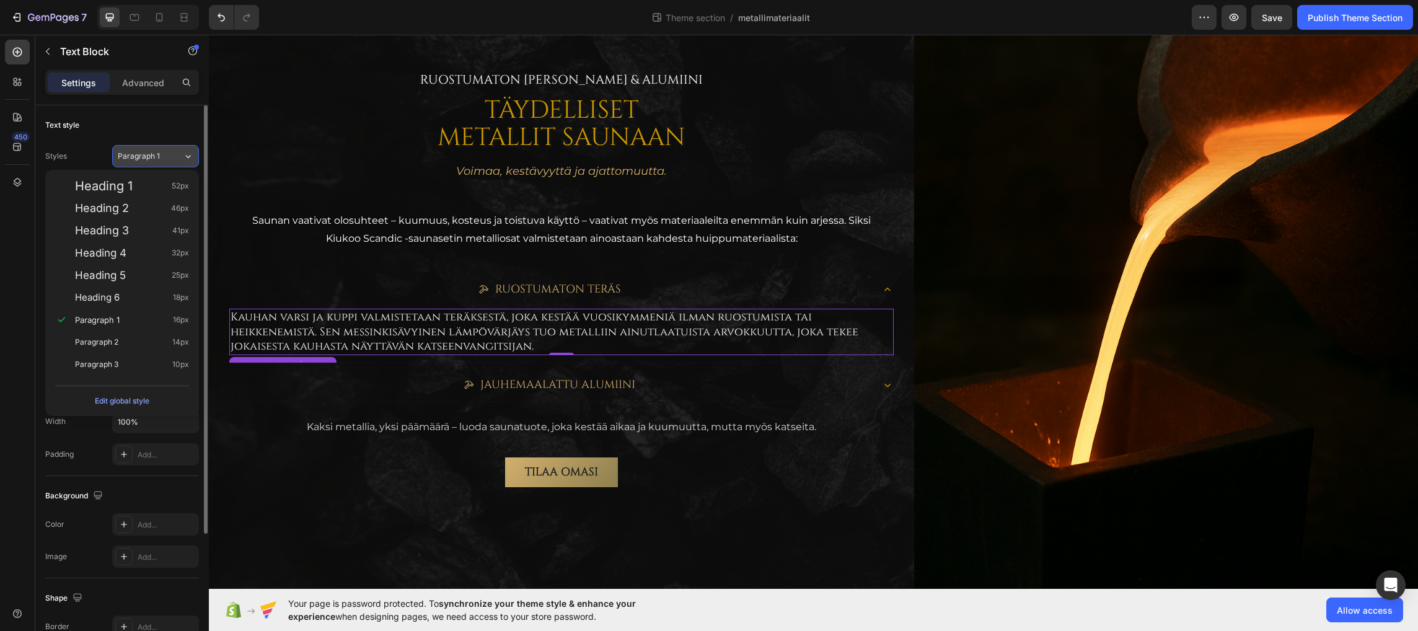
scroll to position [115, 0]
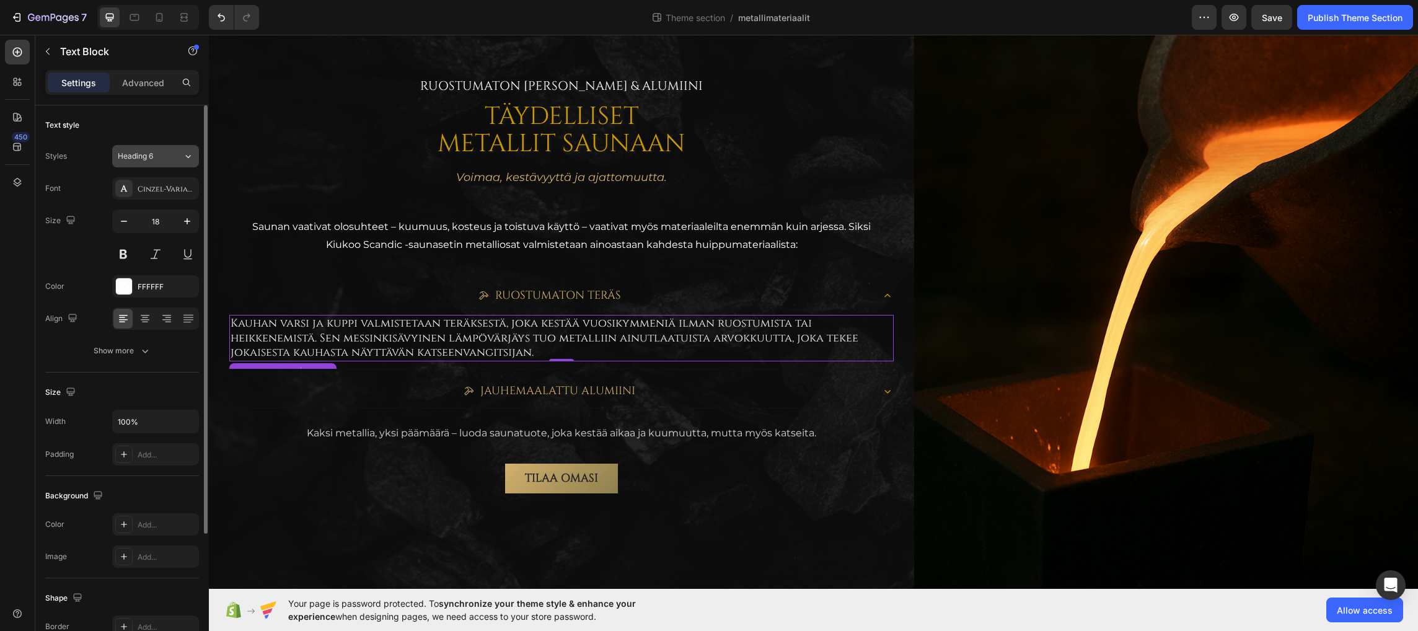
click at [160, 154] on div "Heading 6" at bounding box center [143, 156] width 50 height 11
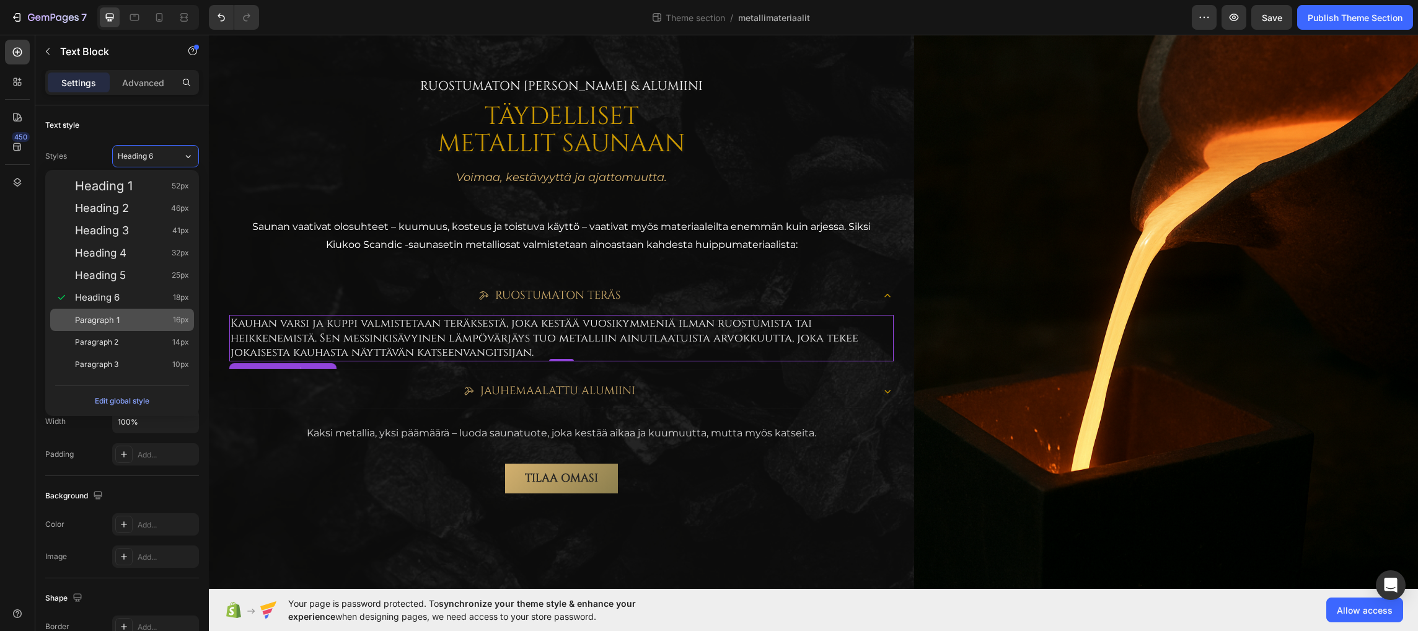
click at [121, 312] on div "Paragraph 1 16px" at bounding box center [122, 320] width 144 height 22
type input "16"
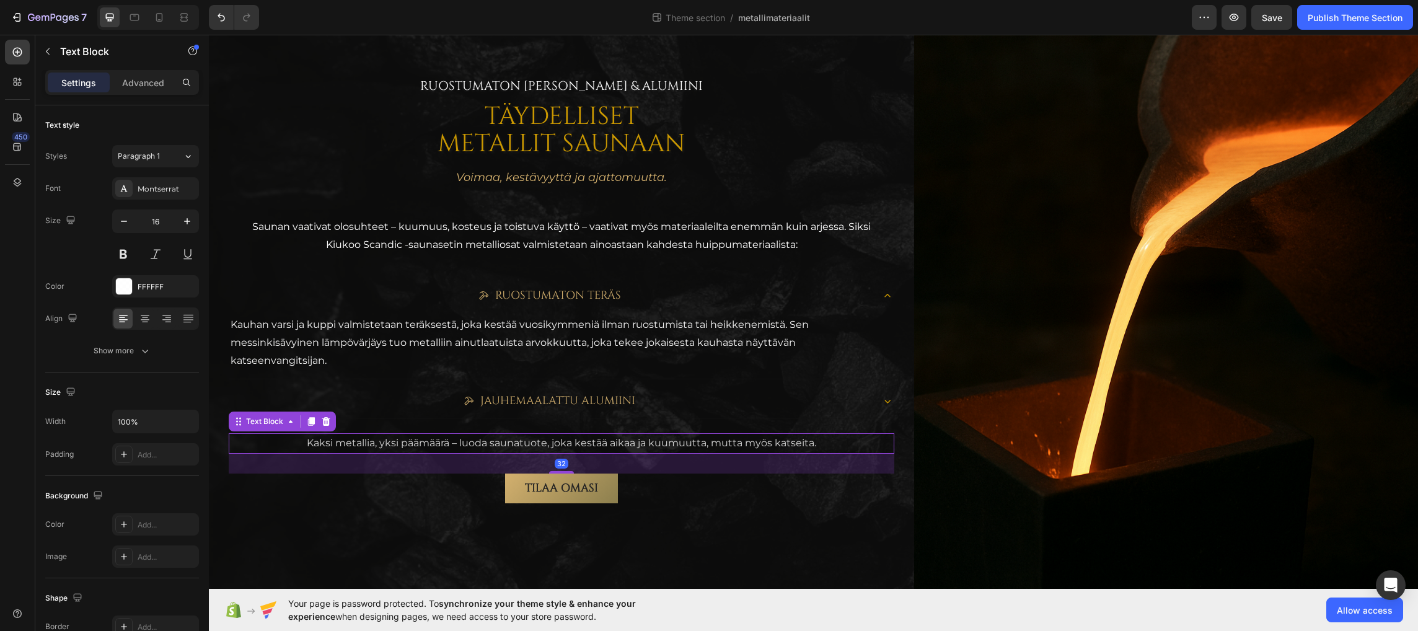
click at [388, 444] on p "Kaksi metallia, yksi päämäärä – luoda saunatuote, joka kestää aikaa ja kuumuutt…" at bounding box center [561, 443] width 663 height 18
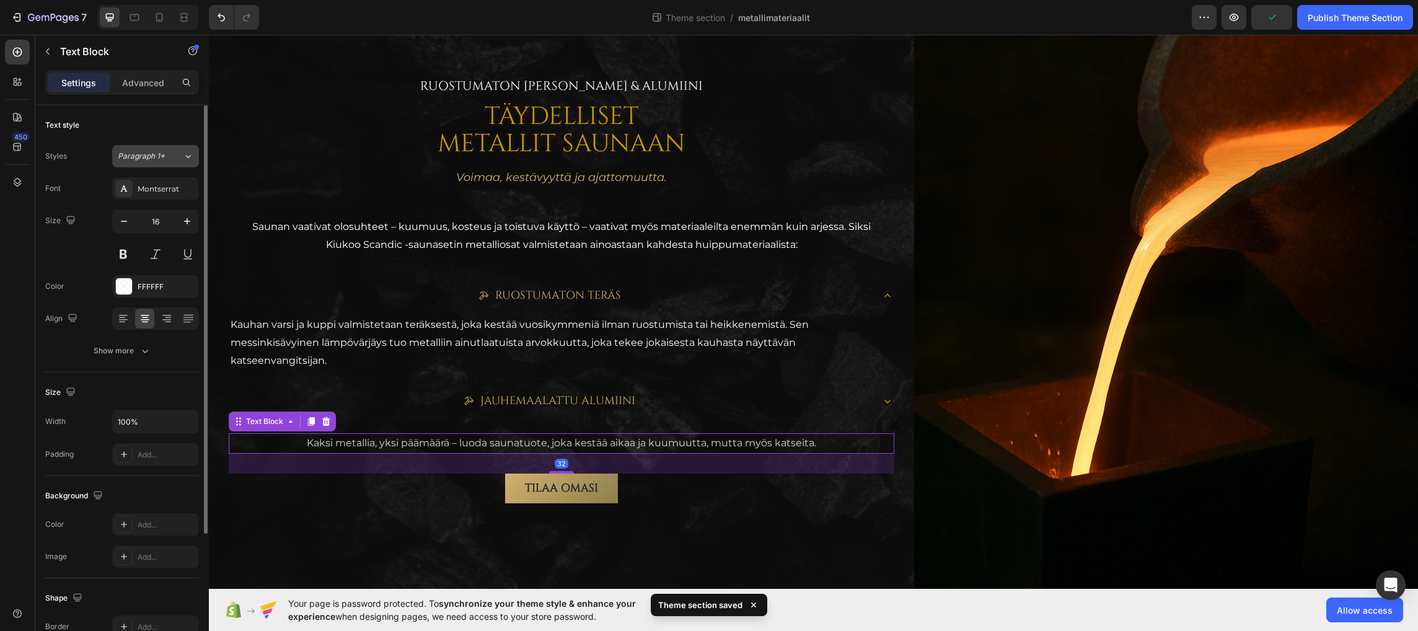
click at [157, 156] on span "Paragraph 1*" at bounding box center [141, 156] width 47 height 11
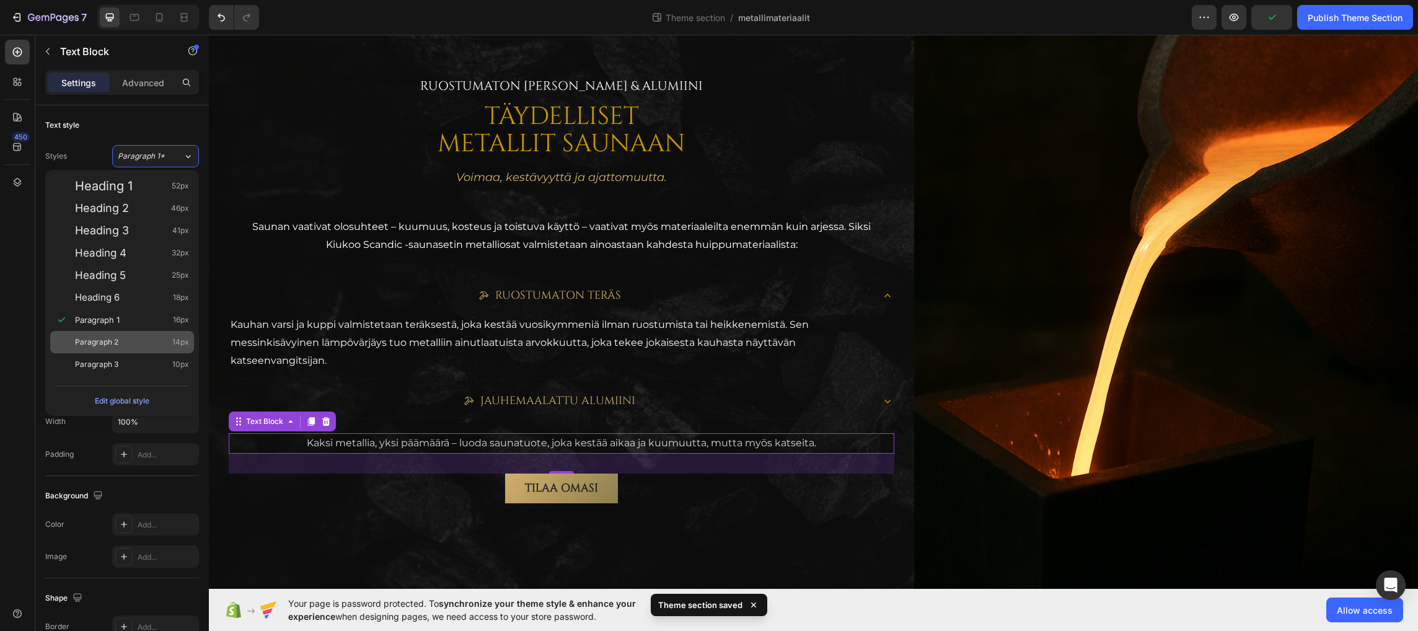
click at [127, 333] on div "Paragraph 2 14px" at bounding box center [122, 342] width 144 height 22
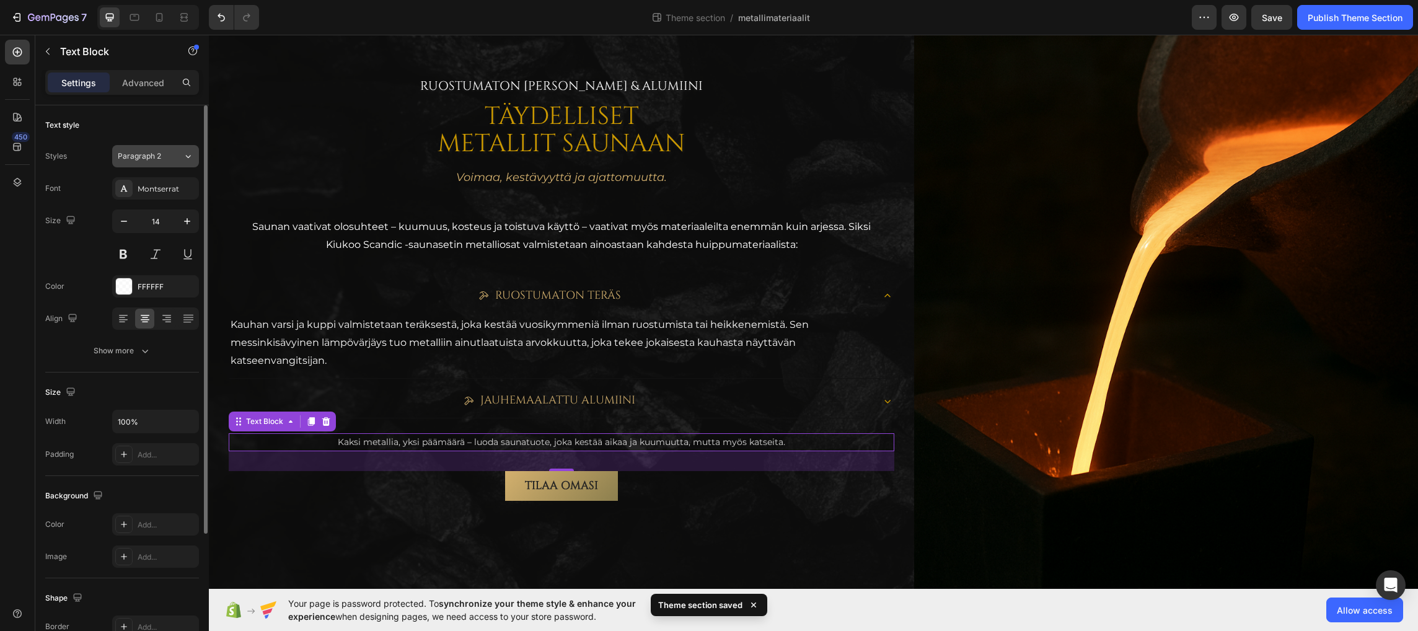
click at [172, 158] on div "Paragraph 2" at bounding box center [150, 156] width 65 height 11
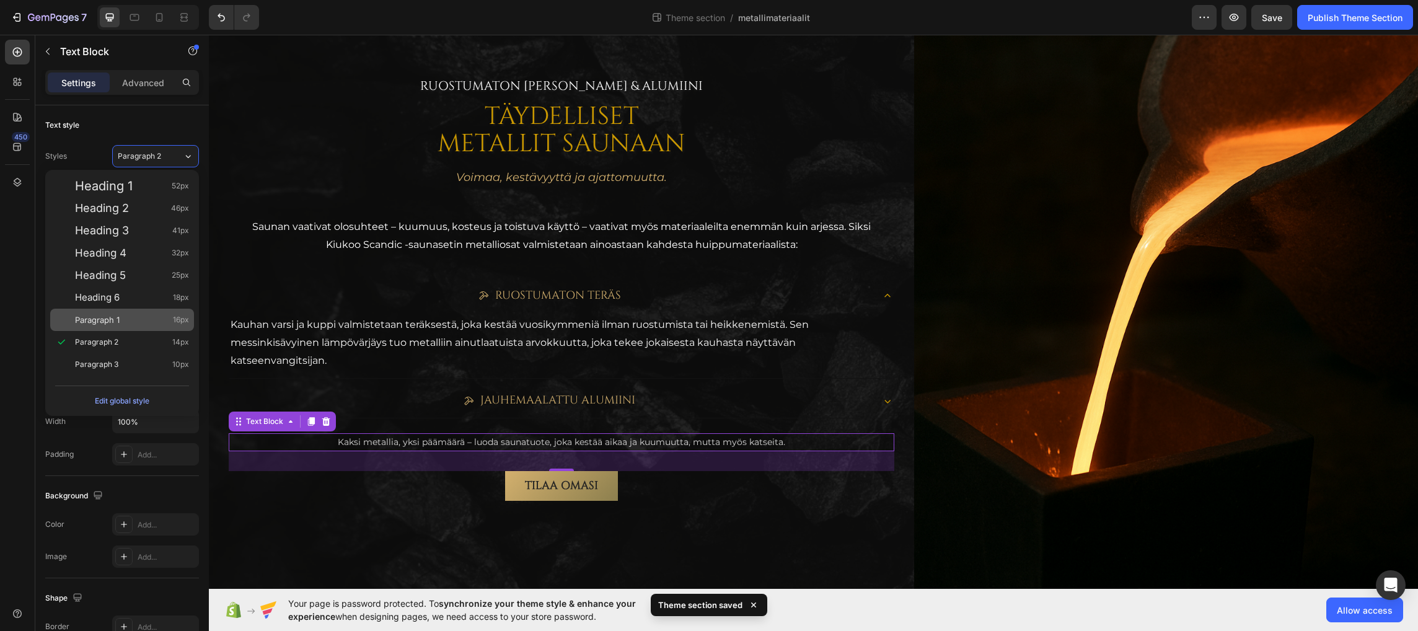
click at [135, 320] on div "Paragraph 1 16px" at bounding box center [132, 320] width 114 height 12
type input "16"
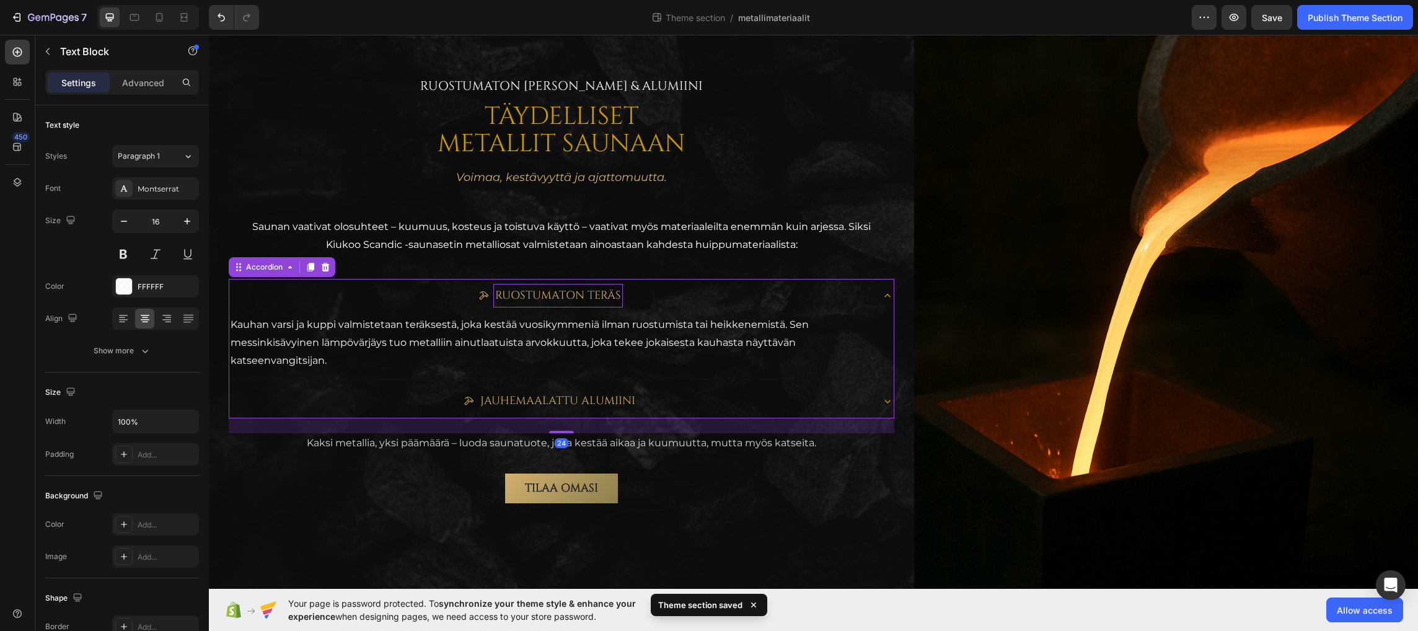
click at [535, 294] on p "Ruostumaton teräs" at bounding box center [558, 296] width 126 height 20
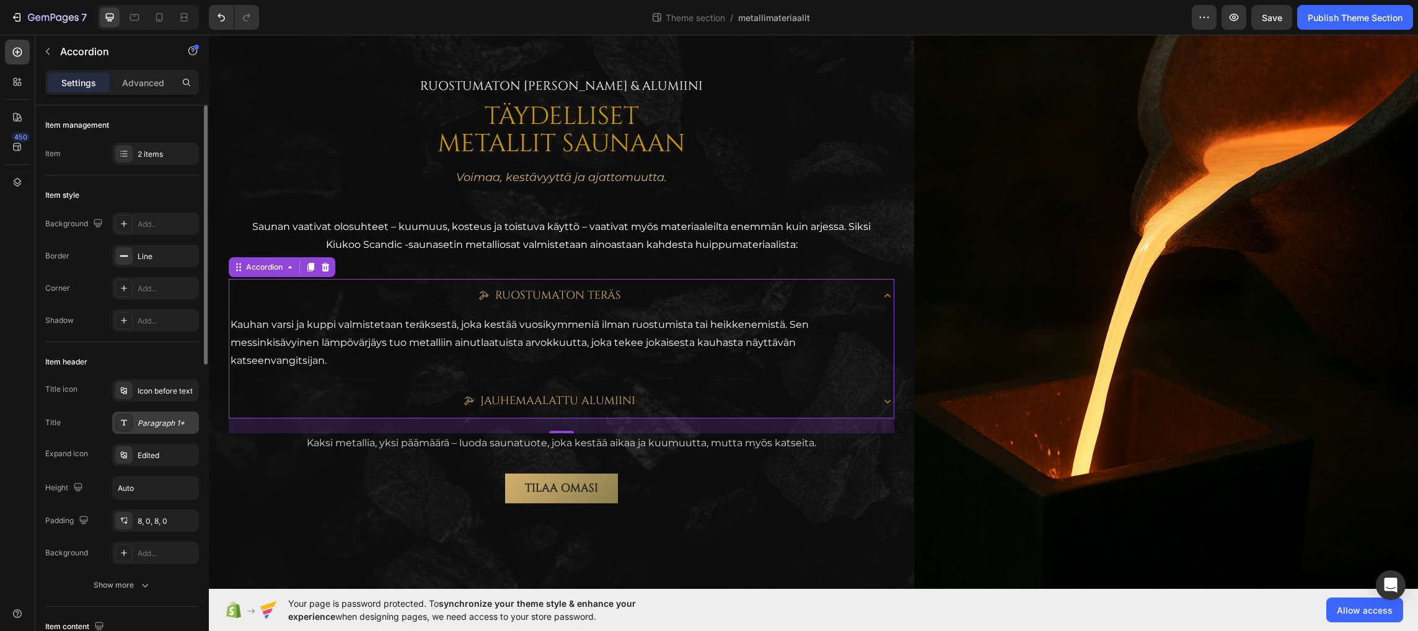
click at [156, 422] on div "Paragraph 1*" at bounding box center [167, 423] width 58 height 11
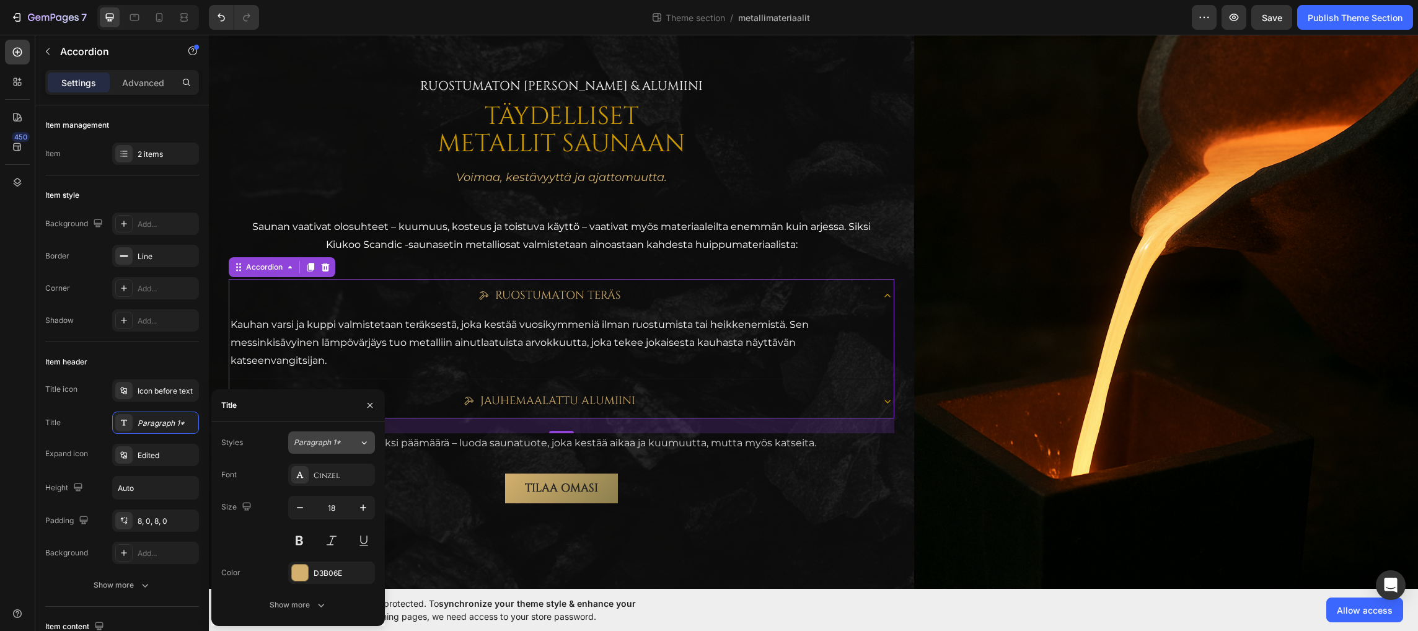
click at [353, 439] on div "Paragraph 1*" at bounding box center [326, 442] width 65 height 11
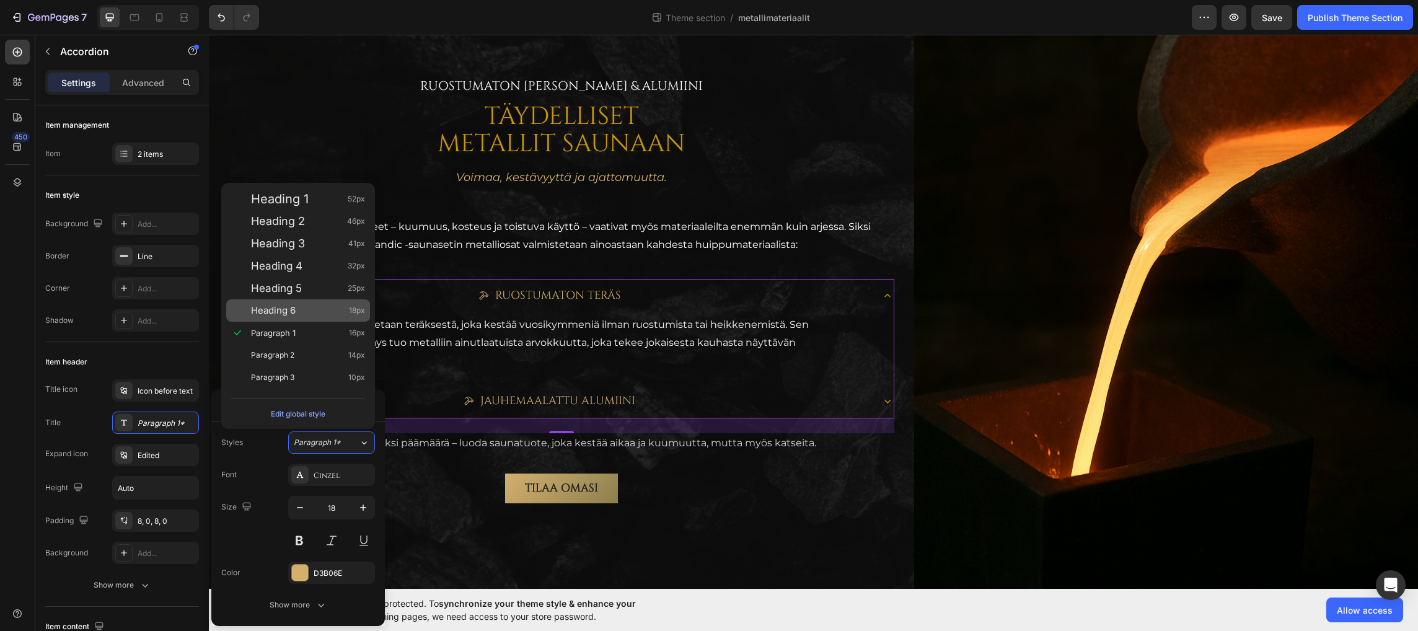
click at [298, 309] on div "Heading 6 18px" at bounding box center [308, 310] width 114 height 12
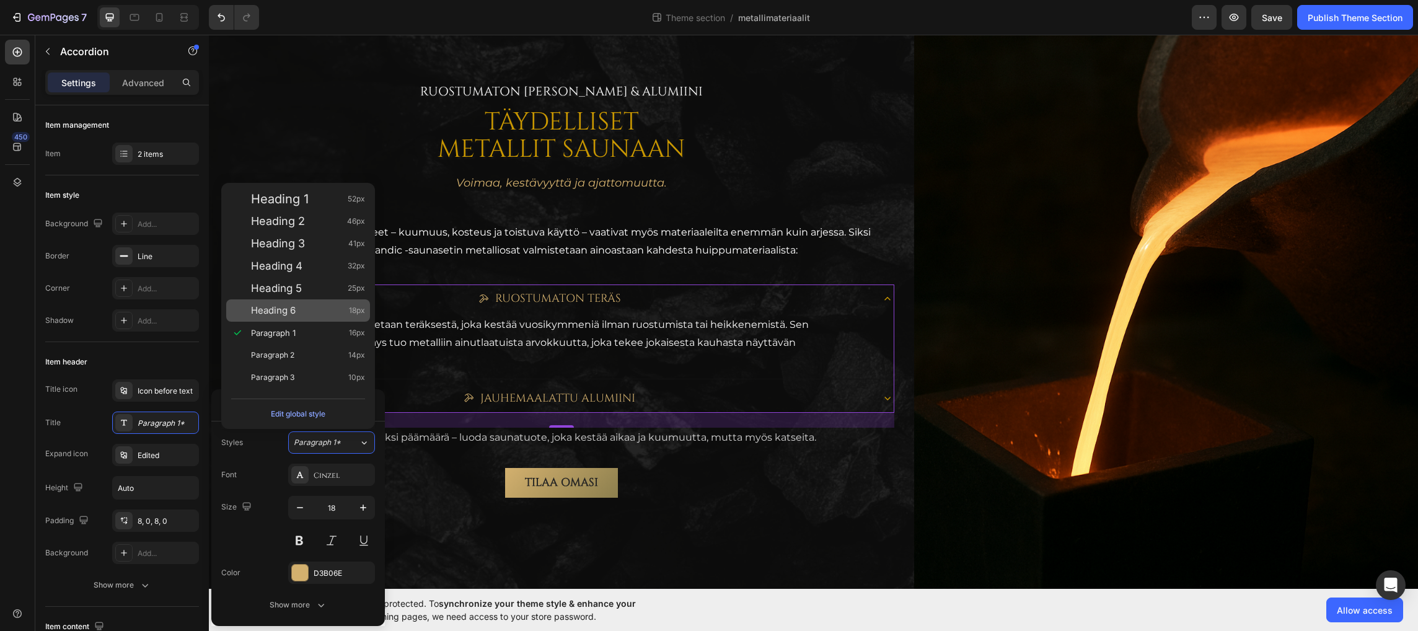
scroll to position [115, 0]
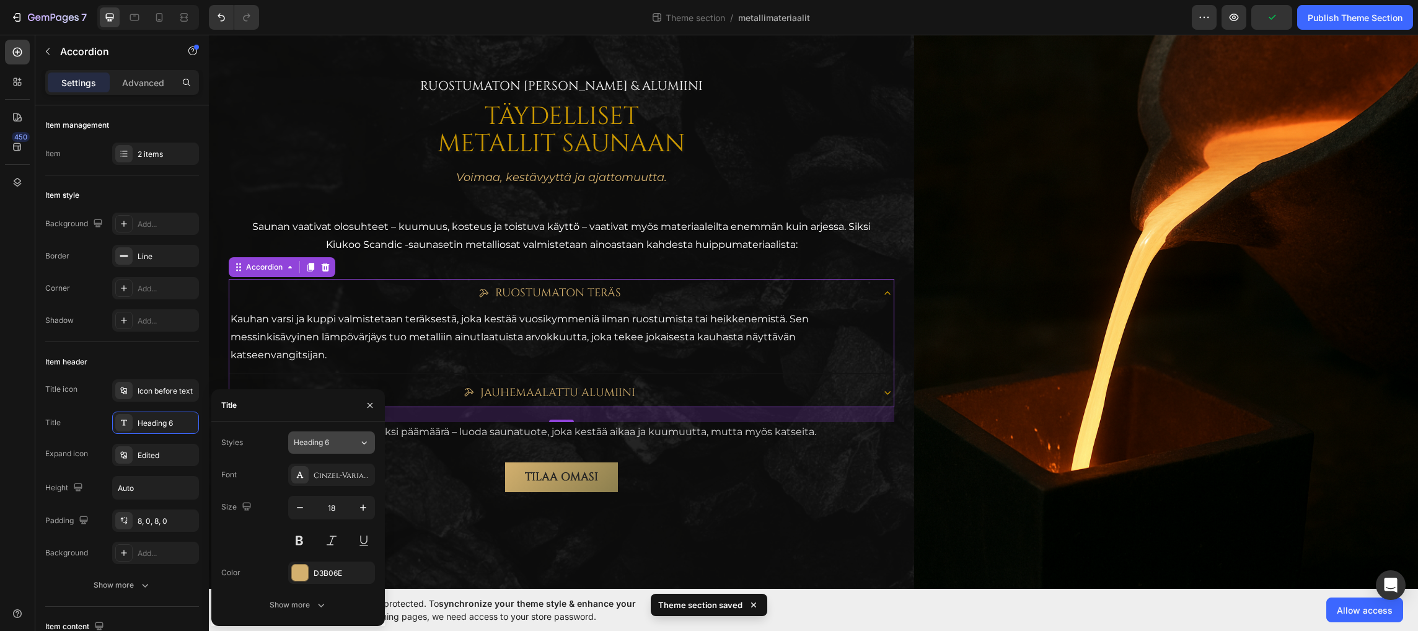
click at [328, 441] on span "Heading 6" at bounding box center [311, 442] width 35 height 11
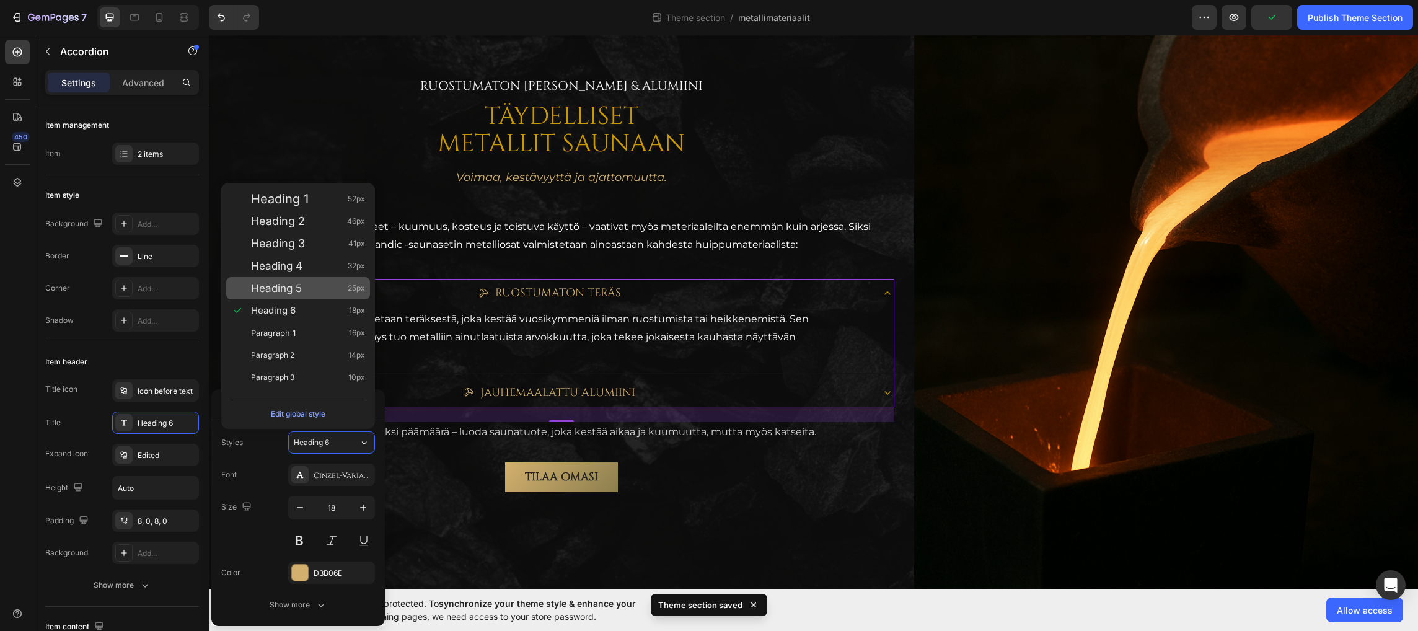
click at [302, 295] on div "Heading 5 25px" at bounding box center [298, 288] width 144 height 22
type input "25"
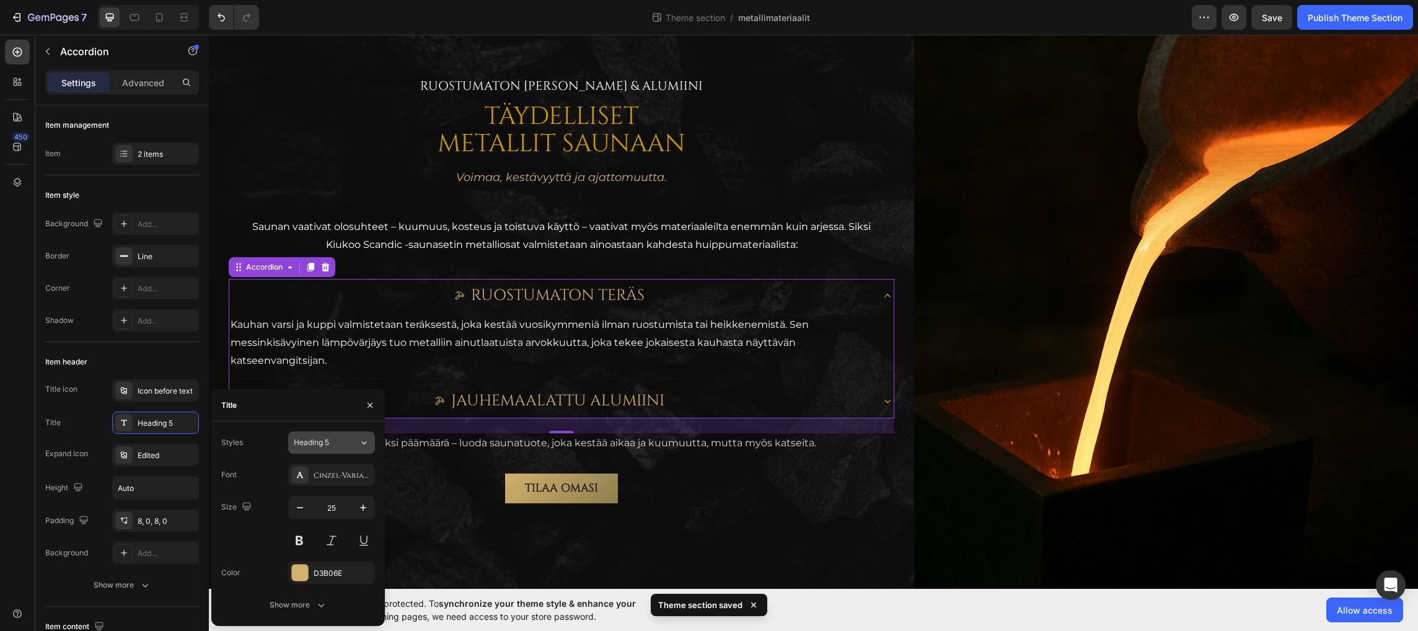
click at [318, 437] on span "Heading 5" at bounding box center [311, 442] width 35 height 11
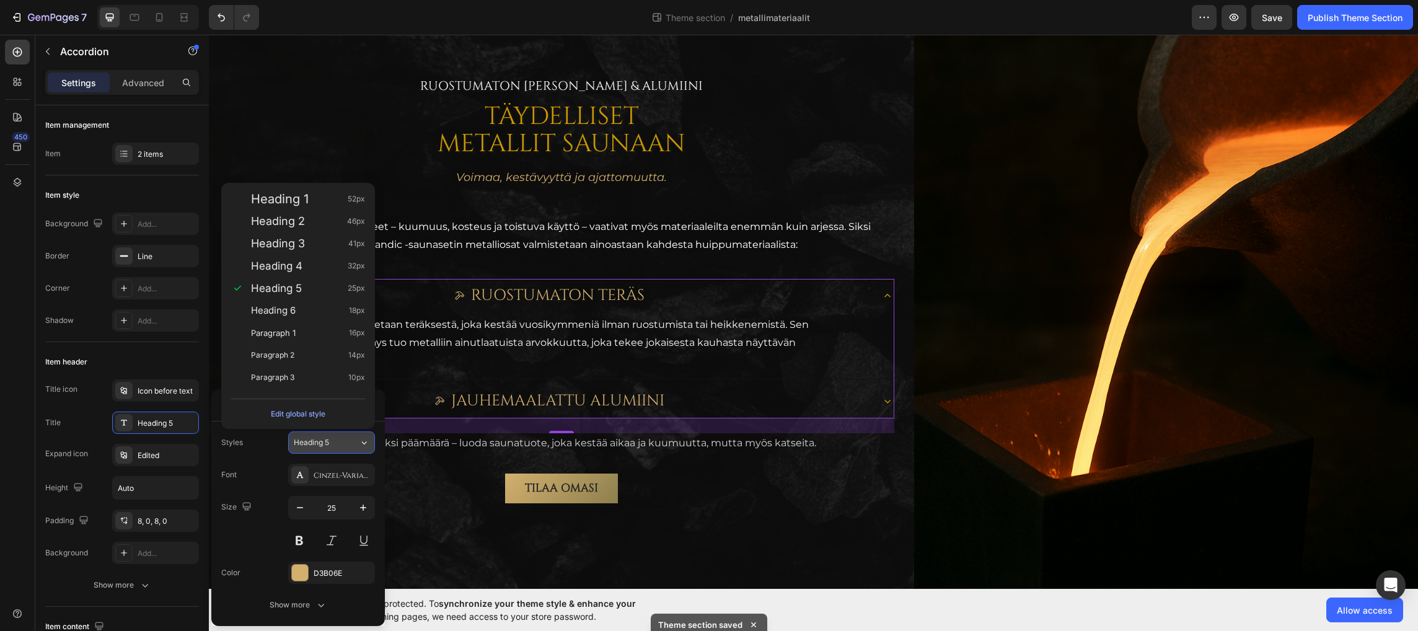
click at [346, 438] on div "Heading 5" at bounding box center [326, 442] width 65 height 11
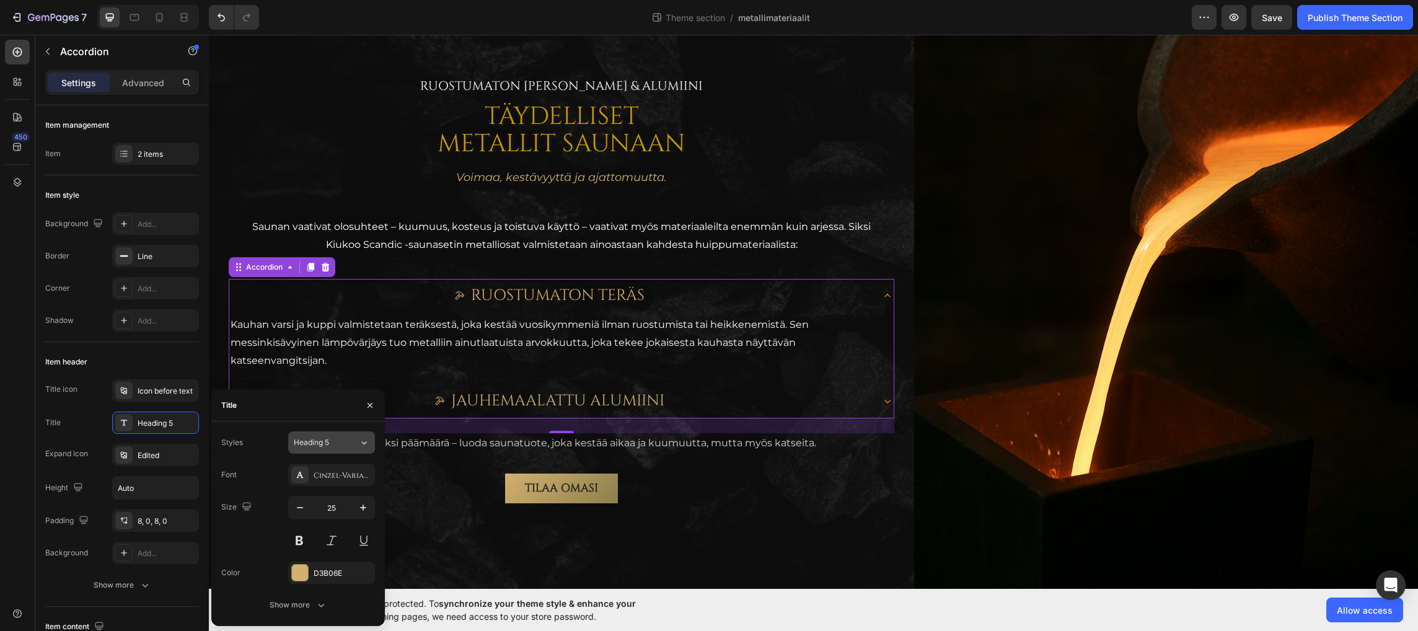
click at [351, 438] on div "Heading 5" at bounding box center [326, 442] width 65 height 11
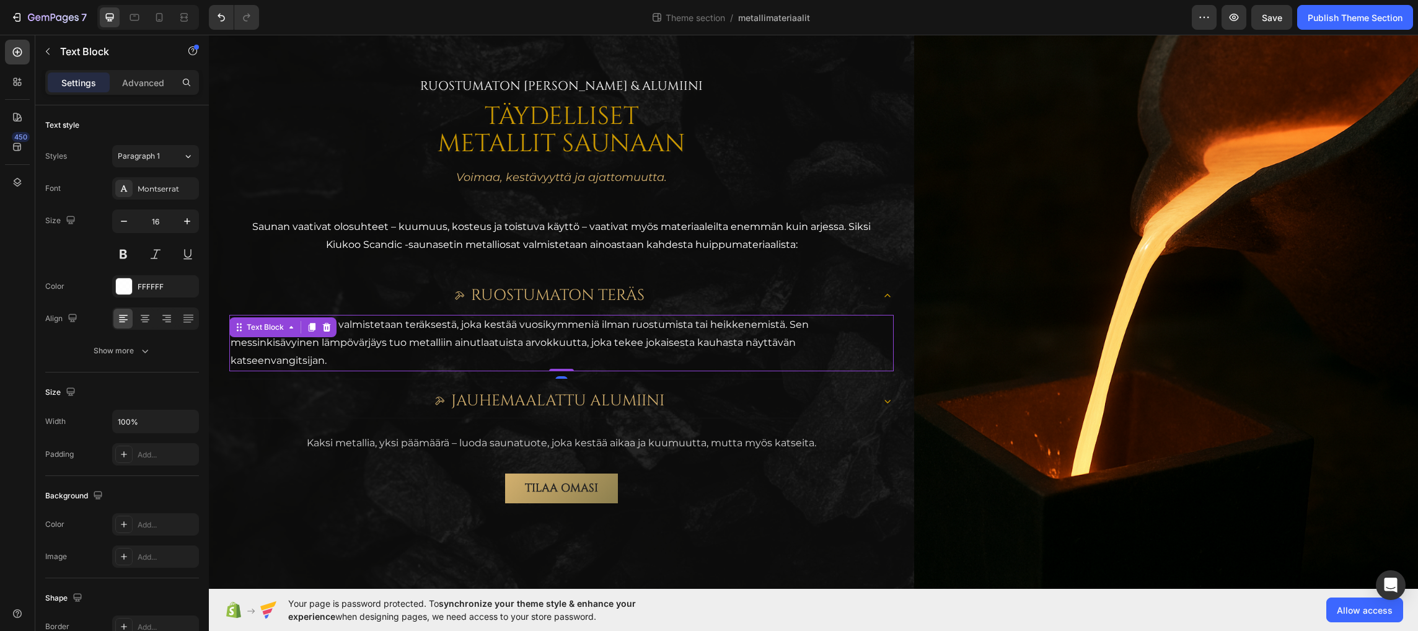
click at [540, 354] on p "Kauhan varsi ja kuppi valmistetaan teräksestä, joka kestää vuosikymmeniä ilman …" at bounding box center [561, 342] width 662 height 53
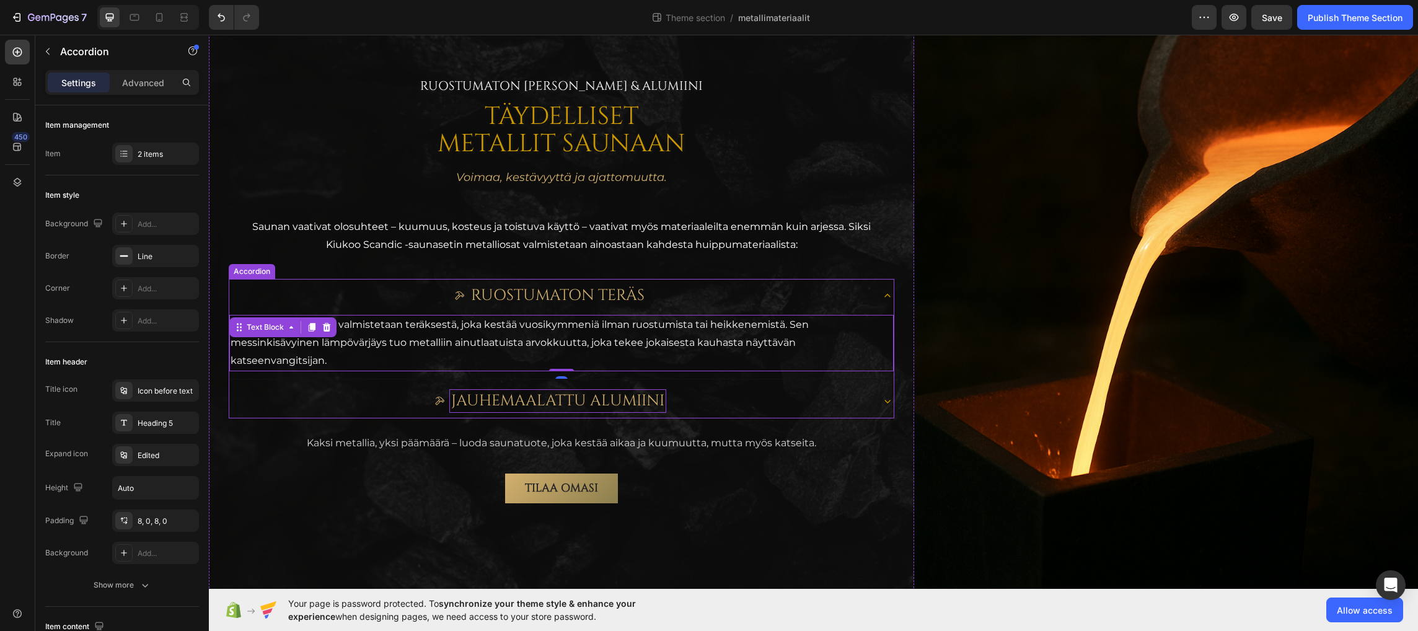
click at [532, 399] on p "Jauhemaalattu alumiini" at bounding box center [557, 401] width 213 height 20
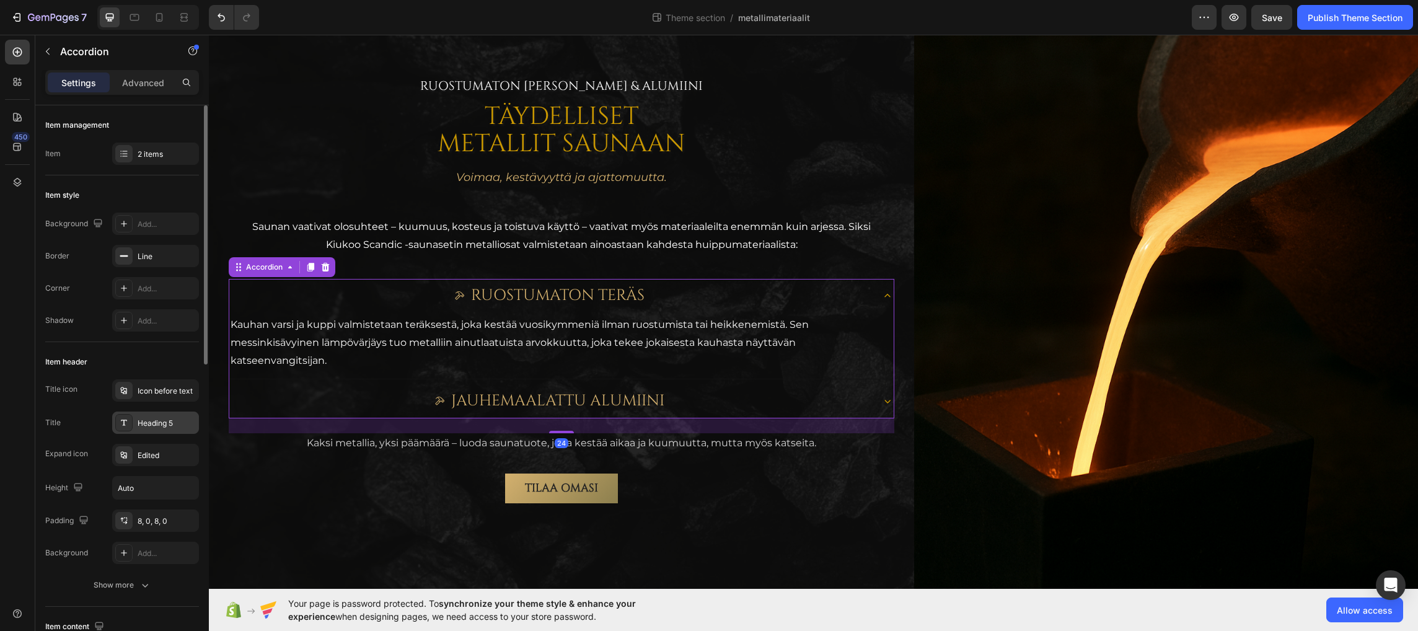
click at [147, 427] on div "Heading 5" at bounding box center [167, 423] width 58 height 11
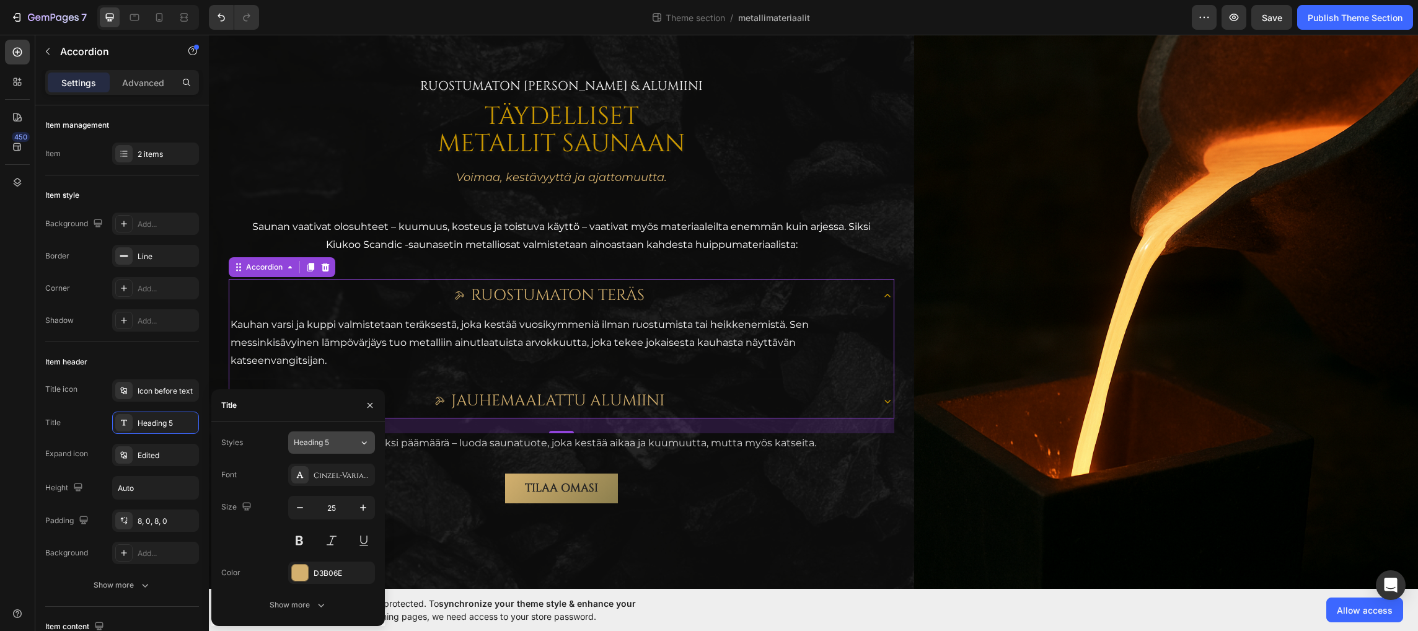
drag, startPoint x: 367, startPoint y: 449, endPoint x: 361, endPoint y: 442, distance: 8.8
click at [366, 447] on button "Heading 5" at bounding box center [331, 442] width 87 height 22
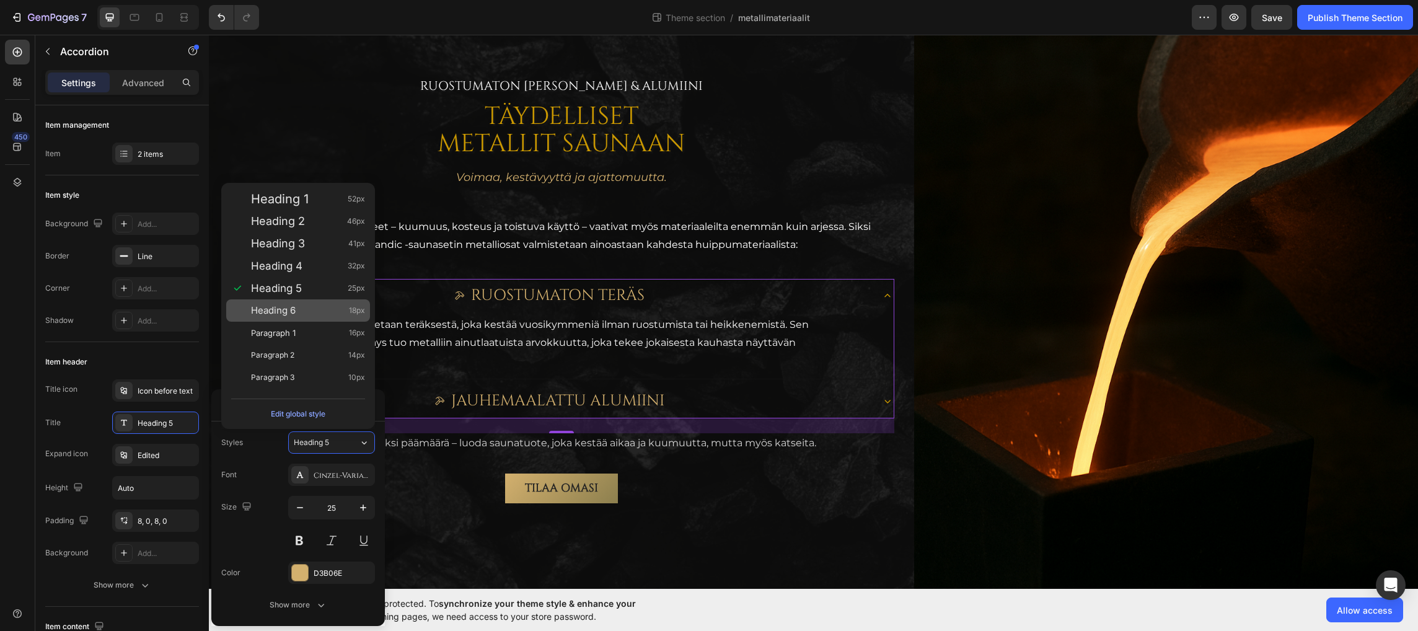
click at [309, 312] on div "Heading 6 18px" at bounding box center [308, 310] width 114 height 12
type input "18"
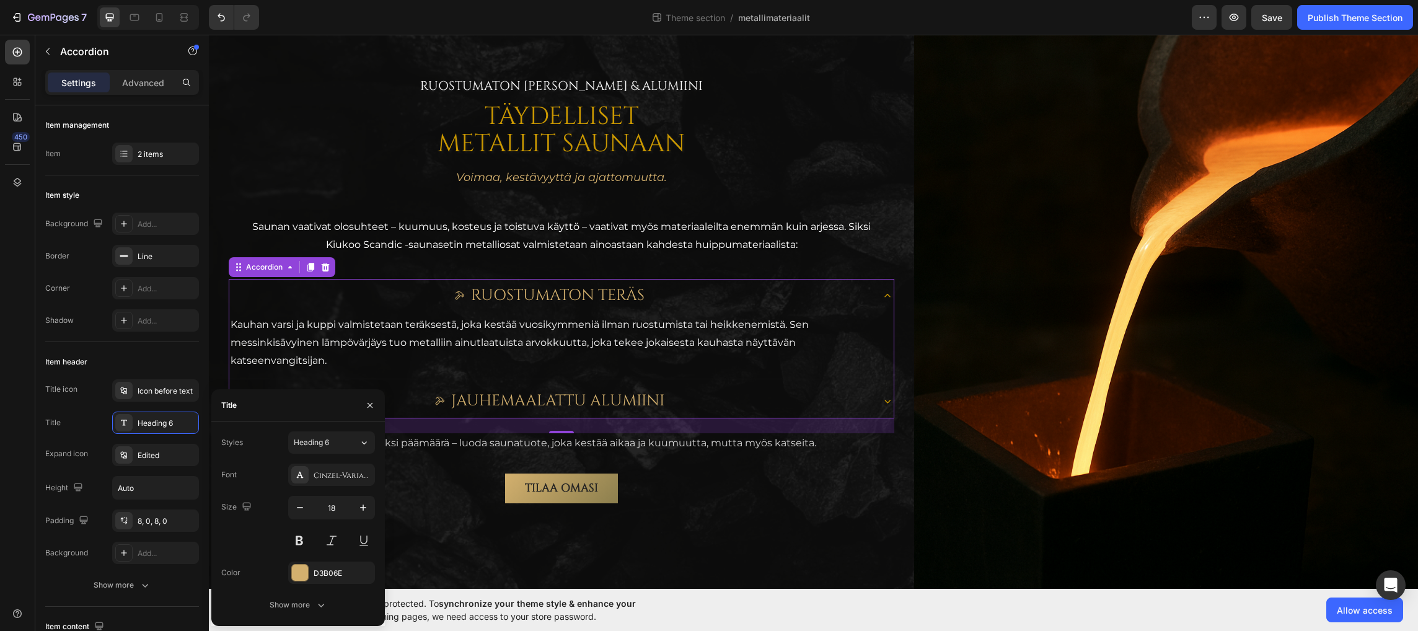
scroll to position [115, 0]
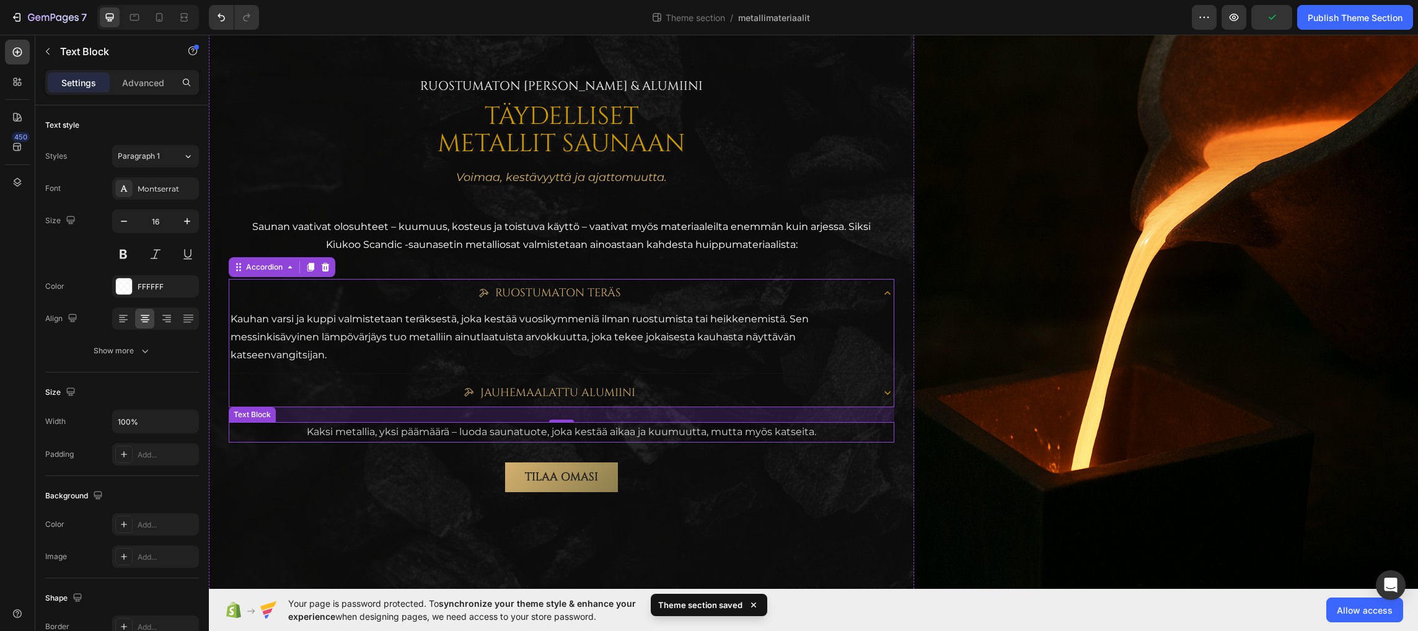
click at [535, 435] on p "Kaksi metallia, yksi päämäärä – luoda saunatuote, joka kestää aikaa ja kuumuutt…" at bounding box center [561, 432] width 663 height 18
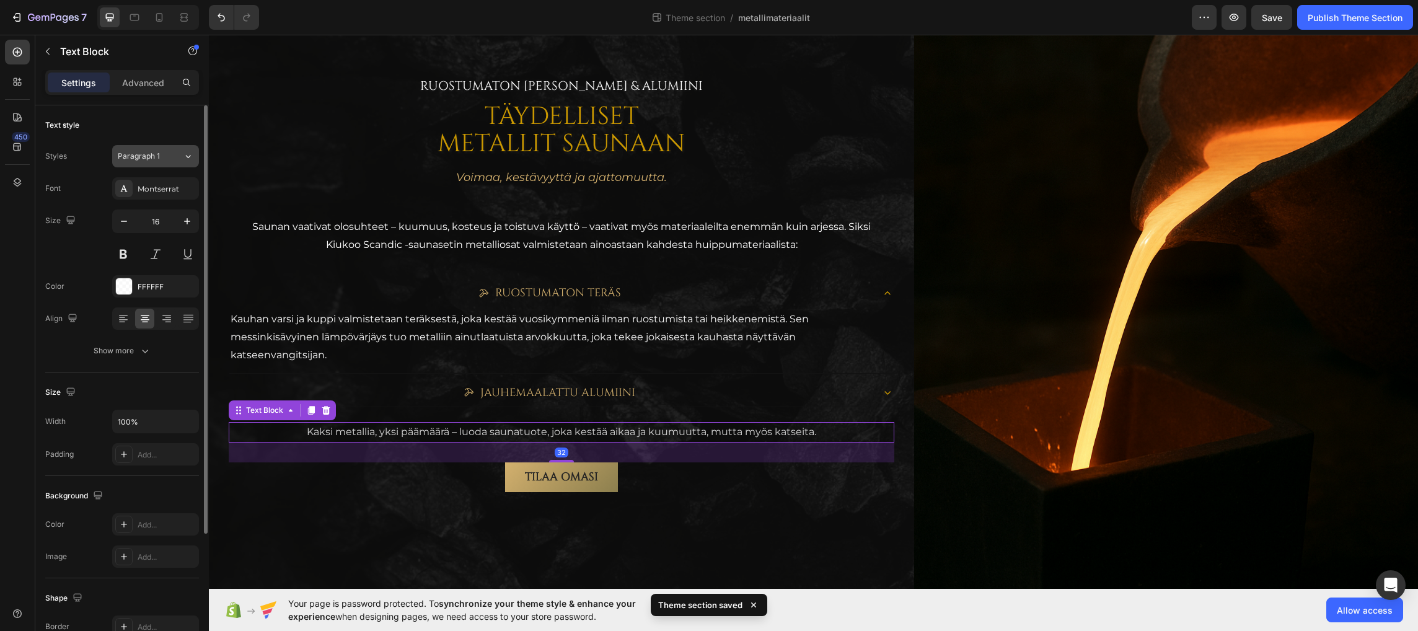
click at [148, 159] on span "Paragraph 1" at bounding box center [139, 156] width 42 height 11
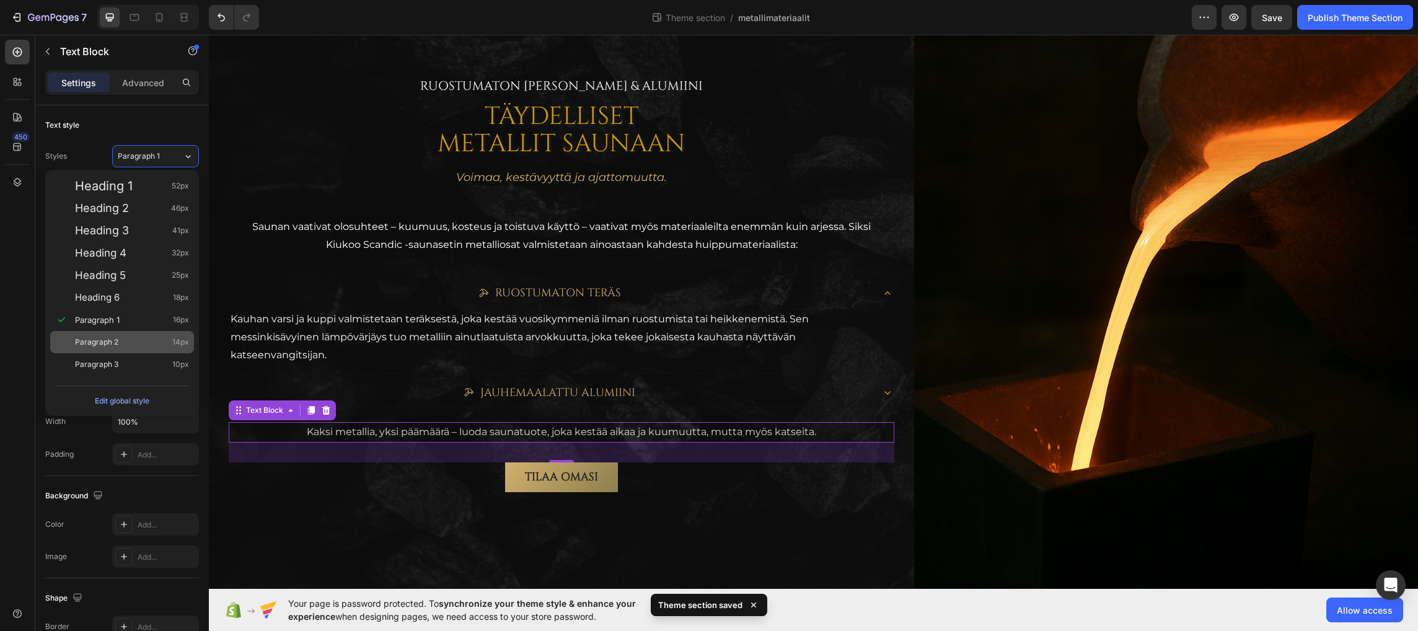
click at [107, 341] on span "Paragraph 2" at bounding box center [96, 342] width 43 height 12
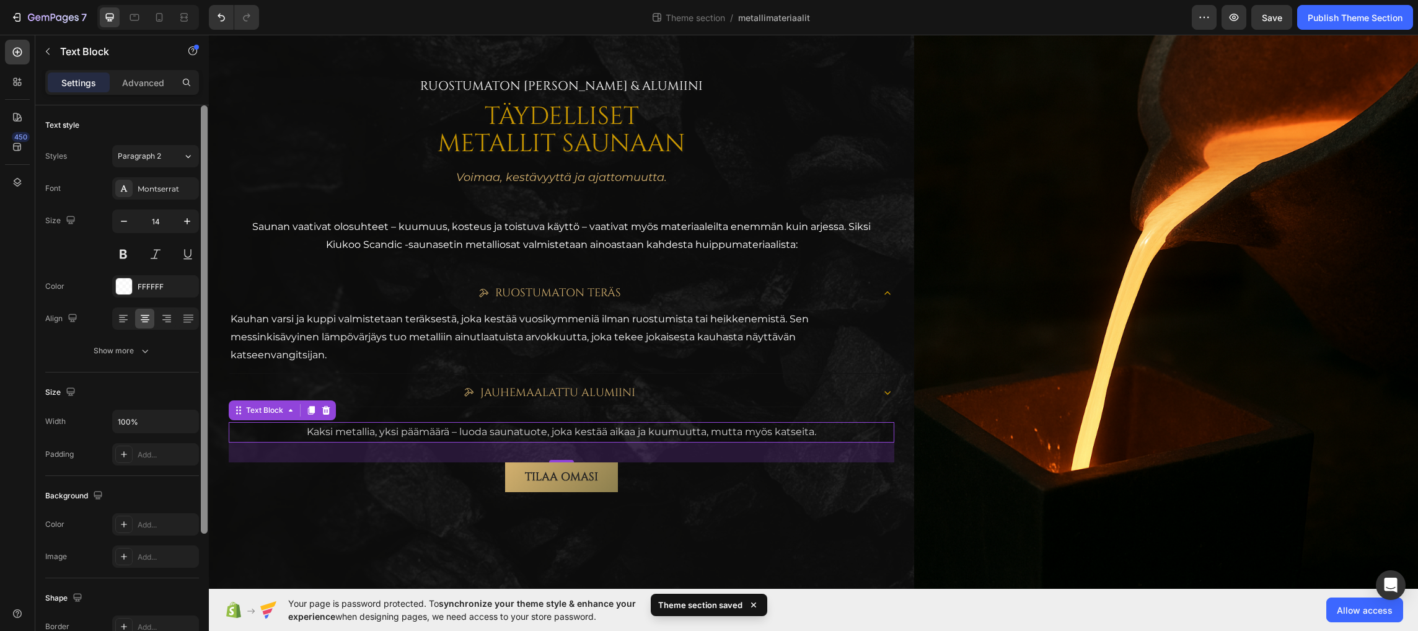
scroll to position [116, 0]
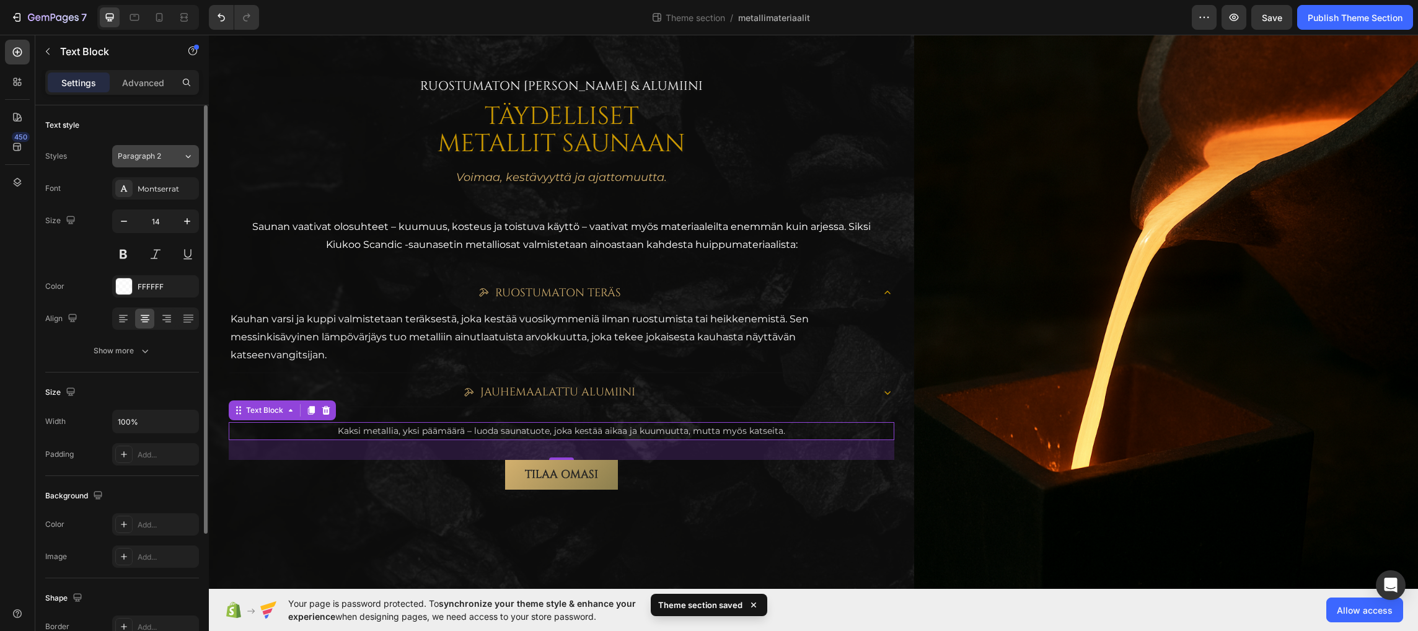
click at [150, 153] on span "Paragraph 2" at bounding box center [139, 156] width 43 height 11
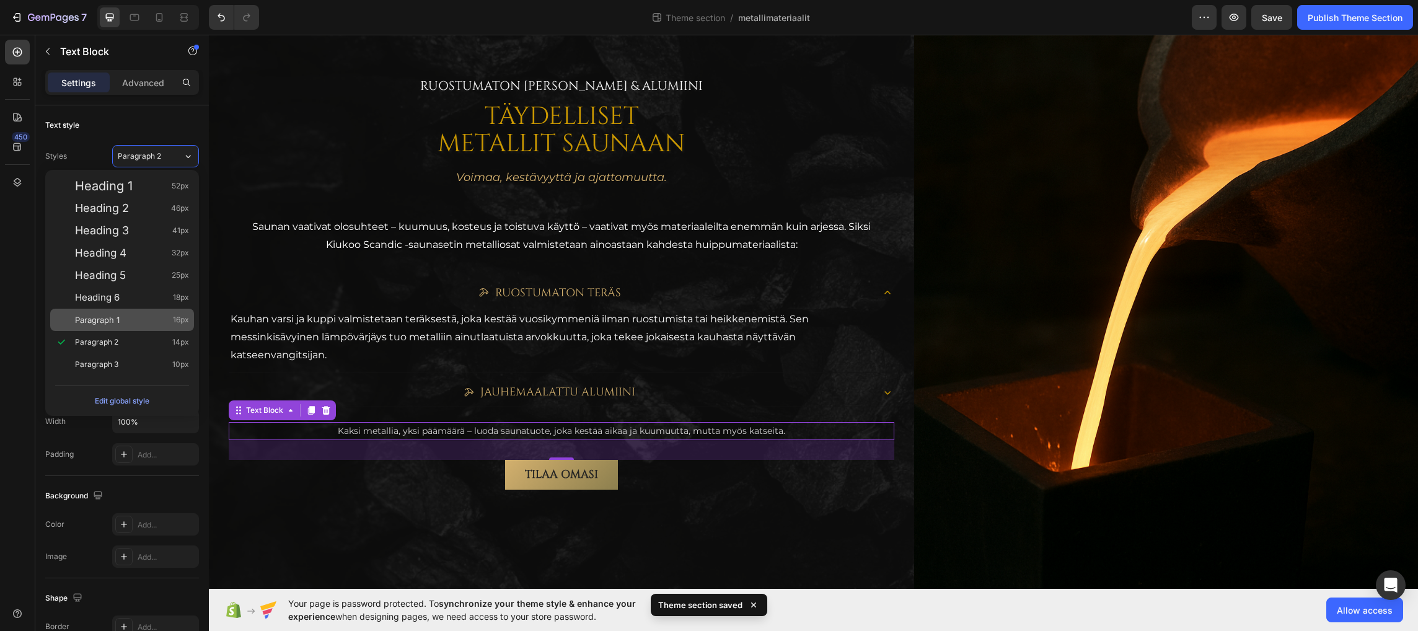
click at [120, 312] on div "Paragraph 1 16px" at bounding box center [122, 320] width 144 height 22
type input "16"
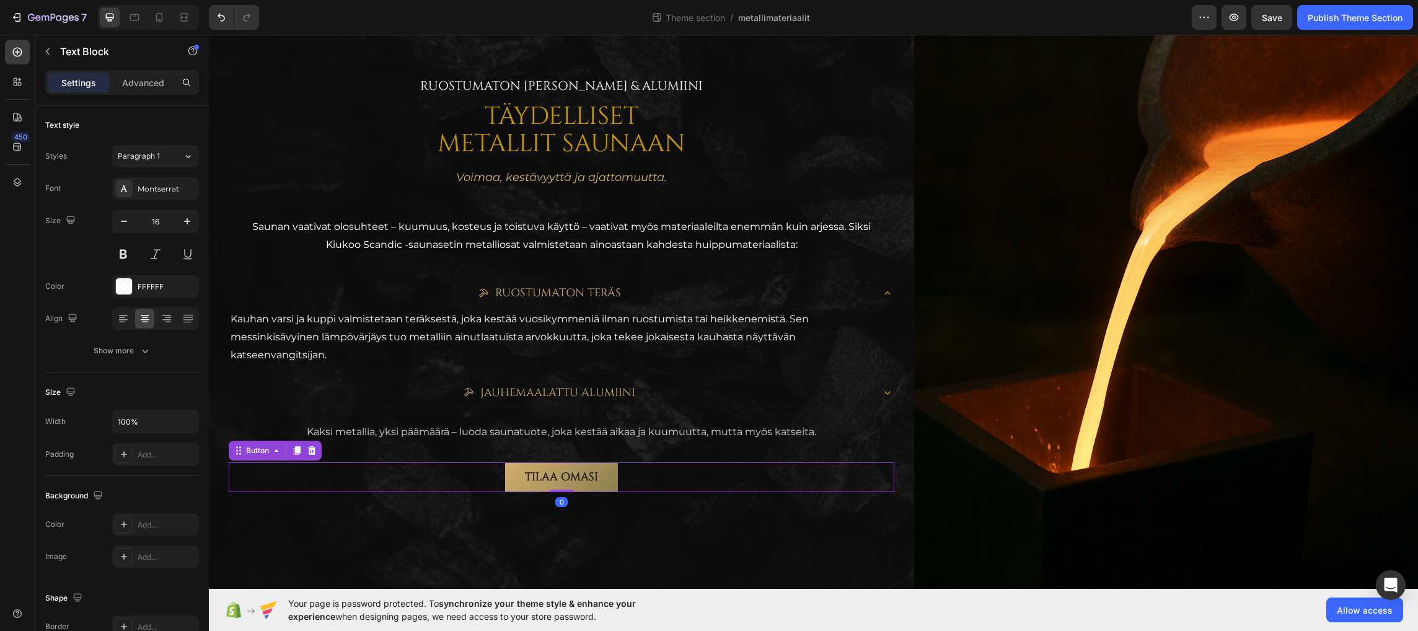
click at [485, 481] on div "TILAA OMASI Button 0" at bounding box center [561, 477] width 665 height 30
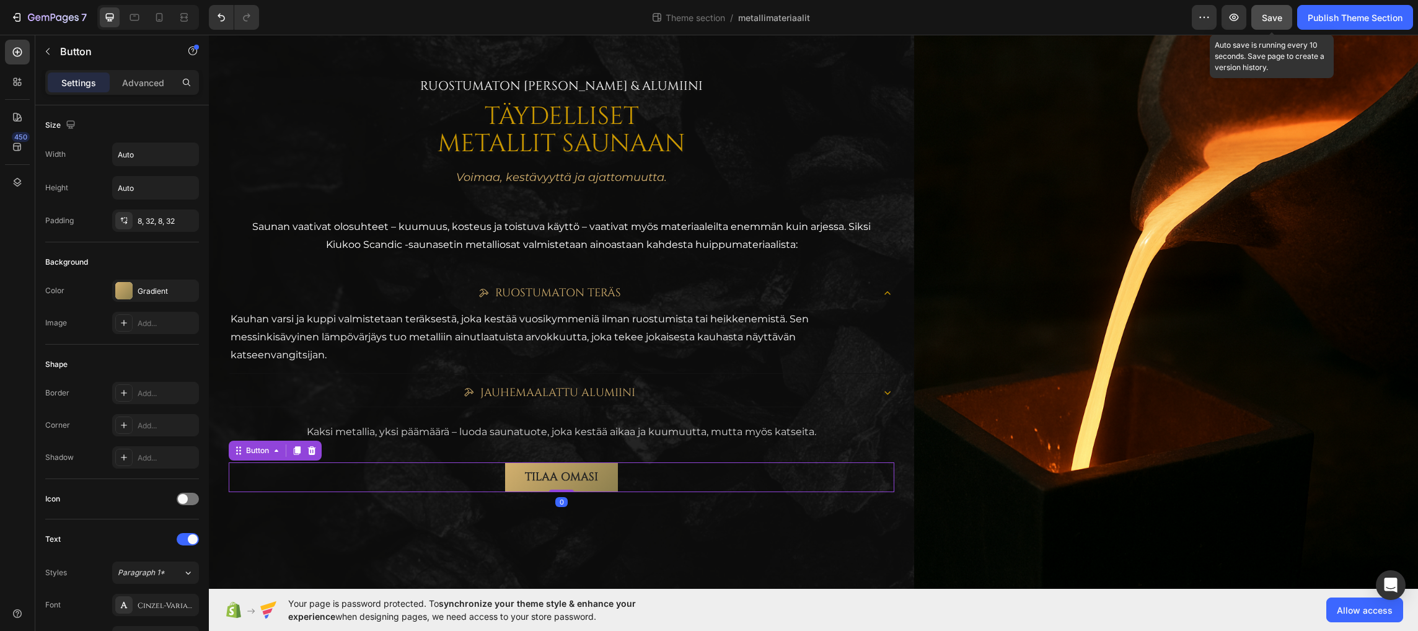
click at [1270, 20] on span "Save" at bounding box center [1271, 17] width 20 height 11
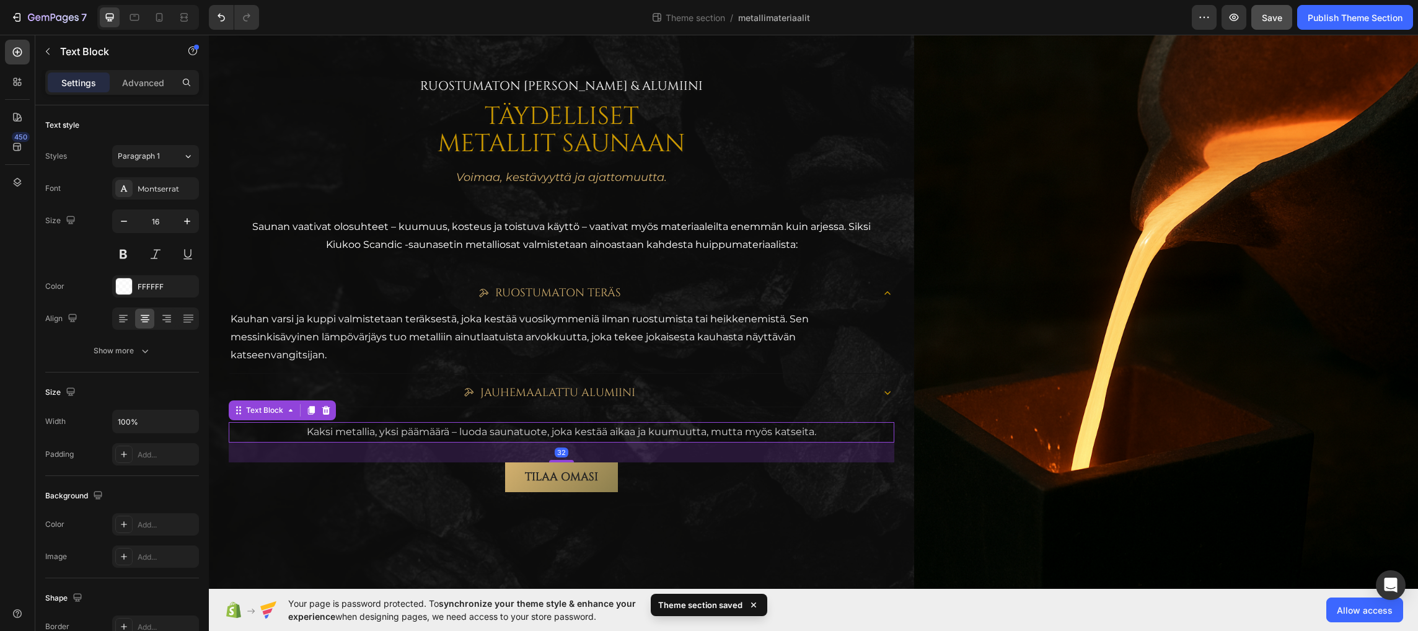
click at [475, 434] on p "Kaksi metallia, yksi päämäärä – luoda saunatuote, joka kestää aikaa ja kuumuutt…" at bounding box center [561, 432] width 663 height 18
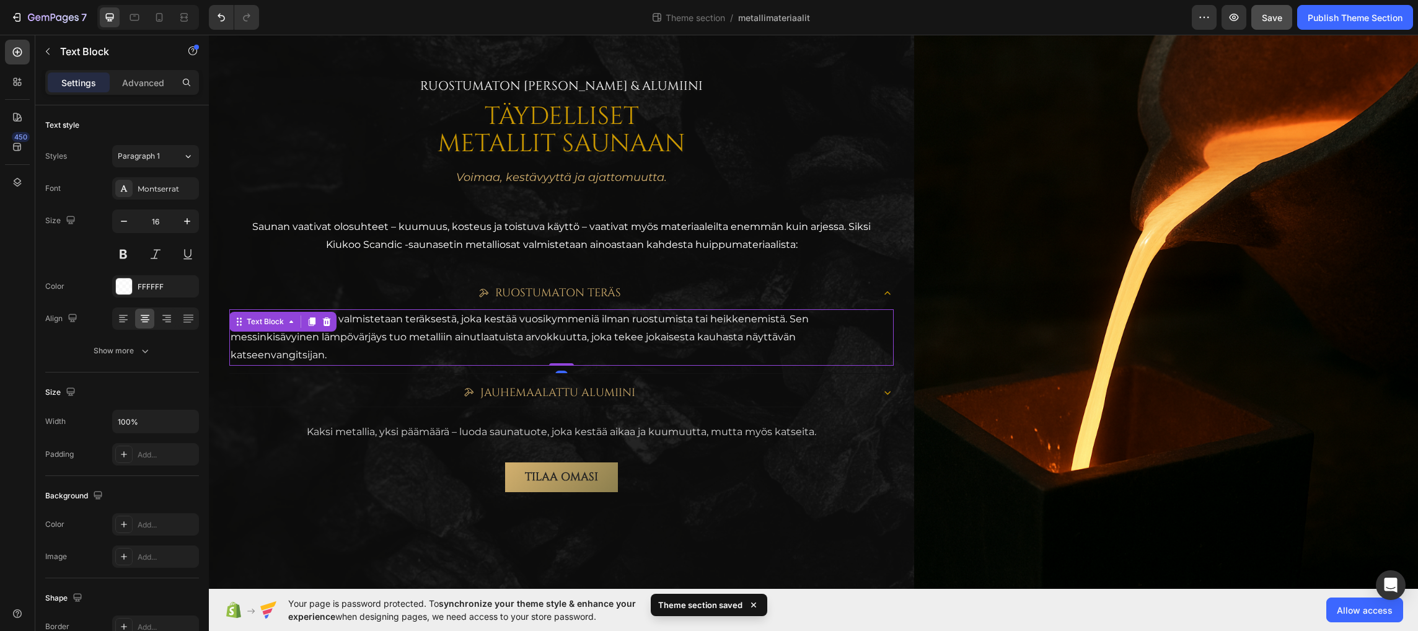
click at [479, 339] on p "Kauhan varsi ja kuppi valmistetaan teräksestä, joka kestää vuosikymmeniä ilman …" at bounding box center [561, 336] width 662 height 53
click at [502, 231] on p "Saunan vaativat olosuhteet – kuumuus, kosteus ja toistuva käyttö – vaativat myö…" at bounding box center [562, 236] width 646 height 36
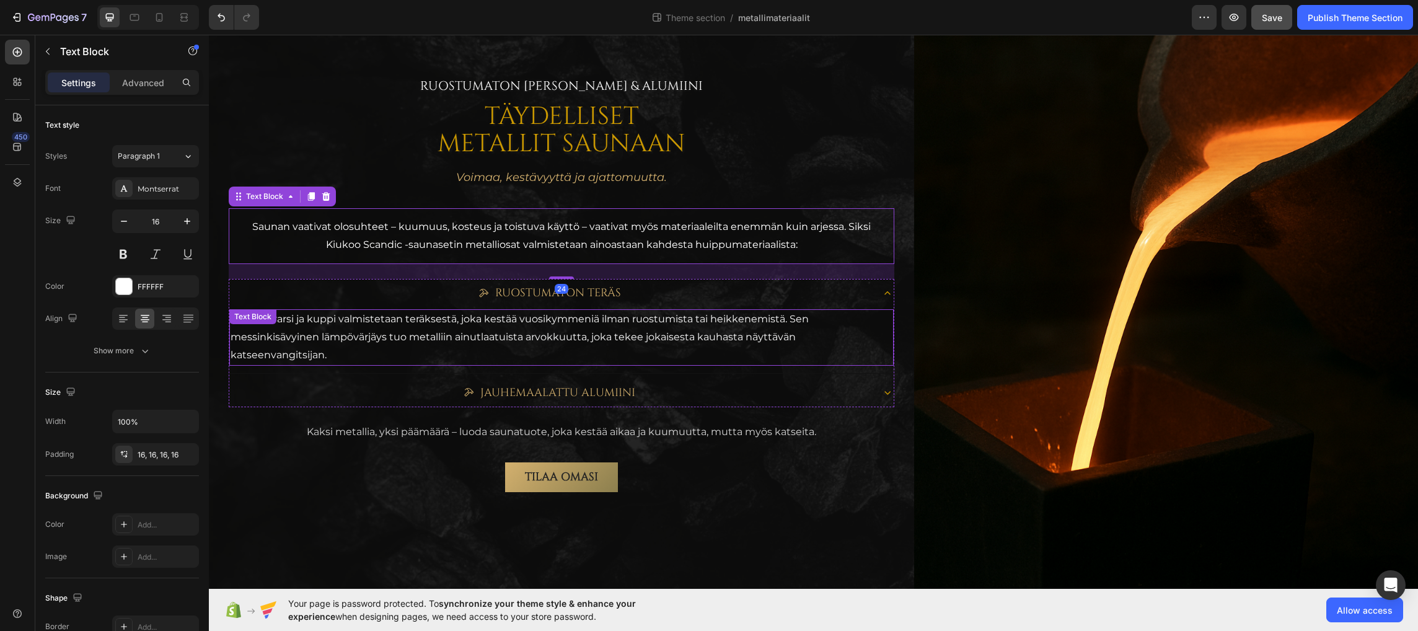
click at [450, 330] on p "Kauhan varsi ja kuppi valmistetaan teräksestä, joka kestää vuosikymmeniä ilman …" at bounding box center [561, 336] width 662 height 53
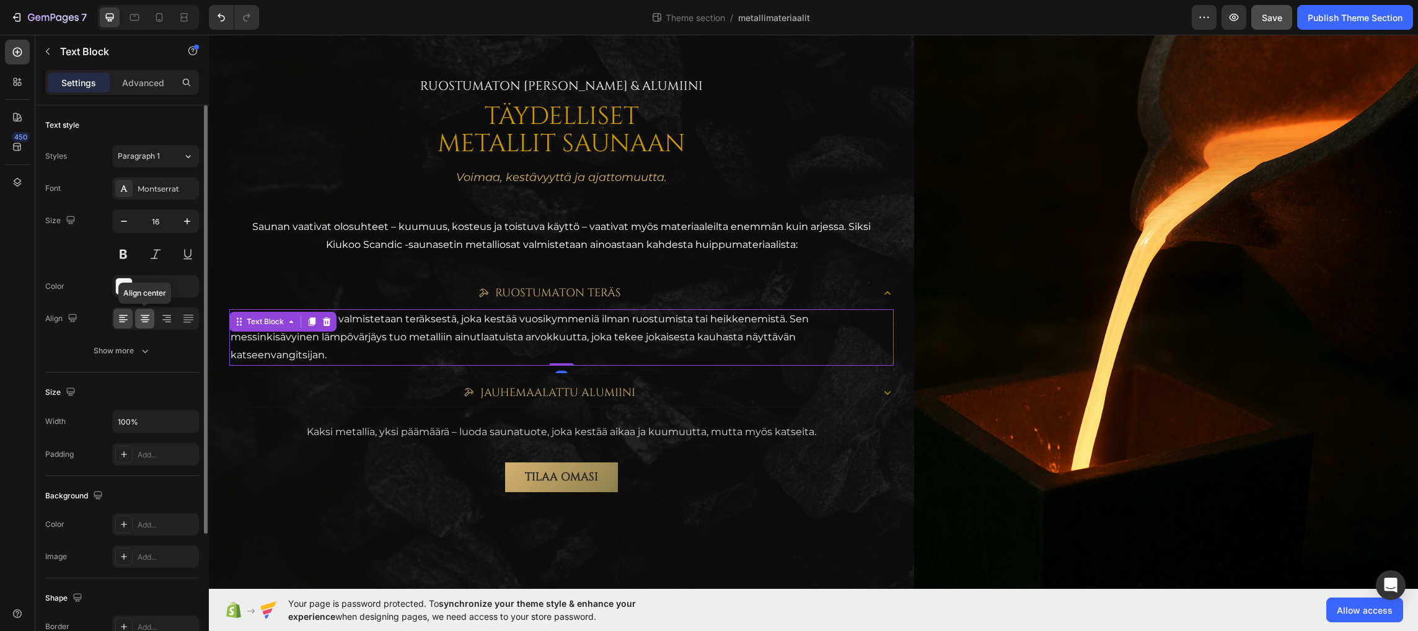
click at [141, 321] on icon at bounding box center [145, 318] width 12 height 12
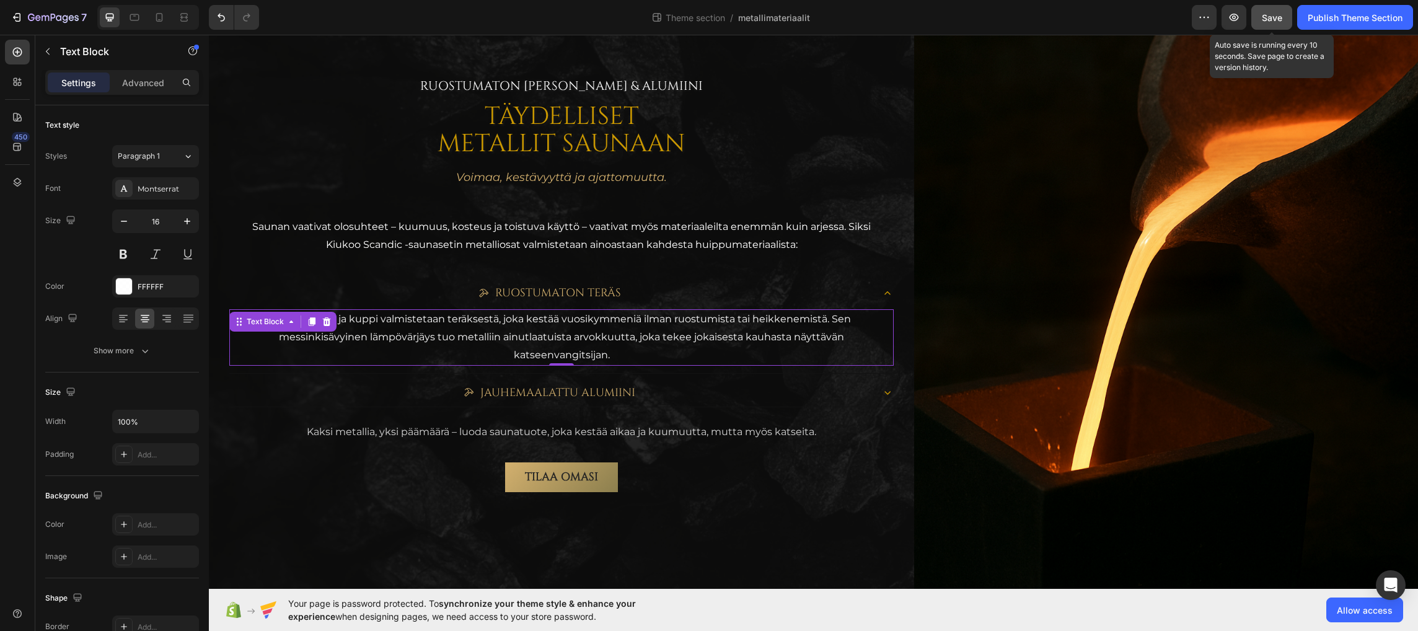
click at [1276, 16] on span "Save" at bounding box center [1271, 17] width 20 height 11
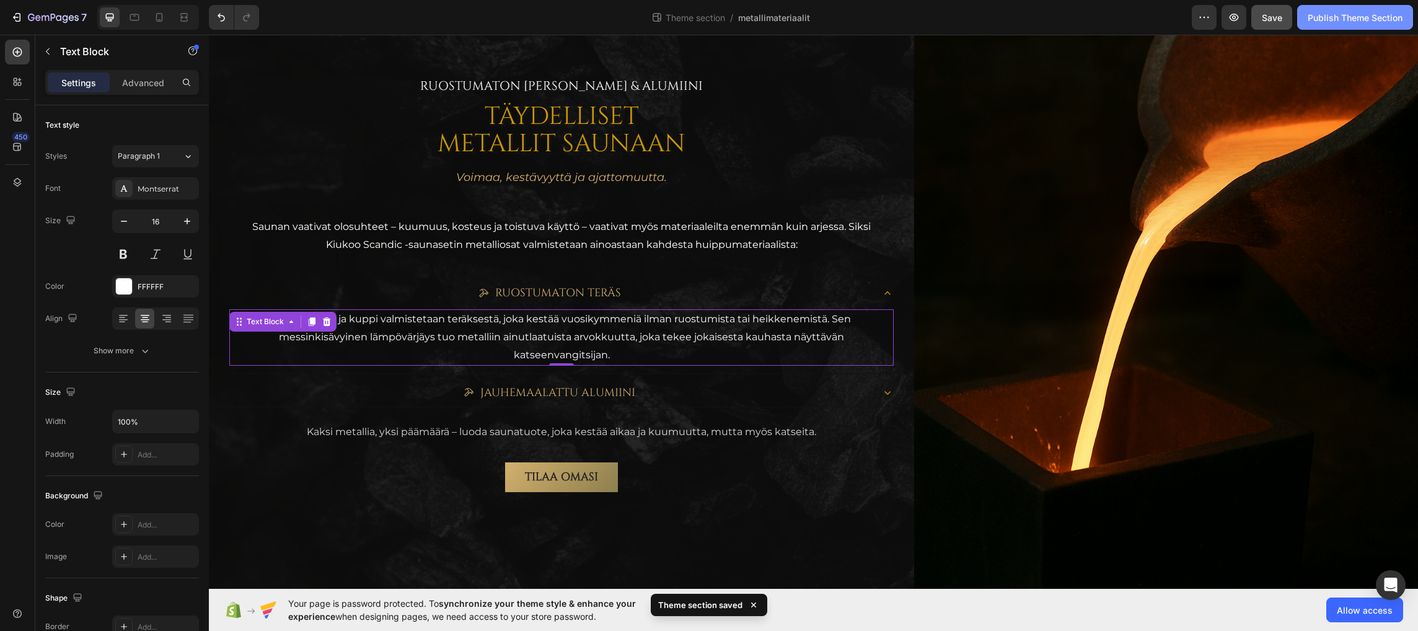
click at [1335, 12] on div "Publish Theme Section" at bounding box center [1354, 17] width 95 height 13
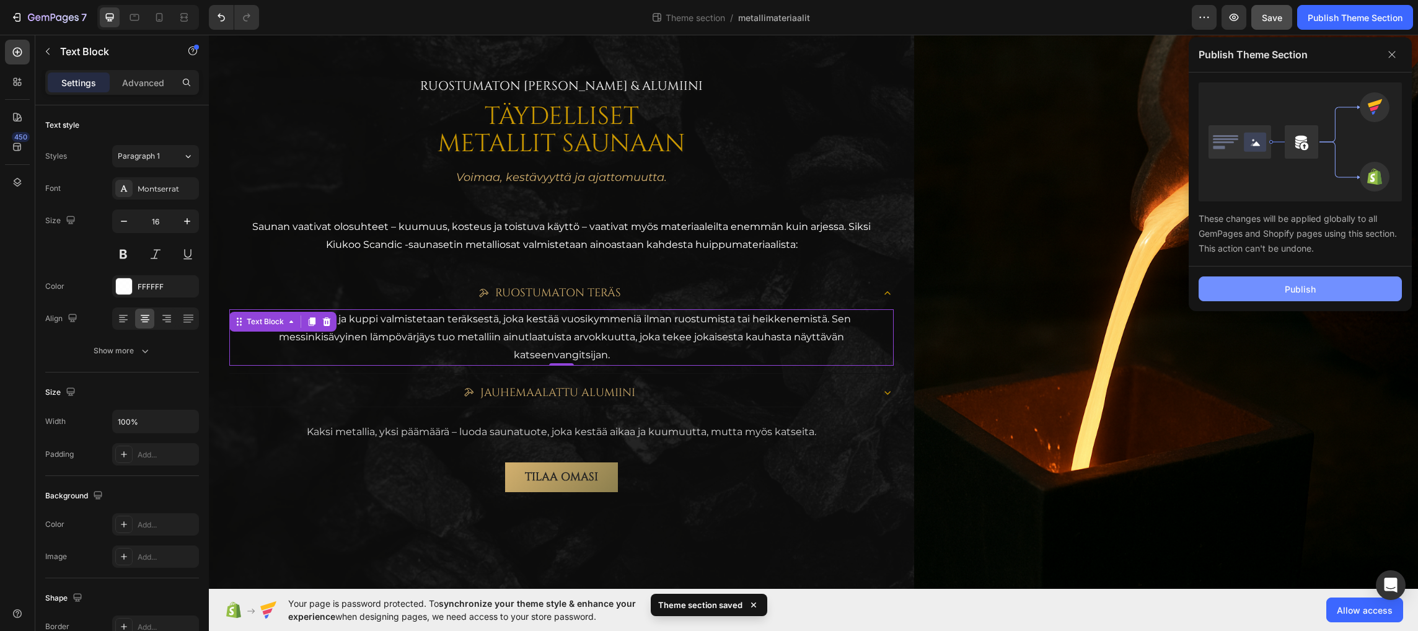
click at [1289, 288] on div "Publish" at bounding box center [1299, 289] width 31 height 13
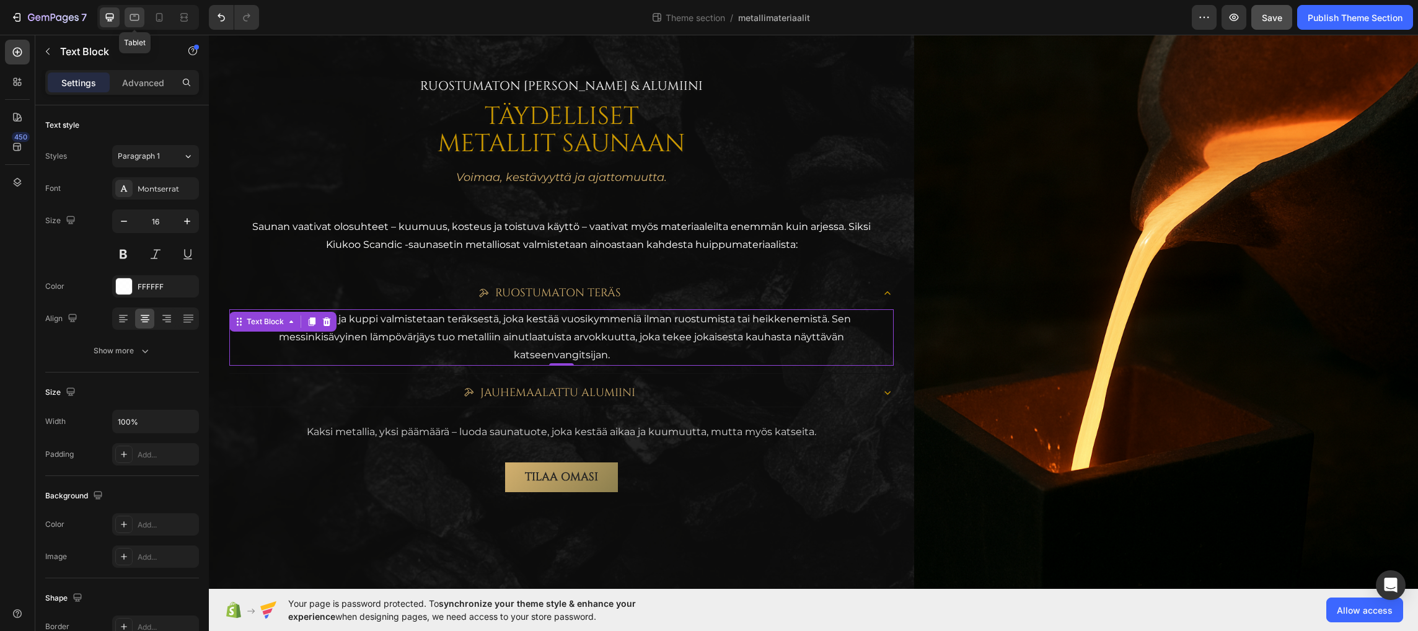
click at [136, 12] on icon at bounding box center [134, 17] width 12 height 12
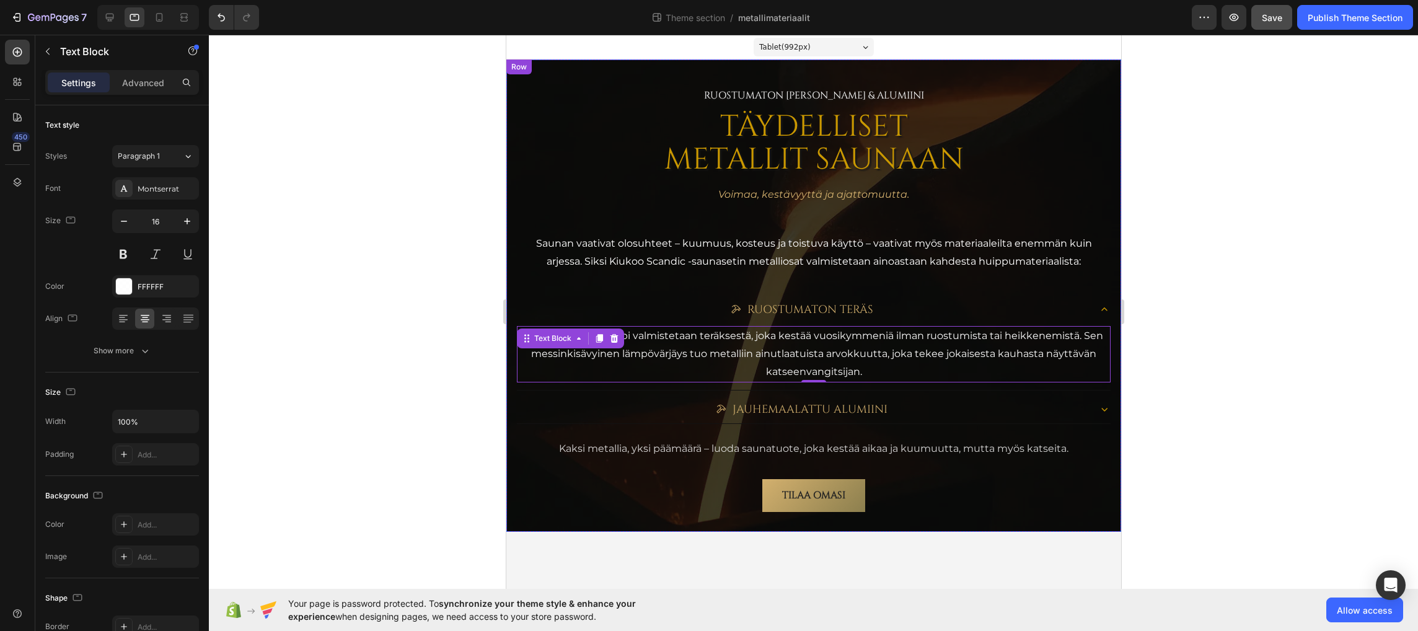
click at [1225, 314] on div at bounding box center [813, 333] width 1209 height 596
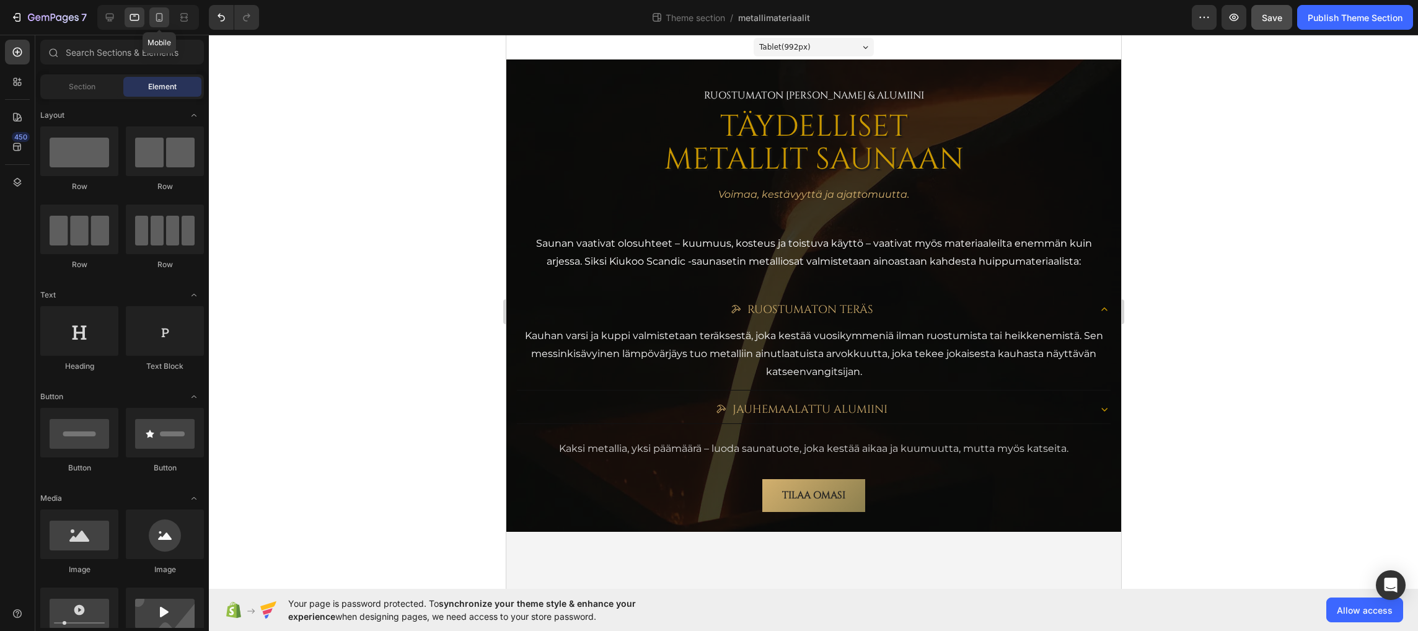
click at [159, 19] on icon at bounding box center [159, 19] width 3 height 1
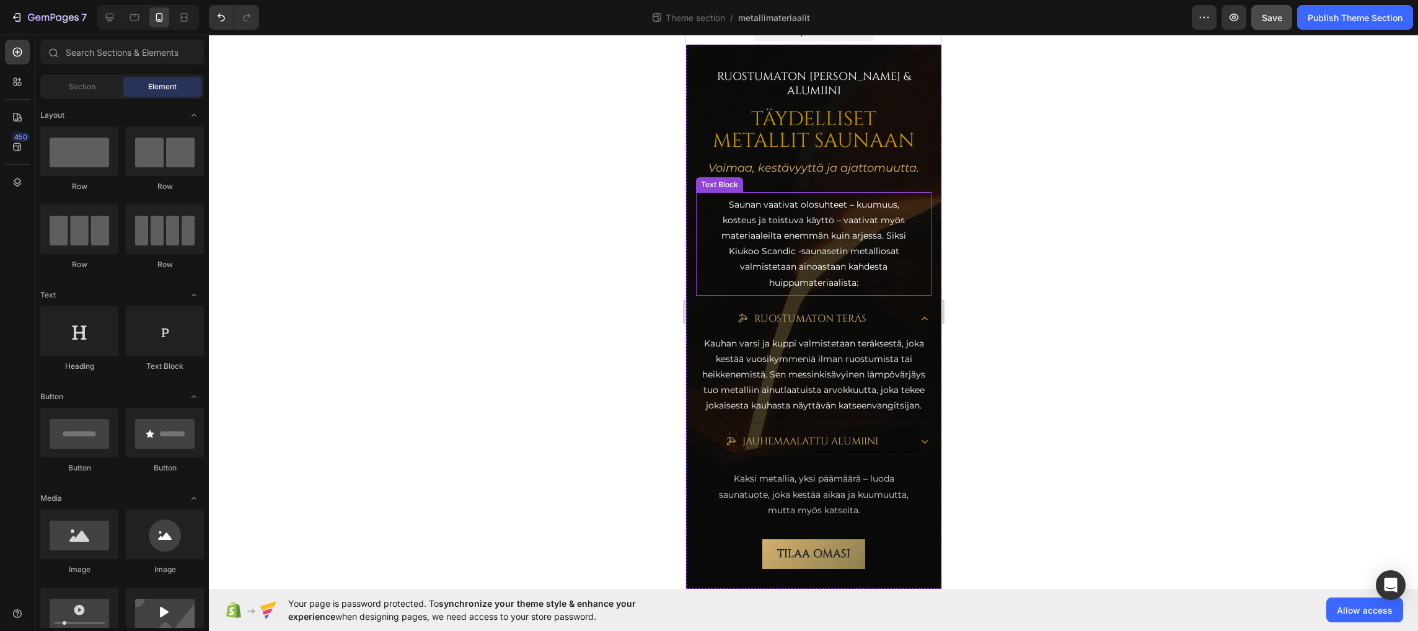
scroll to position [58, 0]
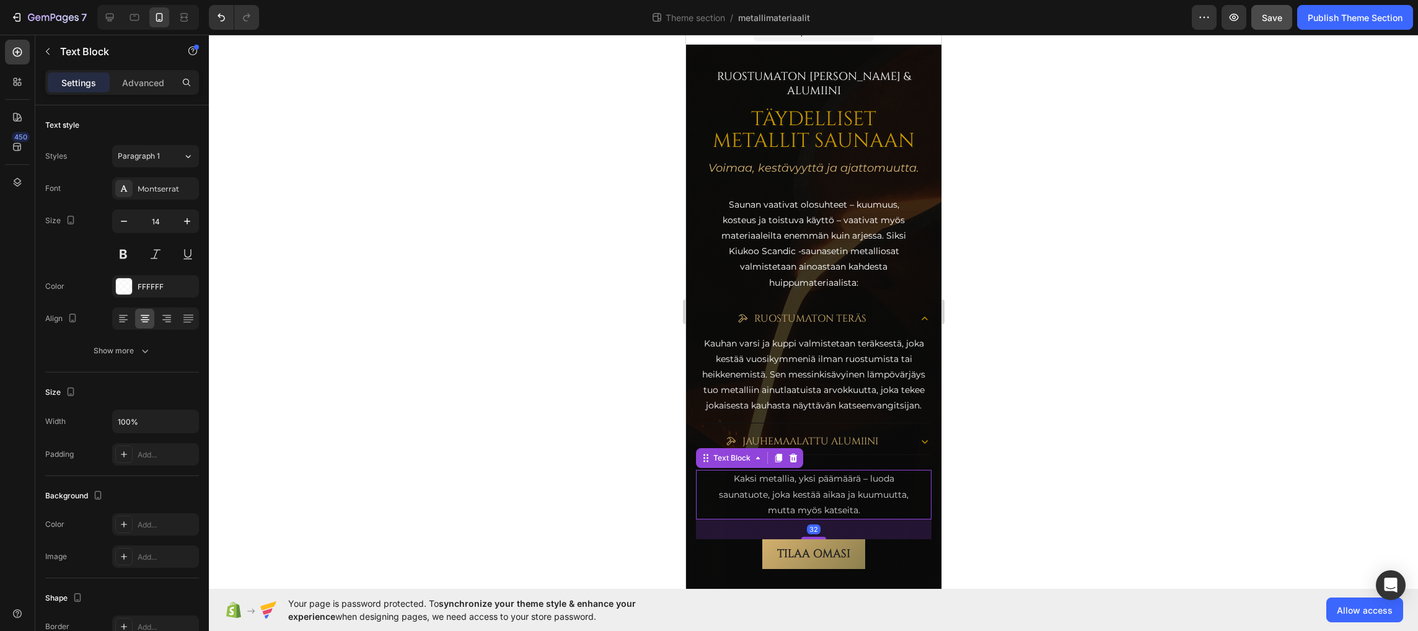
click at [806, 494] on p "Kaksi metallia, yksi päämäärä – luoda saunatuote, joka kestää aikaa ja kuumuutt…" at bounding box center [812, 494] width 213 height 47
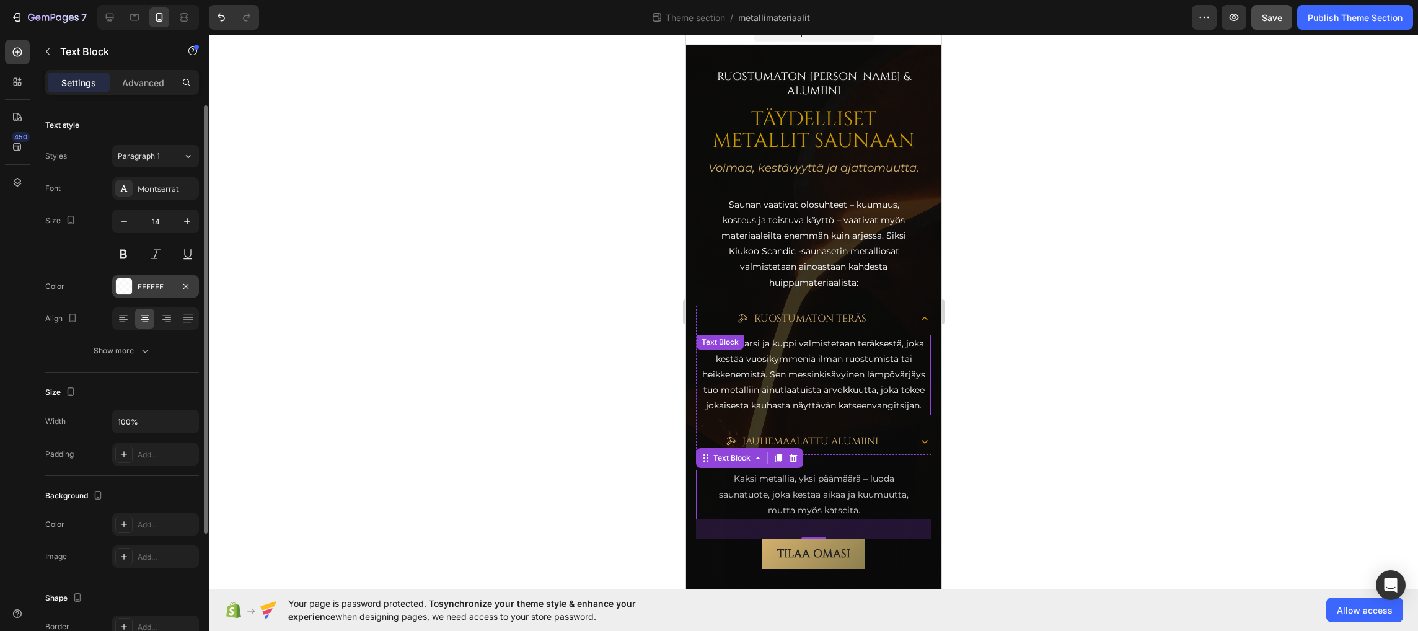
click at [160, 282] on div "FFFFFF" at bounding box center [156, 286] width 36 height 11
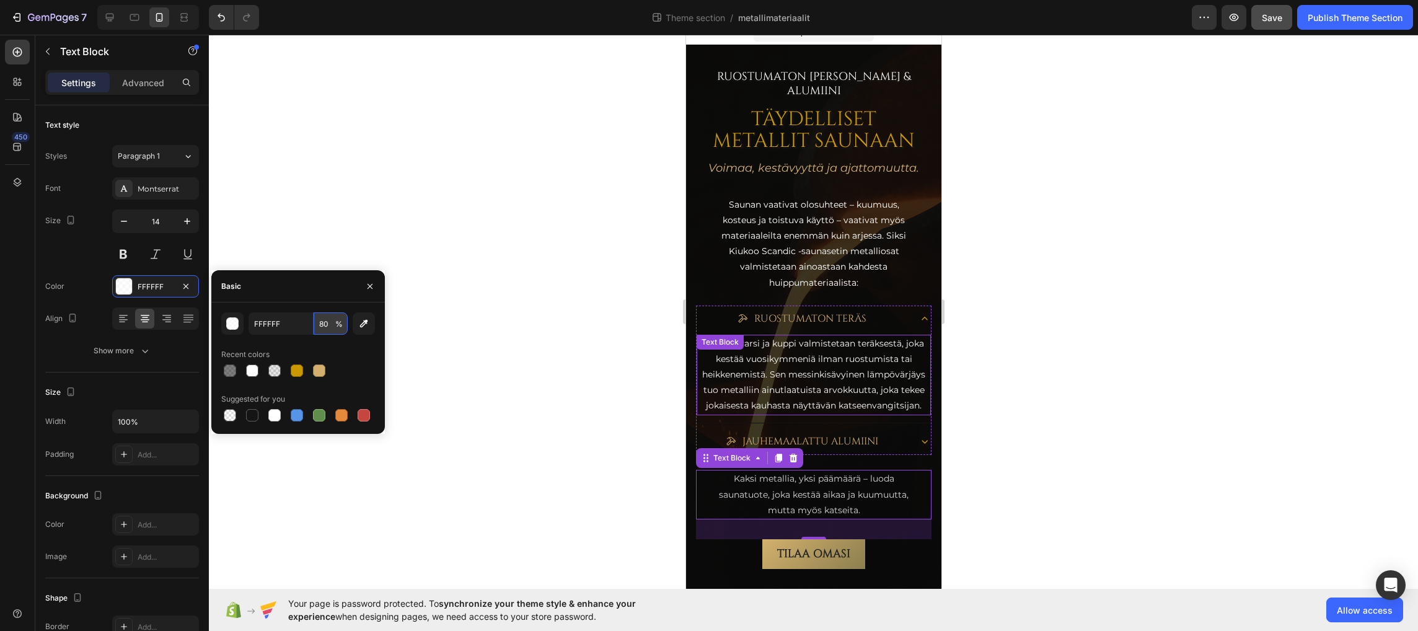
click at [330, 328] on input "80" at bounding box center [331, 323] width 34 height 22
type input "100"
click at [314, 283] on div "Basic" at bounding box center [297, 286] width 173 height 32
click at [372, 290] on icon "button" at bounding box center [370, 286] width 10 height 10
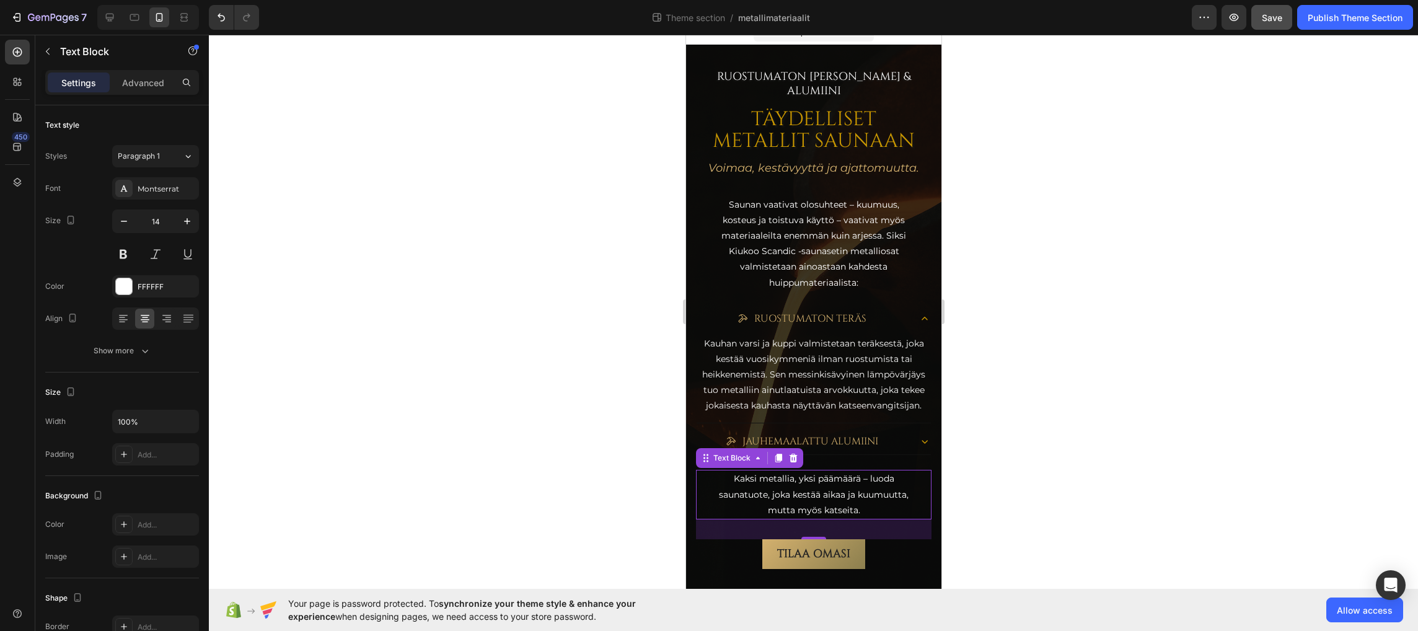
click at [1076, 340] on div at bounding box center [813, 333] width 1209 height 596
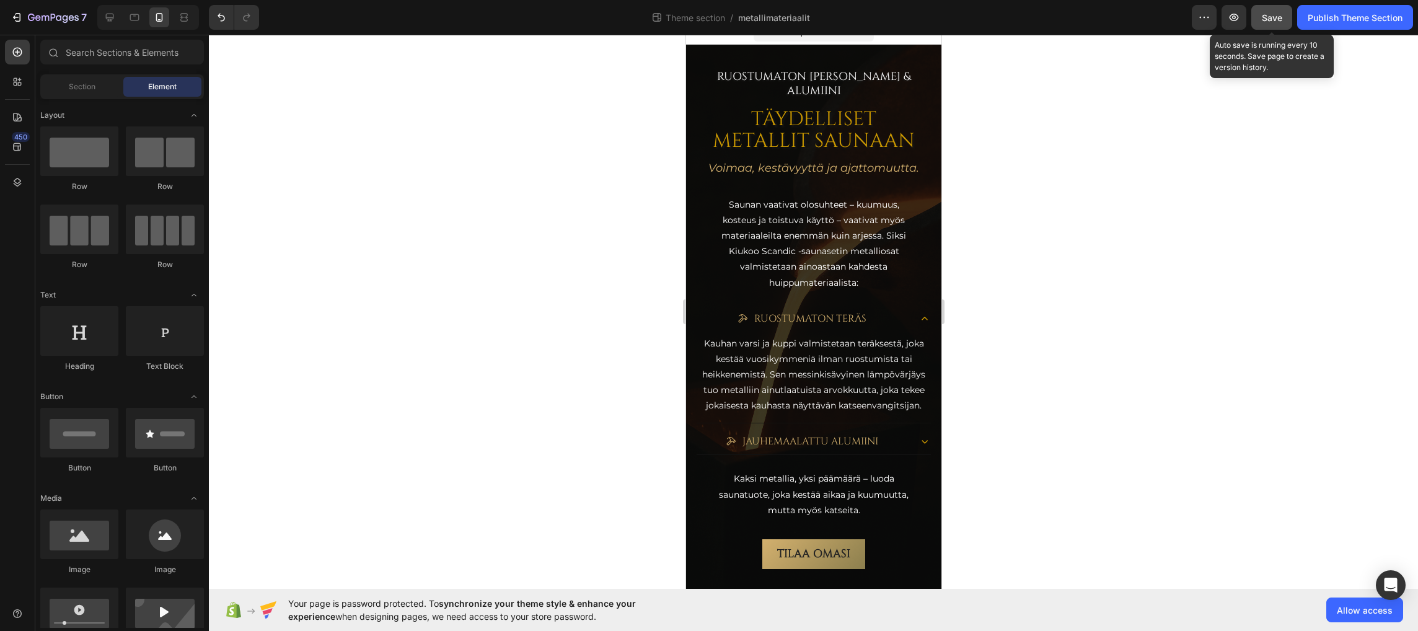
click at [1268, 14] on span "Save" at bounding box center [1271, 17] width 20 height 11
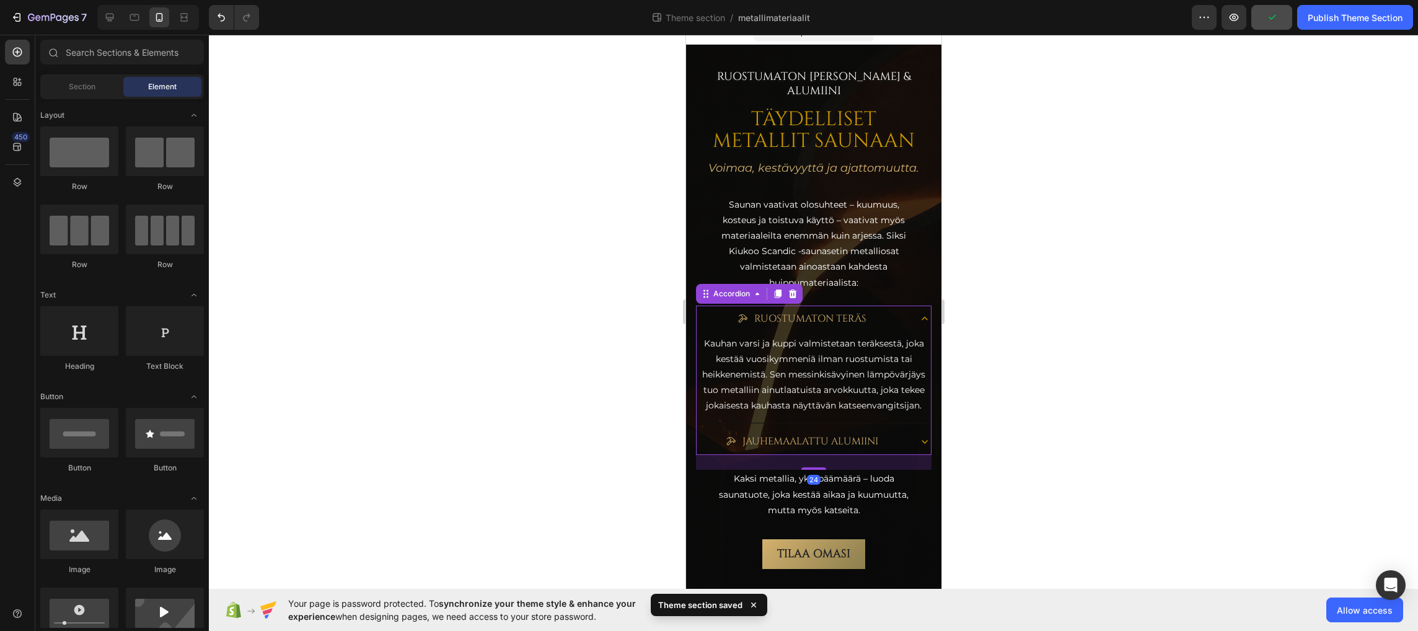
click at [918, 312] on icon at bounding box center [924, 318] width 12 height 12
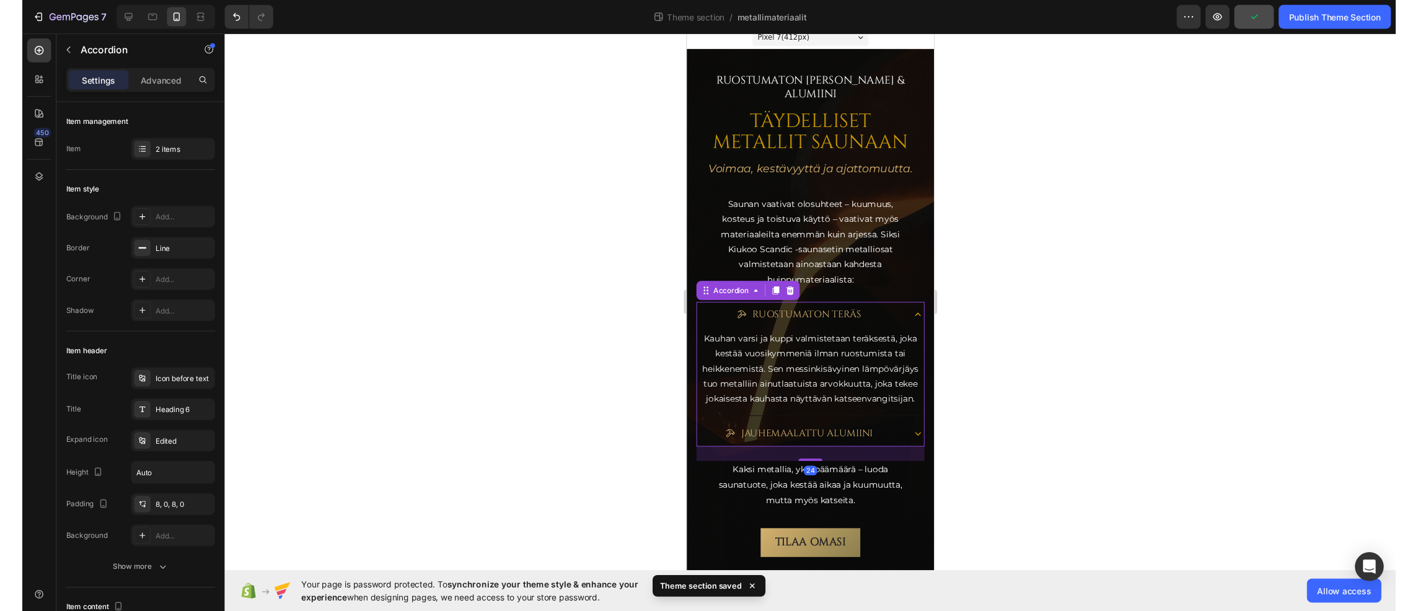
scroll to position [0, 0]
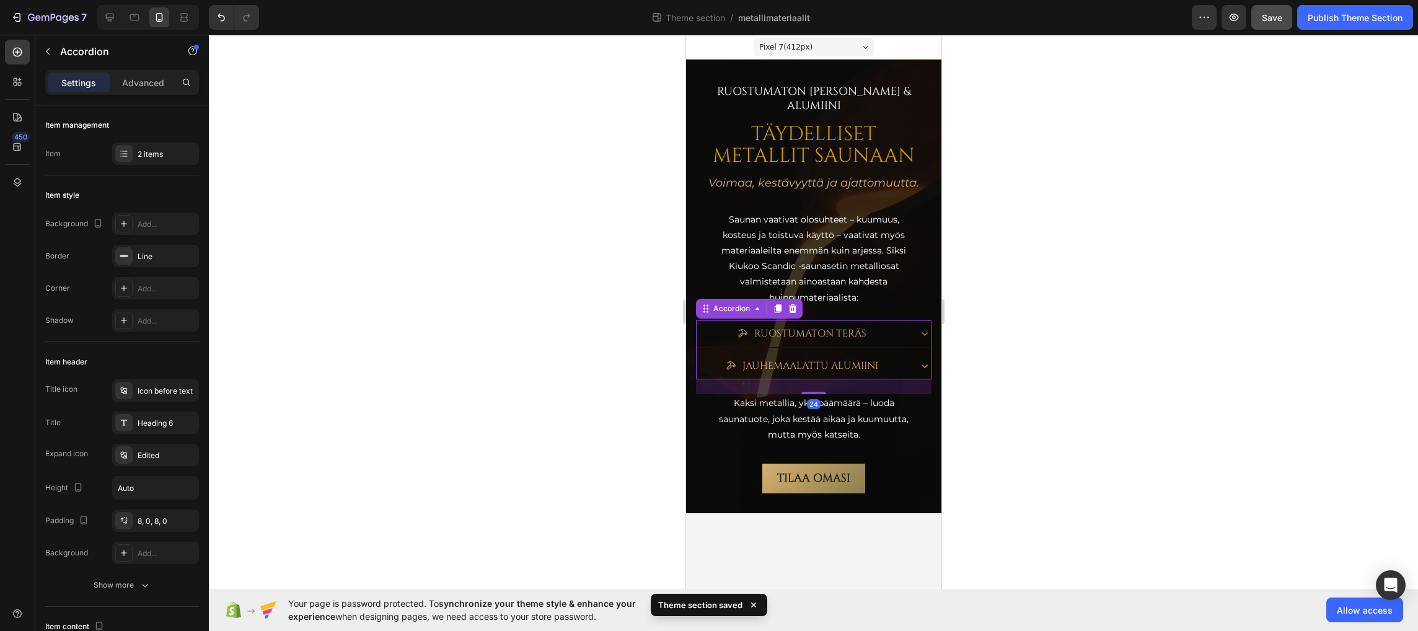
click at [1041, 305] on div at bounding box center [813, 333] width 1209 height 596
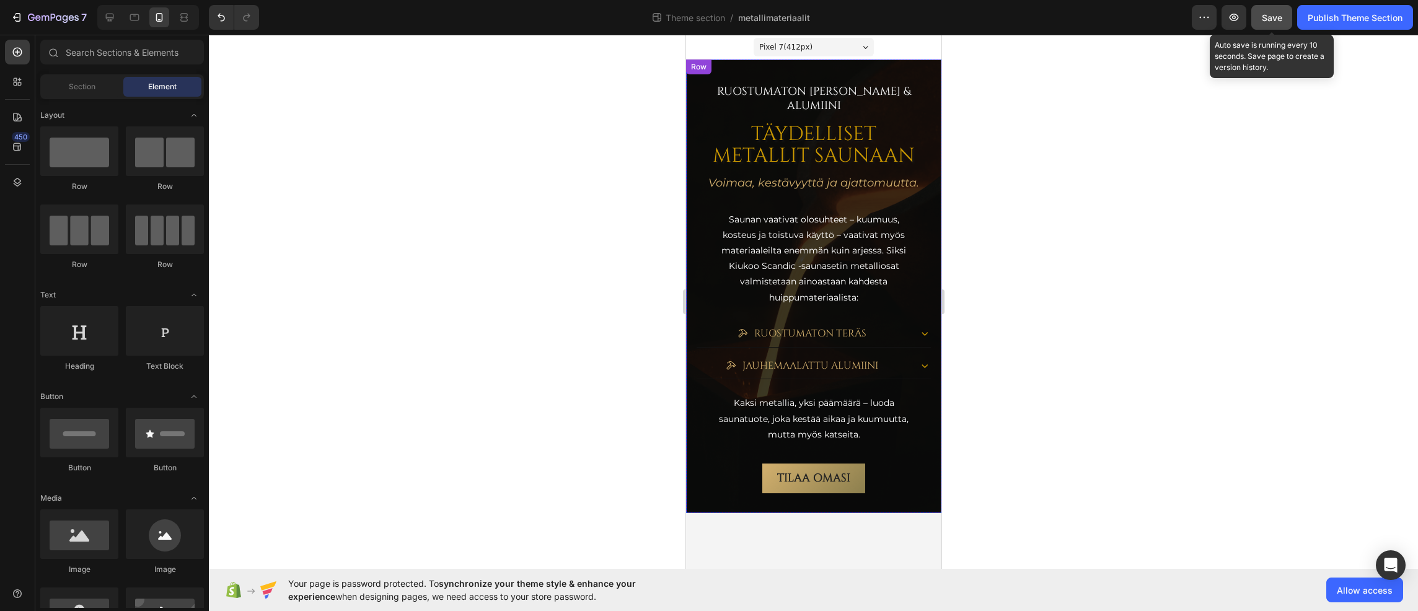
click at [1268, 19] on span "Save" at bounding box center [1271, 17] width 20 height 11
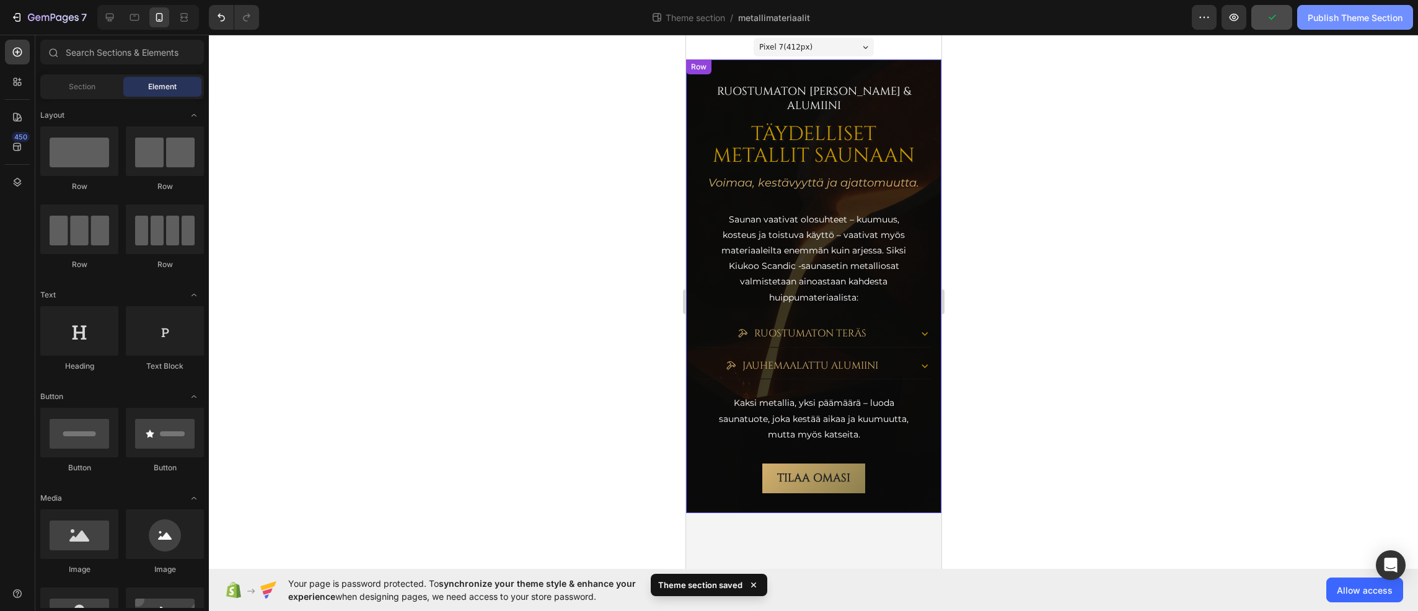
click at [1339, 16] on div "Publish Theme Section" at bounding box center [1354, 17] width 95 height 13
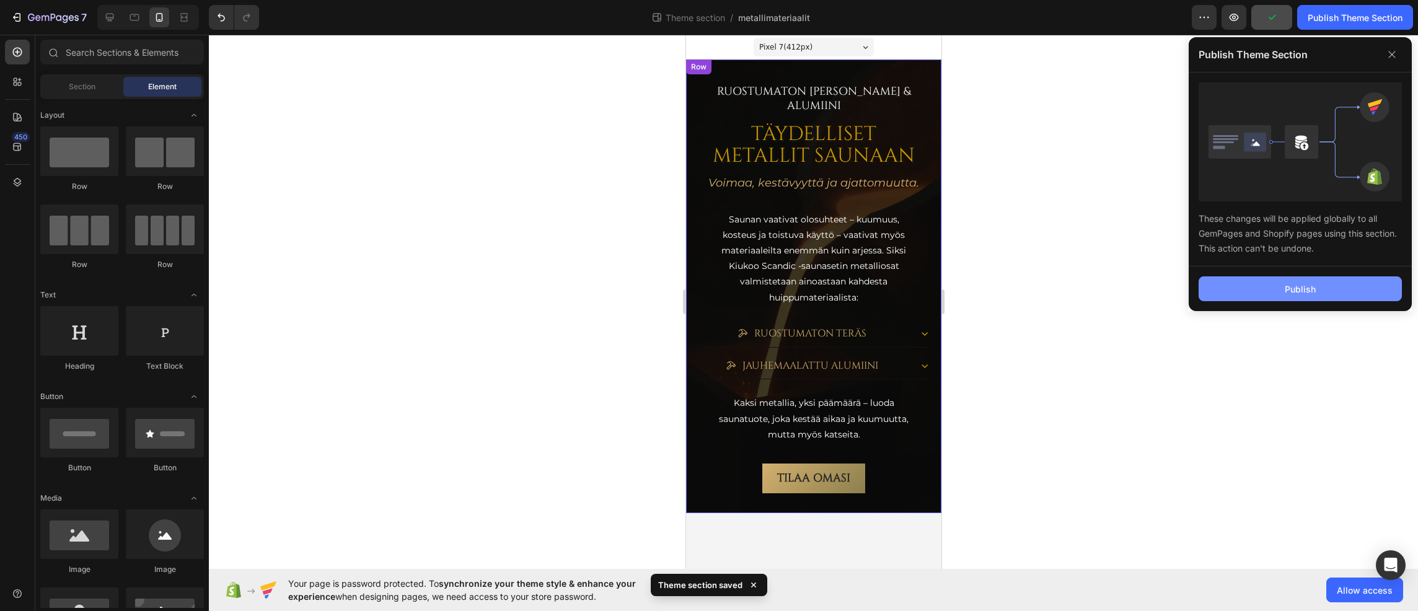
click at [1292, 288] on div "Publish" at bounding box center [1299, 289] width 31 height 13
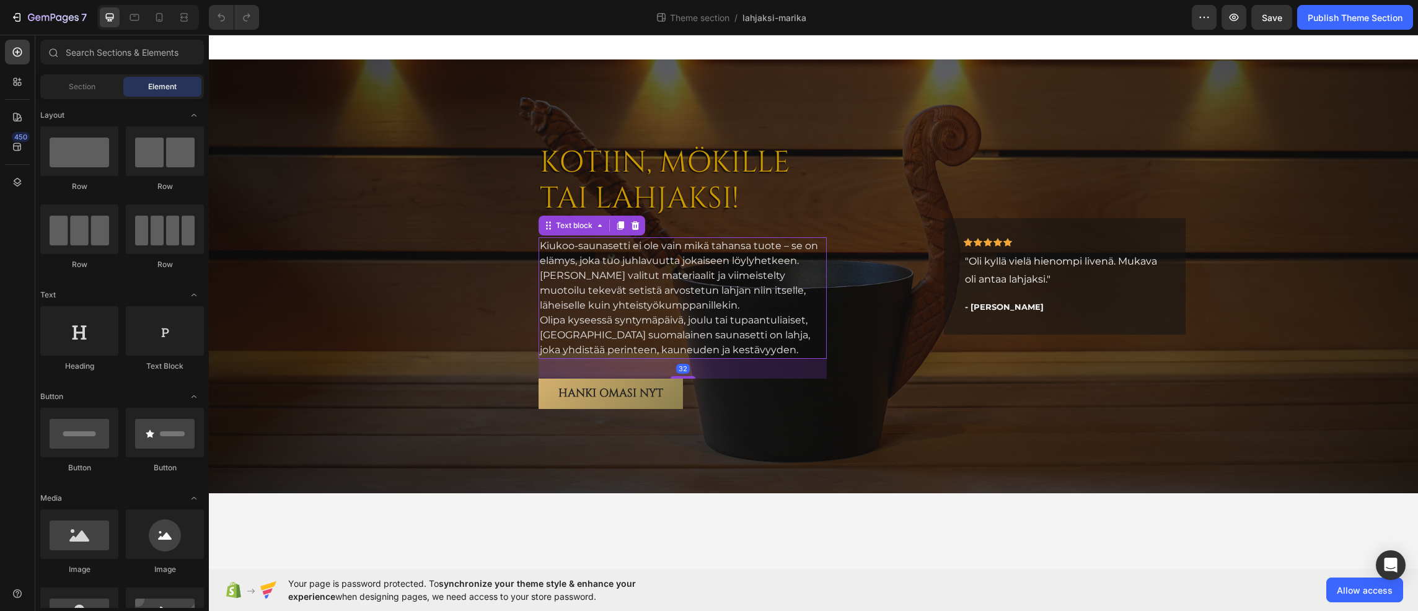
click at [630, 283] on p "Kiukoo-saunasetti ei ole vain mikä tahansa tuote – se on elämys, joka tuo juhla…" at bounding box center [683, 276] width 286 height 74
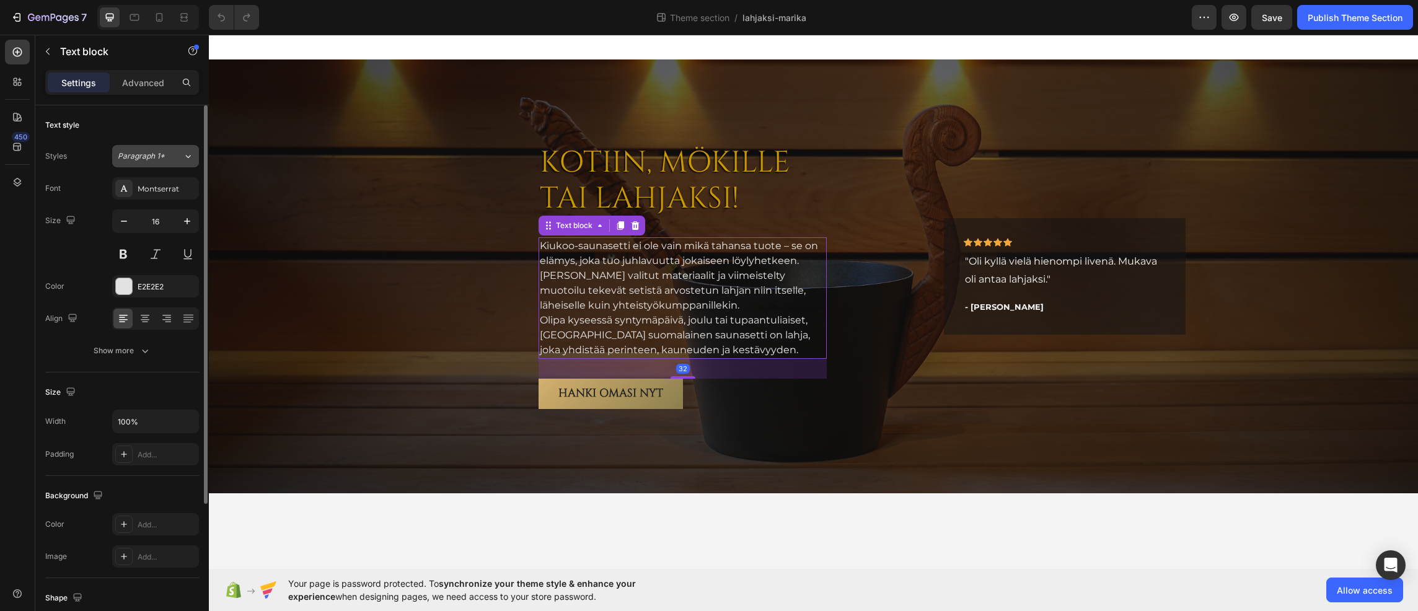
click at [147, 160] on span "Paragraph 1*" at bounding box center [141, 156] width 47 height 11
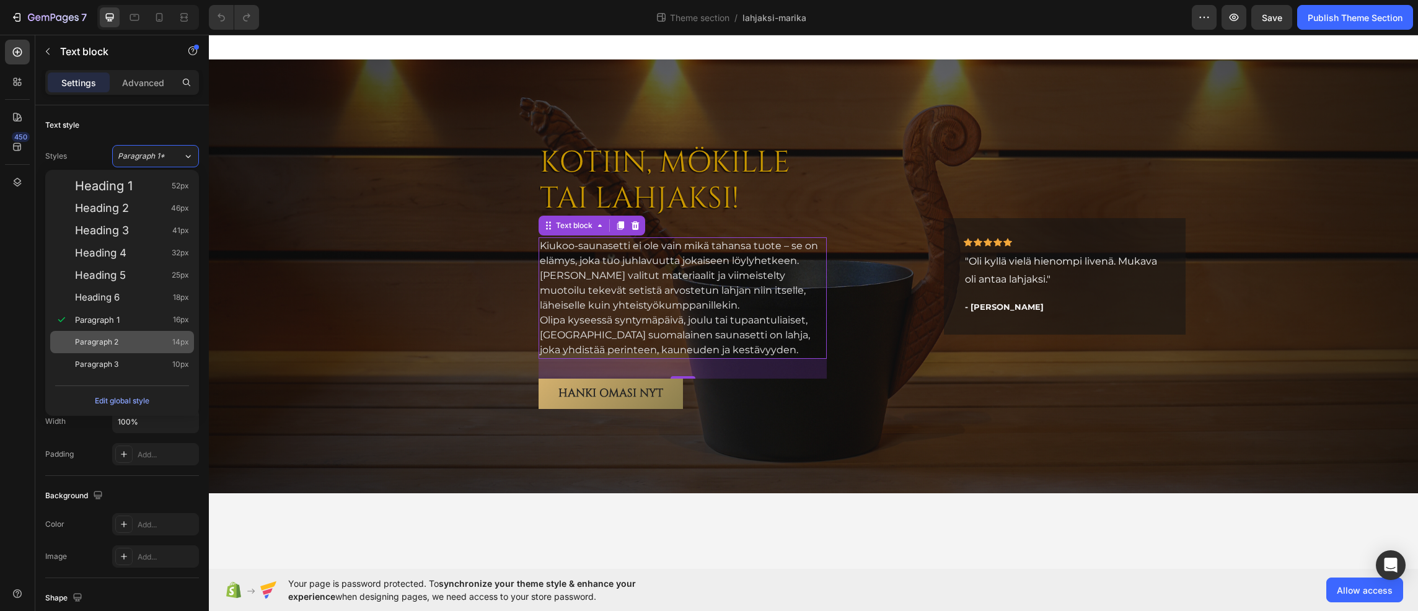
click at [113, 341] on span "Paragraph 2" at bounding box center [96, 342] width 43 height 12
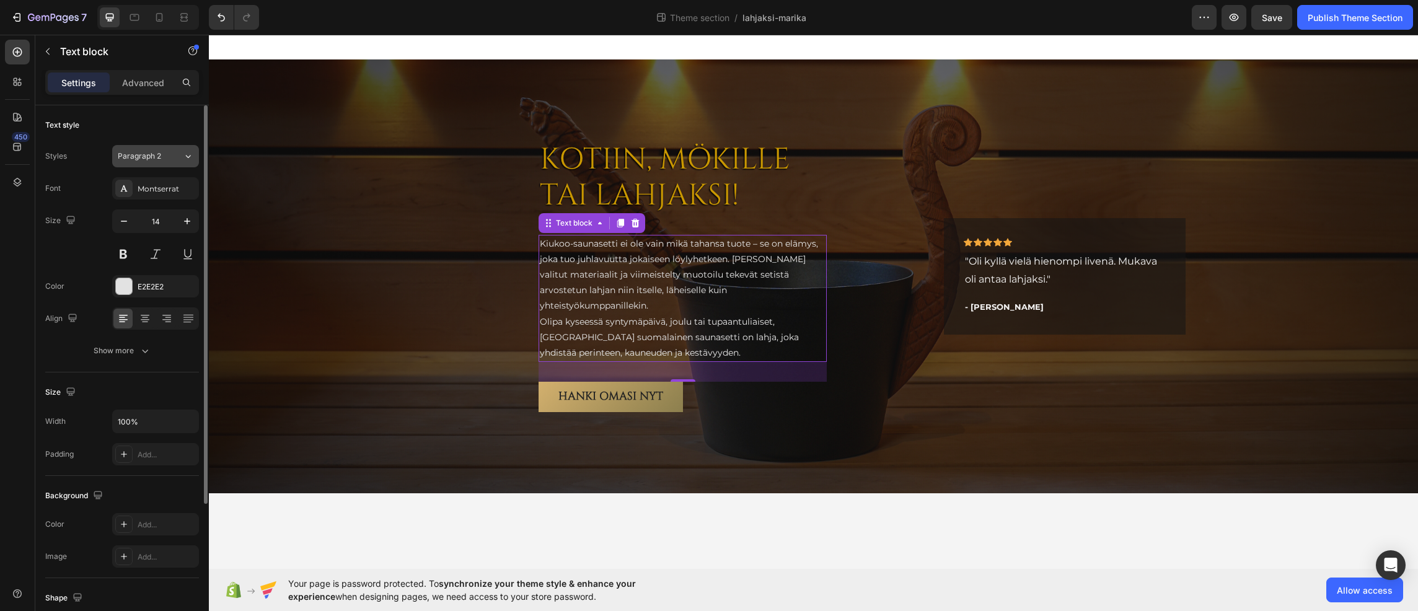
click at [151, 162] on button "Paragraph 2" at bounding box center [155, 156] width 87 height 22
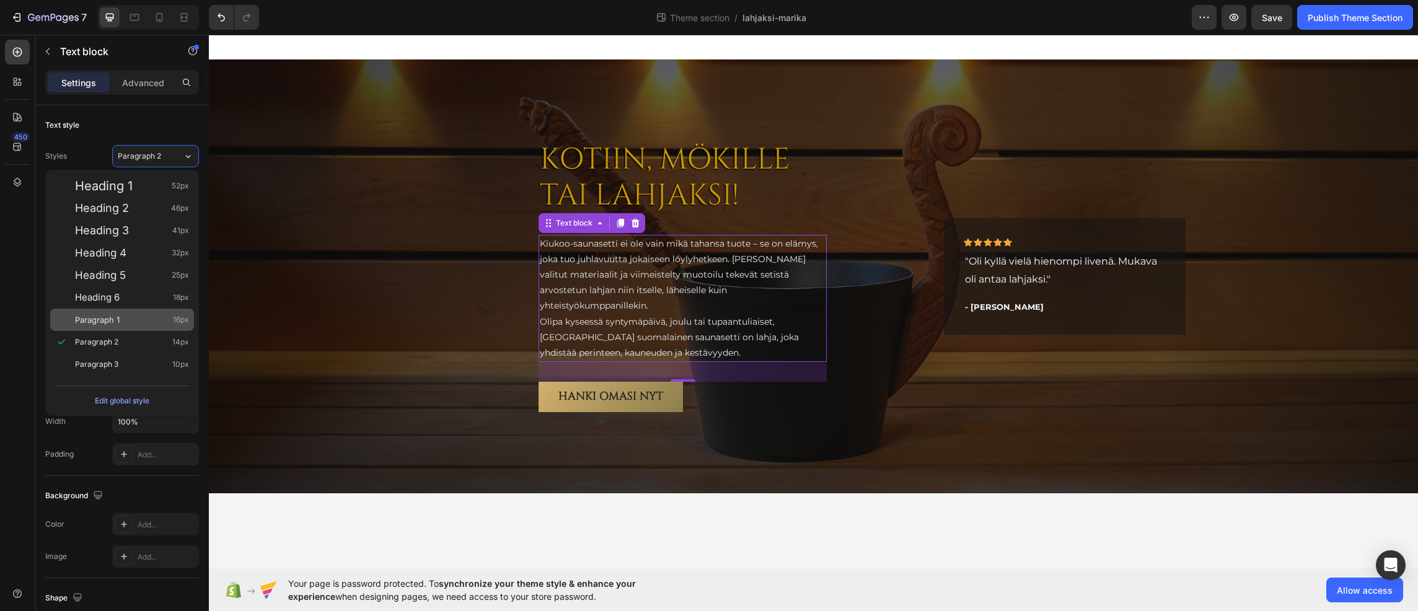
click at [115, 314] on span "Paragraph 1" at bounding box center [97, 320] width 45 height 12
type input "16"
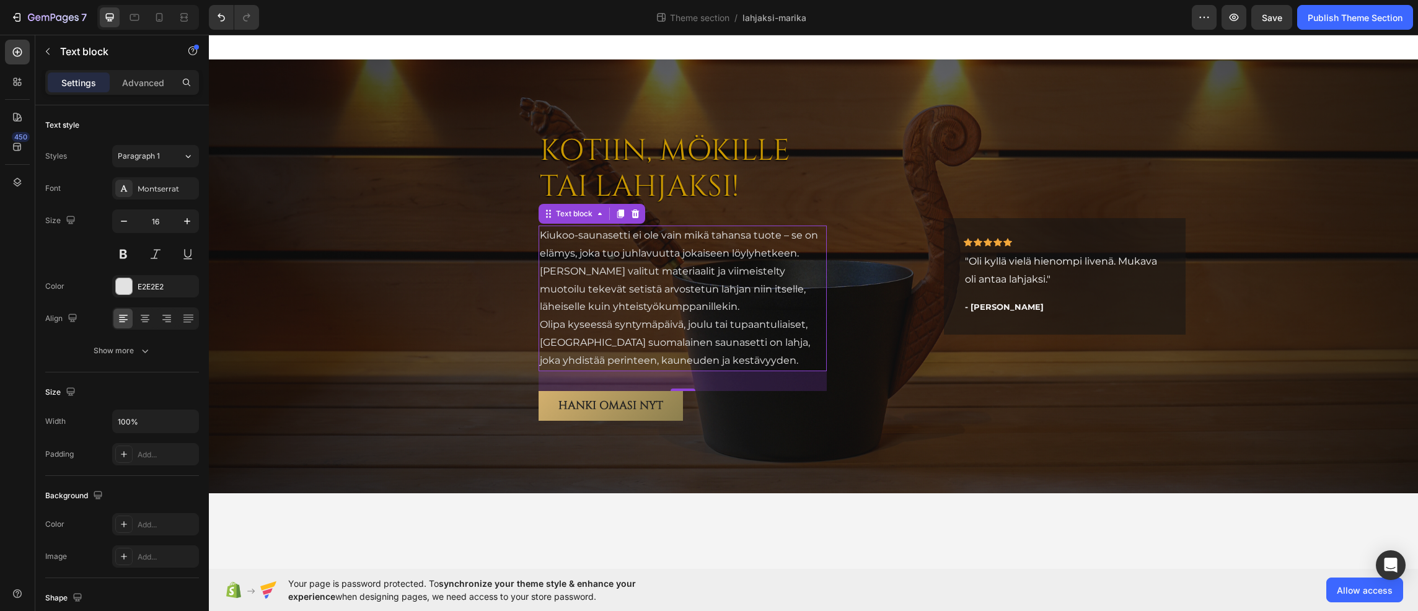
click at [709, 301] on p "Kiukoo-saunasetti ei ole vain mikä tahansa tuote – se on elämys, joka tuo juhla…" at bounding box center [683, 271] width 286 height 89
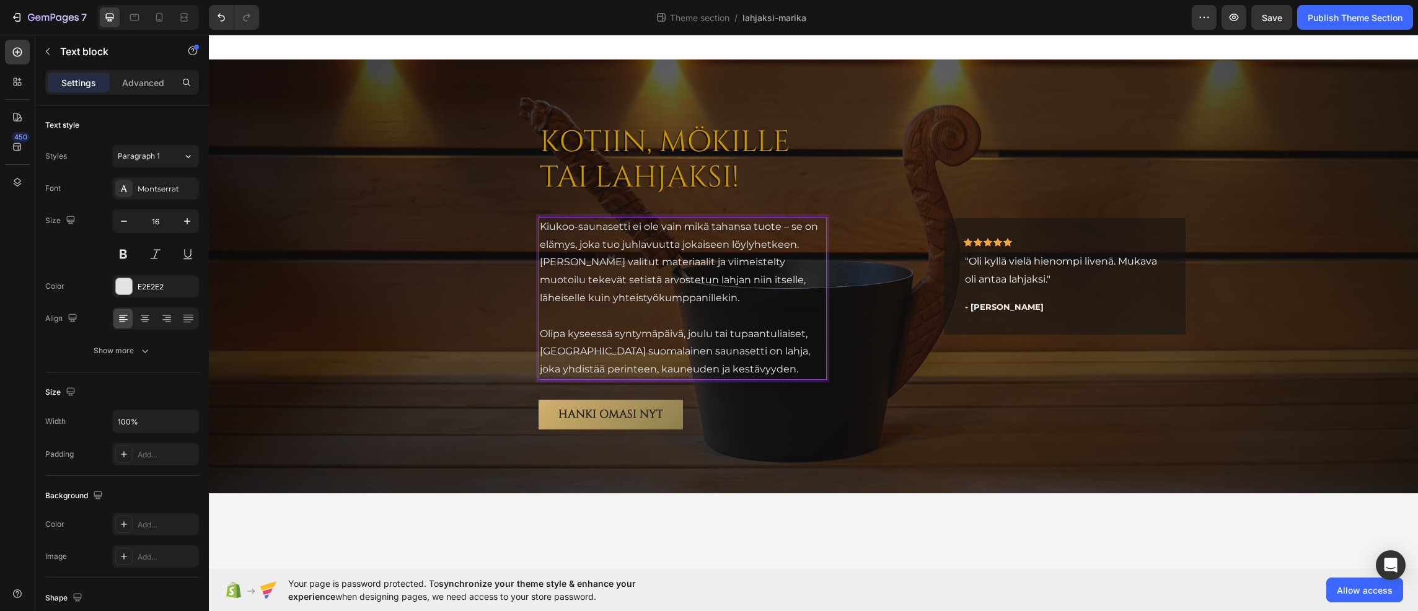
click at [700, 297] on p "Kiukoo-saunasetti ei ole vain mikä tahansa tuote – se on elämys, joka tuo juhla…" at bounding box center [683, 262] width 286 height 89
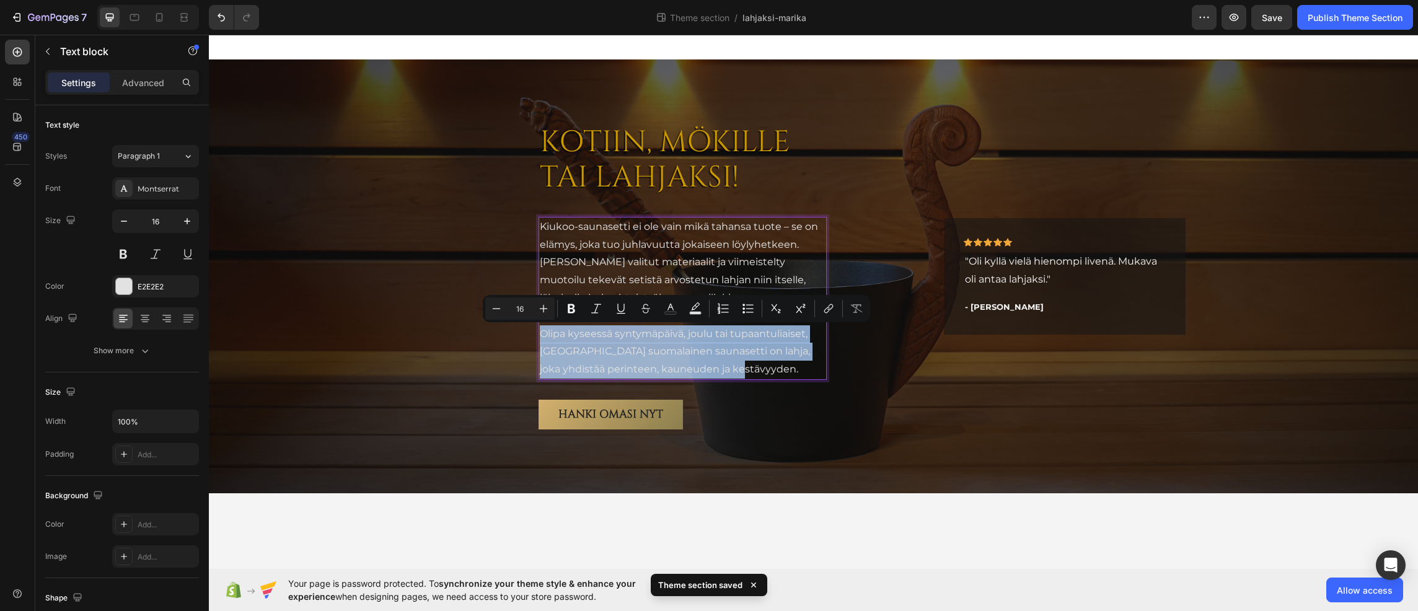
drag, startPoint x: 542, startPoint y: 332, endPoint x: 728, endPoint y: 370, distance: 190.3
click at [728, 370] on p "Olipa kyseessä syntymäpäivä, joulu tai tupaantuliaiset, [GEOGRAPHIC_DATA] suoma…" at bounding box center [683, 351] width 286 height 53
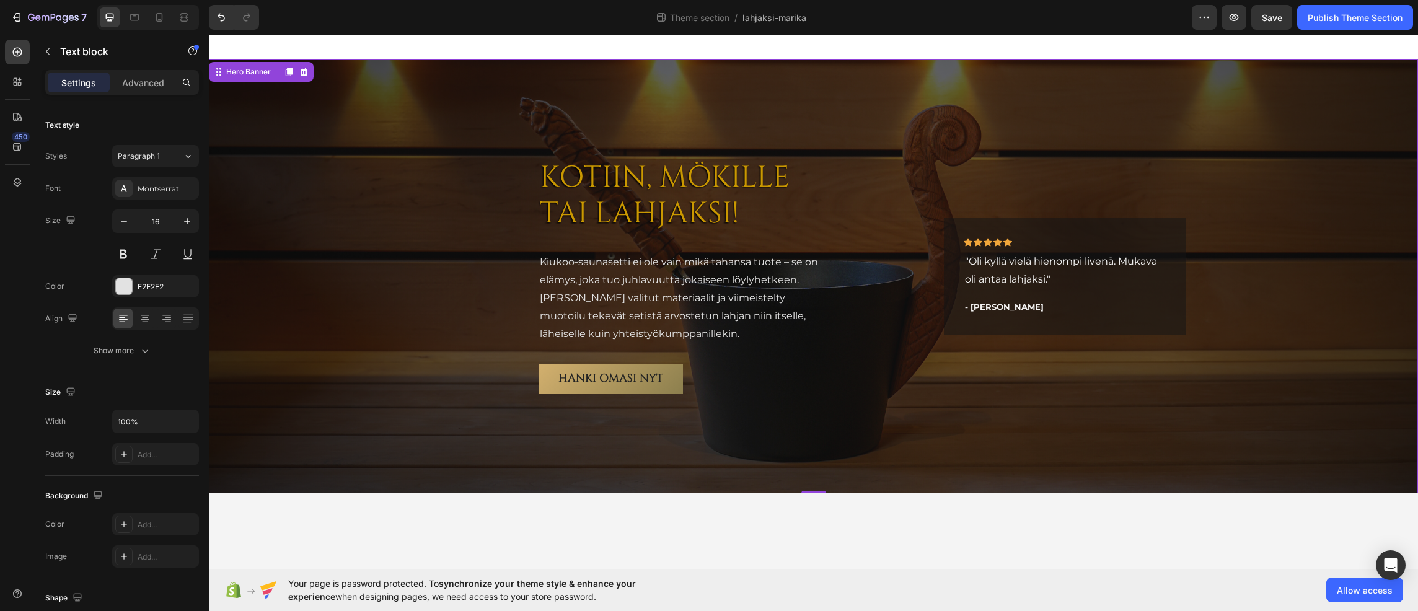
click at [420, 234] on div "Overlay" at bounding box center [813, 276] width 1209 height 434
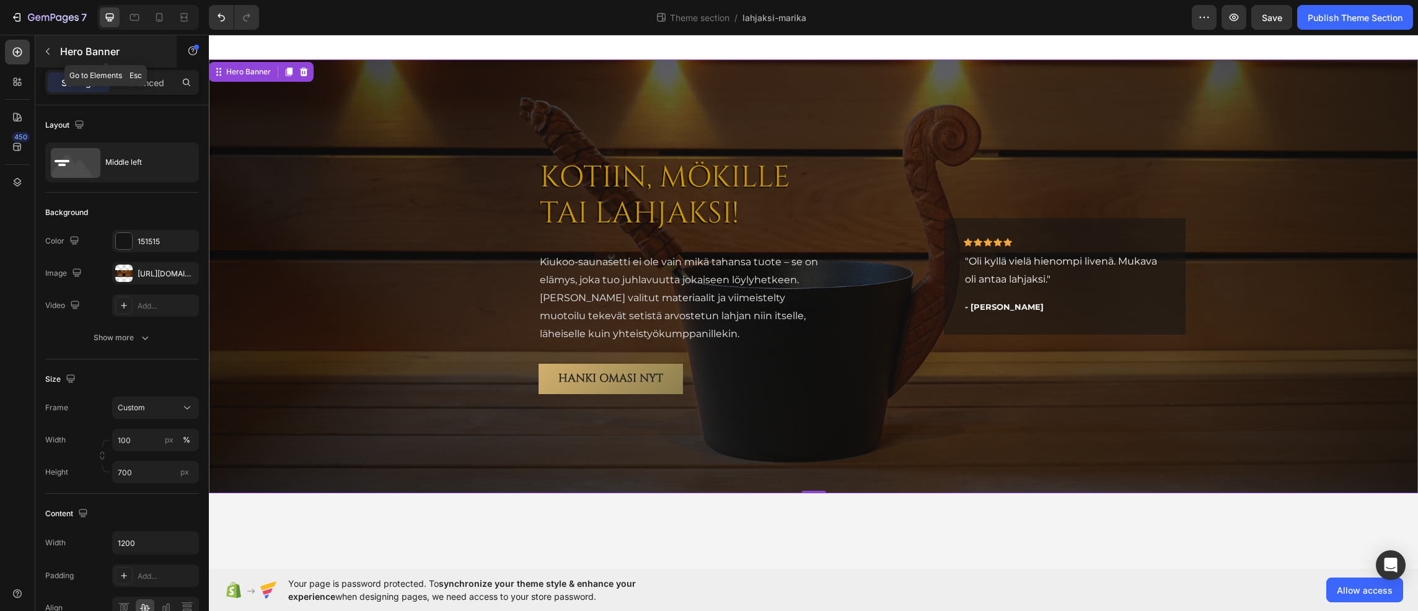
click at [68, 48] on p "Hero Banner" at bounding box center [112, 51] width 105 height 15
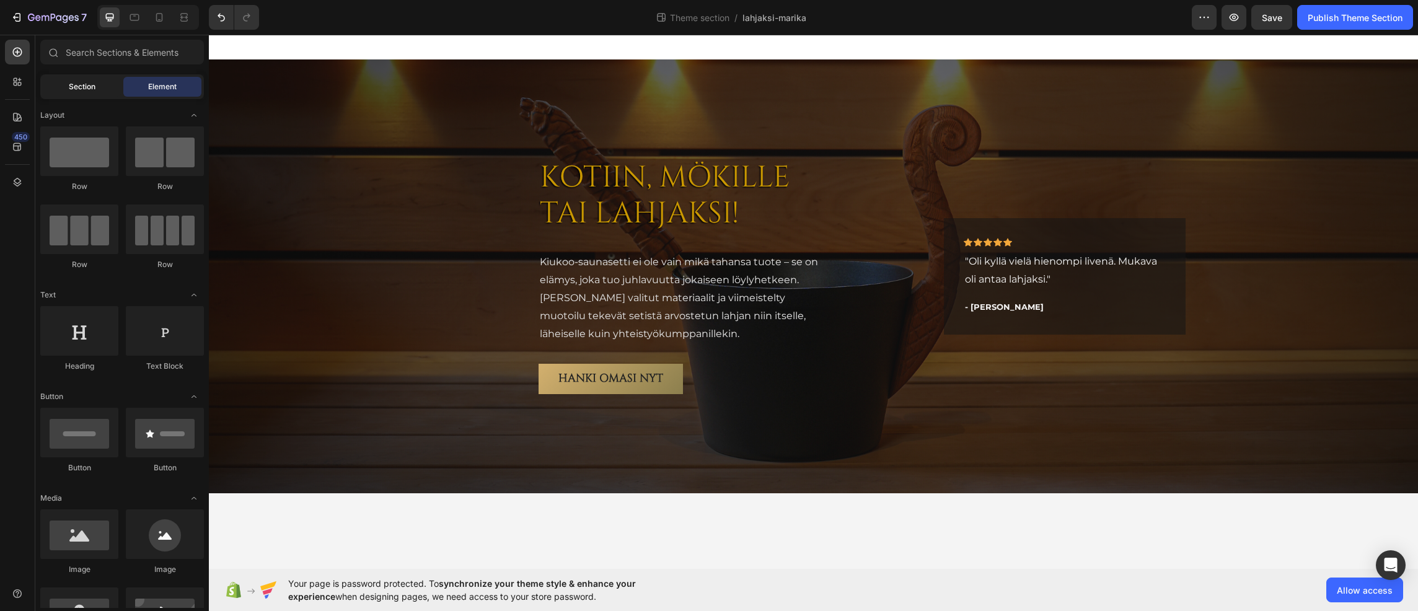
click at [86, 83] on span "Section" at bounding box center [82, 86] width 27 height 11
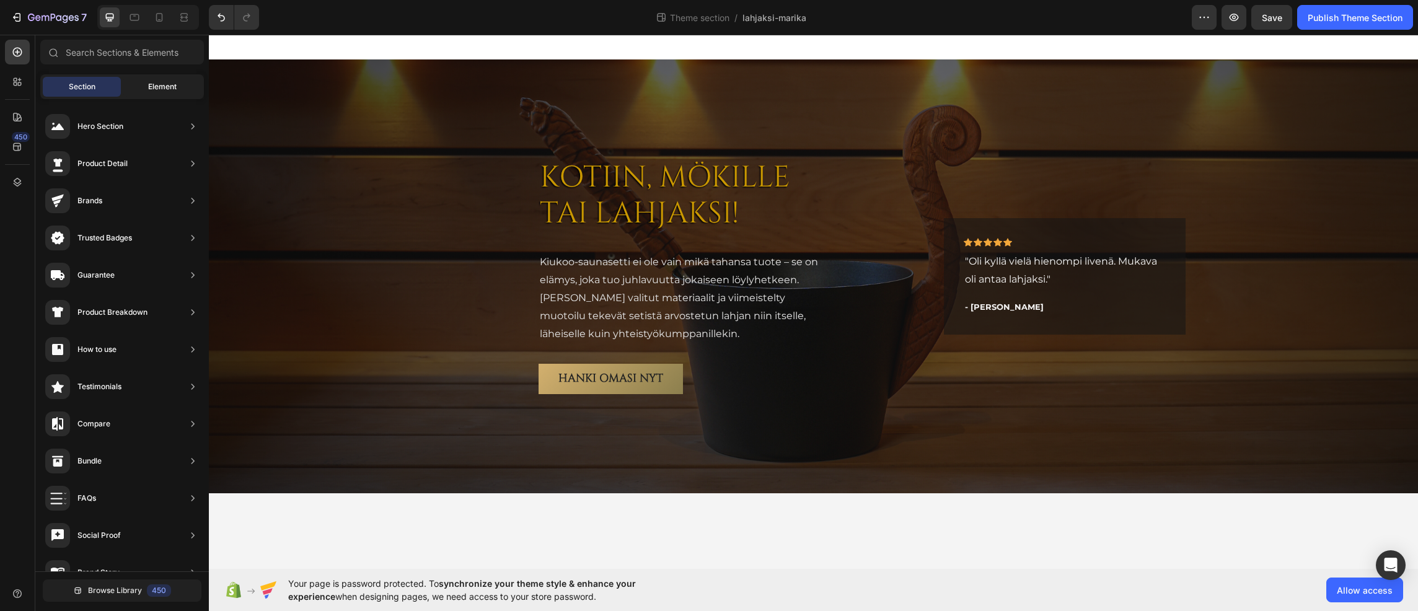
click at [150, 84] on span "Element" at bounding box center [162, 86] width 29 height 11
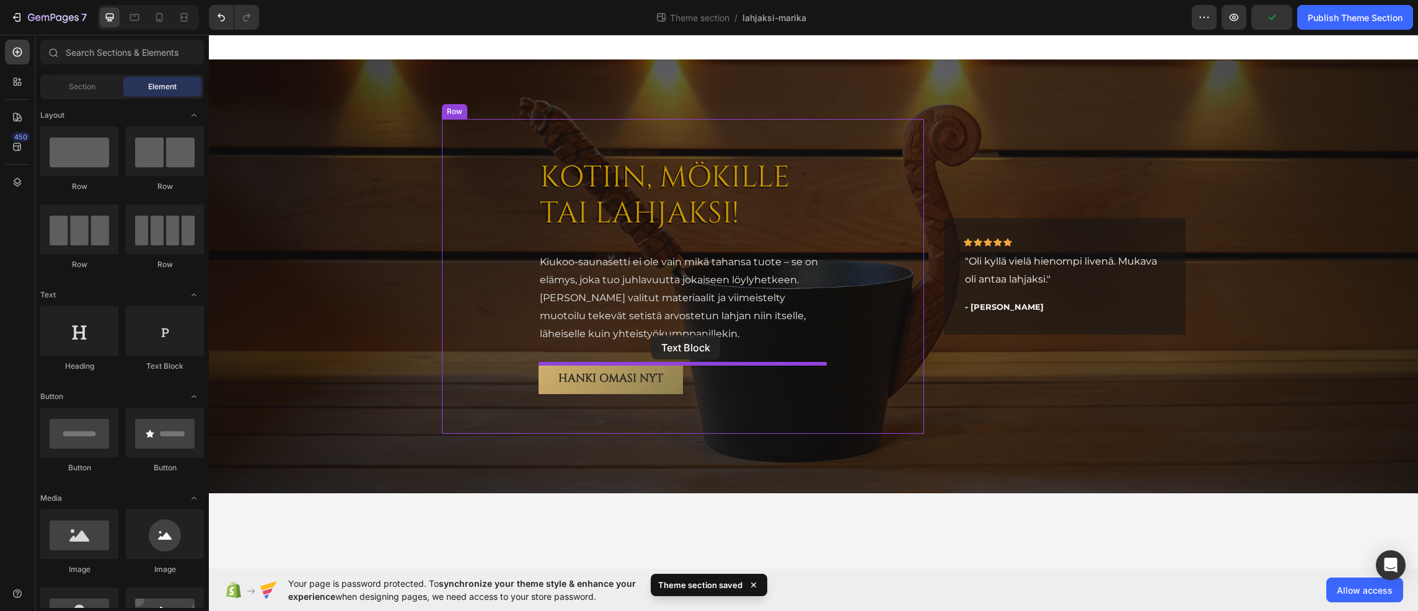
drag, startPoint x: 372, startPoint y: 378, endPoint x: 651, endPoint y: 335, distance: 282.1
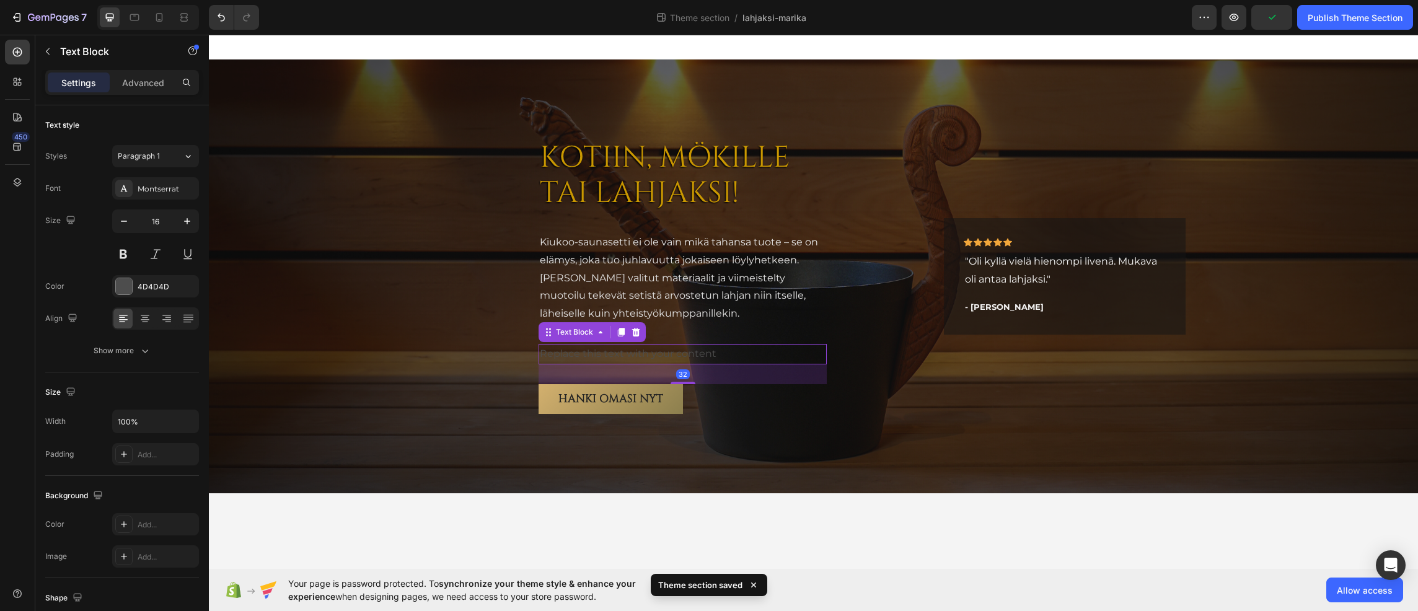
click at [704, 353] on div "Replace this text with your content" at bounding box center [682, 354] width 288 height 20
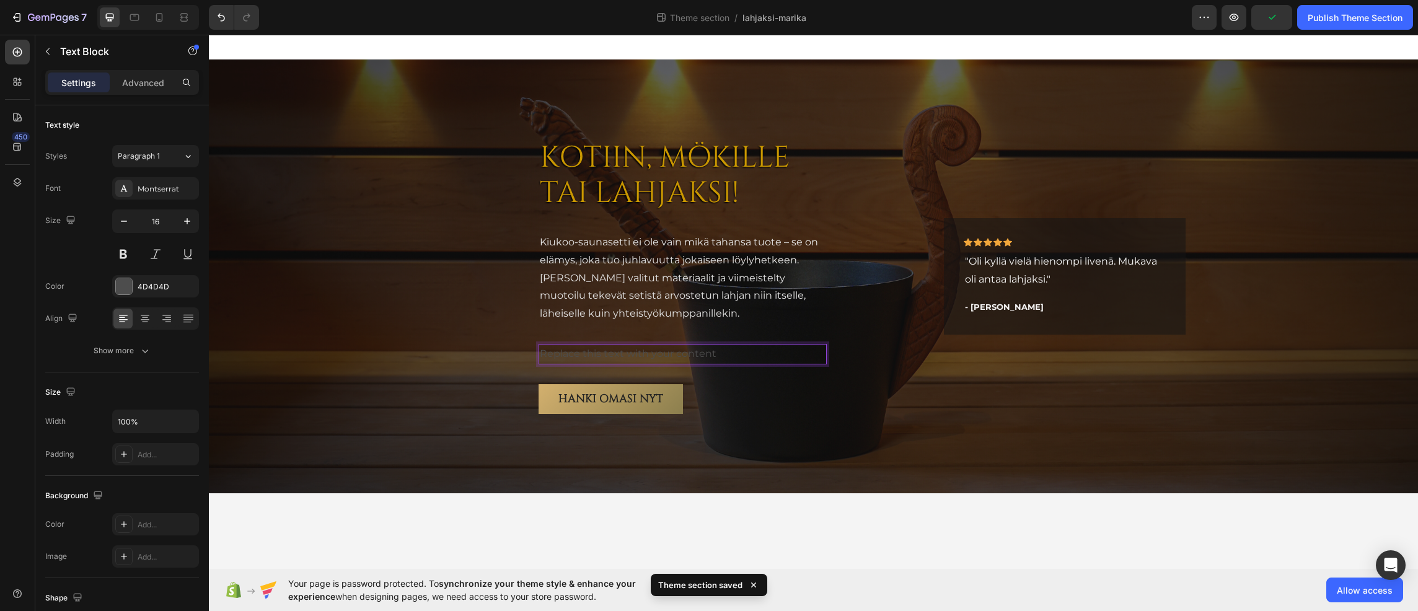
click at [704, 353] on p "Replace this text with your content" at bounding box center [683, 354] width 286 height 18
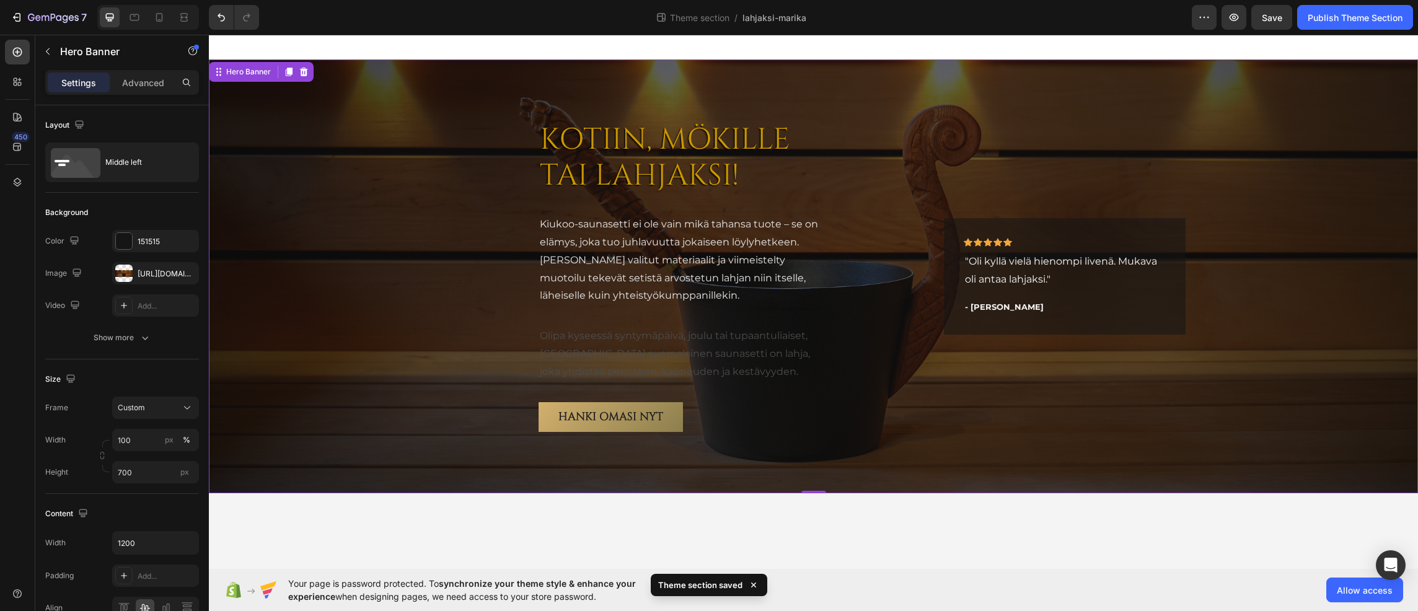
click at [450, 281] on div "KOTIIN, MÖKILLE TAI LAHJAKSI! Heading Kiukoo-saunasetti ei ole vain mikä tahans…" at bounding box center [683, 276] width 483 height 390
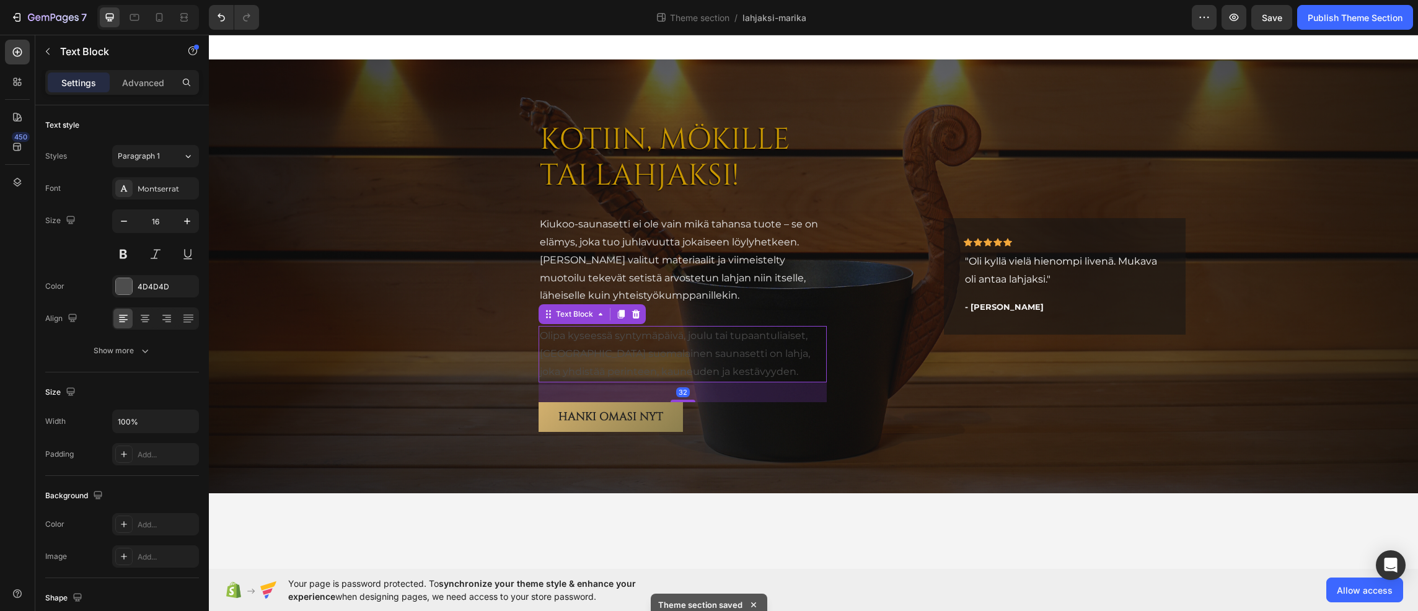
click at [605, 358] on p "Olipa kyseessä syntymäpäivä, joulu tai tupaantuliaiset, [GEOGRAPHIC_DATA] suoma…" at bounding box center [683, 353] width 286 height 53
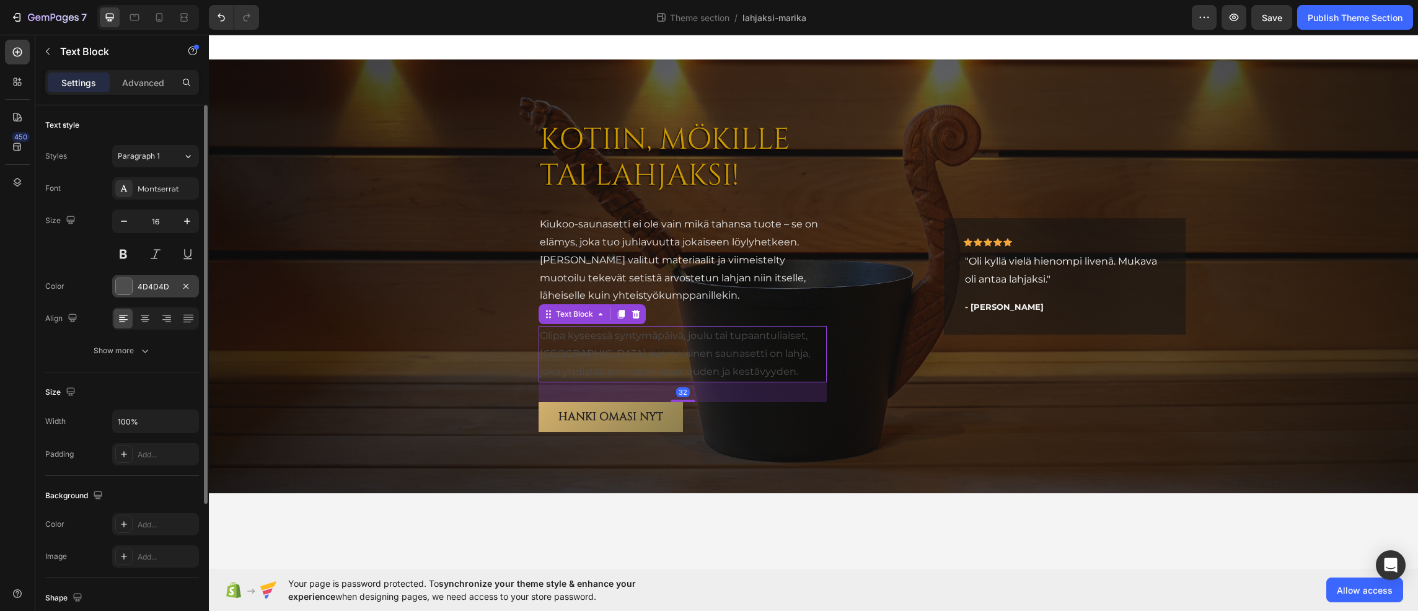
click at [157, 286] on div "4D4D4D" at bounding box center [156, 286] width 36 height 11
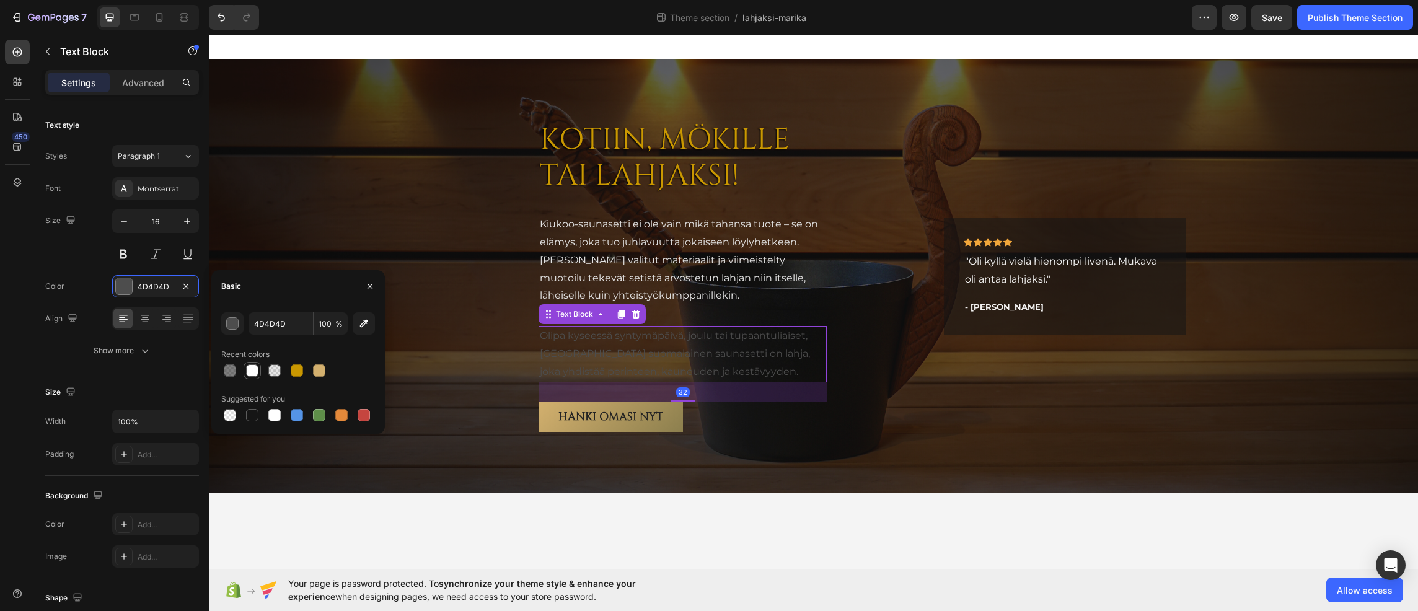
click at [250, 369] on div at bounding box center [252, 370] width 12 height 12
type input "FFFFFF"
type input "95"
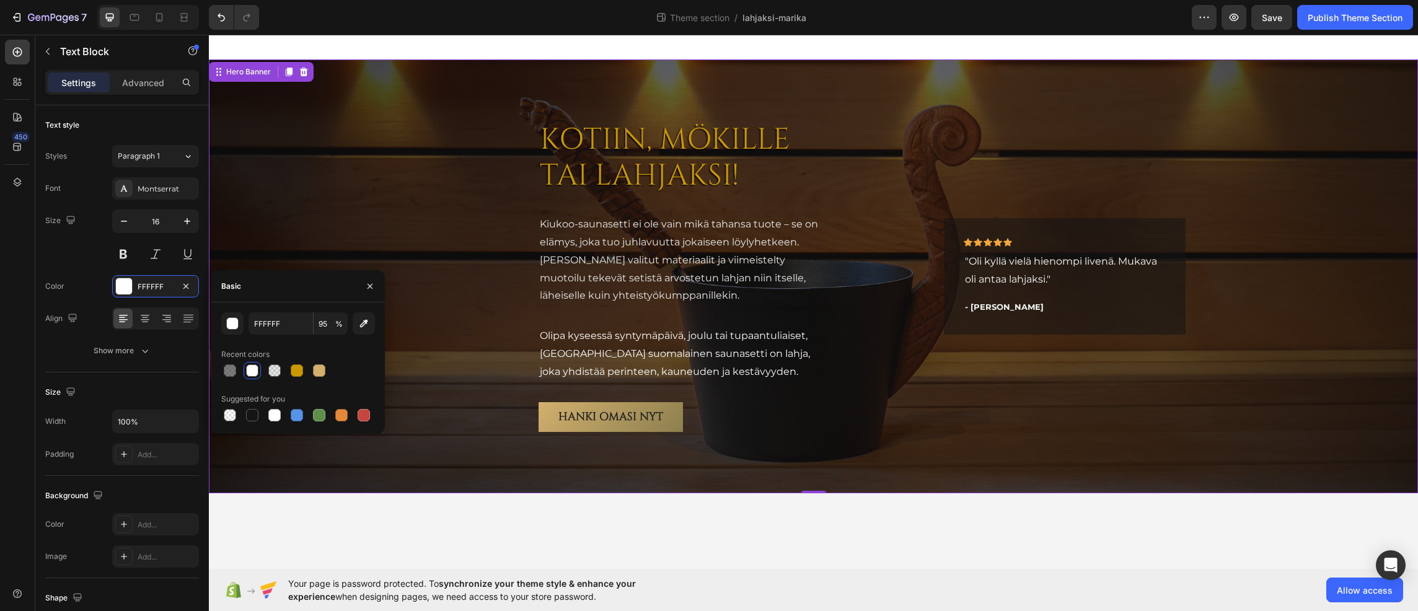
click at [433, 257] on div "Overlay" at bounding box center [813, 276] width 1209 height 434
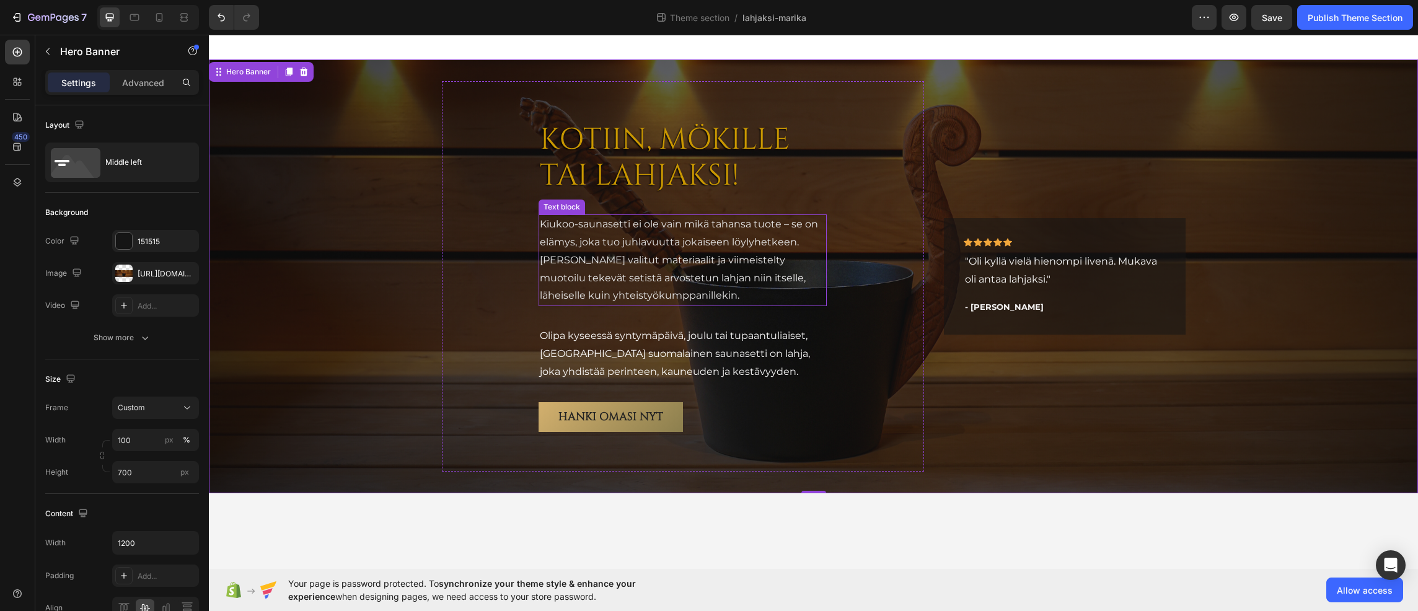
click at [630, 270] on p "Kiukoo-saunasetti ei ole vain mikä tahansa tuote – se on elämys, joka tuo juhla…" at bounding box center [683, 260] width 286 height 89
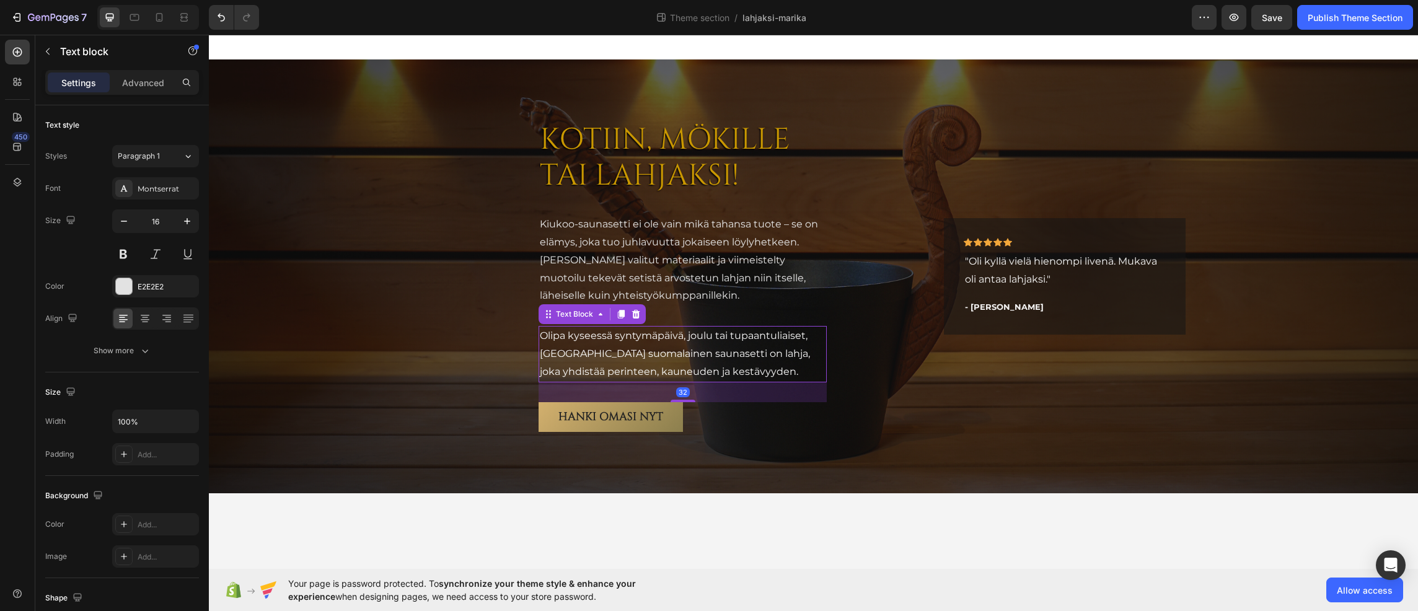
click at [667, 350] on p "Olipa kyseessä syntymäpäivä, joulu tai tupaantuliaiset, [GEOGRAPHIC_DATA] suoma…" at bounding box center [683, 353] width 286 height 53
click at [683, 260] on p "Kiukoo-saunasetti ei ole vain mikä tahansa tuote – se on elämys, joka tuo juhla…" at bounding box center [683, 260] width 286 height 89
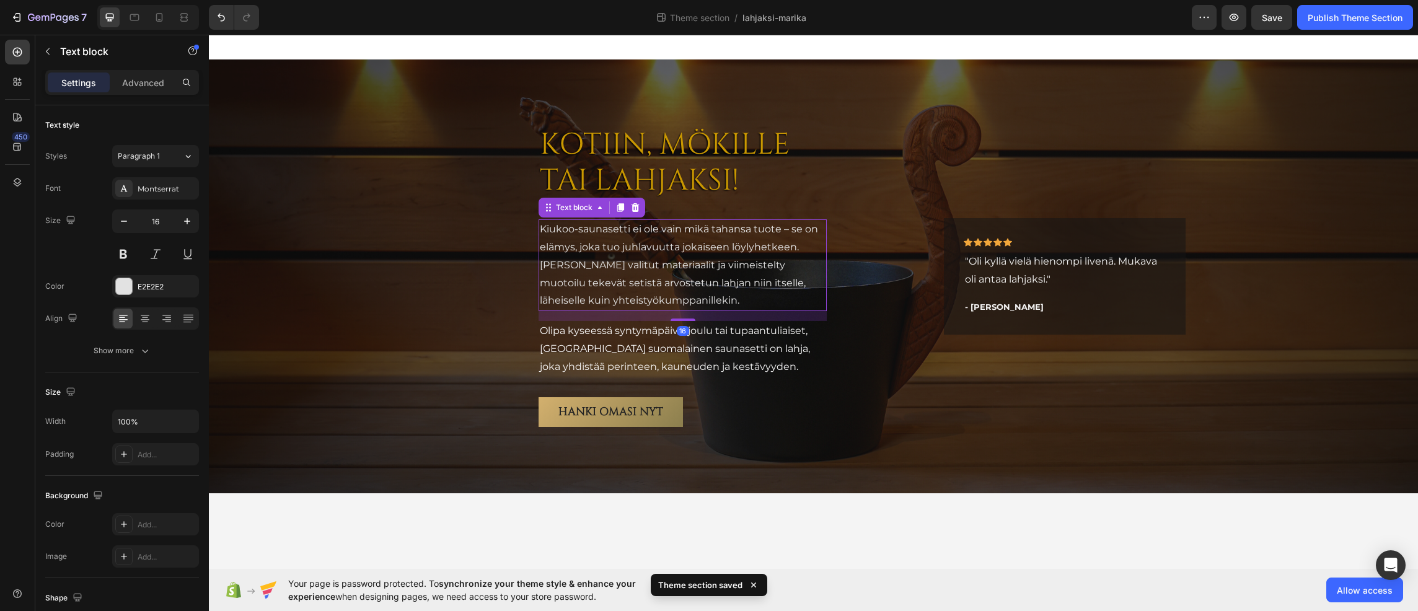
drag, startPoint x: 687, startPoint y: 324, endPoint x: 709, endPoint y: 314, distance: 24.4
click at [709, 311] on div "16" at bounding box center [682, 311] width 288 height 0
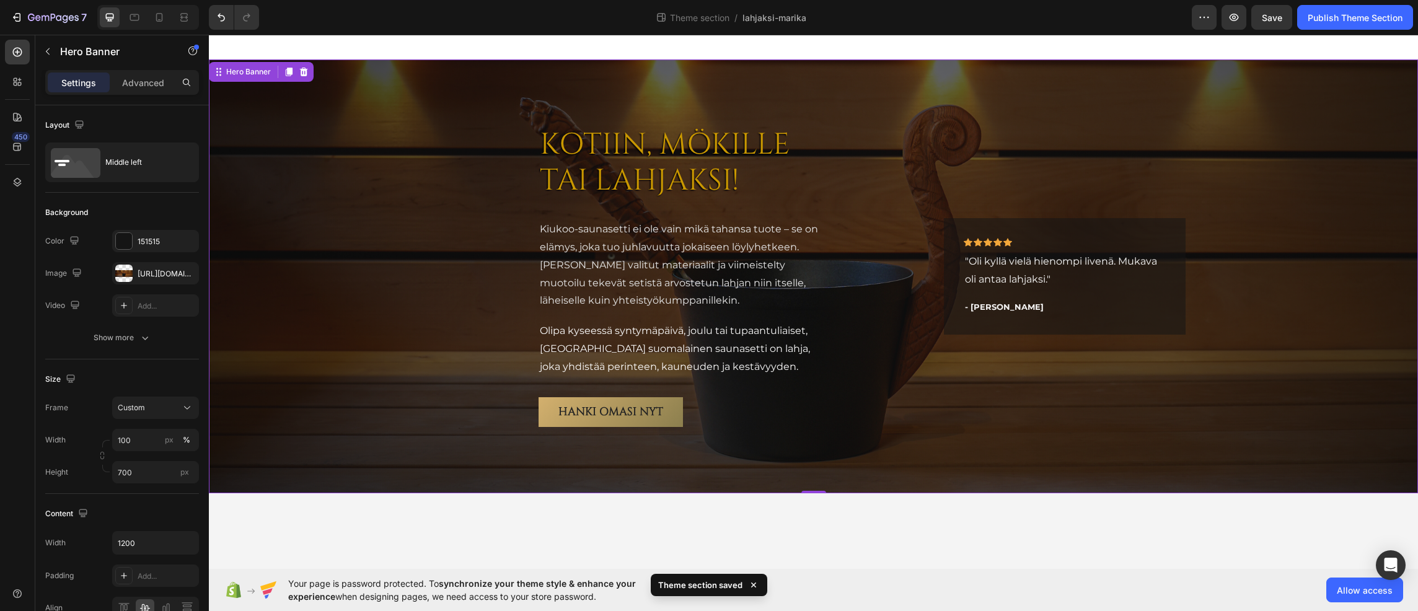
click at [452, 284] on div "KOTIIN, MÖKILLE TAI LAHJAKSI! Heading Kiukoo-saunasetti ei ole vain mikä tahans…" at bounding box center [683, 276] width 483 height 380
click at [657, 372] on p "Olipa kyseessä syntymäpäivä, joulu tai tupaantuliaiset, [GEOGRAPHIC_DATA] suoma…" at bounding box center [683, 348] width 286 height 53
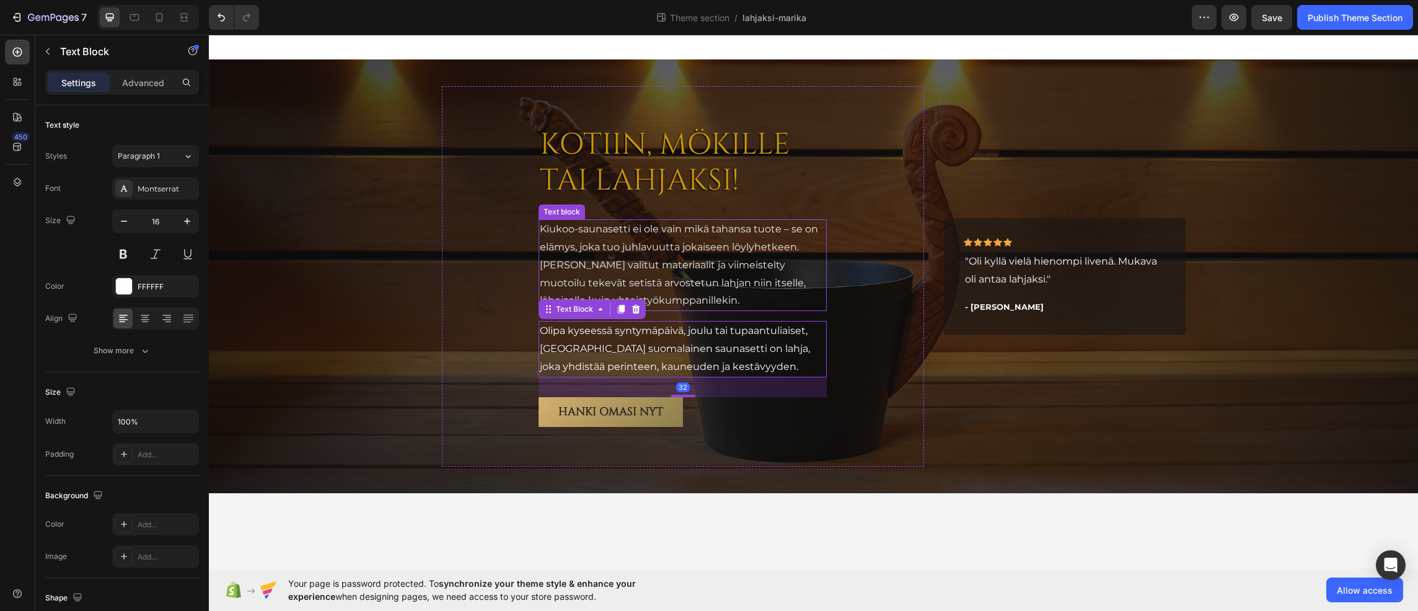
click at [684, 266] on p "Kiukoo-saunasetti ei ole vain mikä tahansa tuote – se on elämys, joka tuo juhla…" at bounding box center [683, 265] width 286 height 89
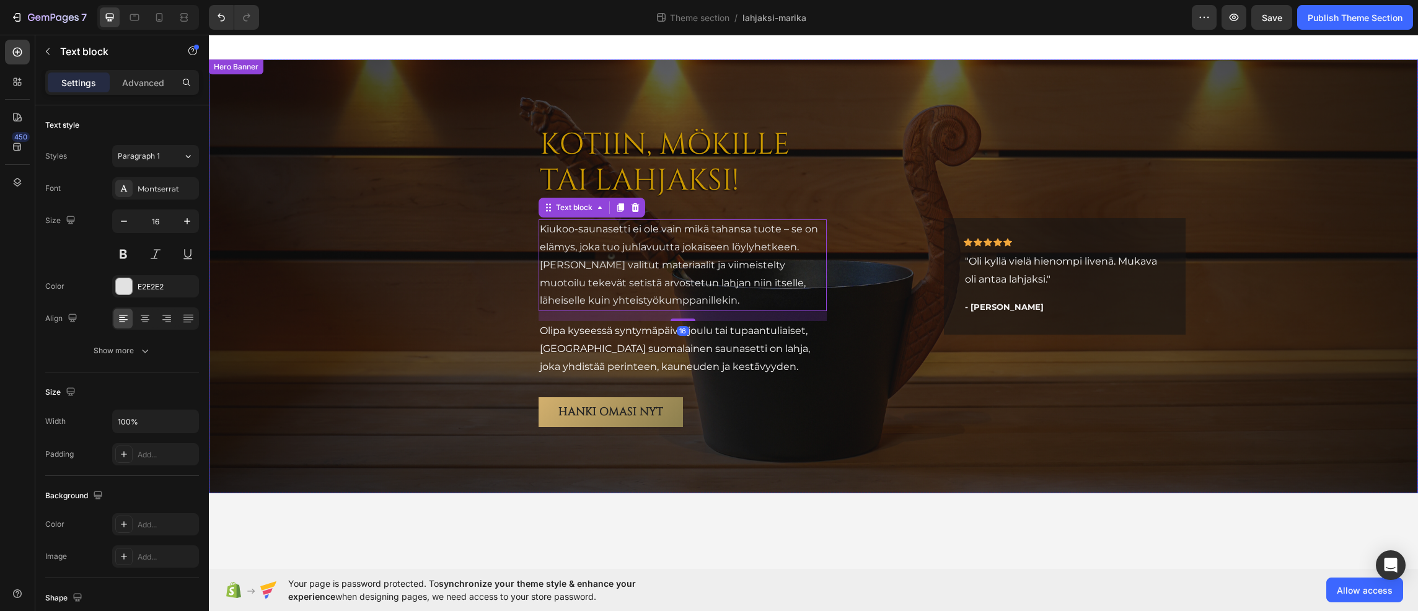
click at [447, 292] on div "KOTIIN, MÖKILLE TAI LAHJAKSI! Heading Kiukoo-saunasetti ei ole vain mikä tahans…" at bounding box center [683, 276] width 483 height 380
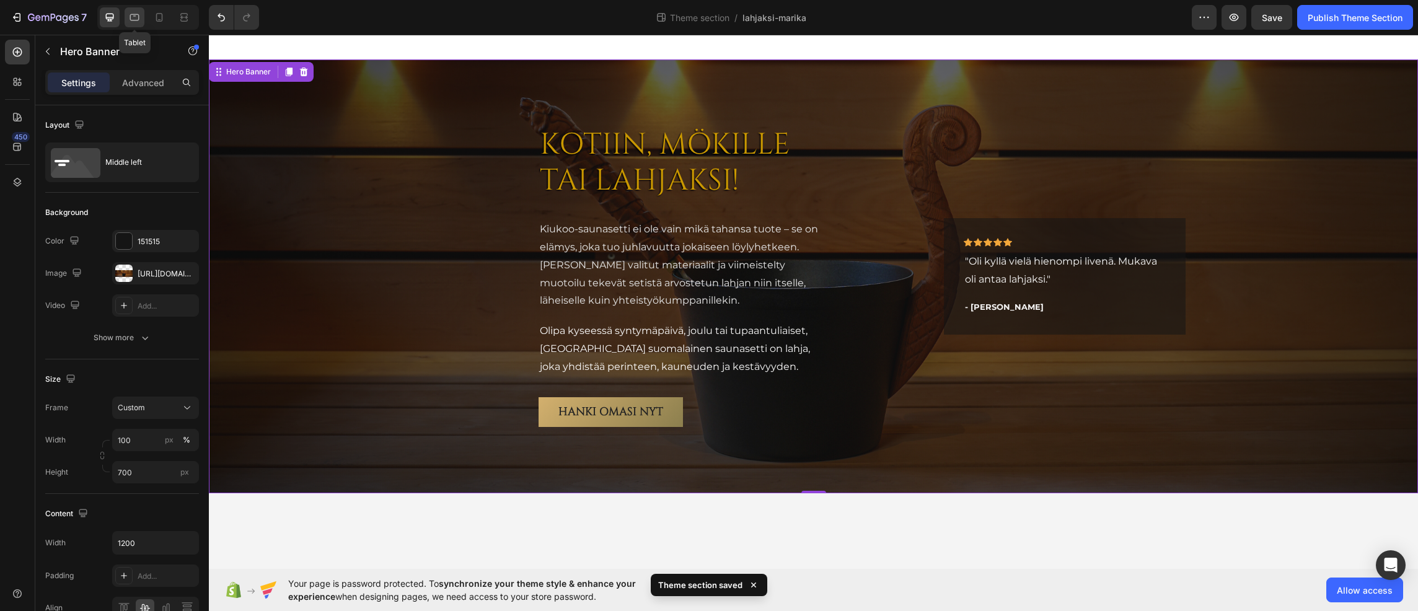
click at [134, 11] on div at bounding box center [135, 17] width 20 height 20
type input "Auto"
type input "100%"
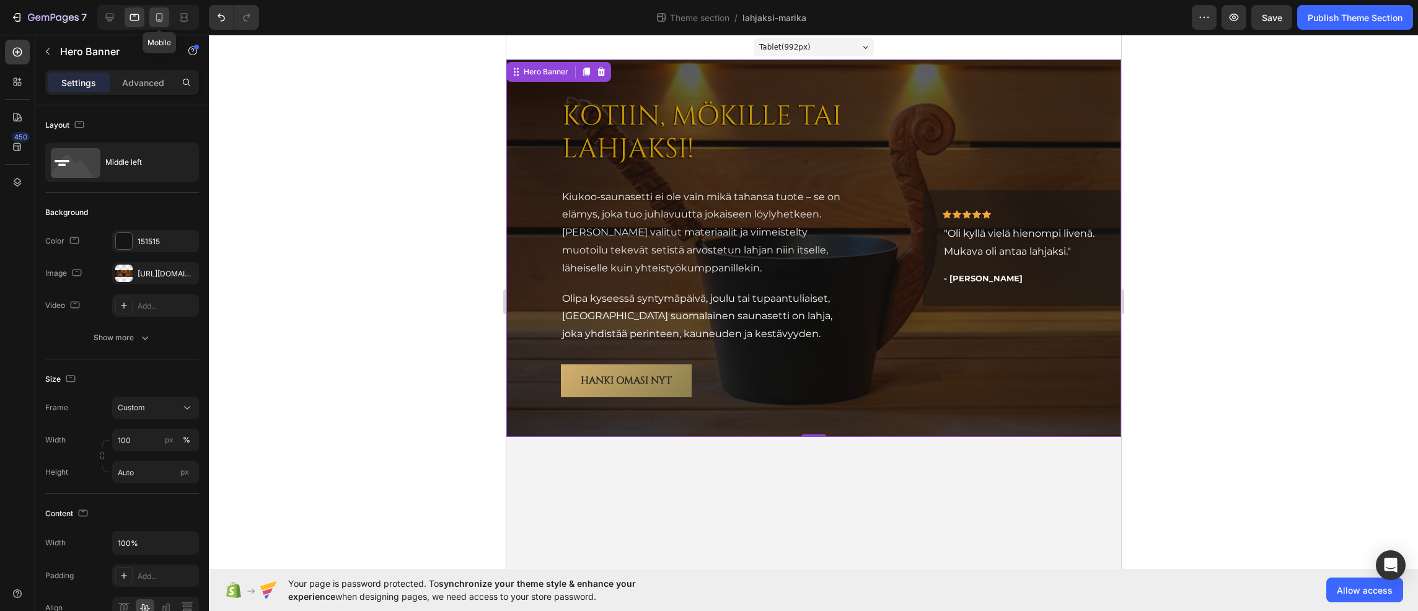
click at [159, 15] on icon at bounding box center [159, 17] width 12 height 12
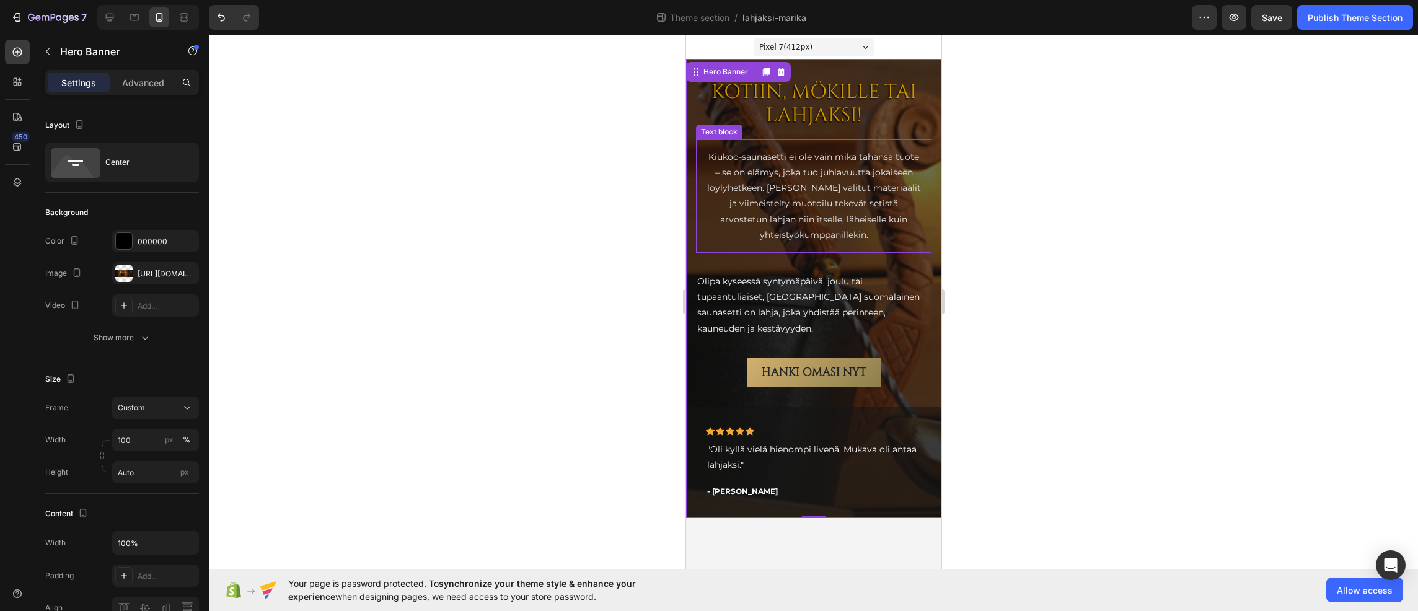
click at [809, 200] on p "Kiukoo-saunasetti ei ole vain mikä tahansa tuote – se on elämys, joka tuo juhla…" at bounding box center [813, 196] width 216 height 94
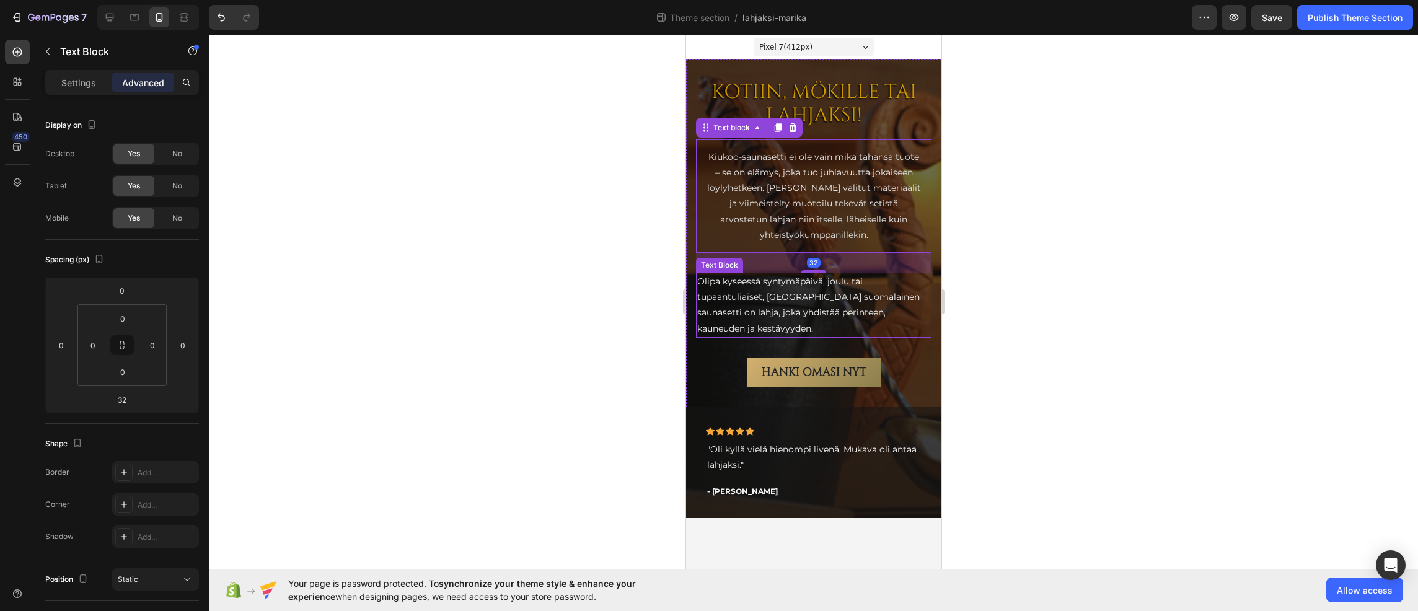
click at [766, 292] on p "Olipa kyseessä syntymäpäivä, joulu tai tupaantuliaiset, [GEOGRAPHIC_DATA] suoma…" at bounding box center [812, 305] width 233 height 63
click at [818, 204] on p "Kiukoo-saunasetti ei ole vain mikä tahansa tuote – se on elämys, joka tuo juhla…" at bounding box center [813, 196] width 216 height 94
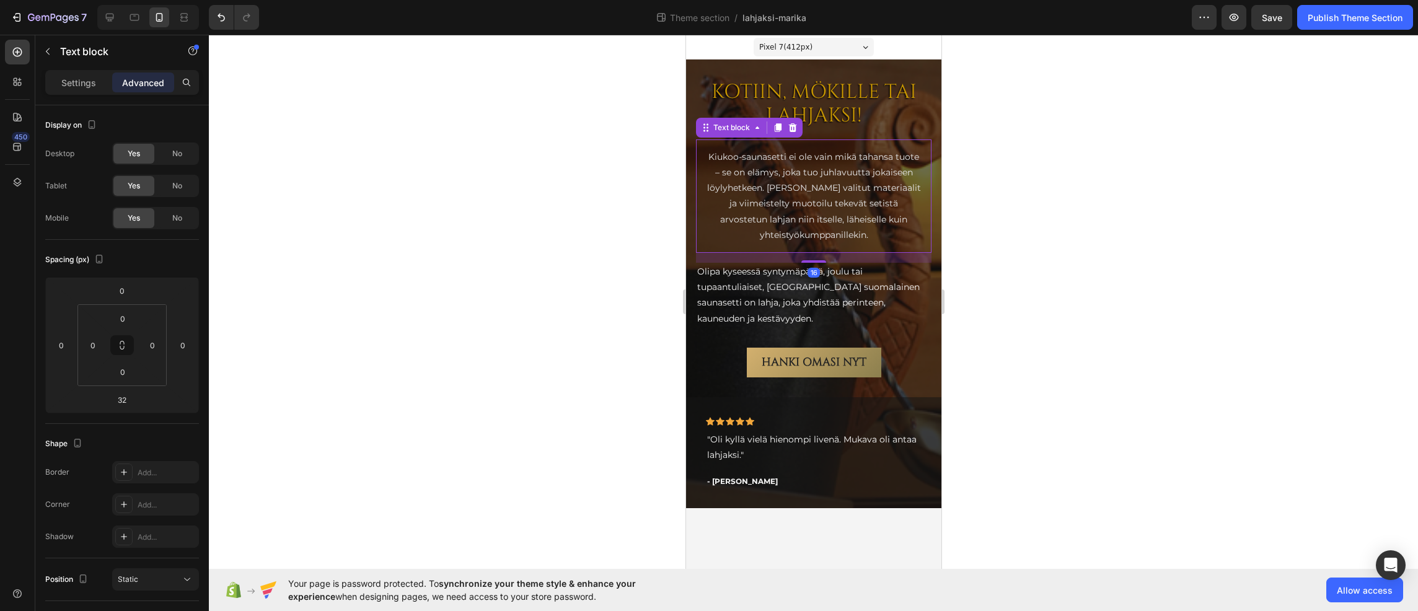
drag, startPoint x: 818, startPoint y: 271, endPoint x: 841, endPoint y: 261, distance: 24.4
click at [841, 253] on div "16" at bounding box center [812, 253] width 235 height 0
type input "16"
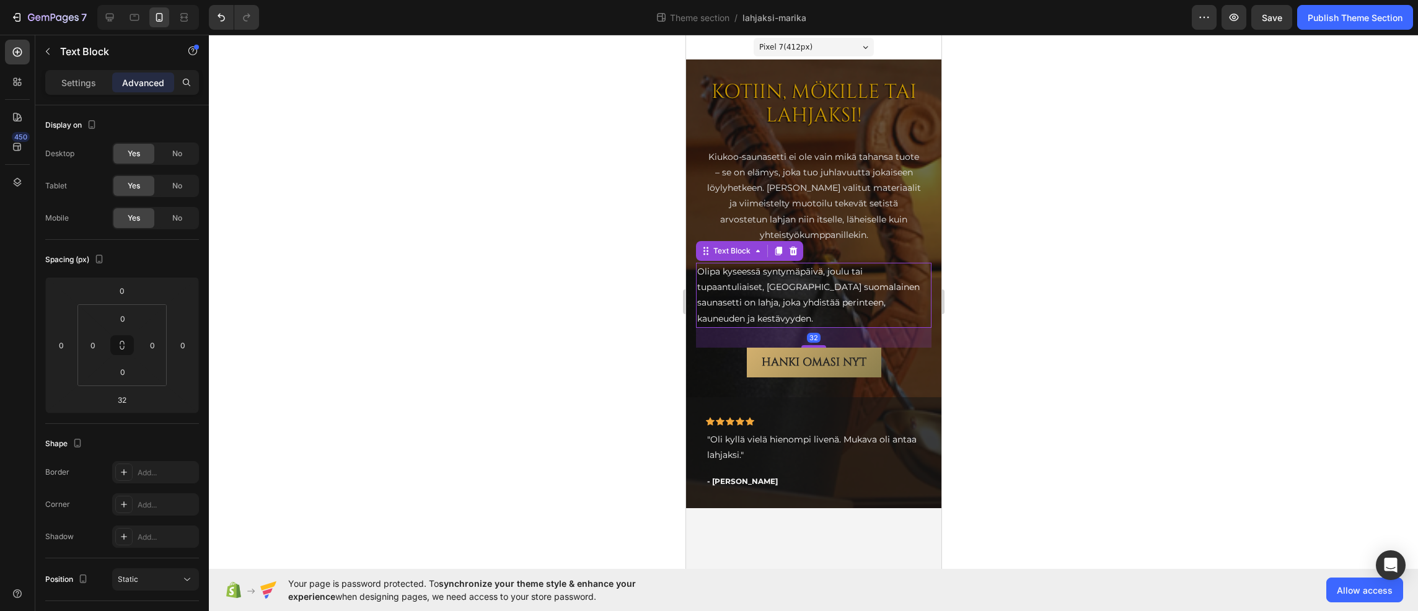
click at [719, 274] on p "Olipa kyseessä syntymäpäivä, joulu tai tupaantuliaiset, [GEOGRAPHIC_DATA] suoma…" at bounding box center [812, 295] width 233 height 63
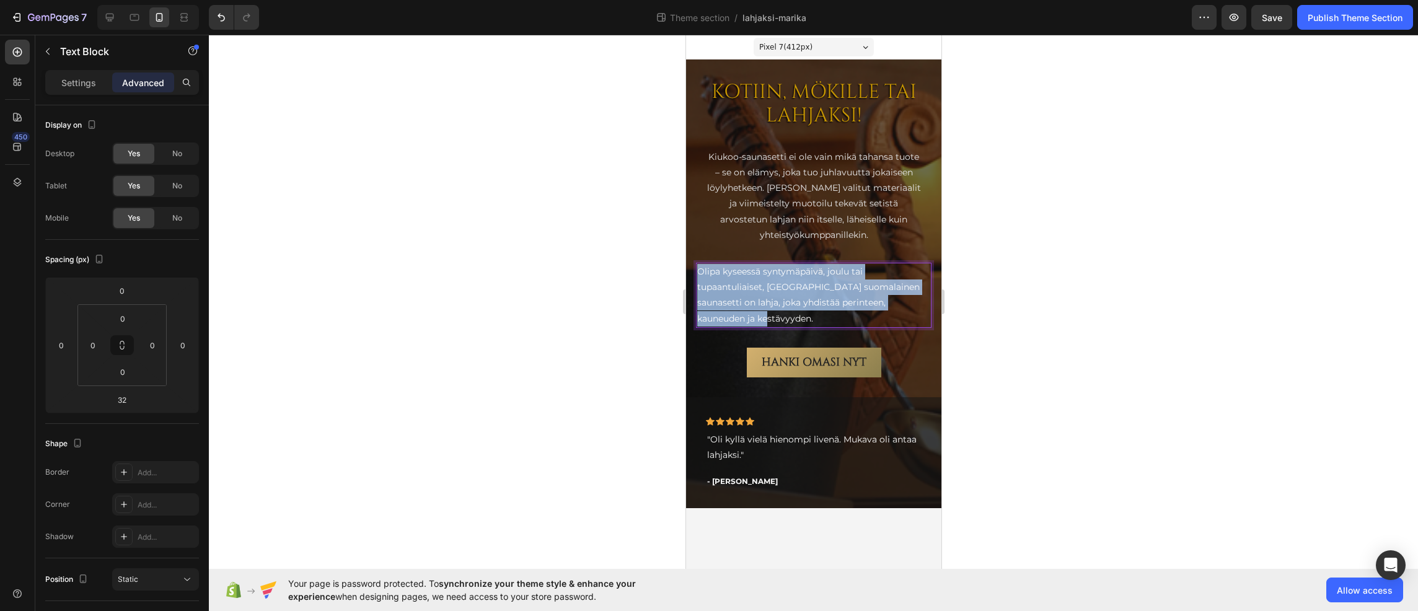
click at [719, 274] on p "Olipa kyseessä syntymäpäivä, joulu tai tupaantuliaiset, [GEOGRAPHIC_DATA] suoma…" at bounding box center [812, 295] width 233 height 63
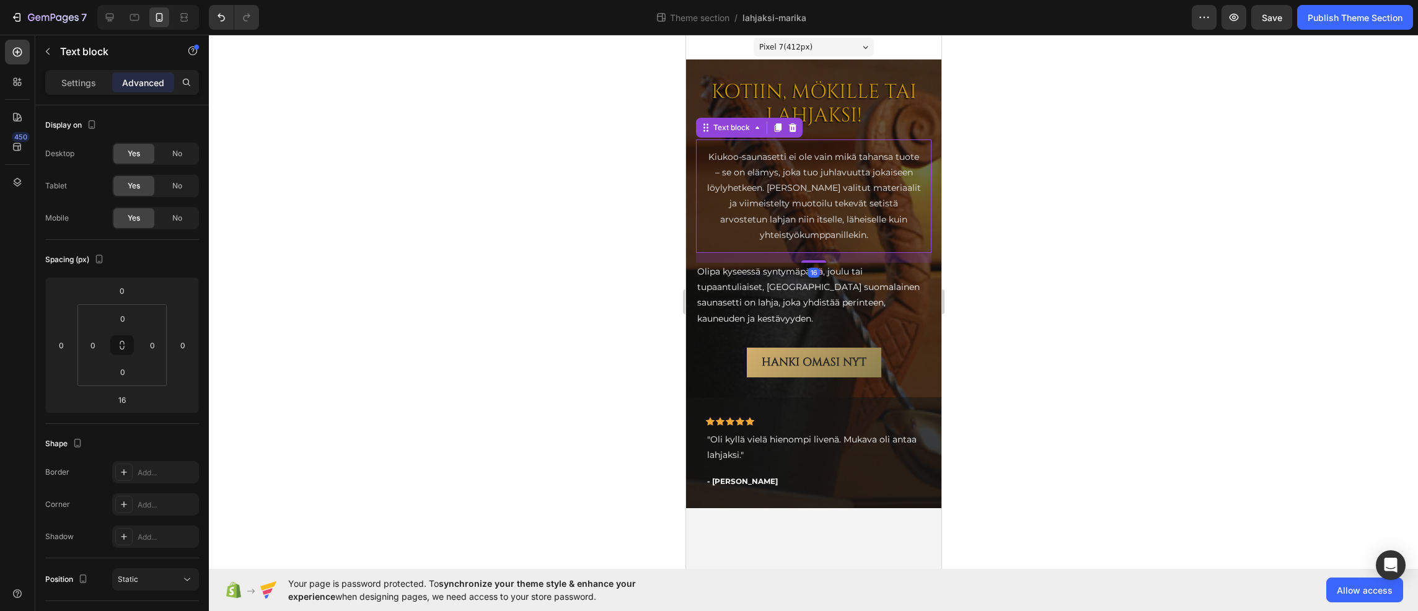
click at [879, 209] on p "Kiukoo-saunasetti ei ole vain mikä tahansa tuote – se on elämys, joka tuo juhla…" at bounding box center [813, 196] width 216 height 94
click at [222, 16] on icon "Undo/Redo" at bounding box center [220, 18] width 7 height 8
type input "32"
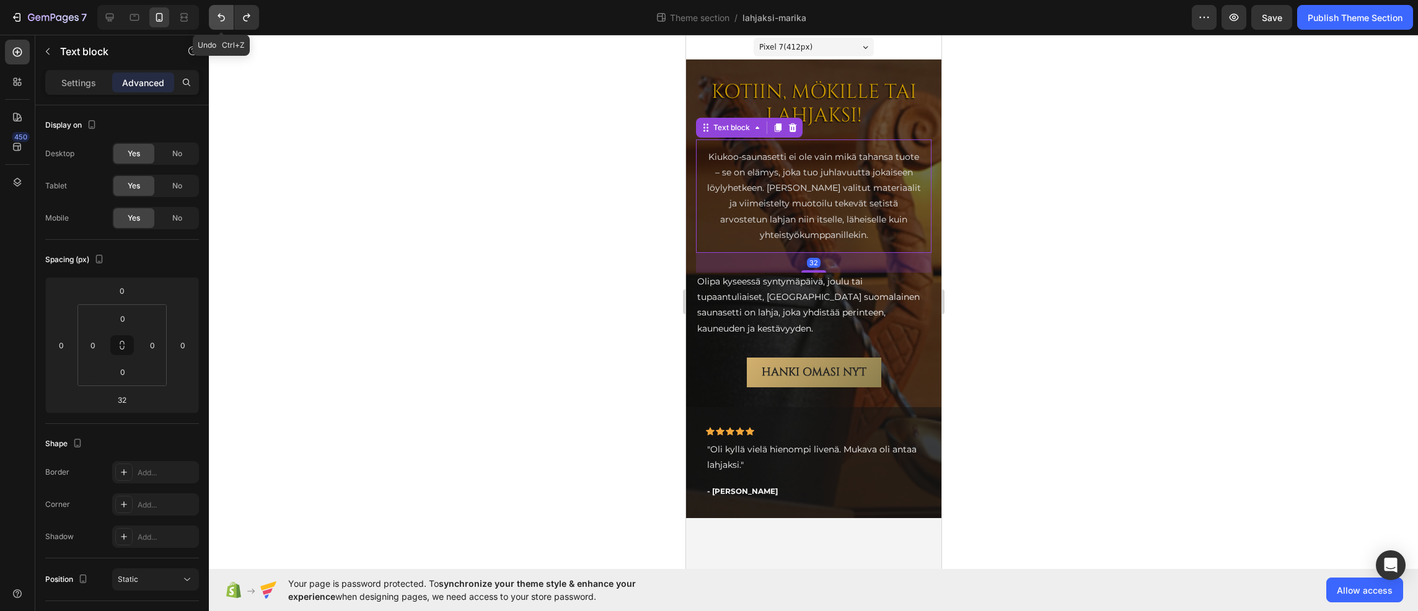
click at [222, 16] on icon "Undo/Redo" at bounding box center [220, 18] width 7 height 8
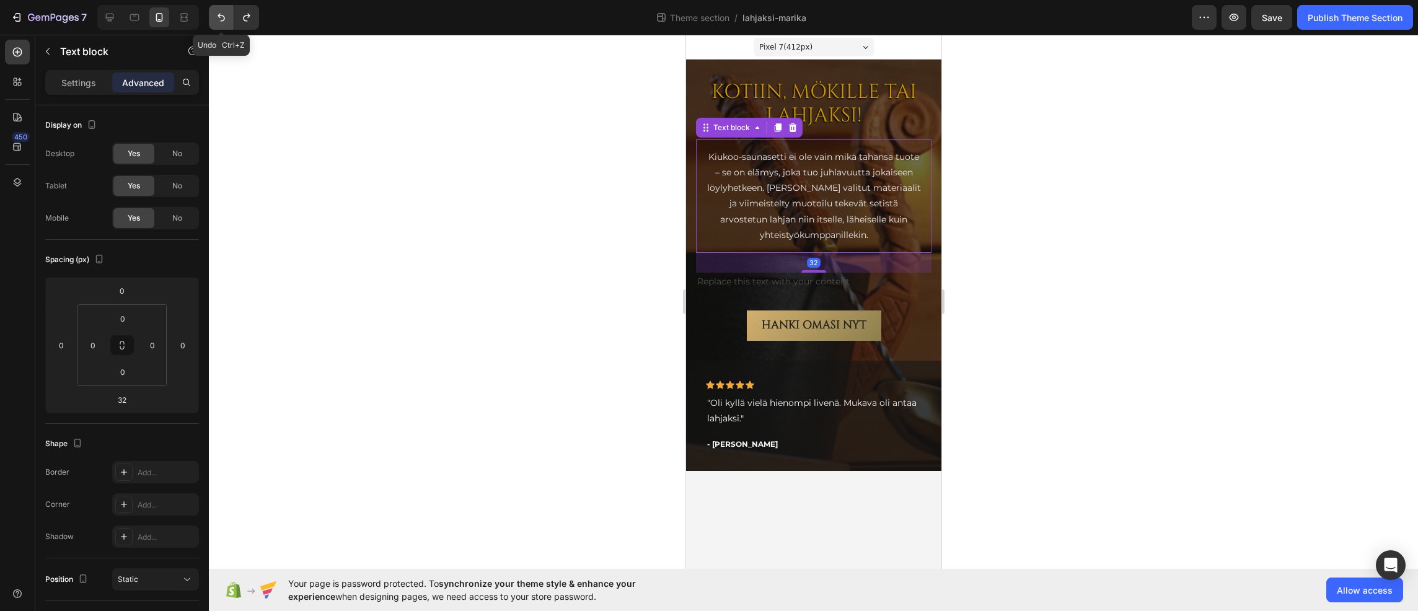
click at [222, 16] on icon "Undo/Redo" at bounding box center [220, 18] width 7 height 8
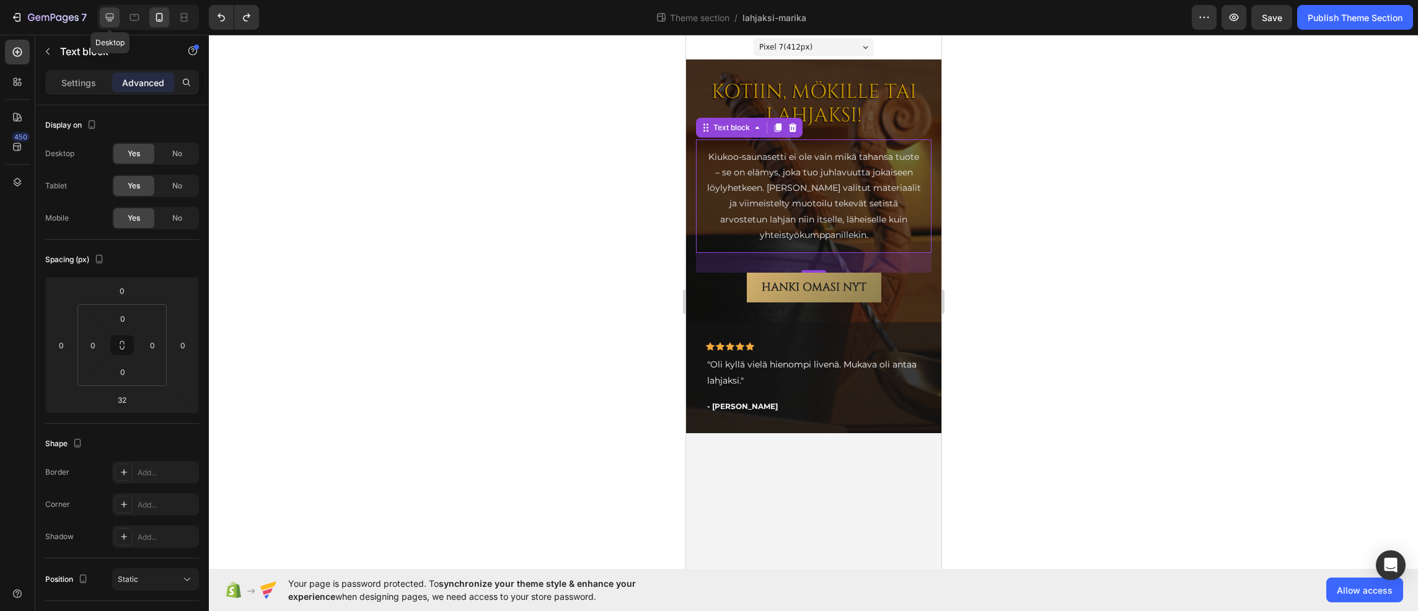
click at [108, 20] on icon at bounding box center [109, 17] width 12 height 12
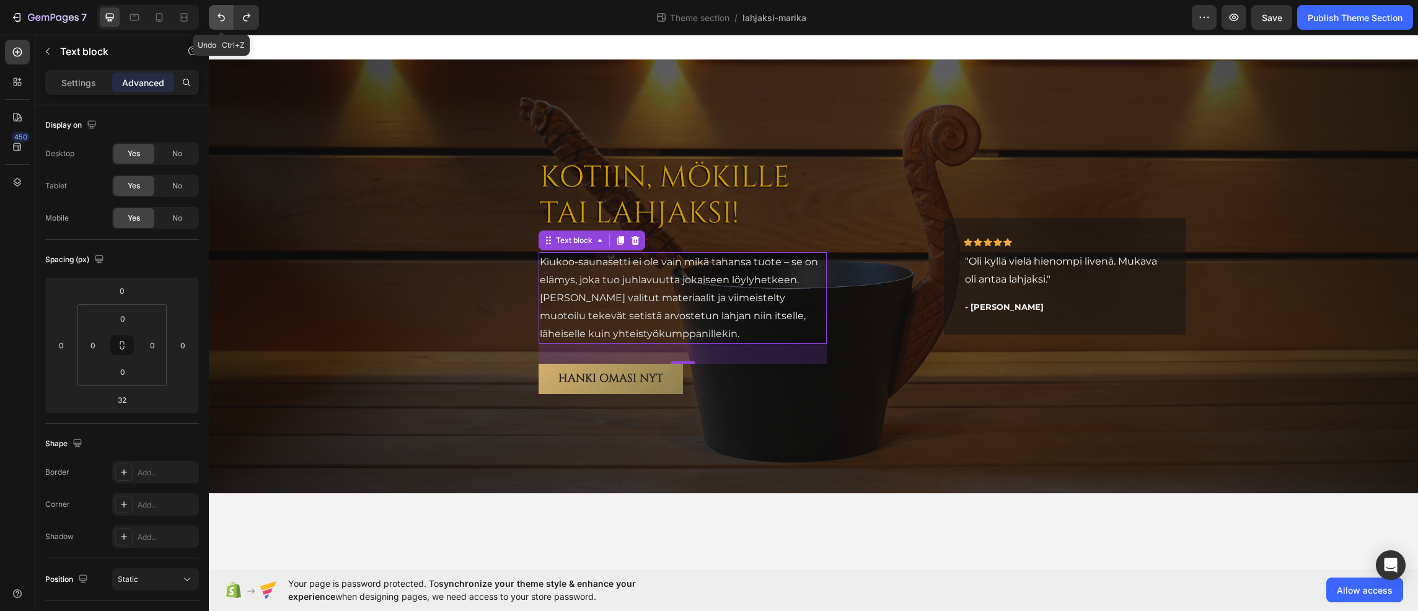
click at [218, 14] on icon "Undo/Redo" at bounding box center [221, 17] width 12 height 12
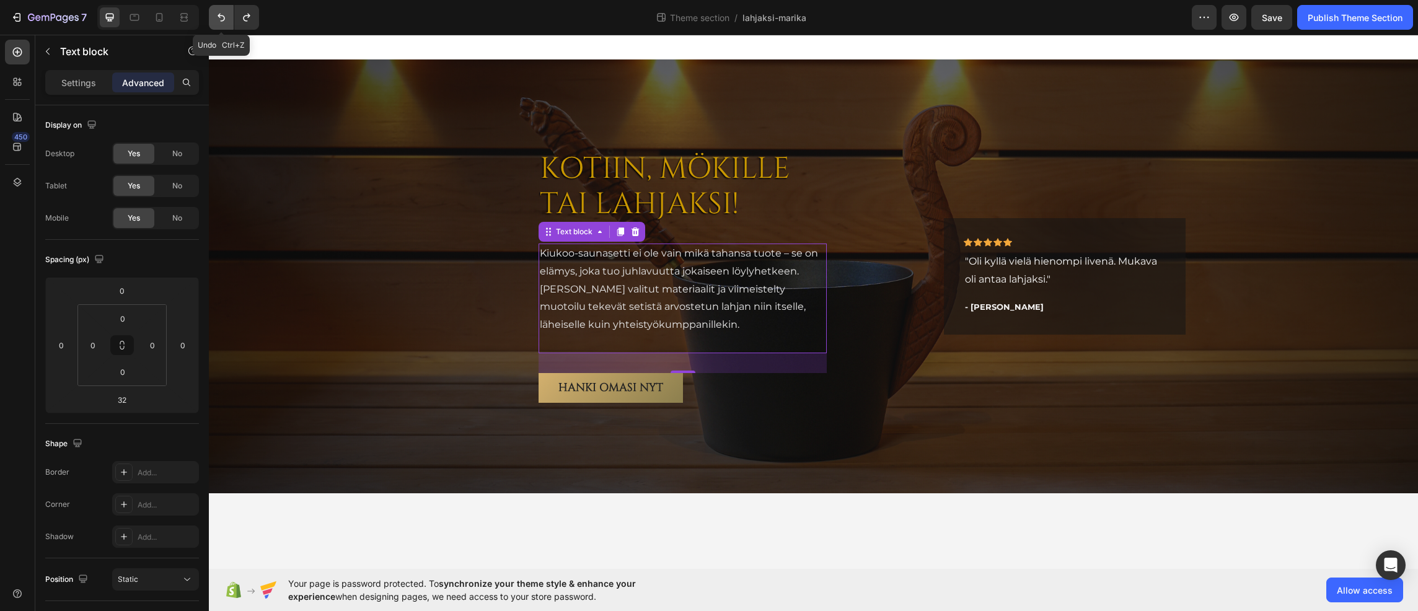
click at [218, 14] on icon "Undo/Redo" at bounding box center [221, 17] width 12 height 12
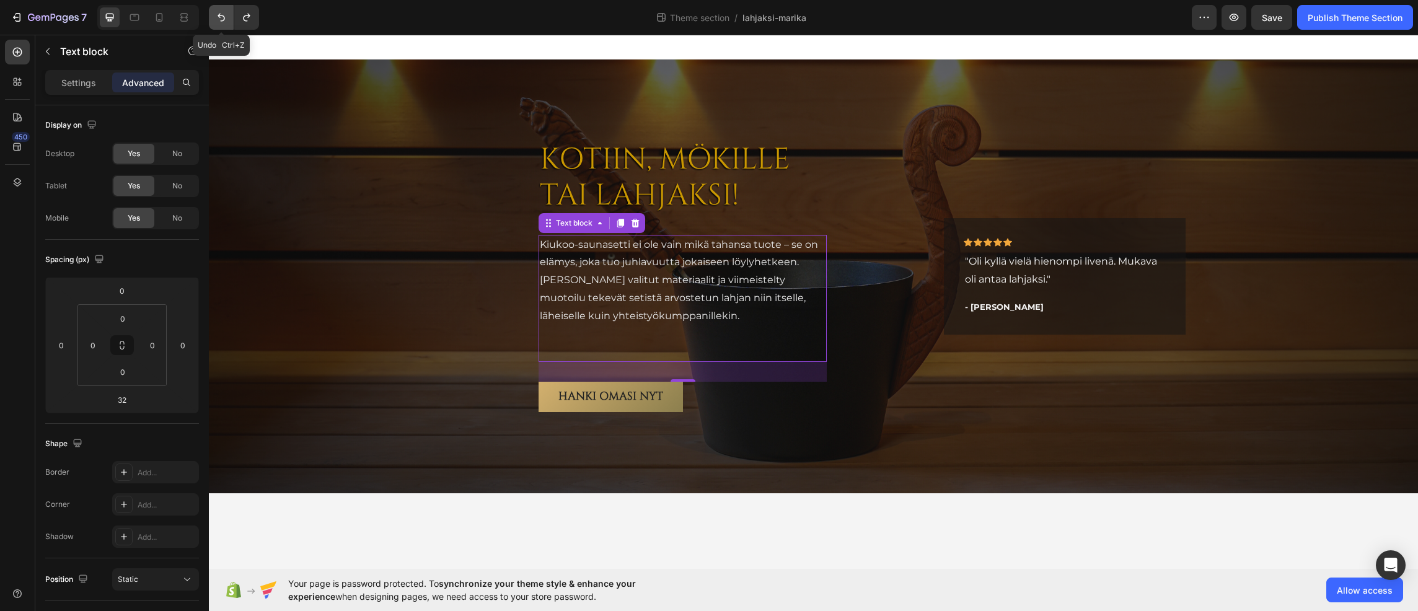
click at [218, 14] on icon "Undo/Redo" at bounding box center [221, 17] width 12 height 12
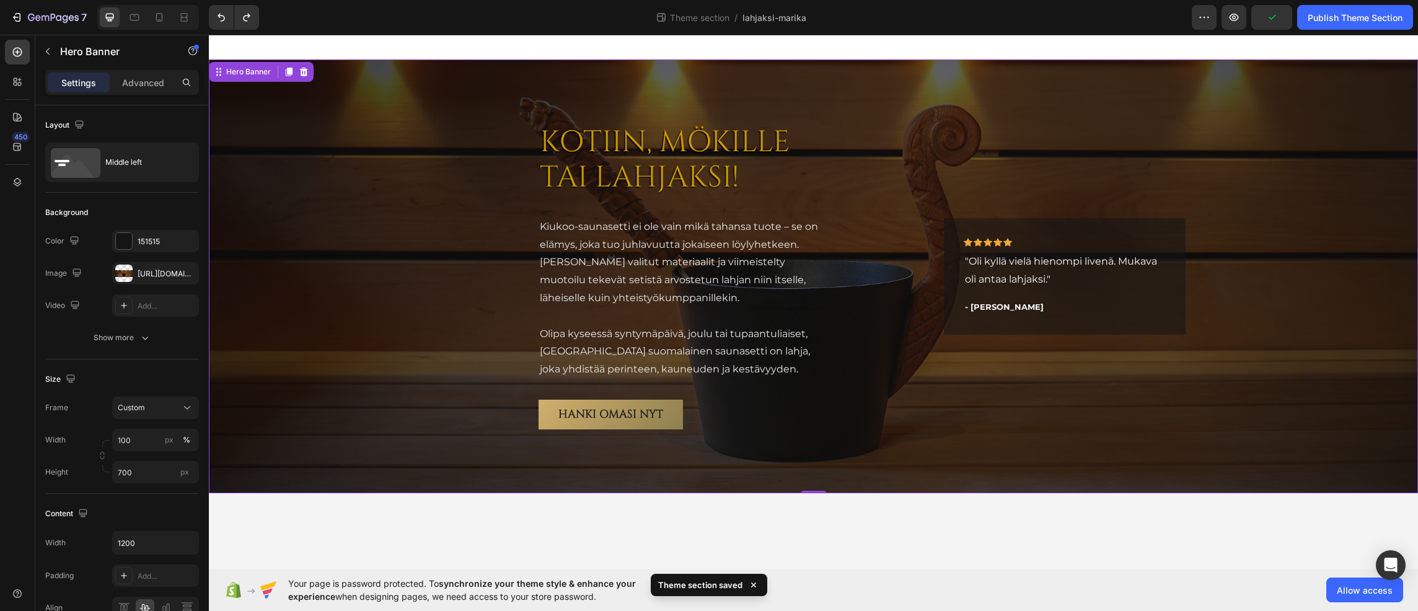
click at [434, 265] on div "Overlay" at bounding box center [813, 276] width 1209 height 434
click at [133, 19] on icon at bounding box center [134, 17] width 12 height 12
type input "Auto"
type input "100%"
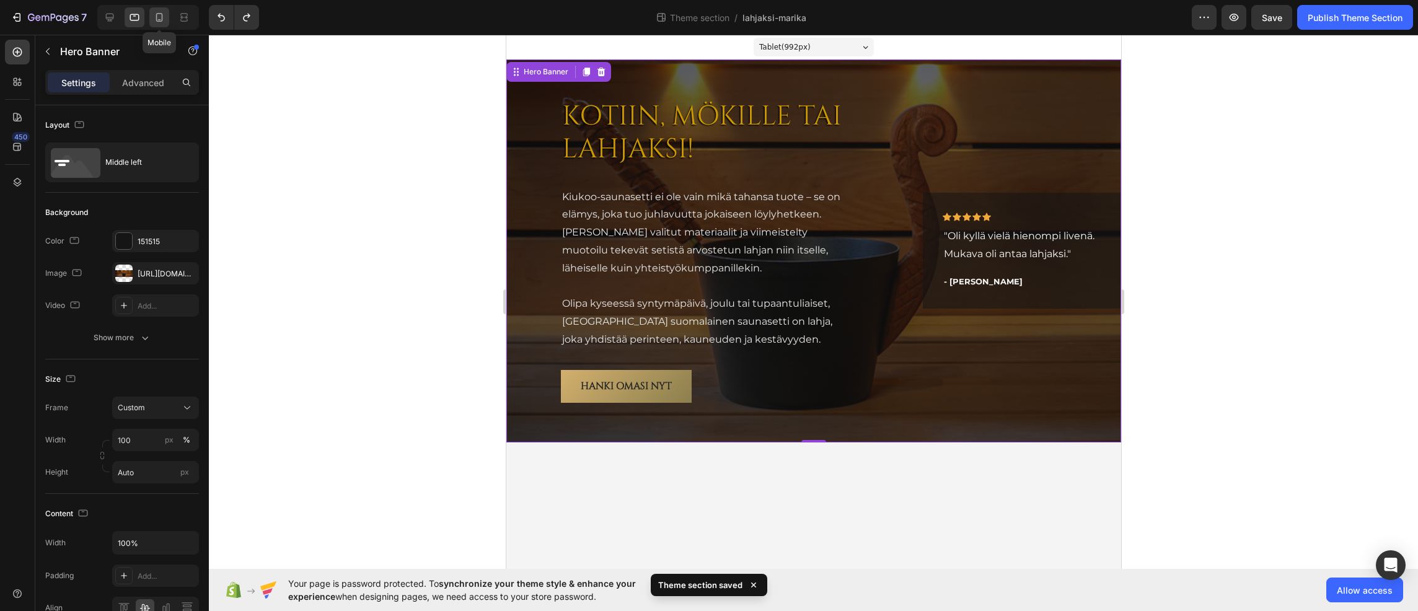
click at [160, 17] on icon at bounding box center [159, 17] width 12 height 12
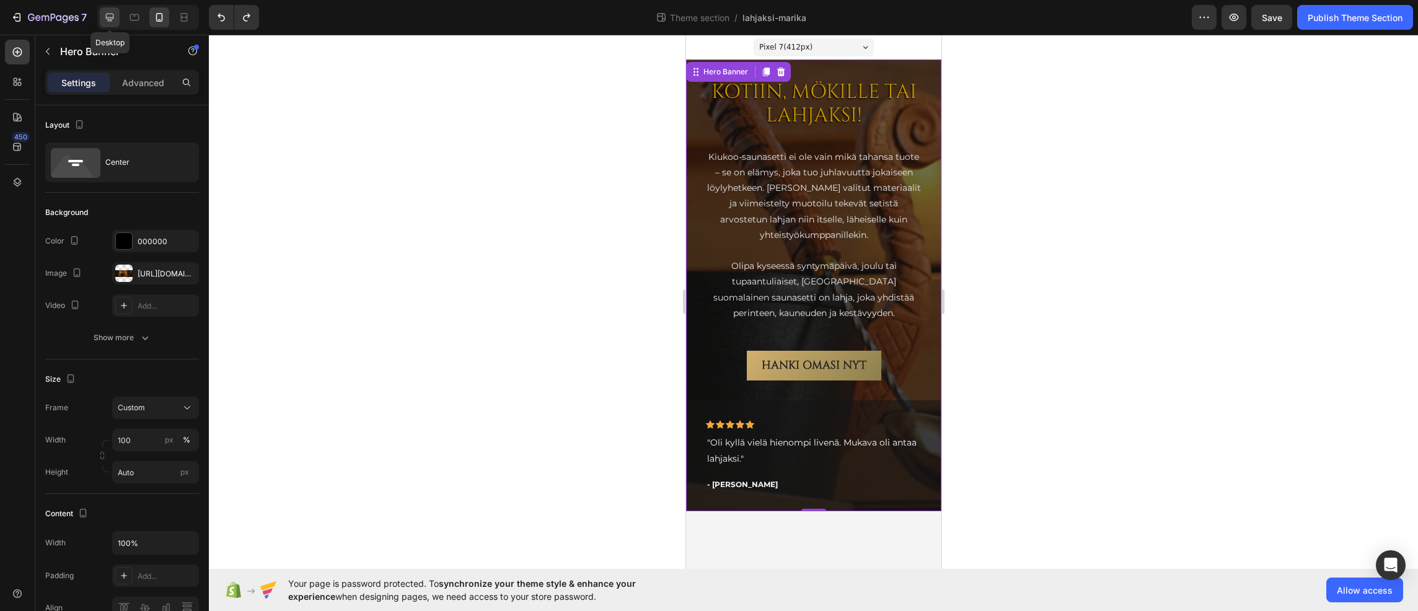
click at [110, 17] on icon at bounding box center [110, 18] width 8 height 8
type input "700"
type input "1200"
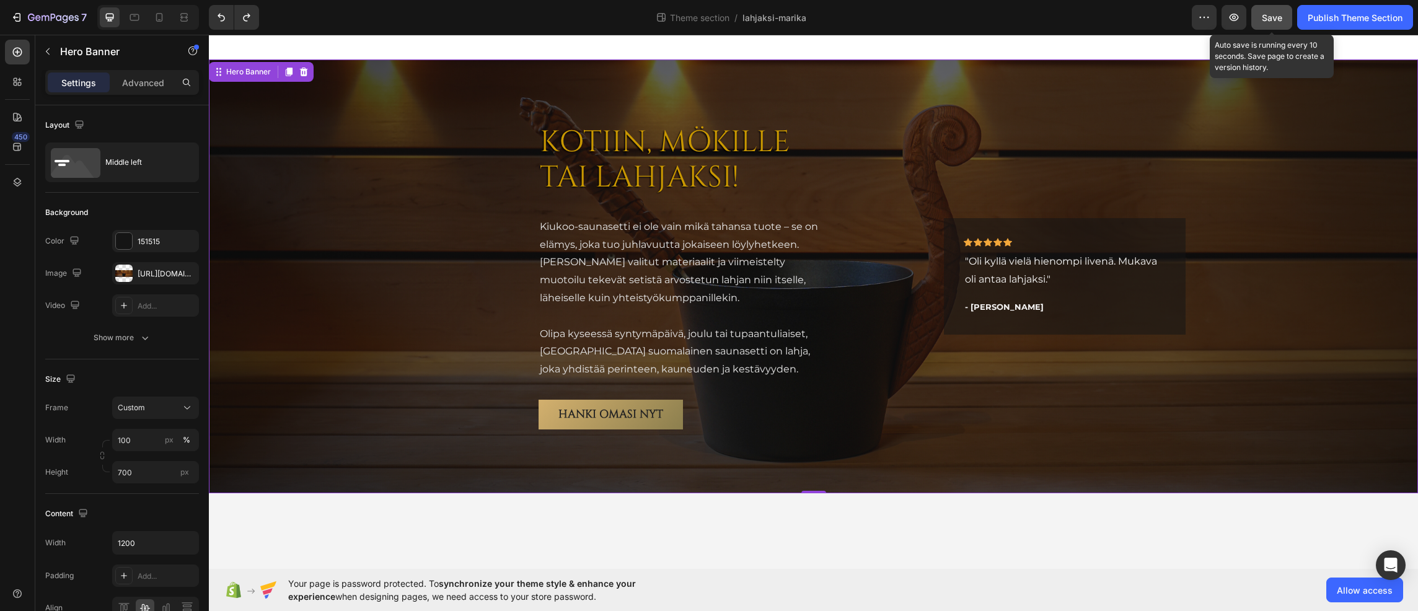
click at [1278, 17] on span "Save" at bounding box center [1271, 17] width 20 height 11
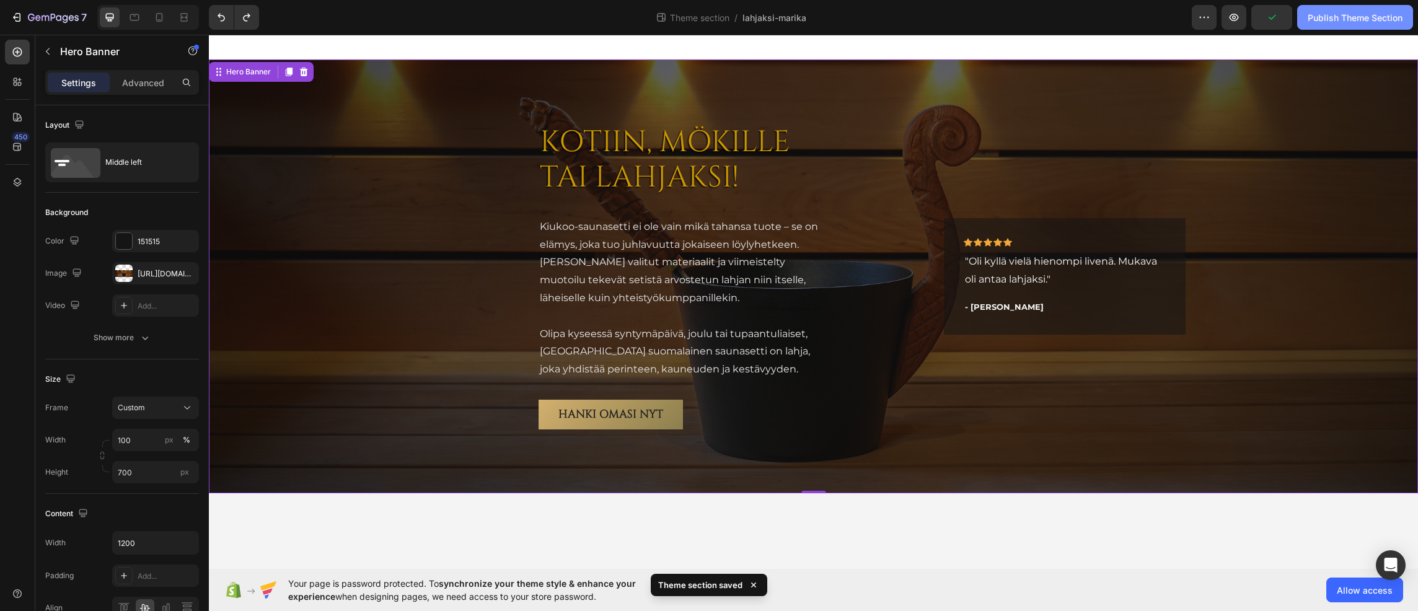
click at [1330, 21] on div "Publish Theme Section" at bounding box center [1354, 17] width 95 height 13
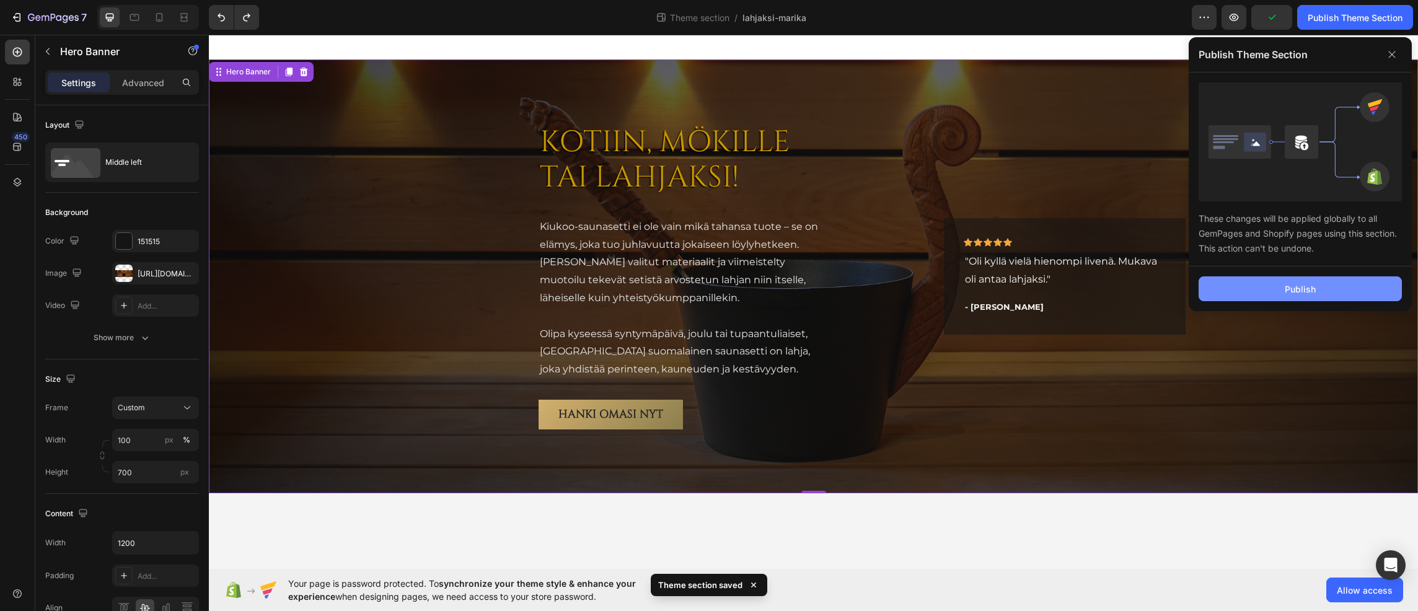
click at [1287, 281] on button "Publish" at bounding box center [1299, 288] width 203 height 25
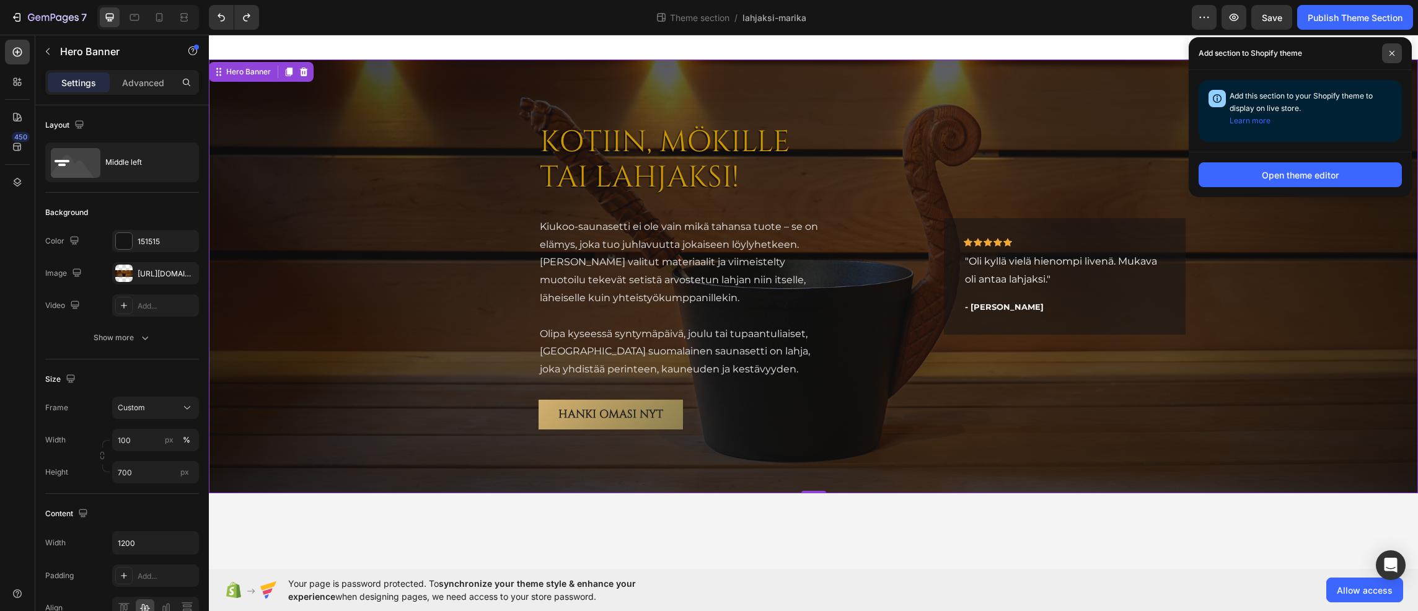
click at [1389, 53] on icon at bounding box center [1392, 53] width 6 height 6
